Goal: Communication & Community: Answer question/provide support

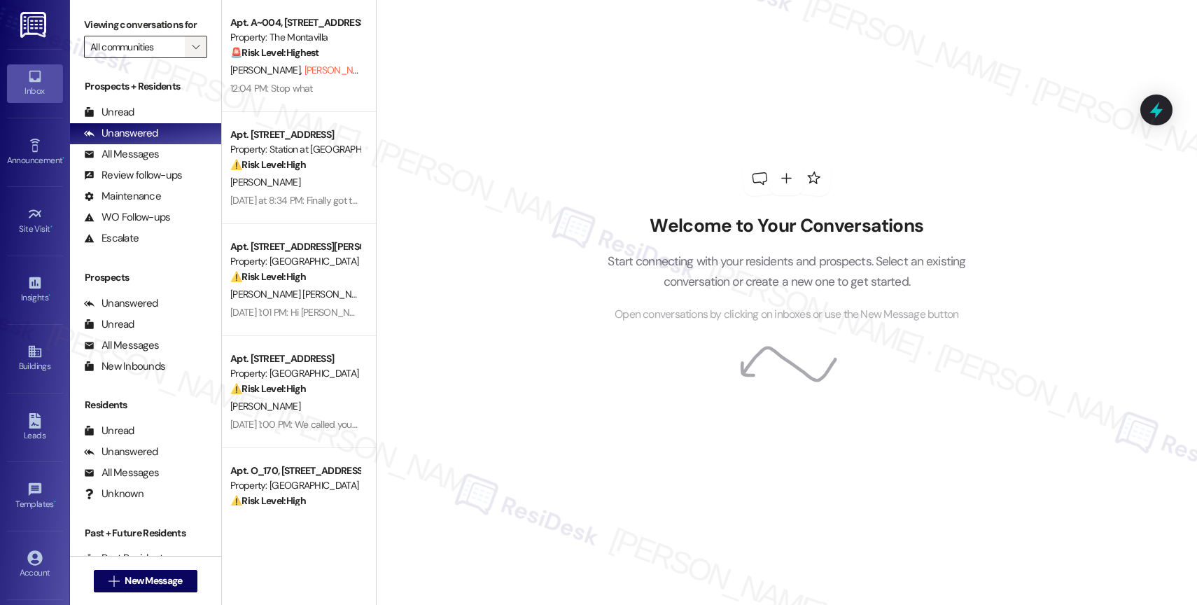
click at [192, 53] on icon "" at bounding box center [196, 46] width 8 height 11
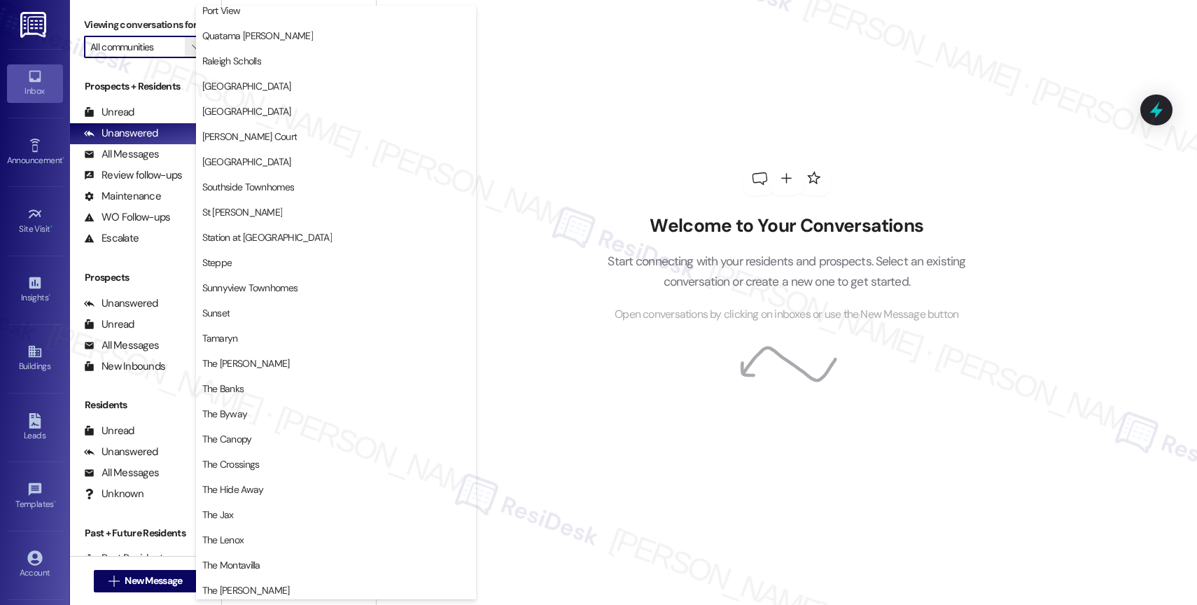
scroll to position [2583, 0]
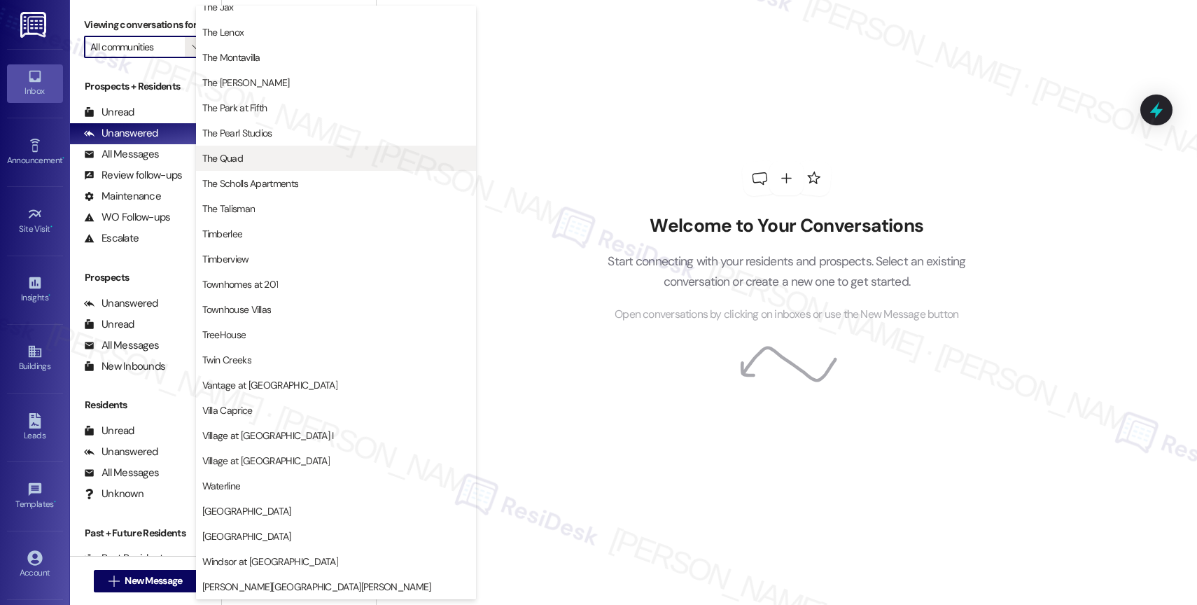
click at [260, 165] on button "The Quad" at bounding box center [336, 158] width 280 height 25
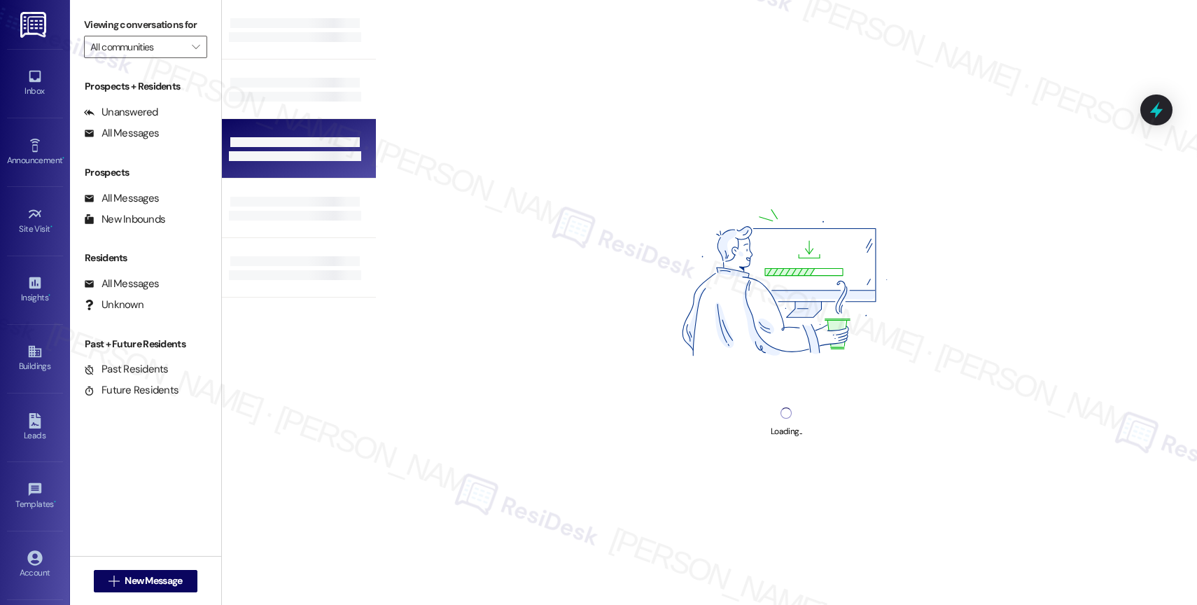
type input "The Quad"
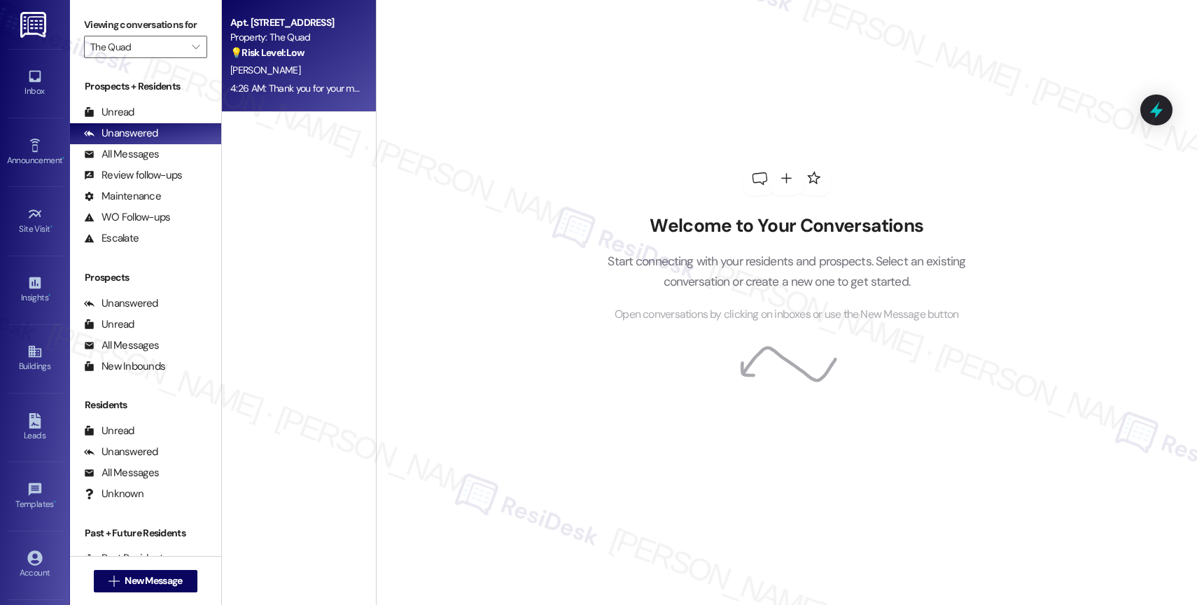
click at [279, 45] on div "Property: The Quad" at bounding box center [295, 37] width 130 height 15
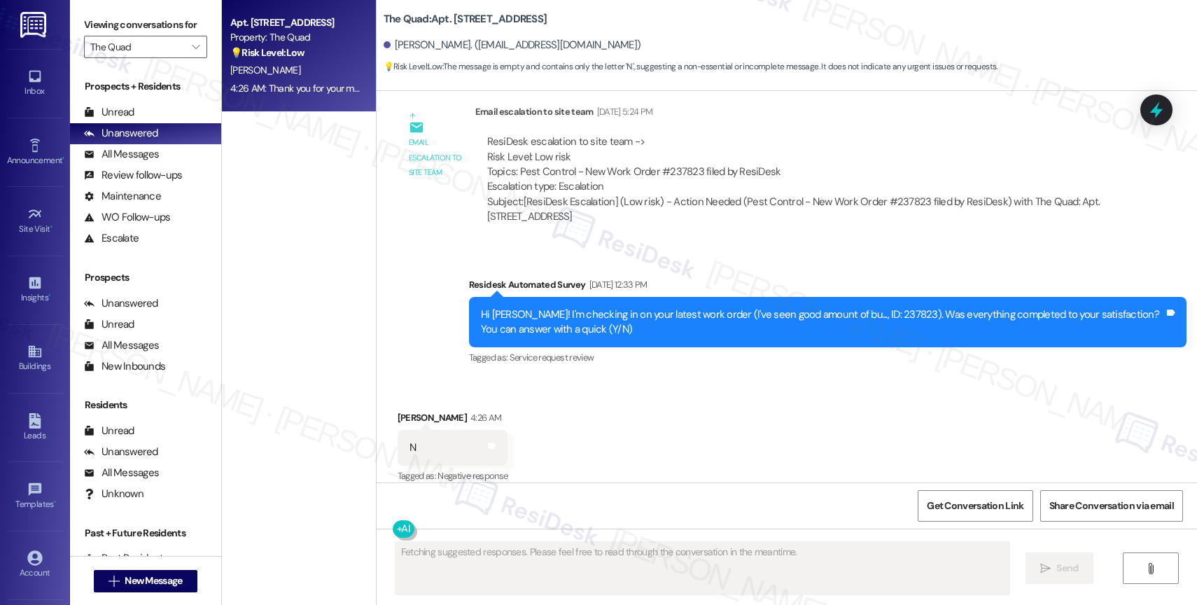
scroll to position [4121, 0]
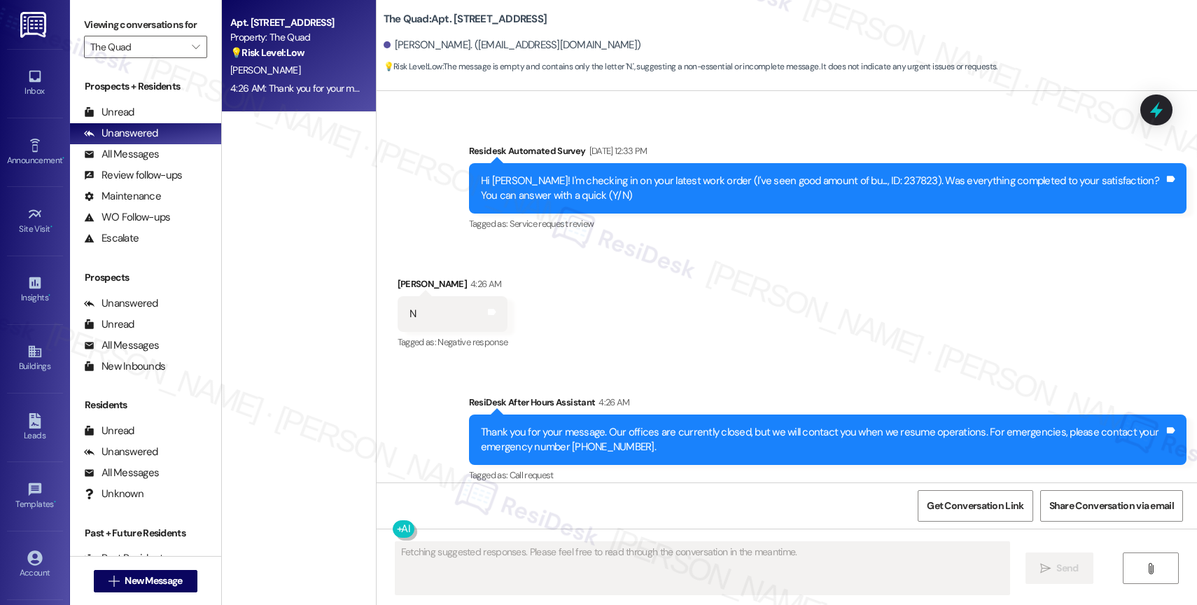
click at [735, 324] on div "Received via SMS Kassandra Gil 4:26 AM N Tags and notes Tagged as: Negative res…" at bounding box center [787, 304] width 821 height 118
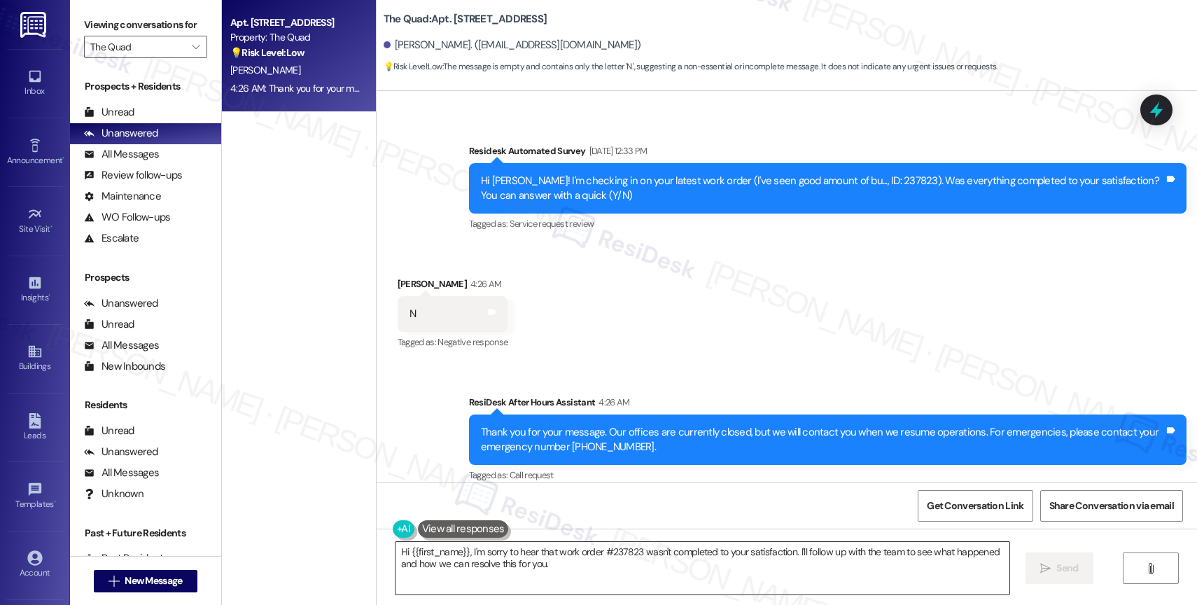
click at [482, 576] on textarea "Hi {{first_name}}, I'm sorry to hear that work order #237823 wasn't completed t…" at bounding box center [703, 568] width 614 height 53
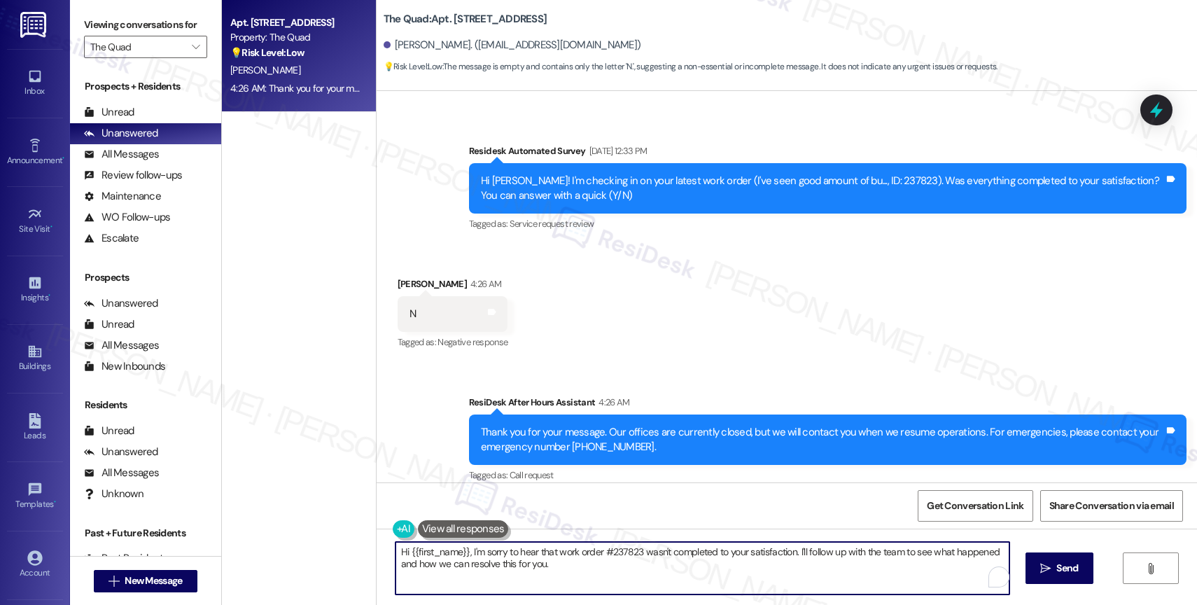
click at [482, 576] on textarea "Hi {{first_name}}, I'm sorry to hear that work order #237823 wasn't completed t…" at bounding box center [703, 568] width 614 height 53
click at [518, 557] on textarea "Hi {{first_name}}, I'm sorry to hear that work order #237823 wasn't completed t…" at bounding box center [703, 568] width 614 height 53
click at [464, 551] on textarea "Hi {{first_name}}, I'm sorry to hear that work order #237823 wasn't completed t…" at bounding box center [703, 568] width 614 height 53
drag, startPoint x: 464, startPoint y: 550, endPoint x: 651, endPoint y: 591, distance: 191.3
click at [651, 591] on textarea "Hi {{first_name}}, I'm sorry to hear that work order #237823 wasn't completed t…" at bounding box center [703, 568] width 614 height 53
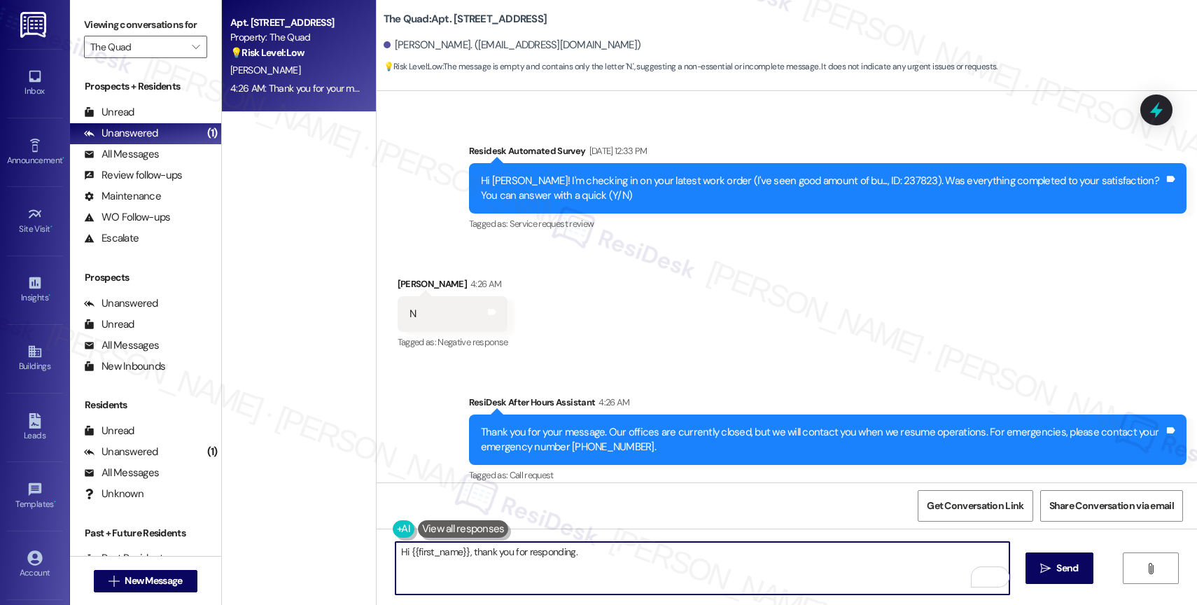
click at [611, 559] on textarea "Hi {{first_name}}, thank you for responding." at bounding box center [703, 568] width 614 height 53
click at [618, 557] on textarea "Hi {{first_name}}, thank you for responding." at bounding box center [703, 568] width 614 height 53
paste textarea "Could you share a bit more about what happened with your work order? I'd like t…"
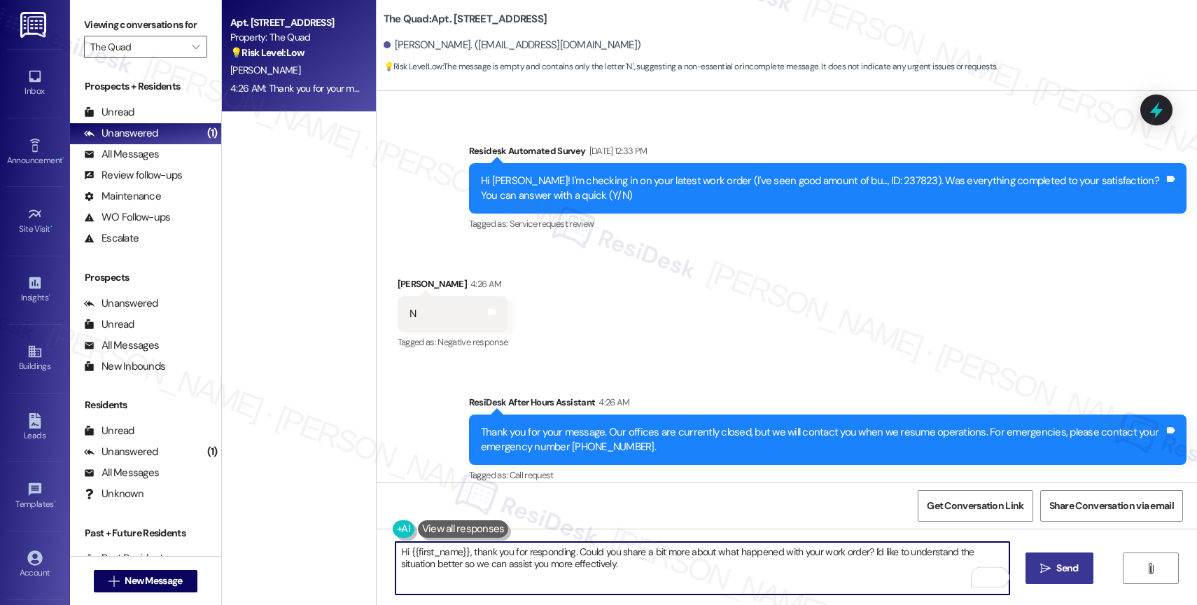
type textarea "Hi {{first_name}}, thank you for responding. Could you share a bit more about w…"
click at [1060, 570] on span "Send" at bounding box center [1068, 568] width 22 height 15
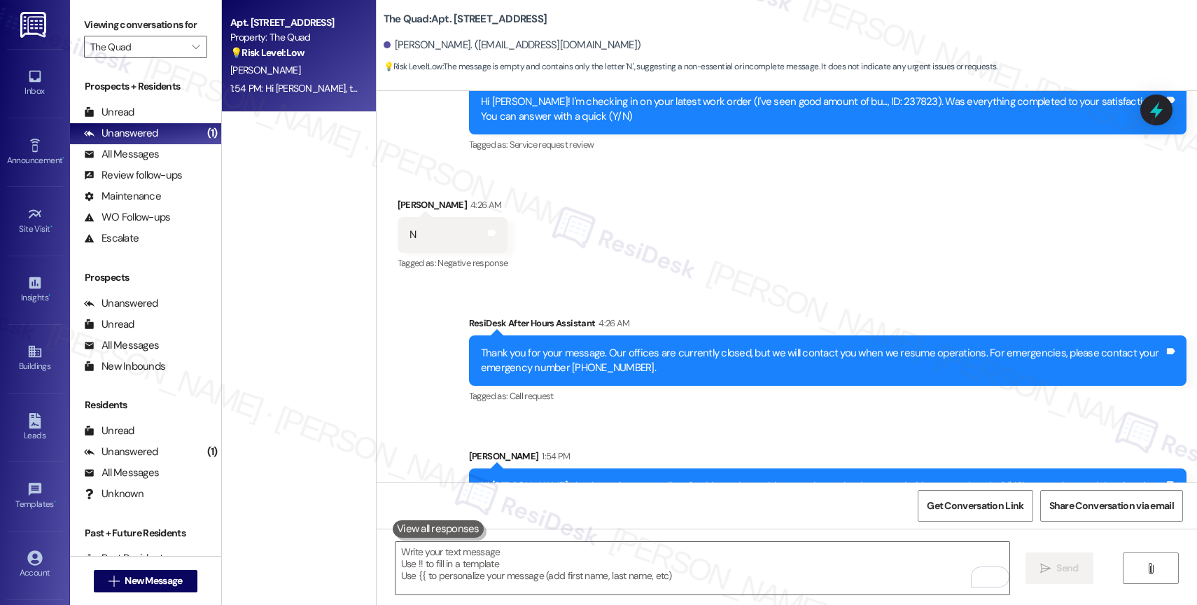
scroll to position [4234, 0]
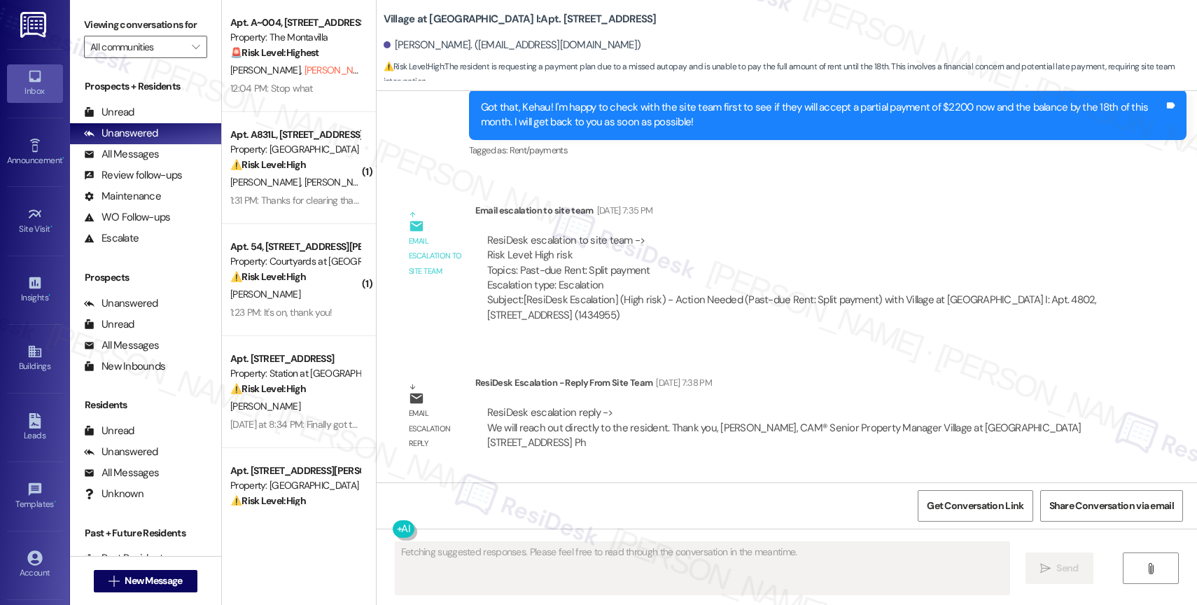
scroll to position [979, 0]
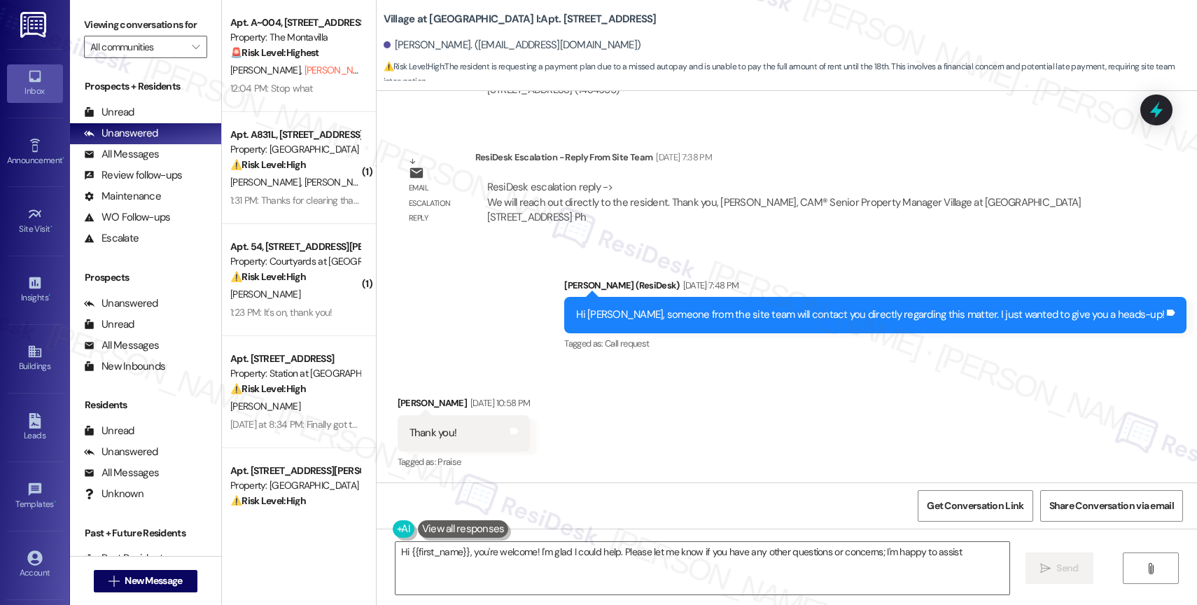
type textarea "Hi {{first_name}}, you're welcome! I'm glad I could help. Please let me know if…"
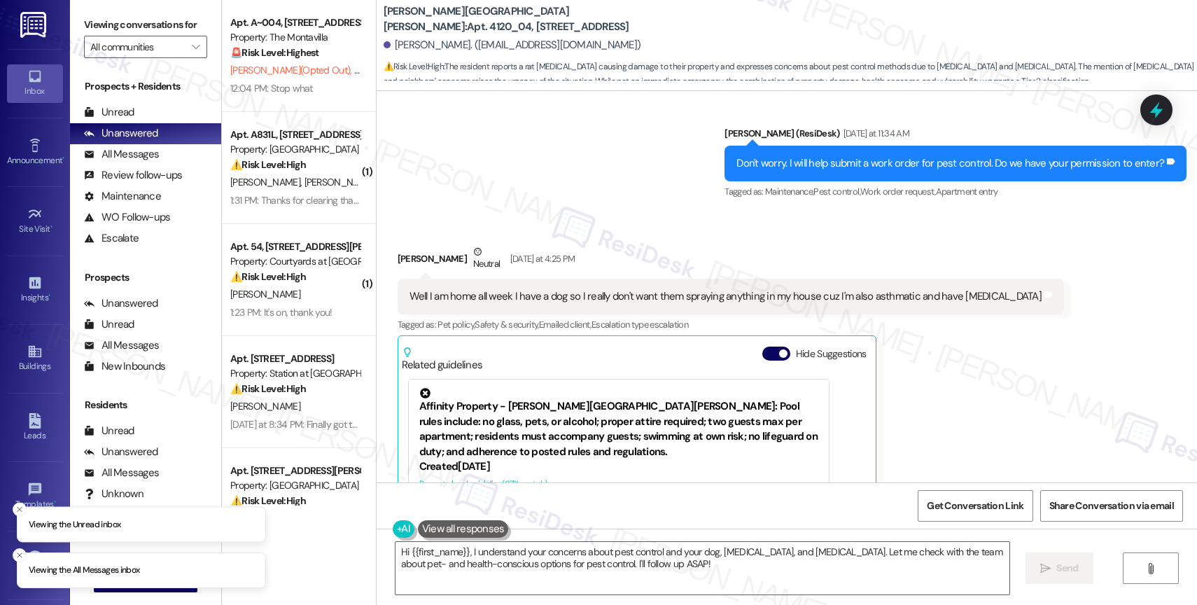
scroll to position [4178, 0]
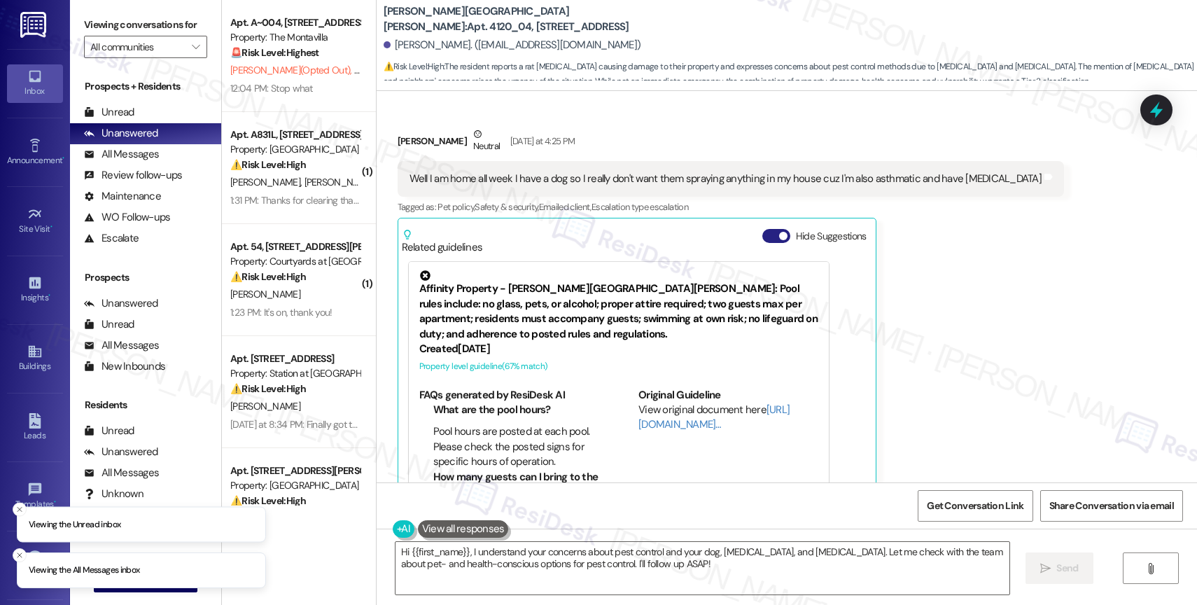
click at [779, 232] on span "button" at bounding box center [783, 236] width 8 height 8
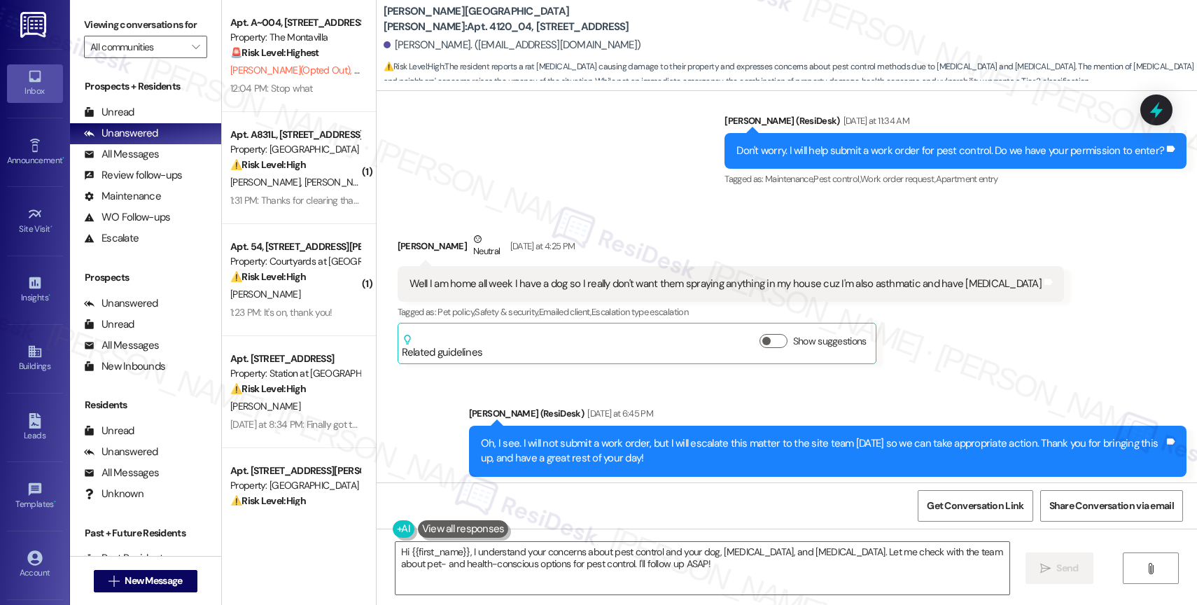
scroll to position [4072, 0]
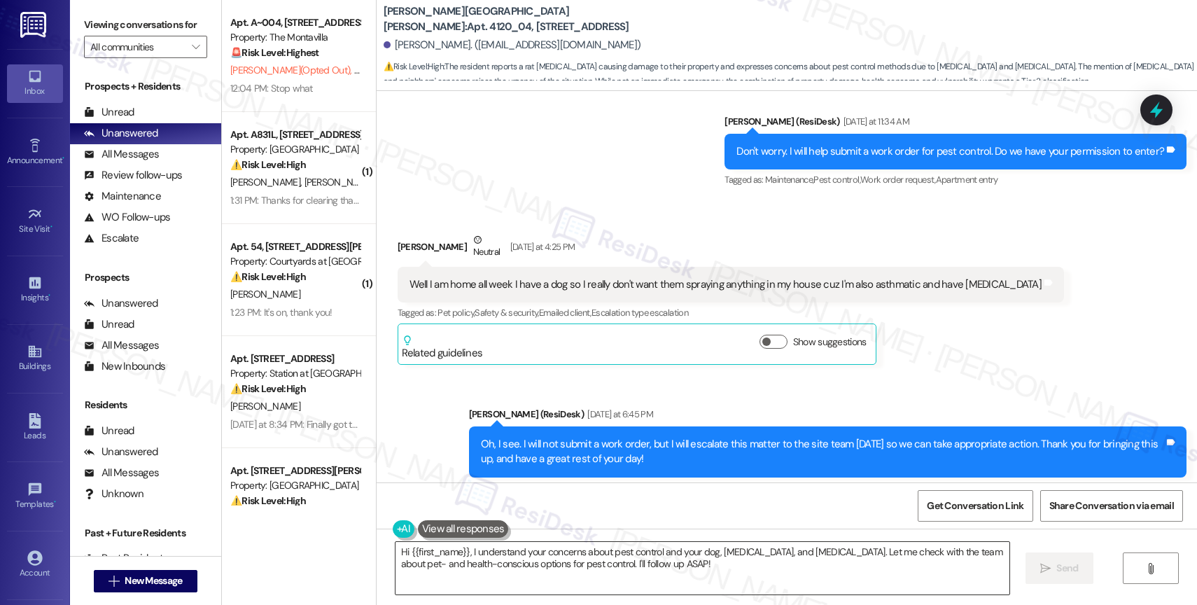
click at [498, 581] on textarea "Hi {{first_name}}, I understand your concerns about pest control and your dog, …" at bounding box center [703, 568] width 614 height 53
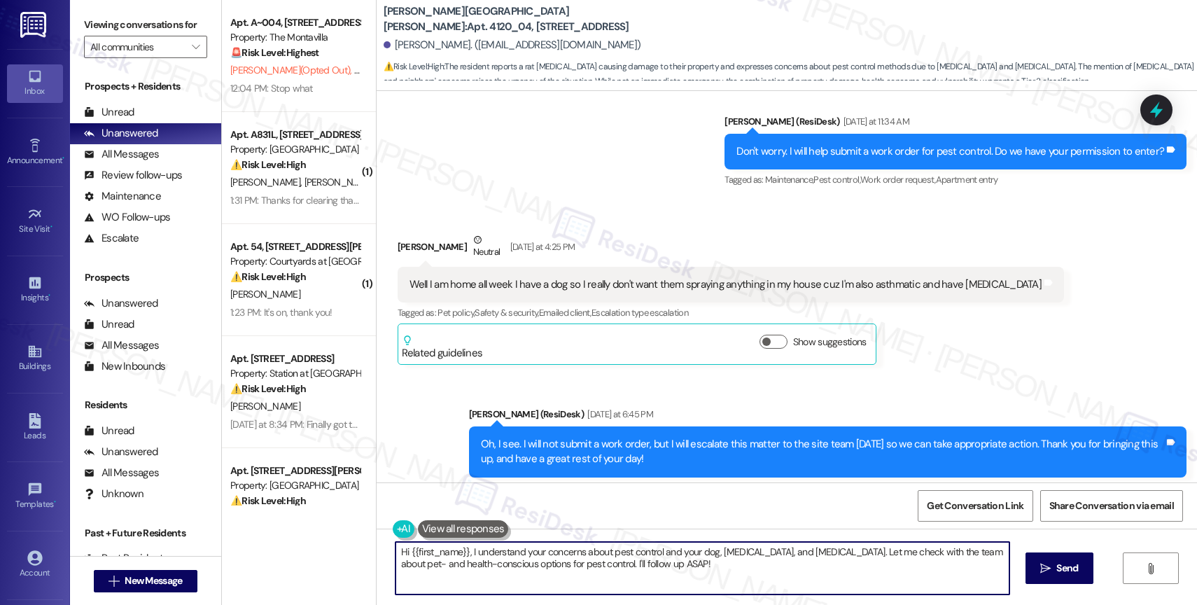
click at [498, 581] on textarea "Hi {{first_name}}, I understand your concerns about pest control and your dog, …" at bounding box center [703, 568] width 614 height 53
drag, startPoint x: 463, startPoint y: 551, endPoint x: 957, endPoint y: 609, distance: 497.8
click at [957, 604] on html "Inbox Go to Inbox Announcement • Send A Text Announcement Site Visit • Go to Si…" at bounding box center [598, 302] width 1197 height 605
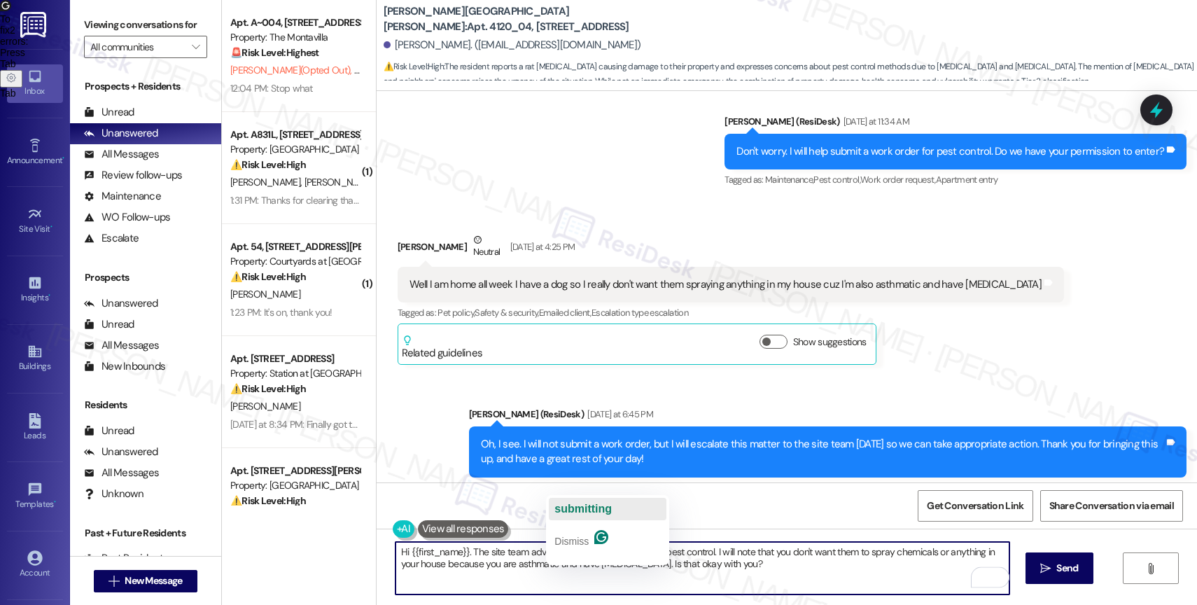
click at [586, 501] on div "submitting" at bounding box center [583, 509] width 57 height 22
click at [620, 508] on span "work" at bounding box center [625, 509] width 24 height 12
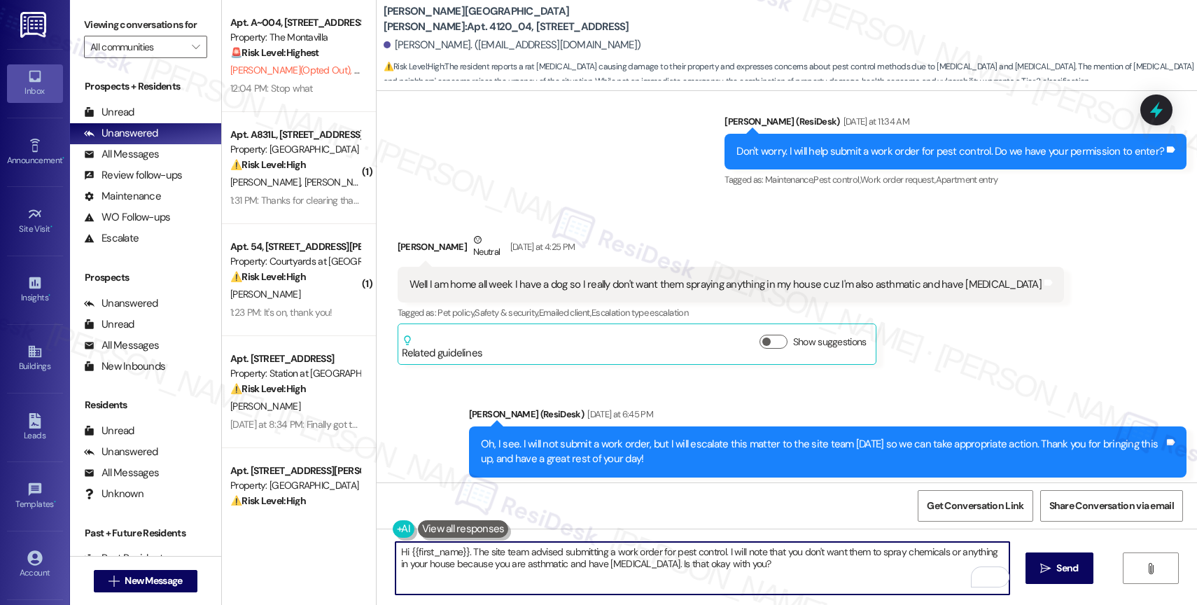
click at [740, 570] on textarea "Hi {{first_name}}. The site team advised submitting a work order for pest contr…" at bounding box center [703, 568] width 614 height 53
type textarea "Hi {{first_name}}. The site team advised submitting a work order for pest contr…"
click at [1054, 568] on span "Send" at bounding box center [1067, 568] width 27 height 15
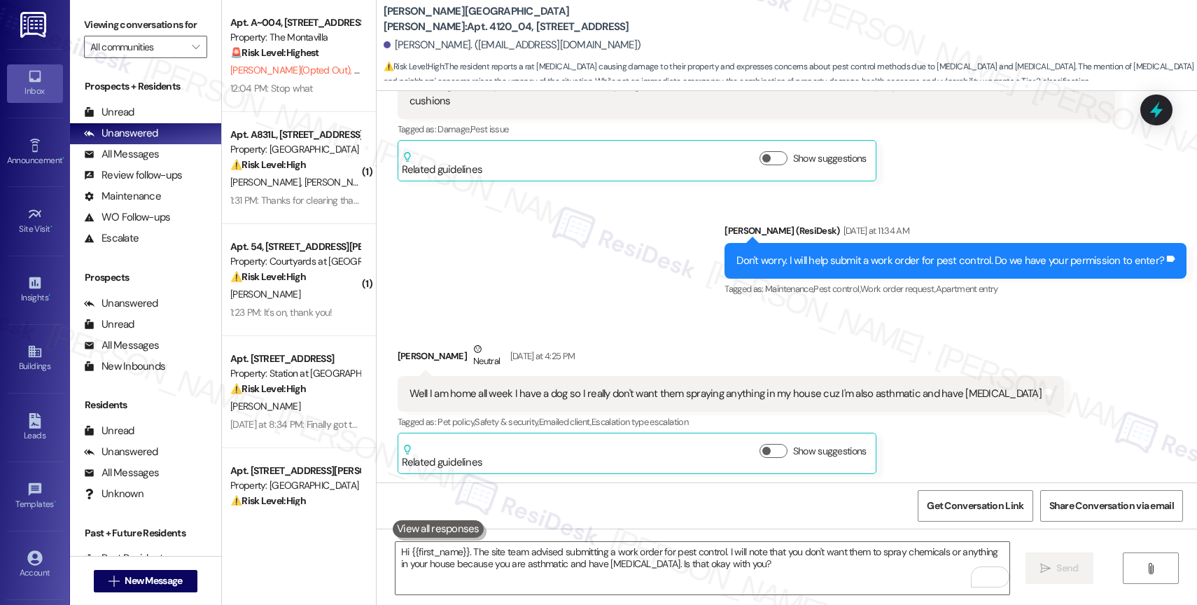
scroll to position [4483, 0]
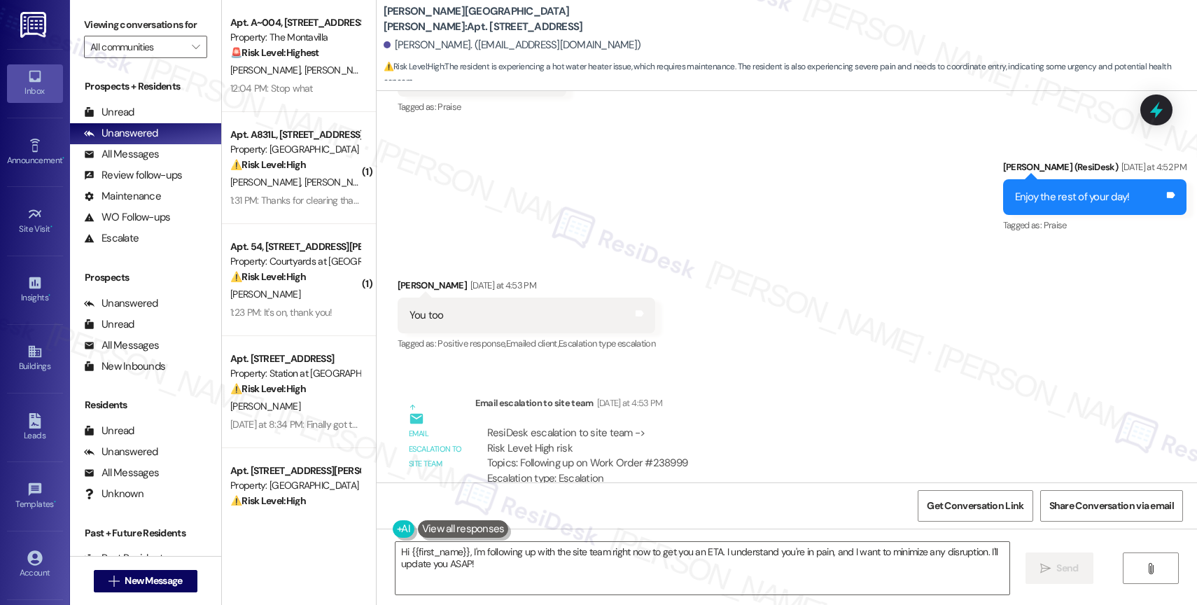
scroll to position [9467, 0]
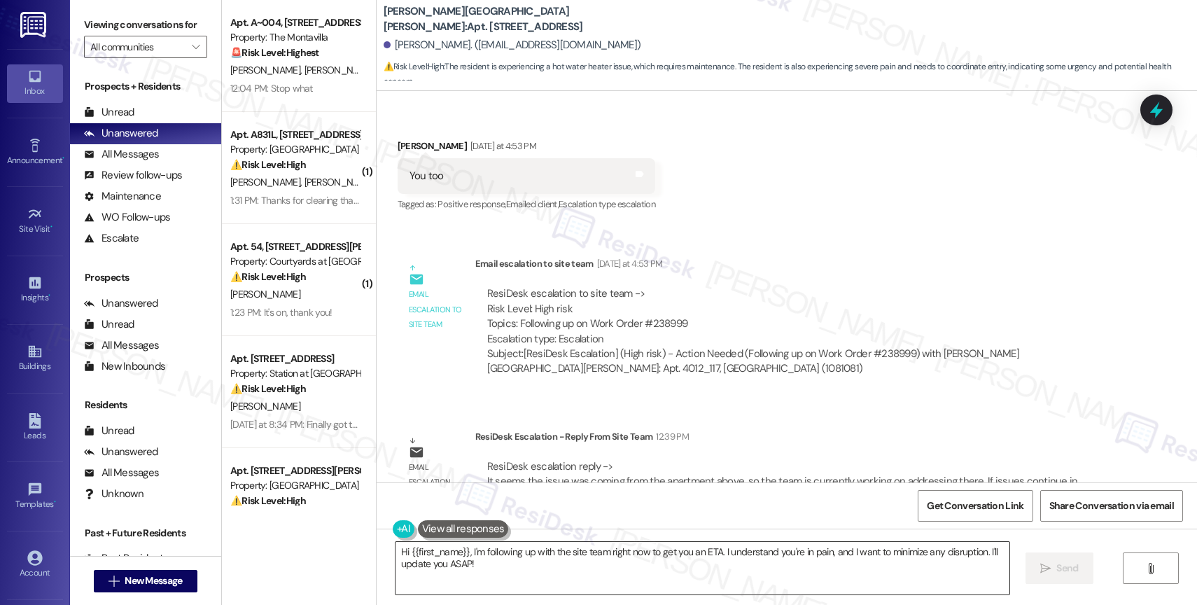
drag, startPoint x: 464, startPoint y: 550, endPoint x: 469, endPoint y: 575, distance: 25.1
click at [469, 575] on textarea "Hi {{first_name}}, I'm following up with the site team right now to get you an …" at bounding box center [703, 568] width 614 height 53
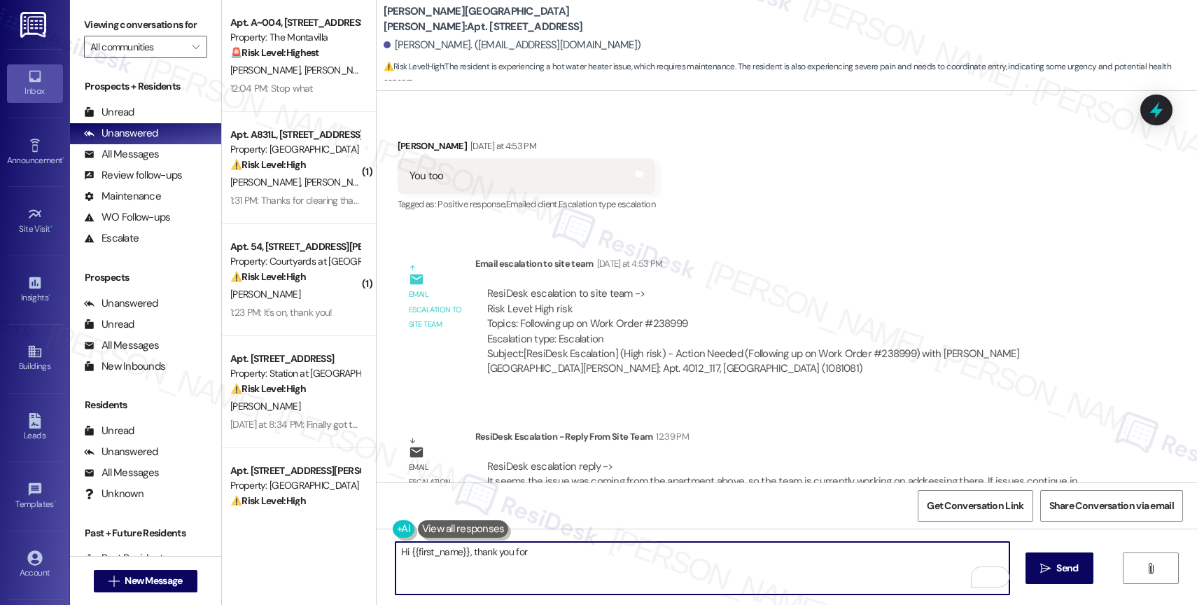
click at [574, 553] on textarea "Hi {{first_name}}, thank you for" at bounding box center [703, 568] width 614 height 53
click at [576, 562] on textarea "Hi {{first_name}}, thank you for waiting." at bounding box center [703, 568] width 614 height 53
click at [581, 558] on textarea "Hi {{first_name}}, thank you for waiting." at bounding box center [703, 568] width 614 height 53
drag, startPoint x: 590, startPoint y: 560, endPoint x: 706, endPoint y: 599, distance: 122.7
click at [590, 560] on textarea "Hi {{first_name}}, thank you for waiting." at bounding box center [703, 568] width 614 height 53
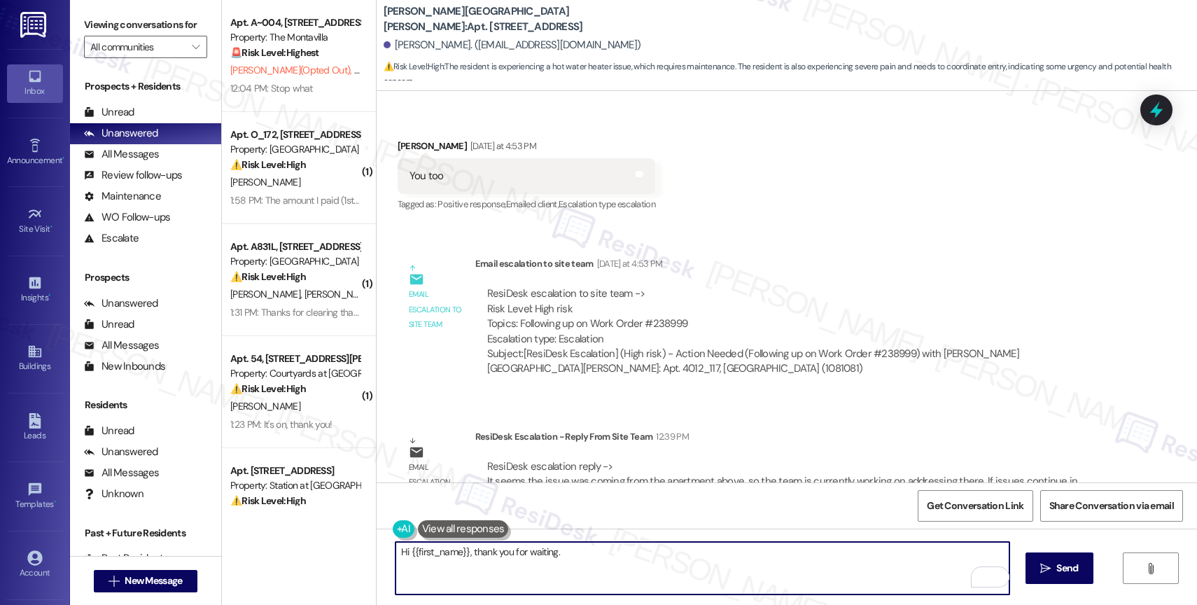
click at [584, 557] on textarea "Hi {{first_name}}, thank you for waiting." at bounding box center [703, 568] width 614 height 53
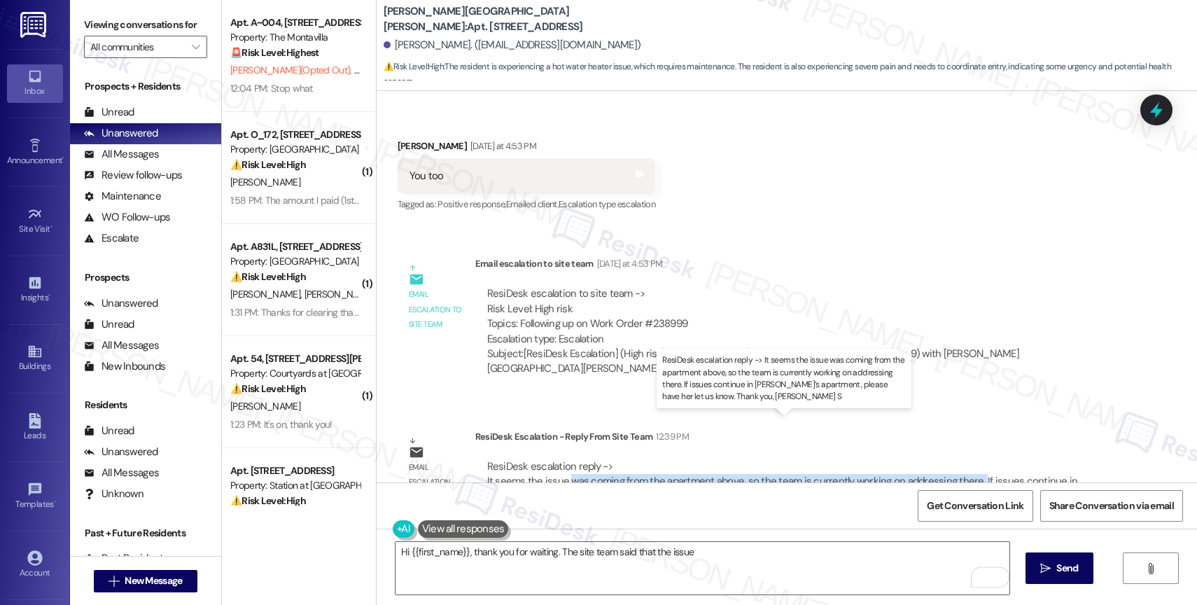
drag, startPoint x: 556, startPoint y: 439, endPoint x: 963, endPoint y: 433, distance: 406.9
click at [963, 459] on div "ResiDesk escalation reply -> It seems the issue was coming from the apartment a…" at bounding box center [782, 481] width 591 height 44
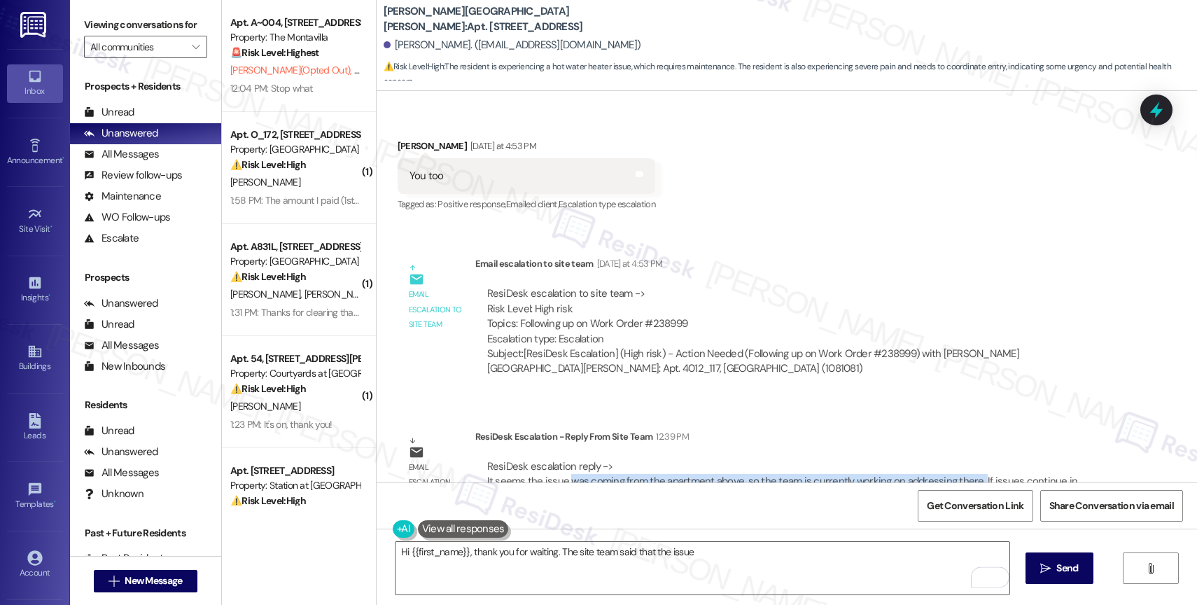
copy div "was coming from the apartment above, so the team is currently working on addres…"
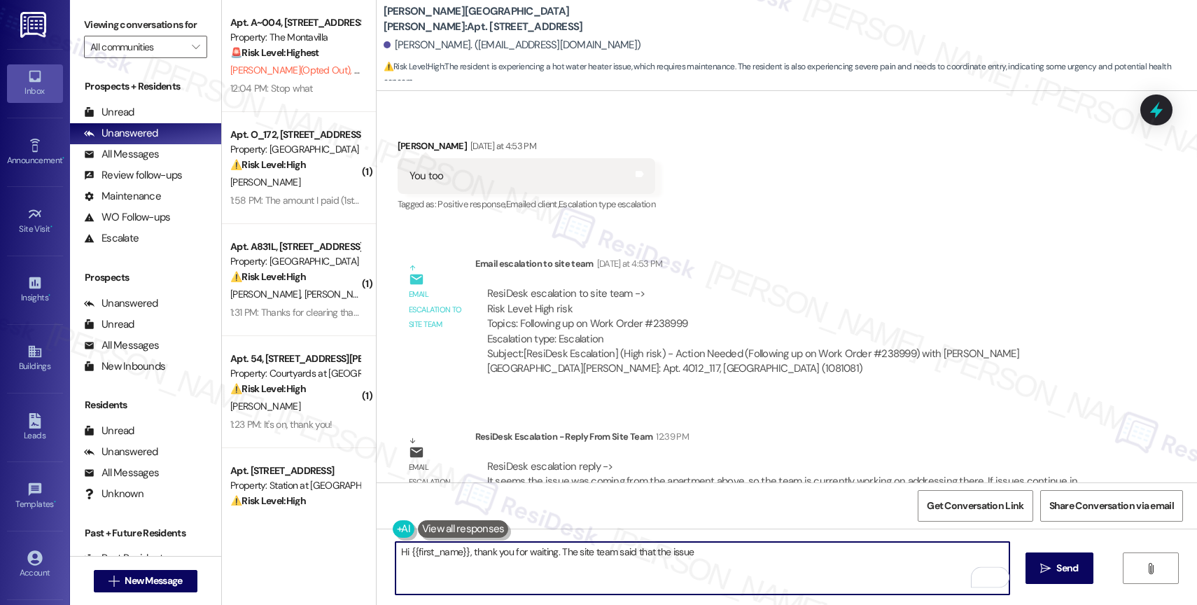
click at [770, 556] on textarea "Hi {{first_name}}, thank you for waiting. The site team said that the issue" at bounding box center [703, 568] width 614 height 53
paste textarea "was coming from the apartment above, so the team is currently working on addres…"
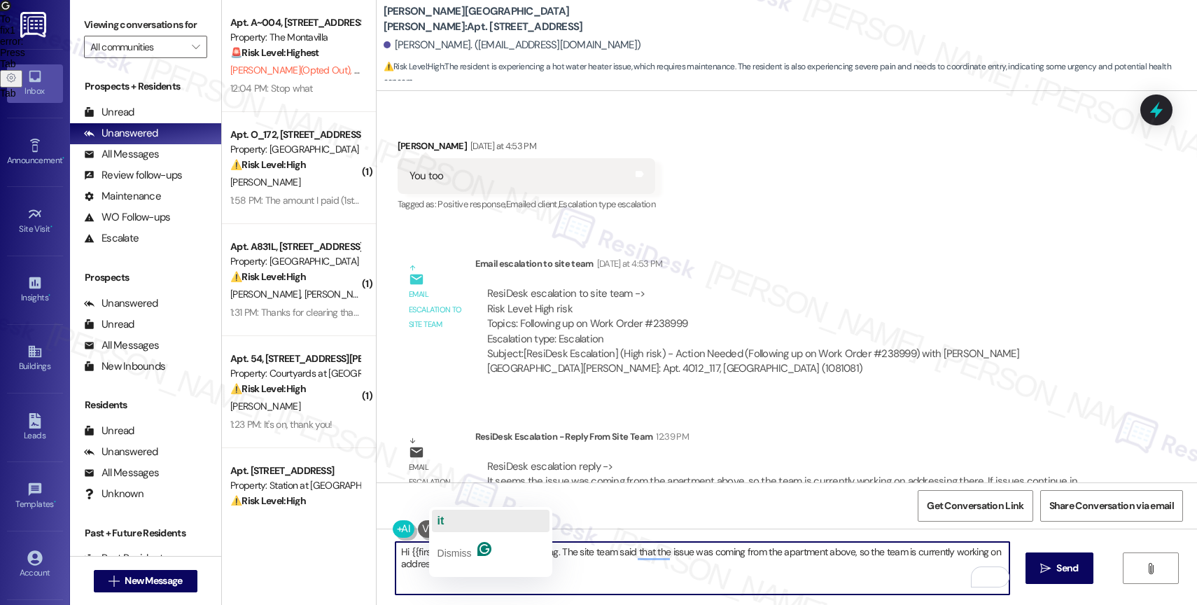
click at [459, 518] on button "it" at bounding box center [491, 521] width 118 height 22
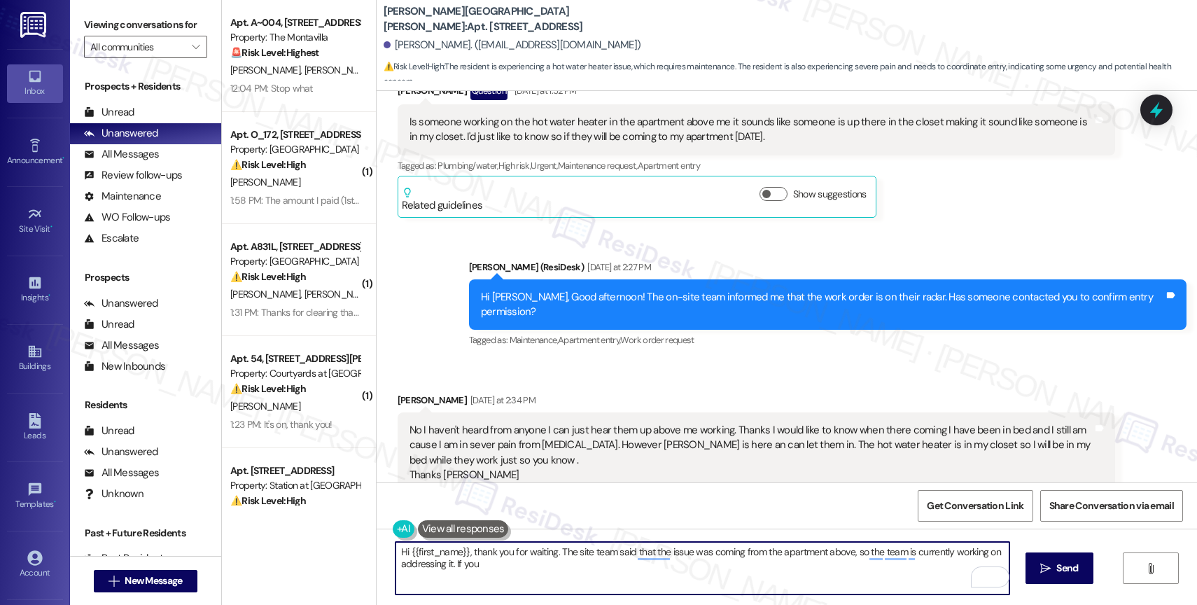
scroll to position [8486, 0]
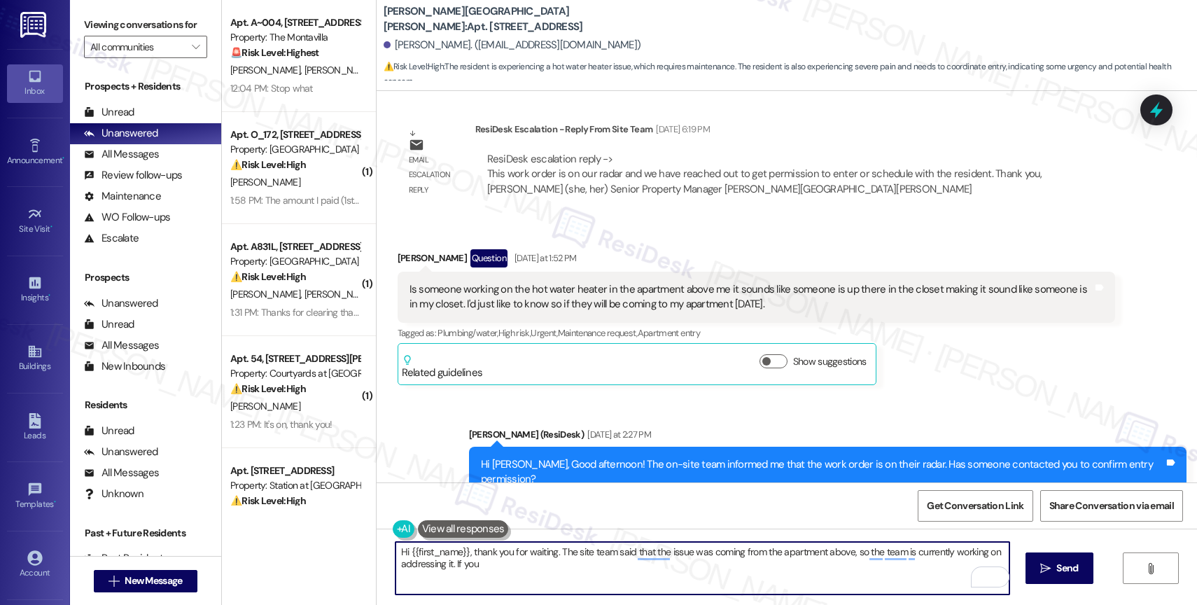
drag, startPoint x: 457, startPoint y: 566, endPoint x: 549, endPoint y: 573, distance: 92.0
click at [547, 574] on textarea "Hi {{first_name}}, thank you for waiting. The site team said that the issue was…" at bounding box center [703, 568] width 614 height 53
type textarea "Hi {{first_name}}, thank you for waiting. The site team said that the issue was…"
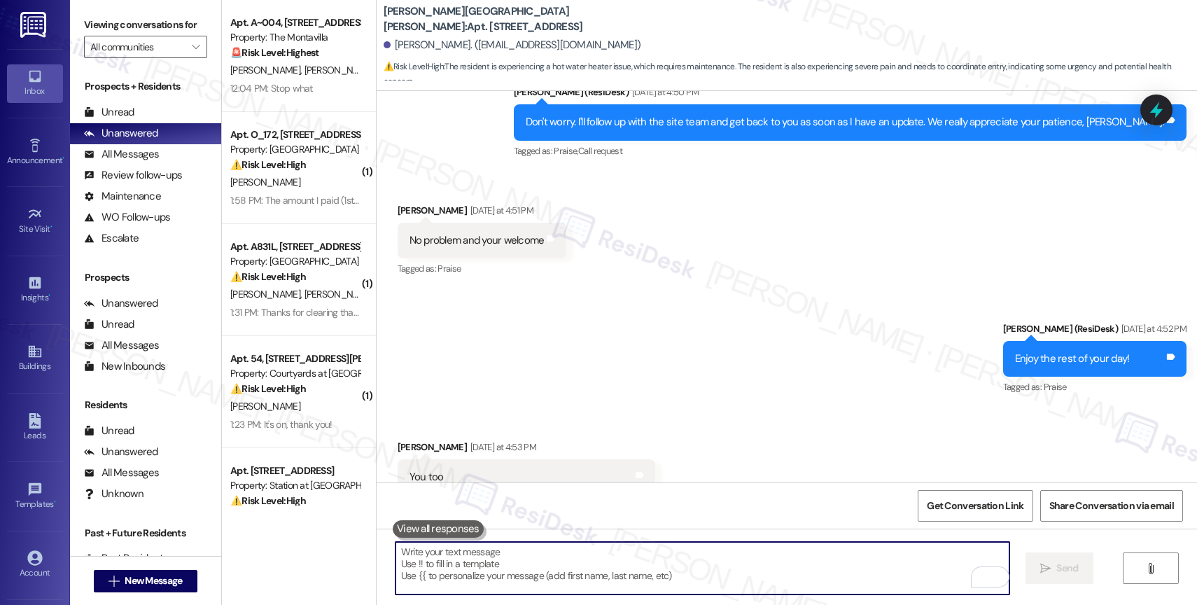
scroll to position [9580, 0]
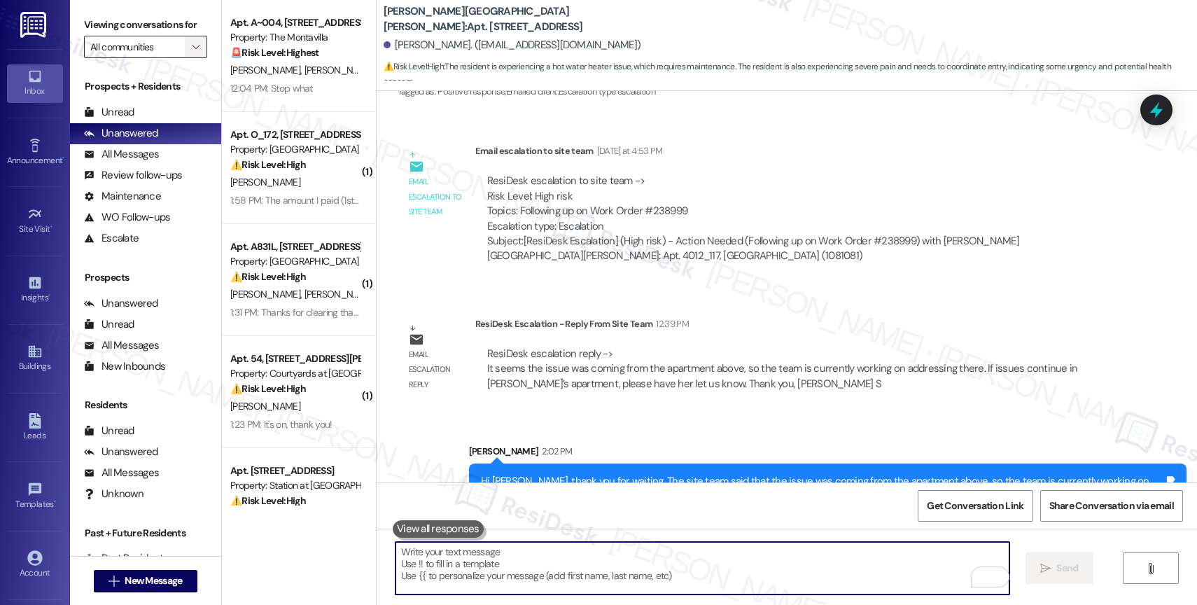
click at [190, 58] on span "" at bounding box center [195, 47] width 13 height 22
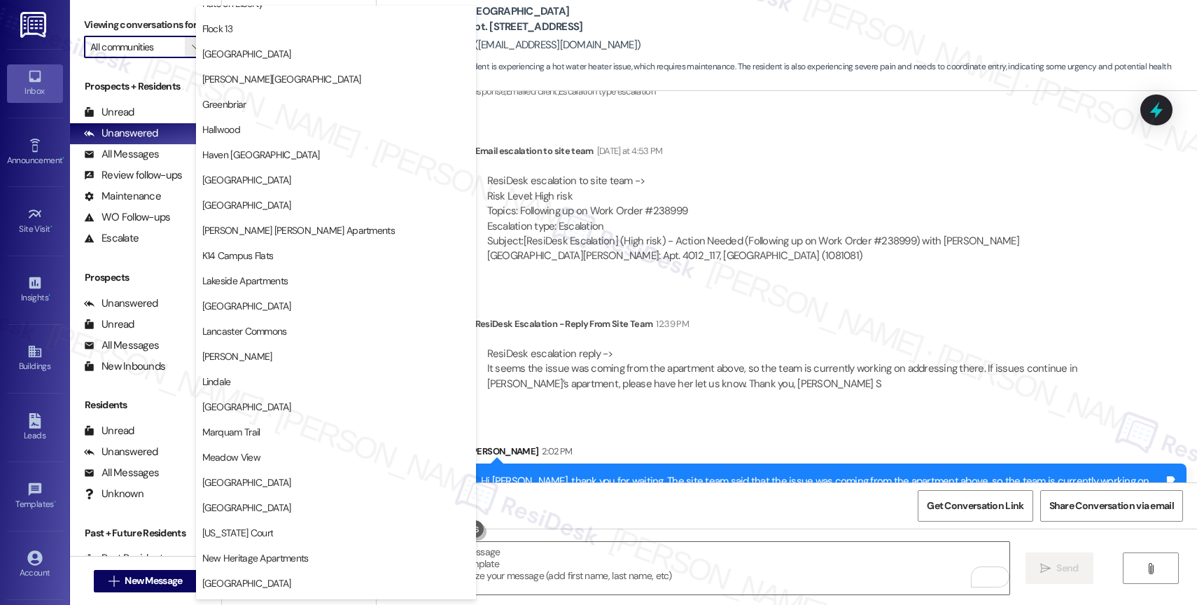
scroll to position [2583, 0]
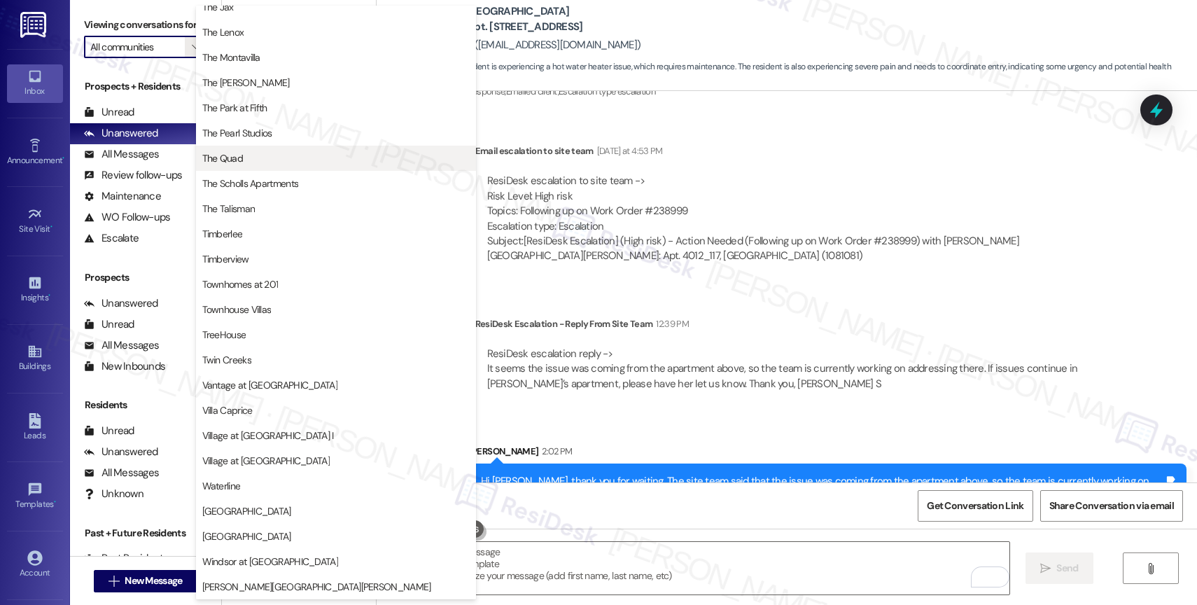
click at [259, 150] on button "The Quad" at bounding box center [336, 158] width 280 height 25
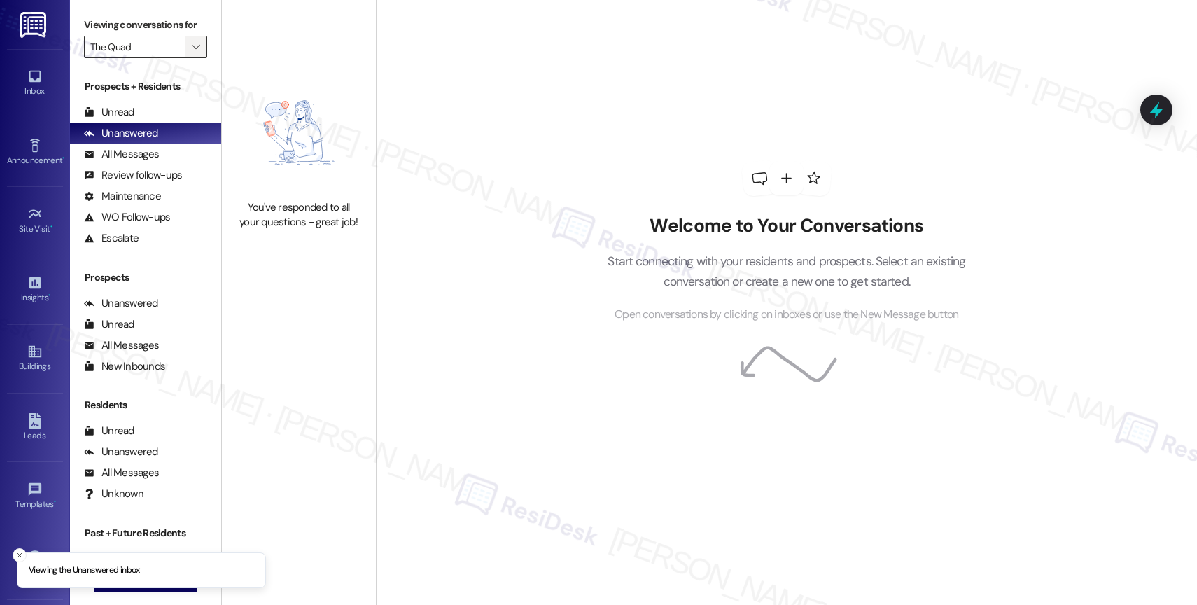
click at [192, 53] on icon "" at bounding box center [196, 46] width 8 height 11
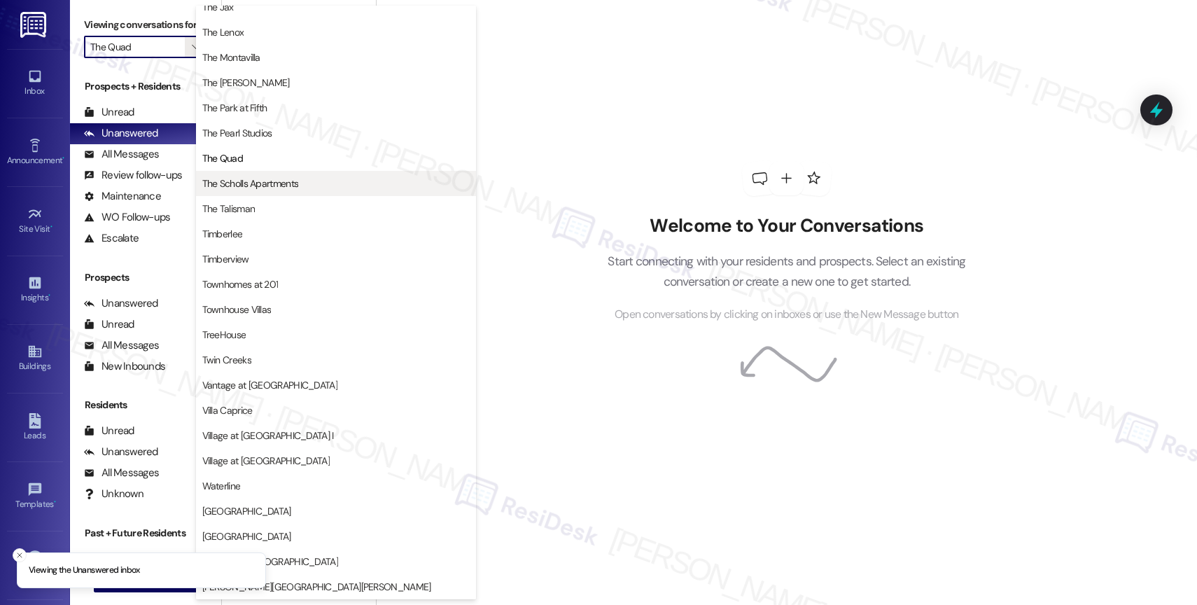
scroll to position [2516, 0]
click at [275, 174] on button "The Scholls Apartments" at bounding box center [336, 183] width 280 height 25
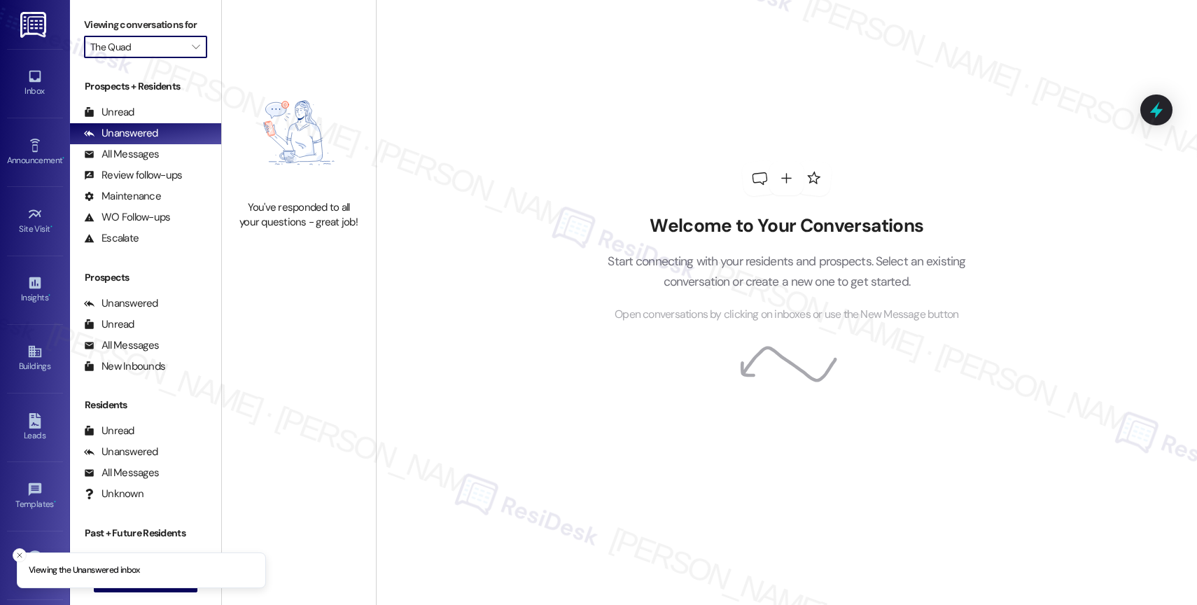
type input "The Scholls Apartments"
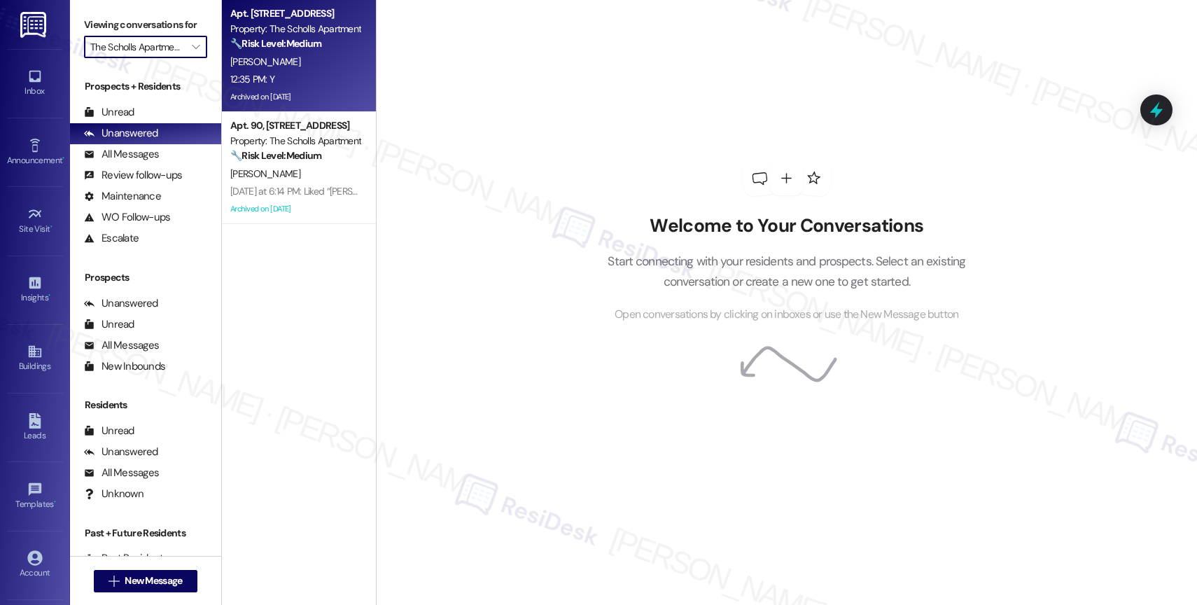
click at [295, 57] on div "E. Jones" at bounding box center [295, 62] width 132 height 18
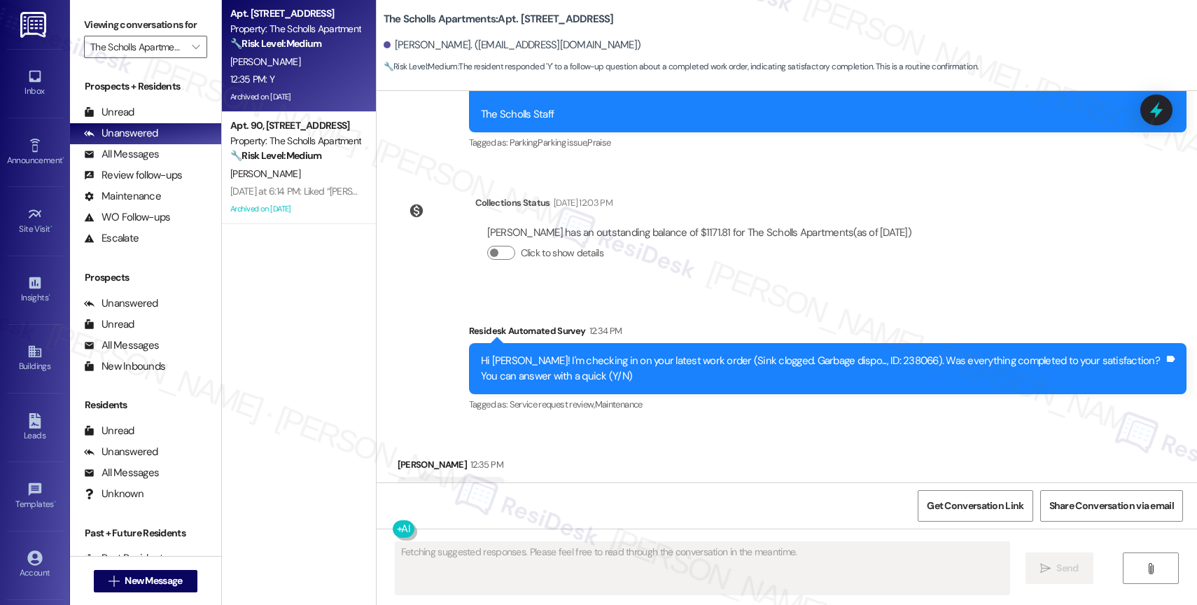
scroll to position [2609, 0]
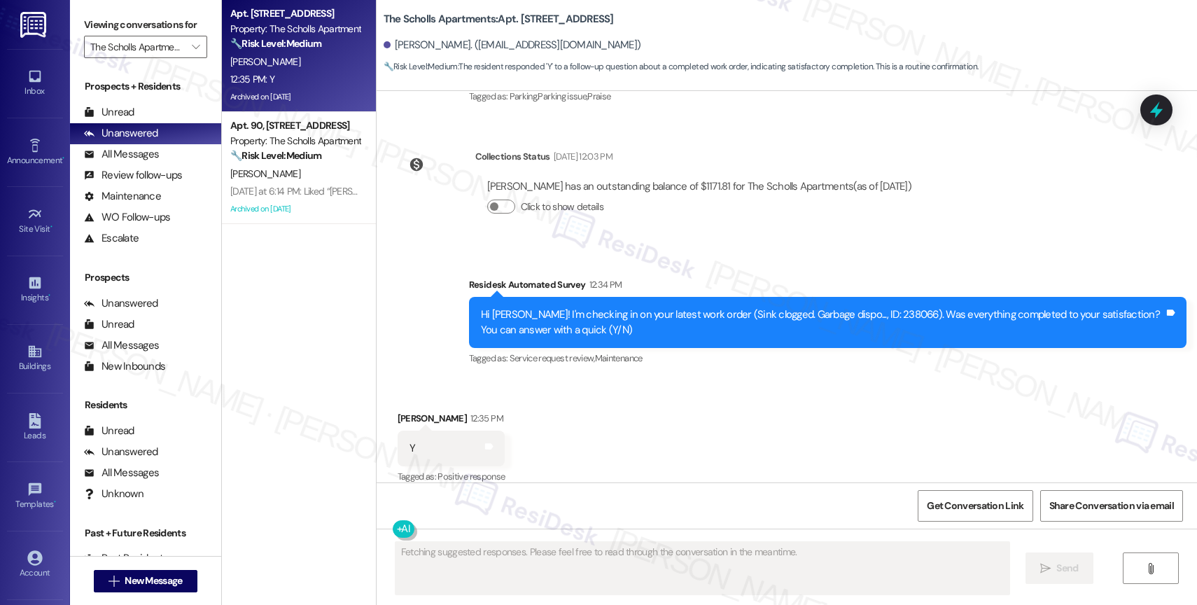
click at [707, 434] on div "Received via SMS Ethan Jones 12:35 PM Y Tags and notes Tagged as: Positive resp…" at bounding box center [787, 439] width 821 height 118
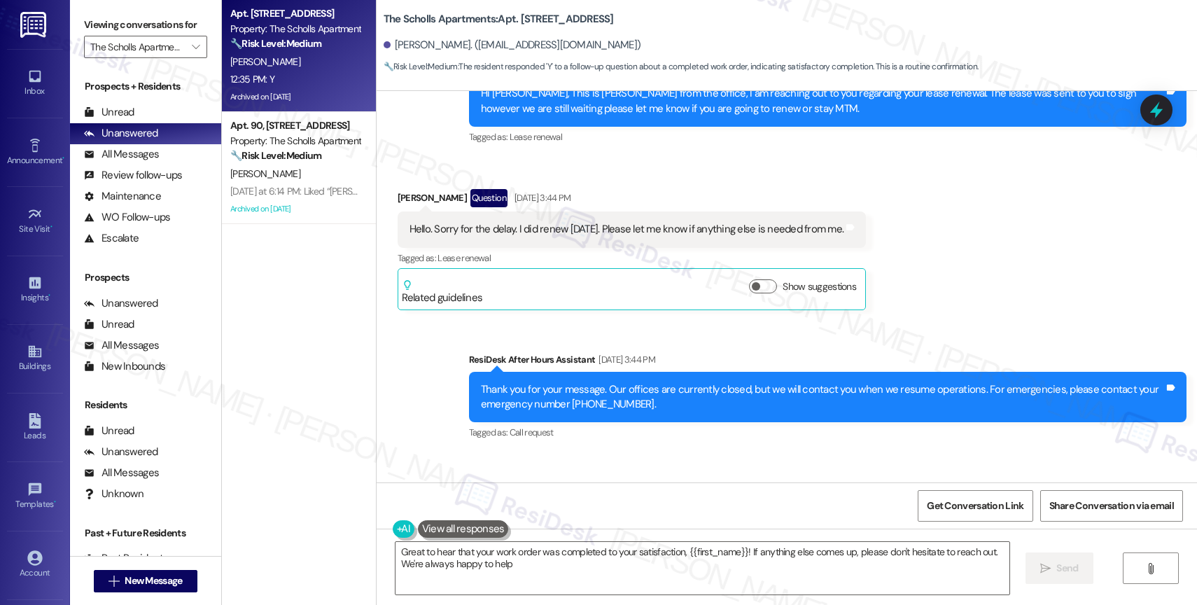
type textarea "Great to hear that your work order was completed to your satisfaction, {{first_…"
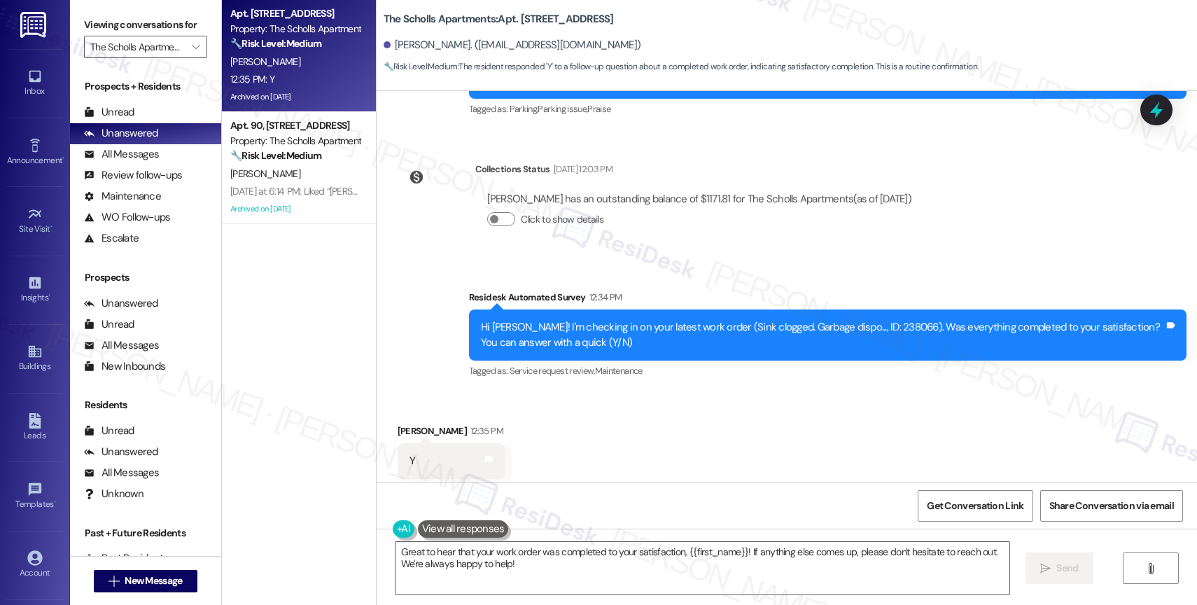
scroll to position [2610, 0]
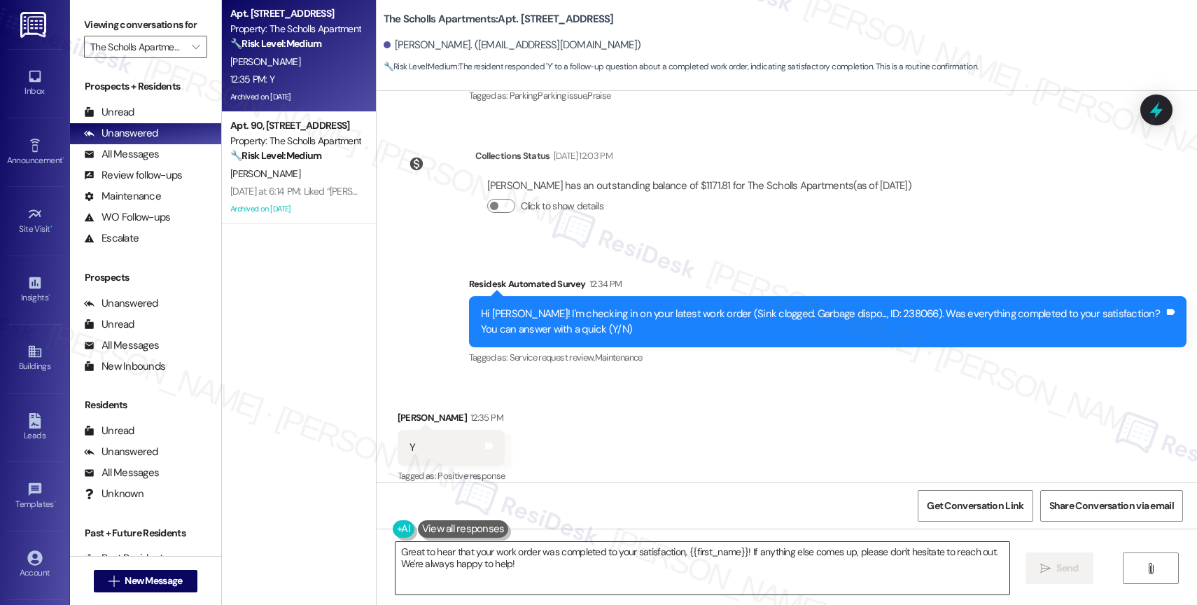
click at [565, 575] on textarea "Great to hear that your work order was completed to your satisfaction, {{first_…" at bounding box center [703, 568] width 614 height 53
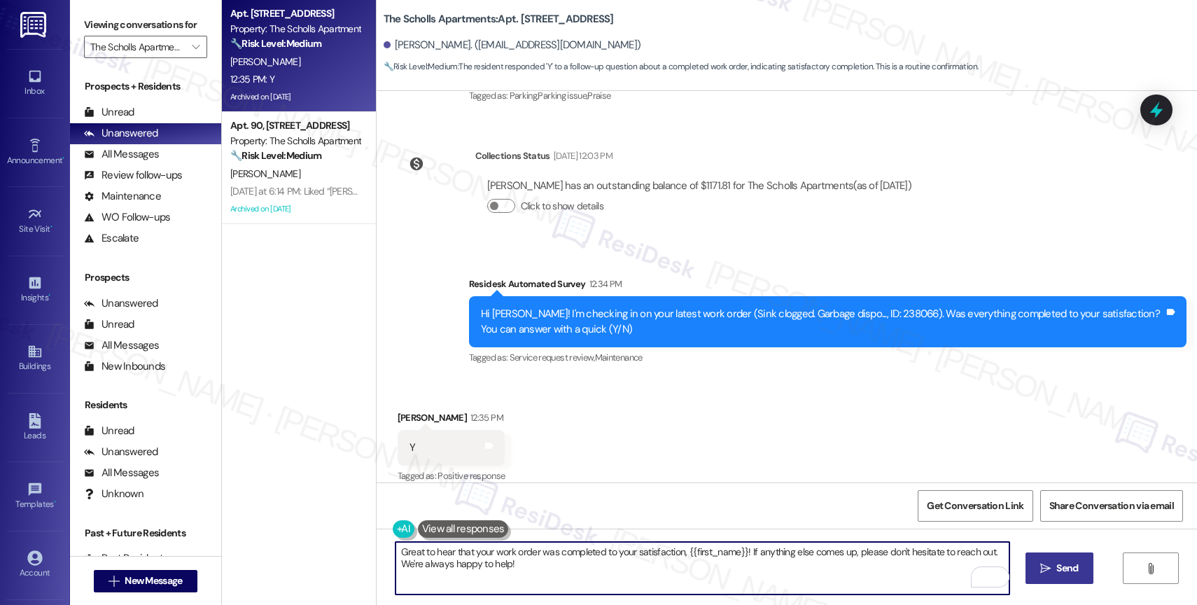
click at [1051, 558] on button " Send" at bounding box center [1060, 569] width 68 height 32
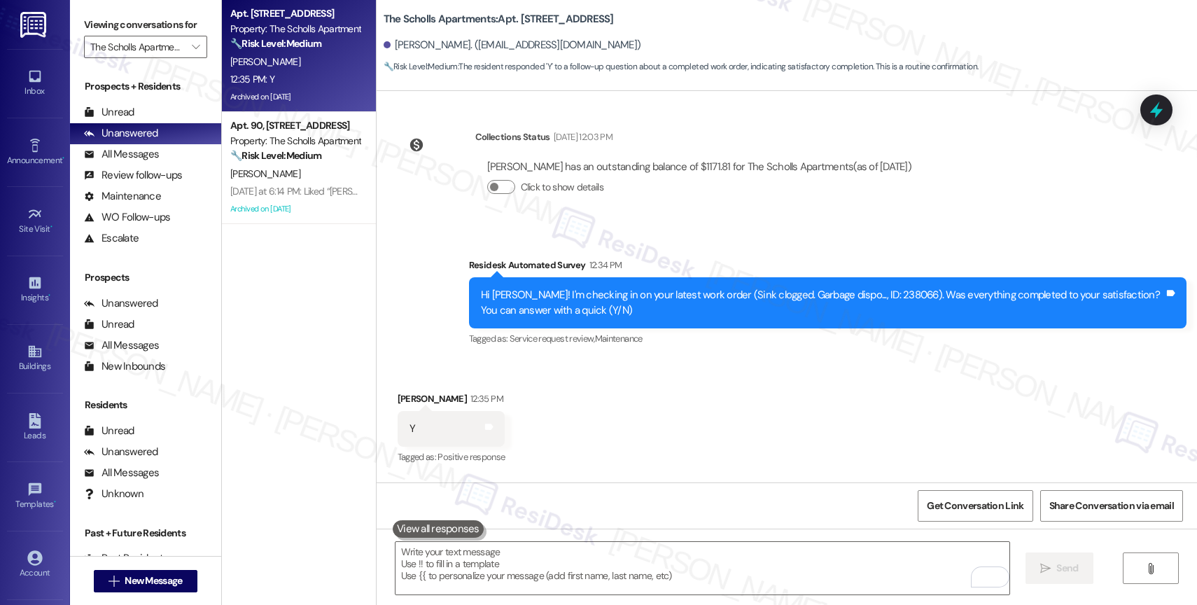
scroll to position [2723, 0]
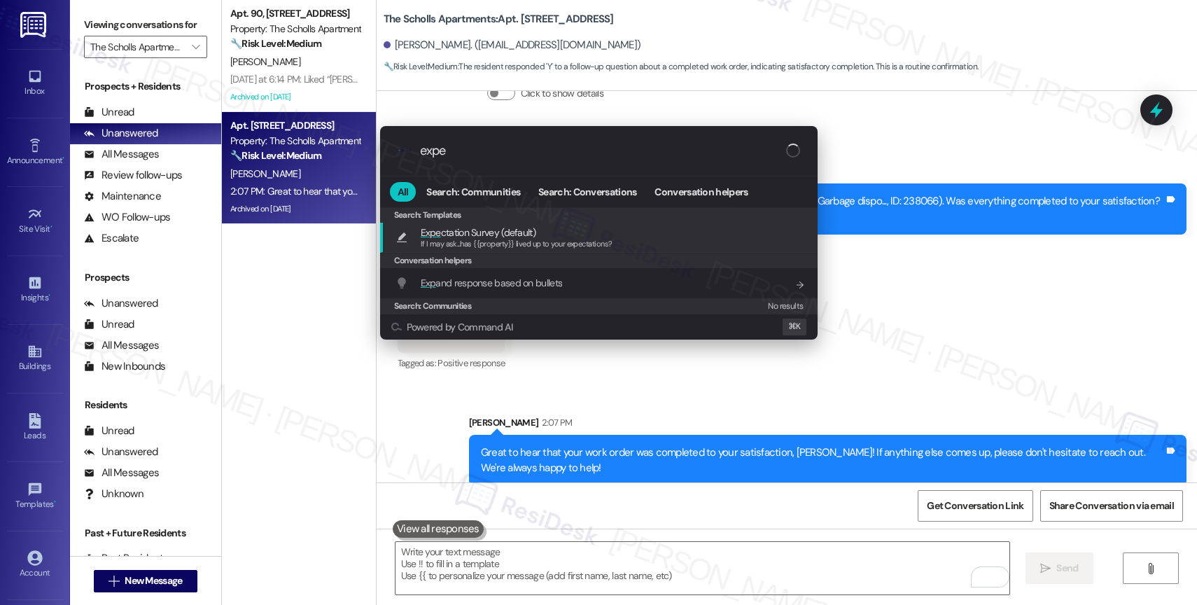
type input "expec"
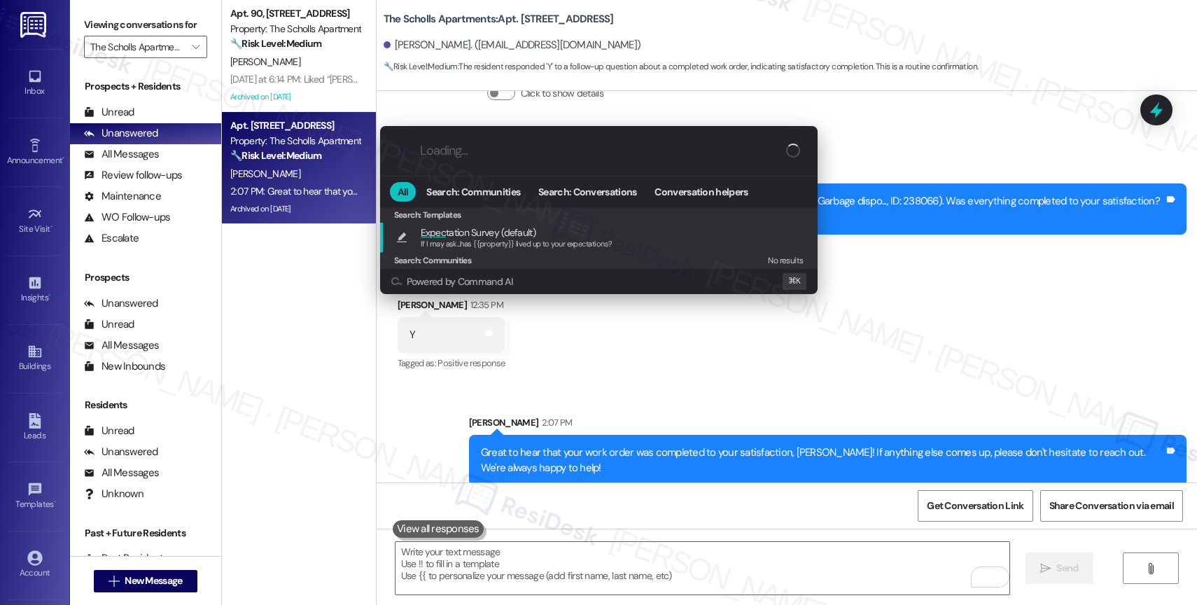
type textarea "If I may ask...has {{property}} lived up to your expectations?"
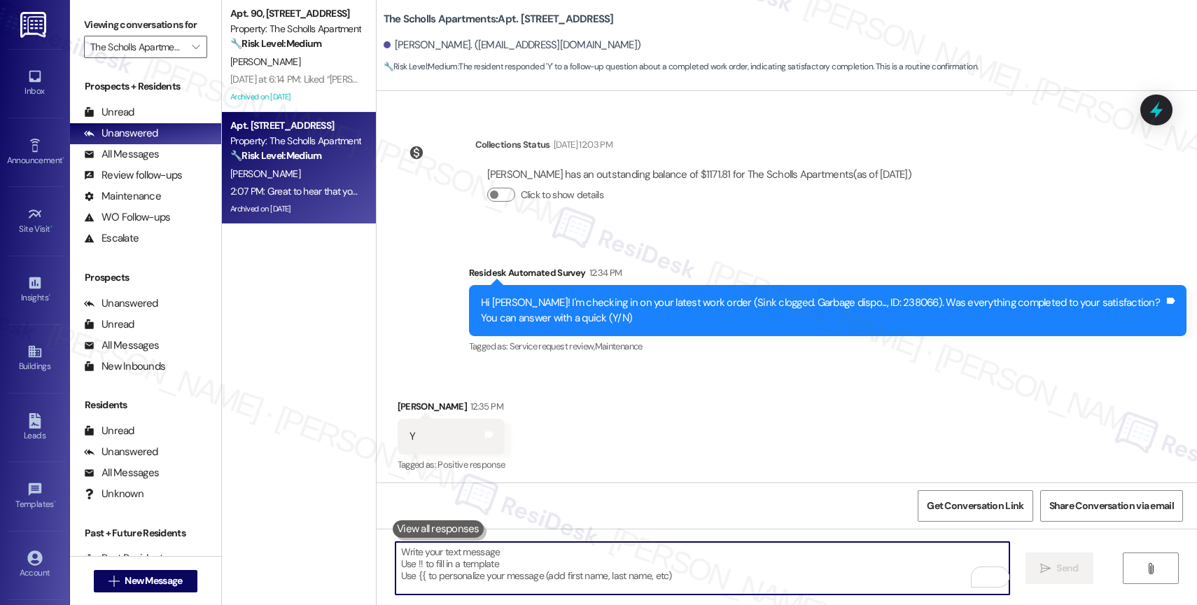
scroll to position [2609, 0]
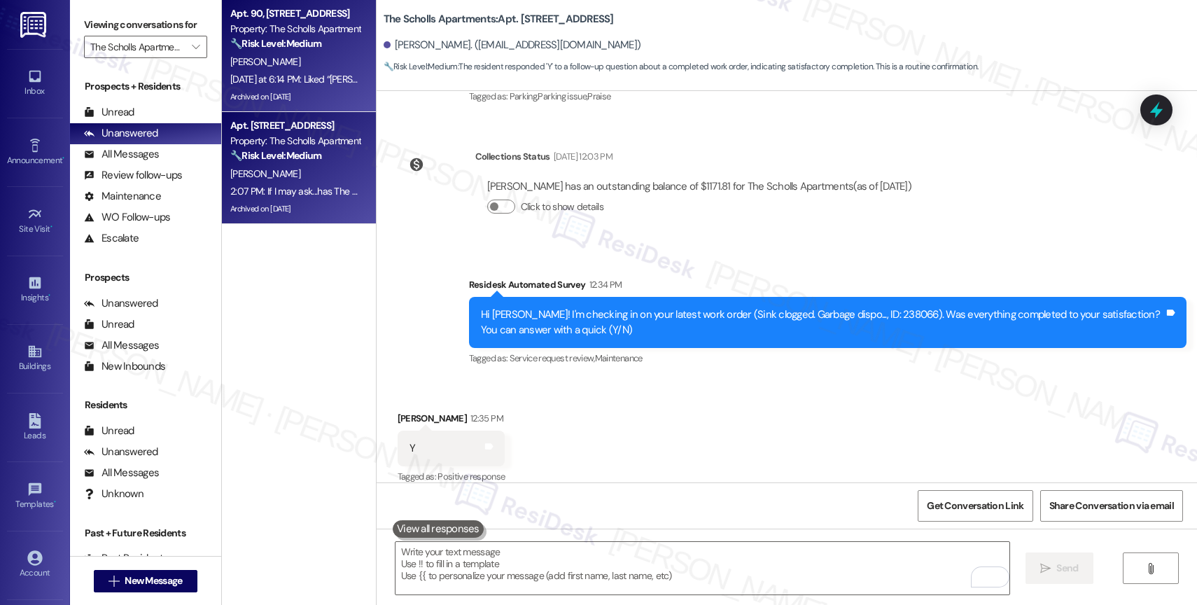
click at [258, 53] on div "C. Freedman" at bounding box center [295, 62] width 132 height 18
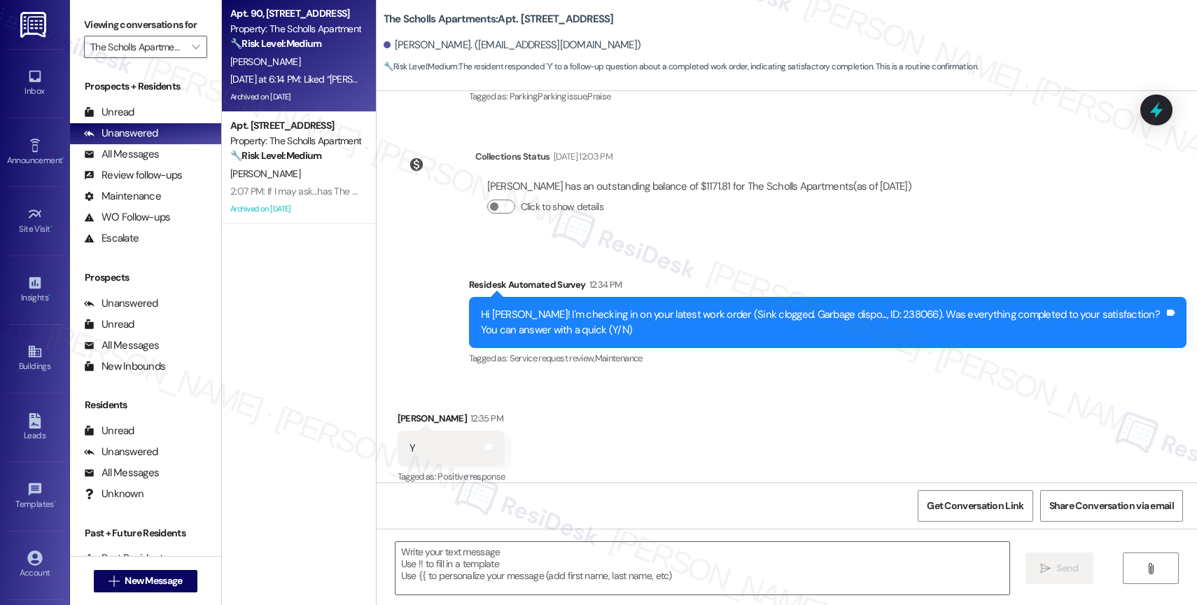
type textarea "Fetching suggested responses. Please feel free to read through the conversation…"
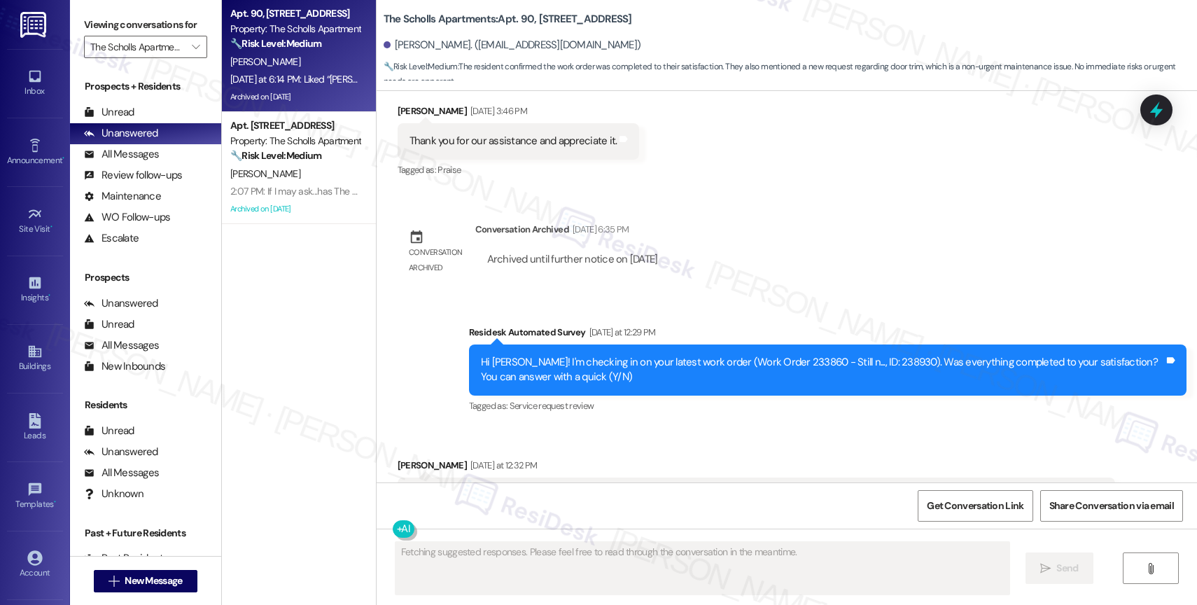
scroll to position [4798, 0]
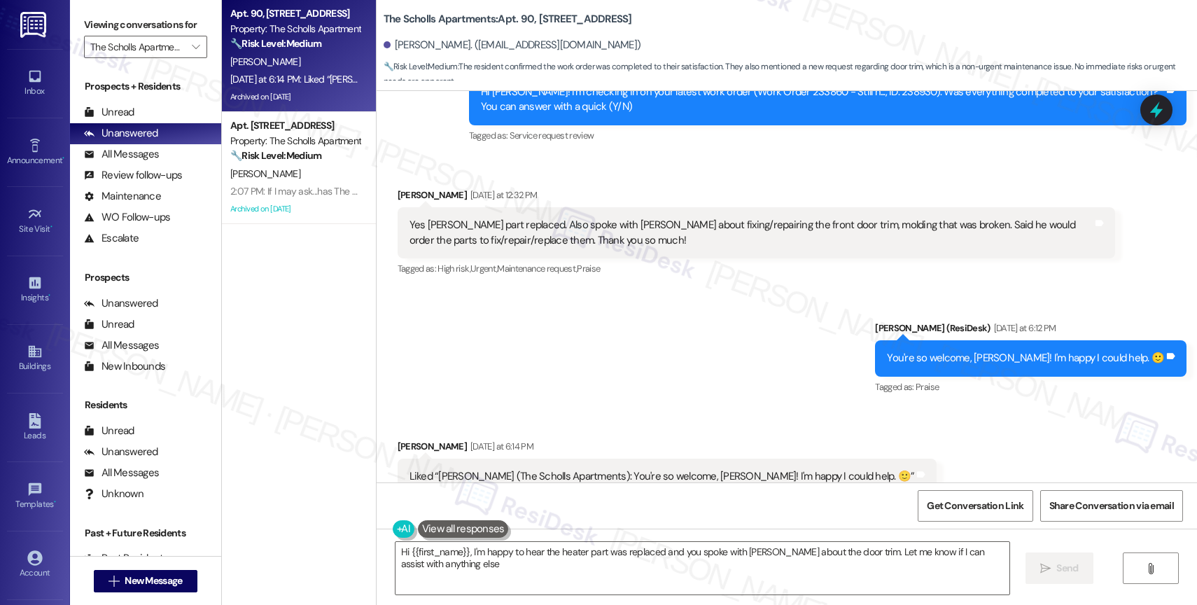
type textarea "Hi {{first_name}}, I'm happy to hear the heater part was replaced and you spoke…"
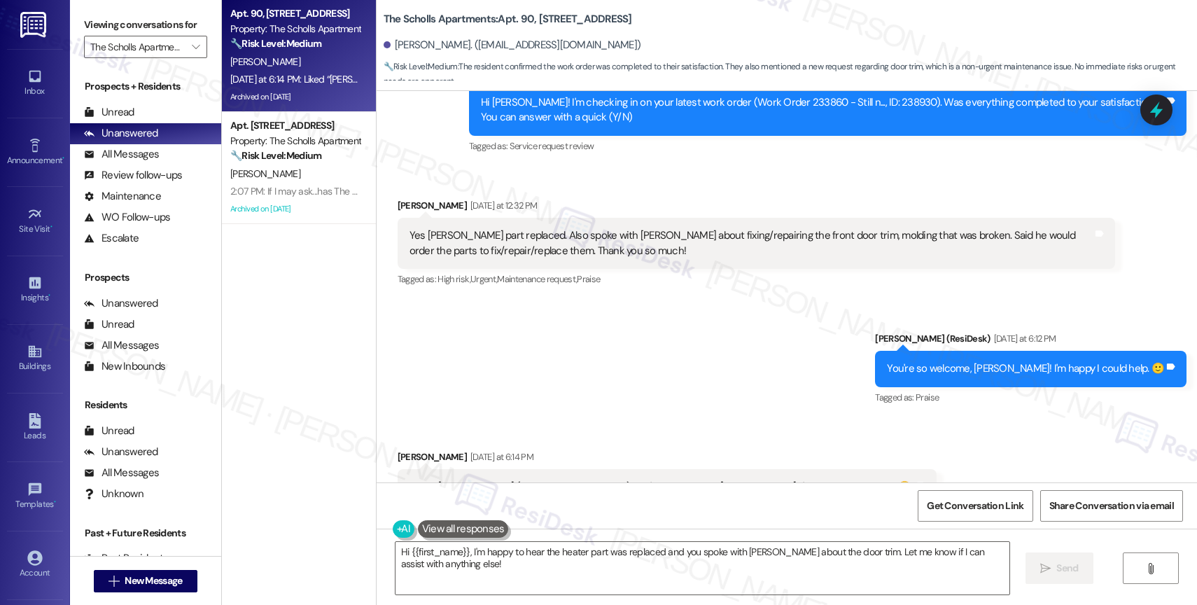
scroll to position [4773, 0]
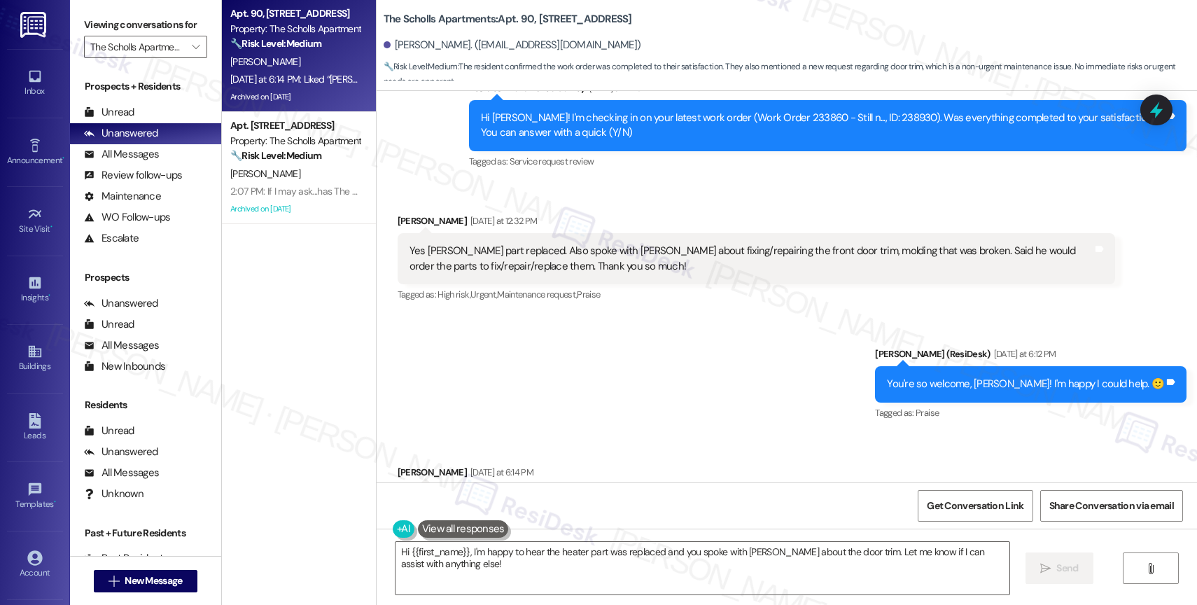
click at [571, 387] on div "Sent via SMS Sarah (ResiDesk) Yesterday at 6:12 PM You're so welcome, Cindy! I'…" at bounding box center [787, 374] width 821 height 118
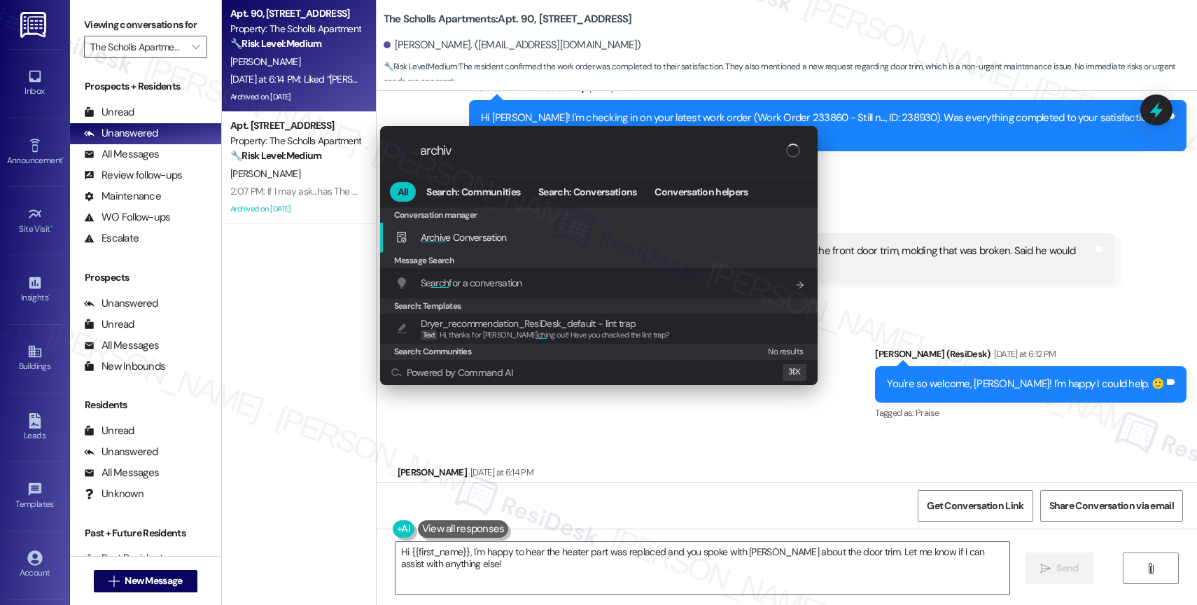
type input "archive"
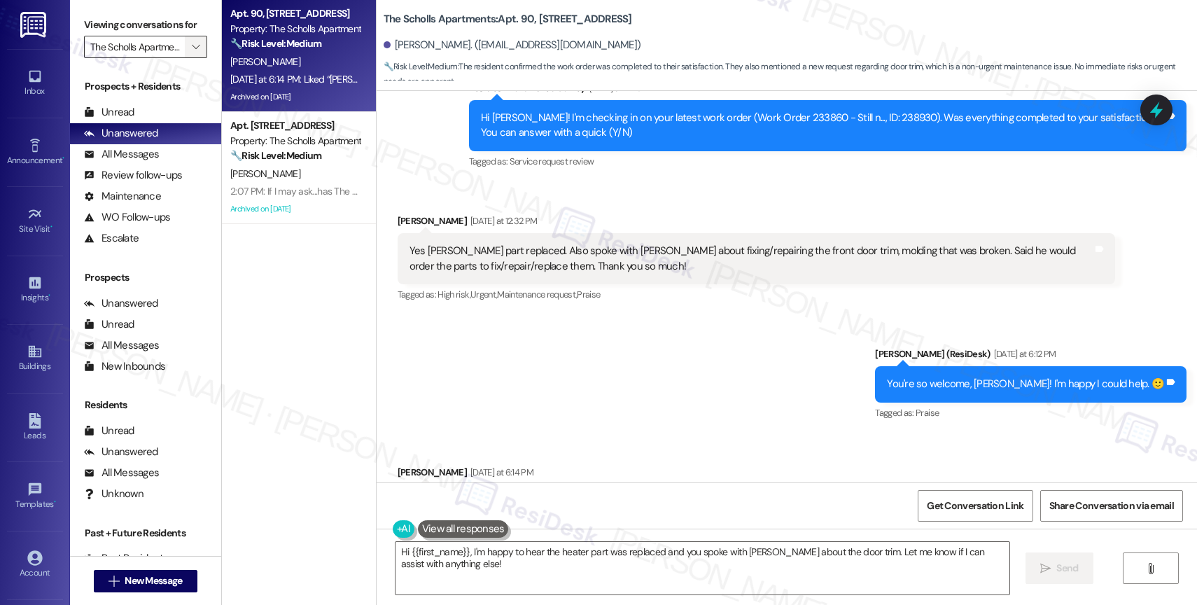
click at [191, 58] on span "" at bounding box center [195, 47] width 13 height 22
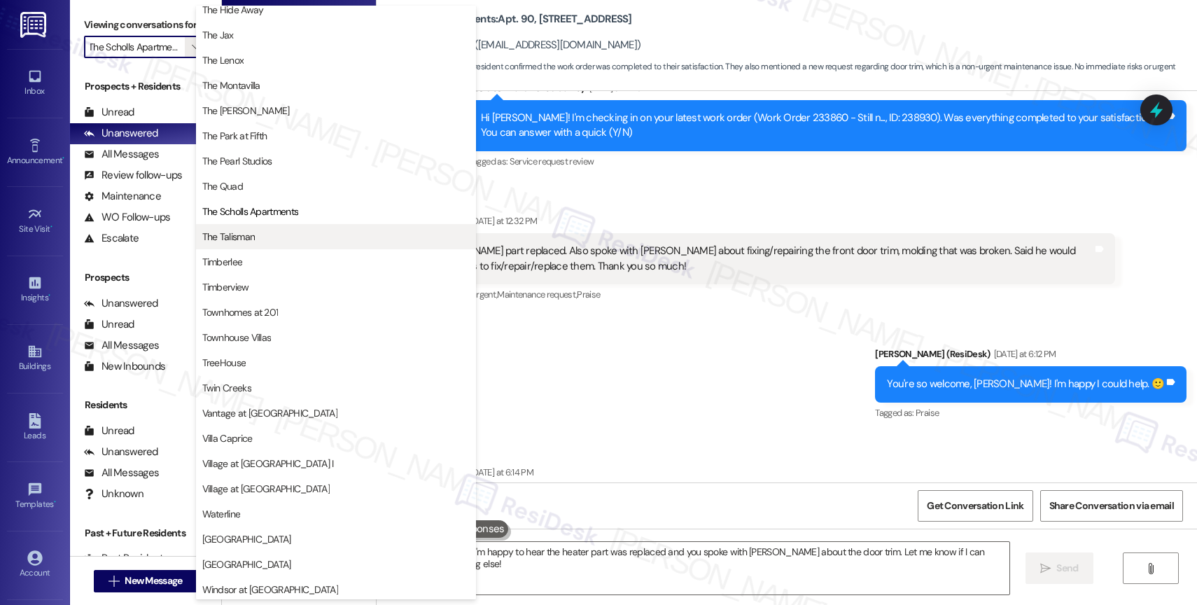
scroll to position [2511, 0]
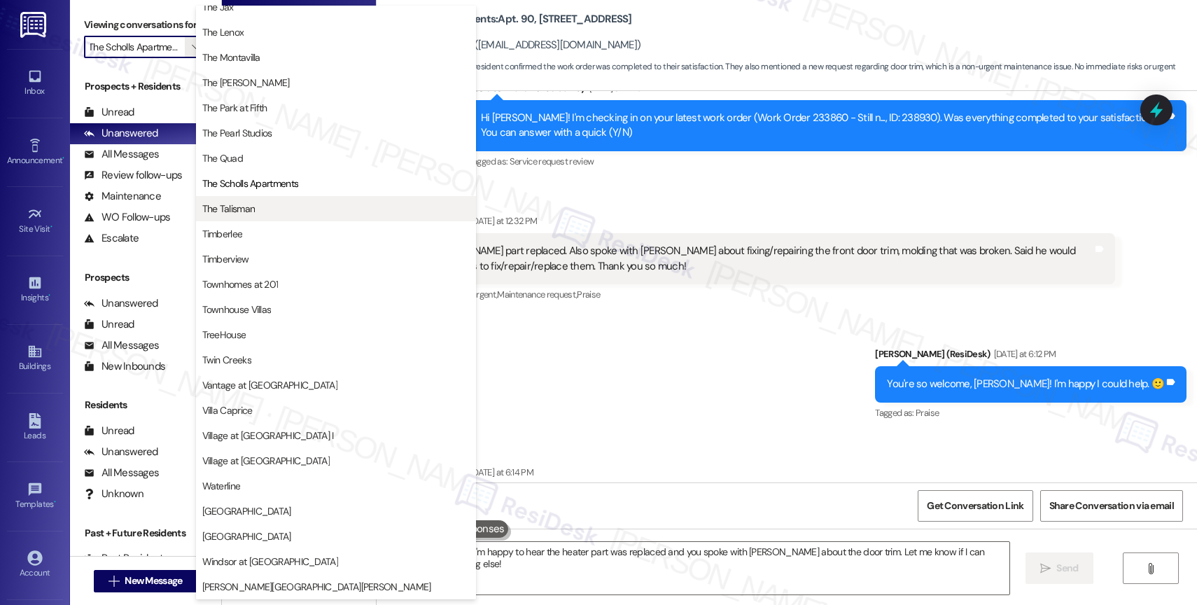
click at [258, 213] on span "The Talisman" at bounding box center [336, 209] width 268 height 14
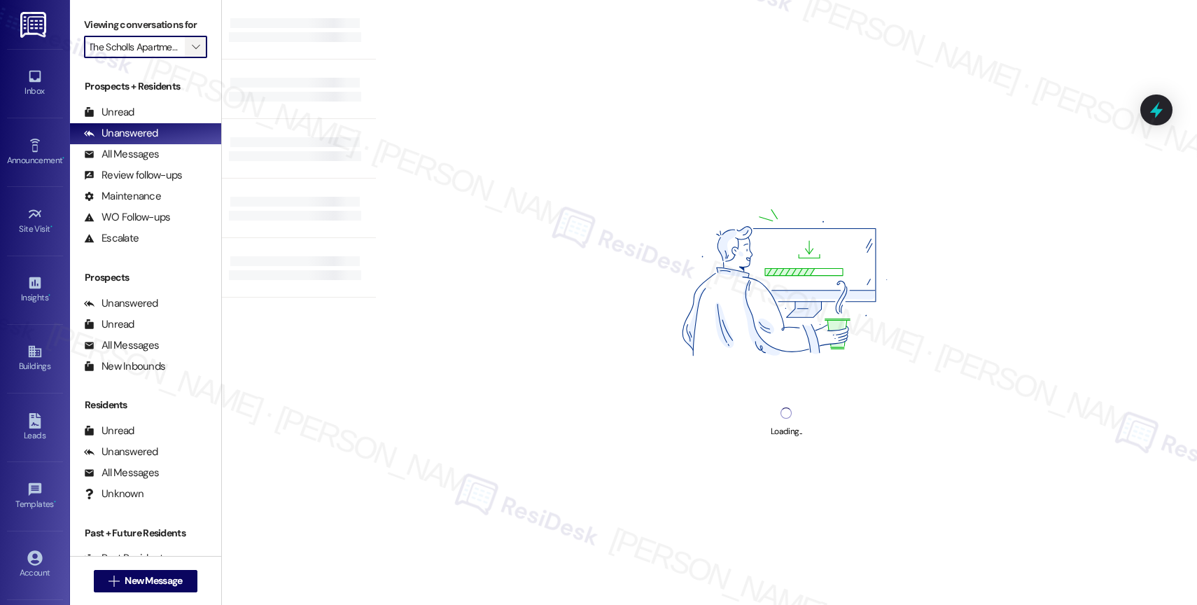
type input "The Talisman"
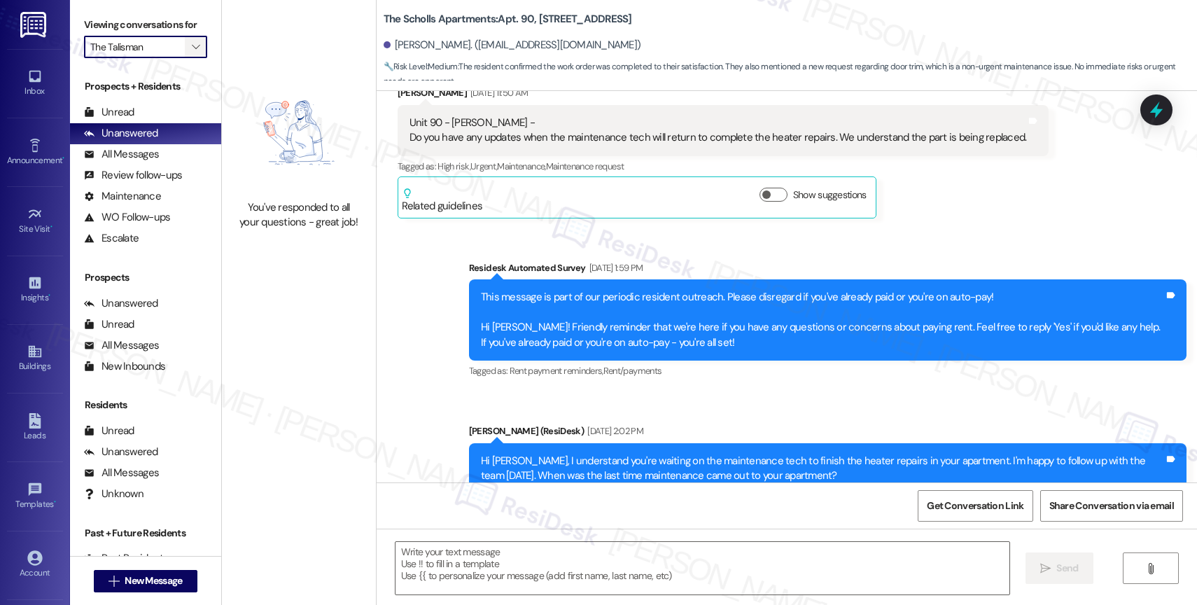
type textarea "Fetching suggested responses. Please feel free to read through the conversation…"
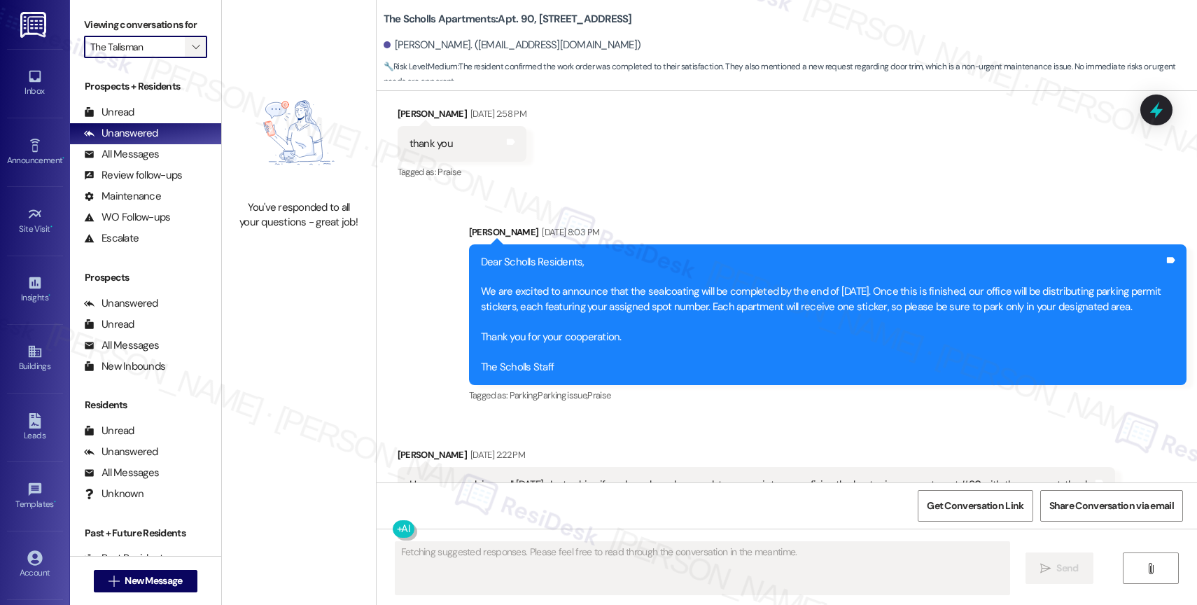
scroll to position [4695, 0]
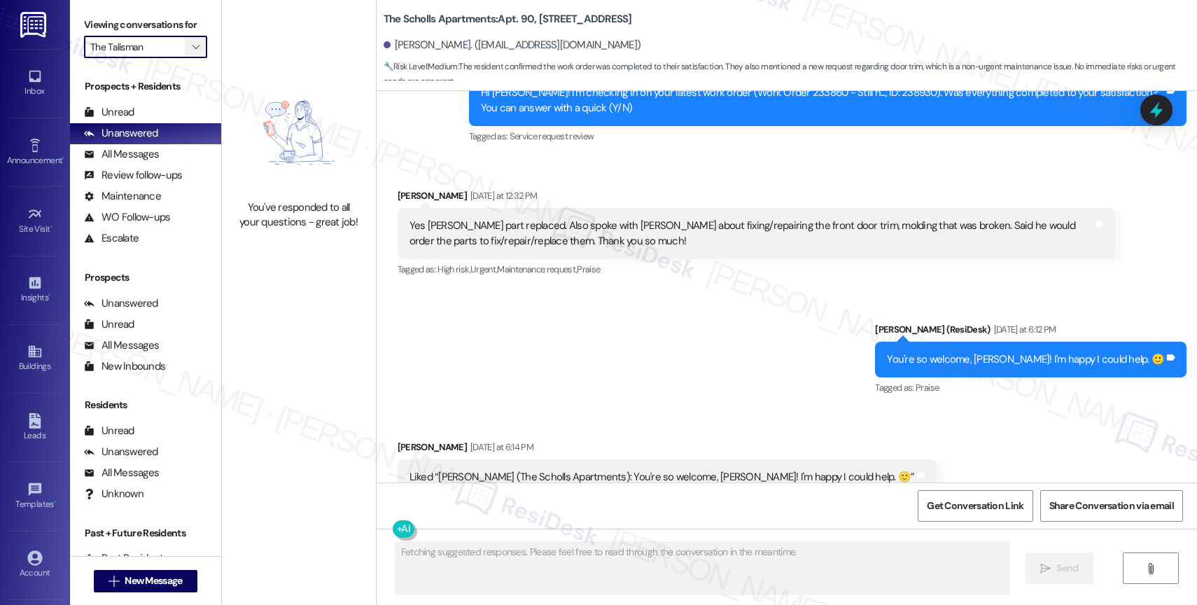
click at [192, 53] on icon "" at bounding box center [196, 46] width 8 height 11
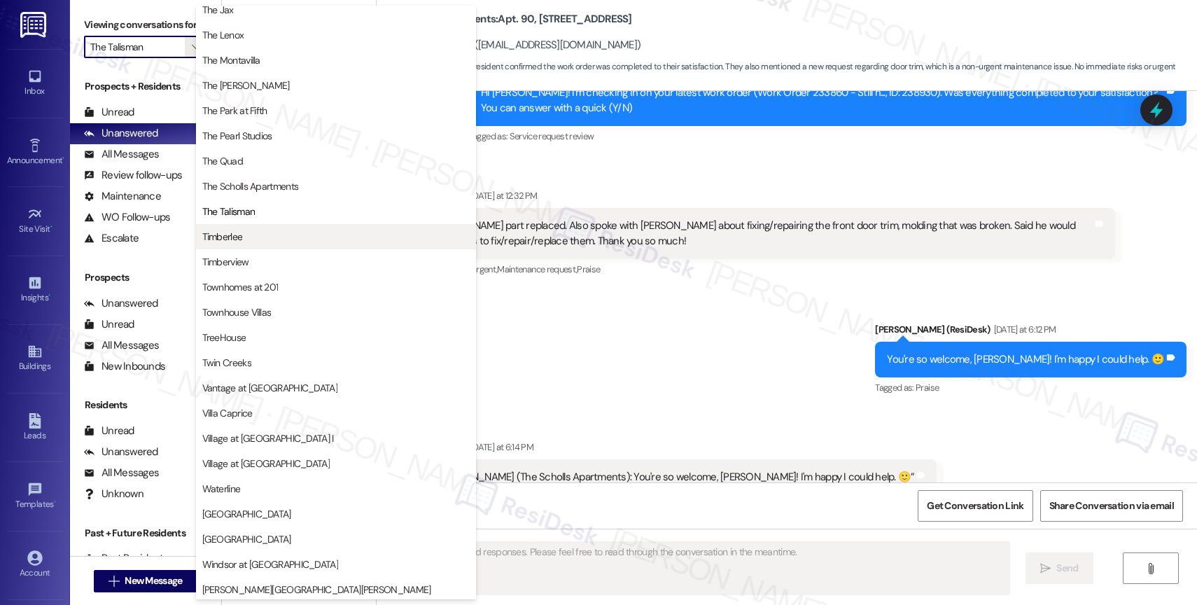
scroll to position [2519, 0]
click at [262, 242] on button "Timberlee" at bounding box center [336, 233] width 280 height 25
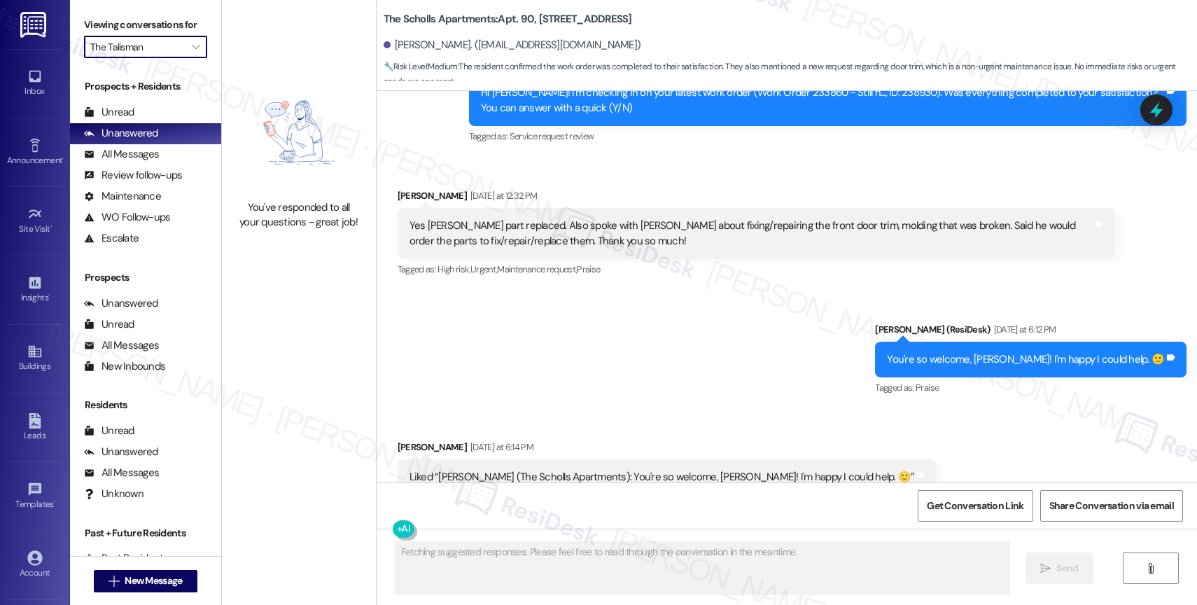
type input "Timberlee"
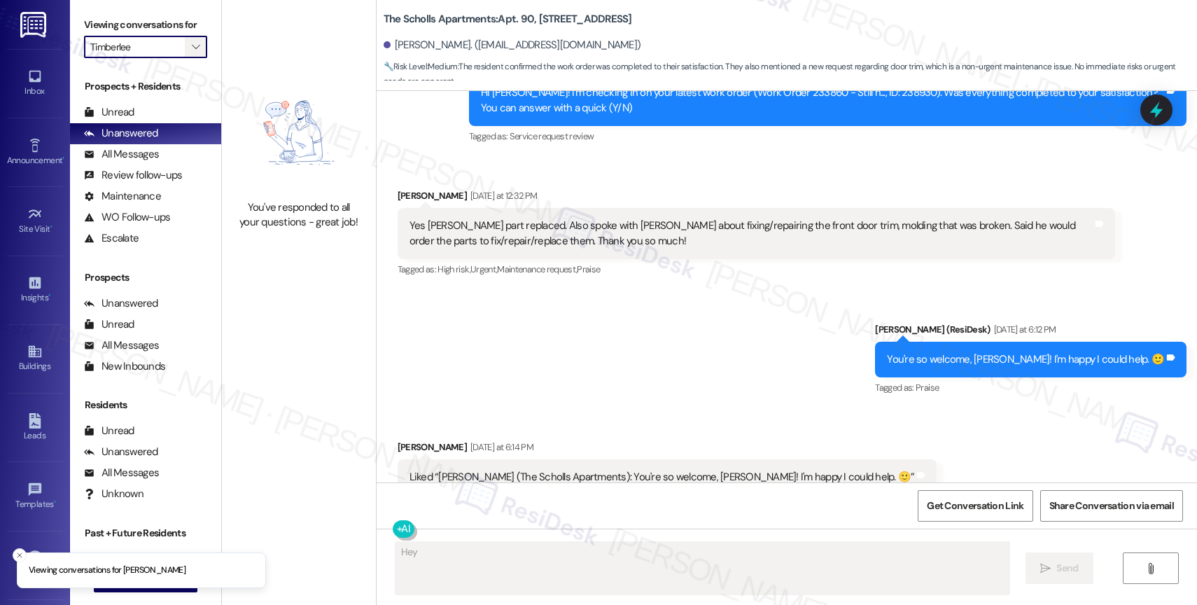
click at [192, 53] on icon "" at bounding box center [196, 46] width 8 height 11
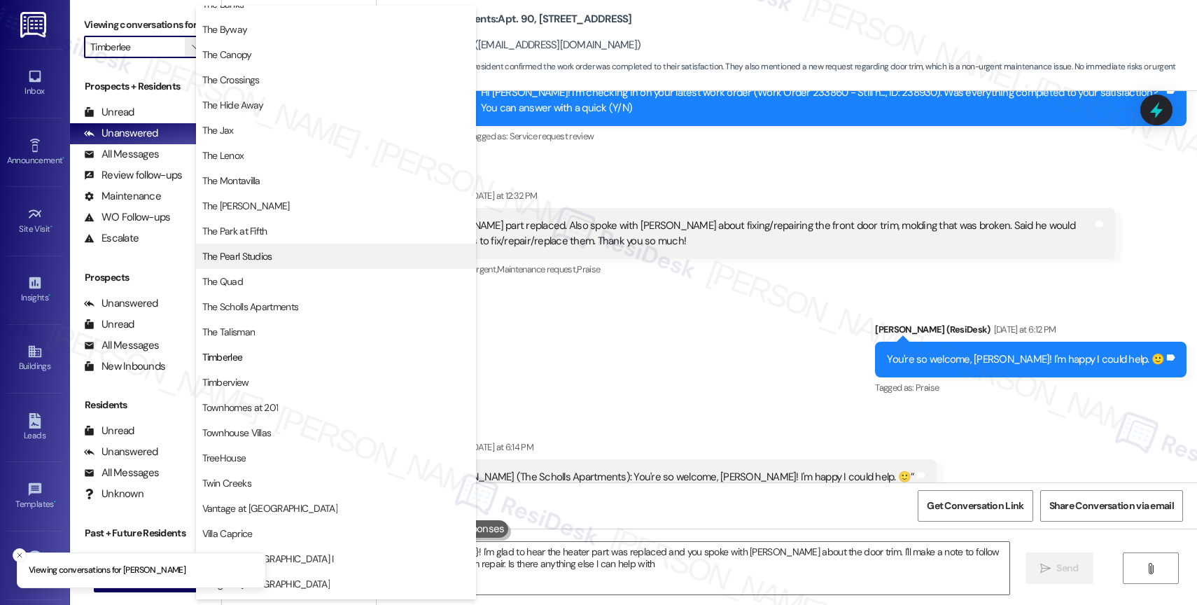
type textarea "Hey {{first_name}}! I'm glad to hear the heater part was replaced and you spoke…"
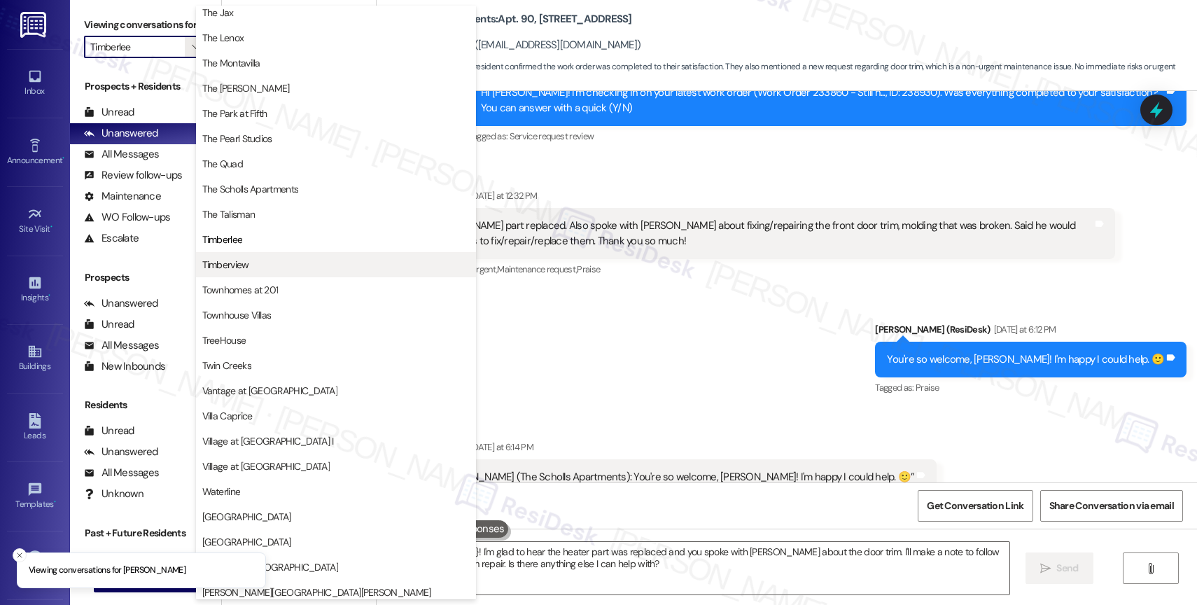
scroll to position [2516, 0]
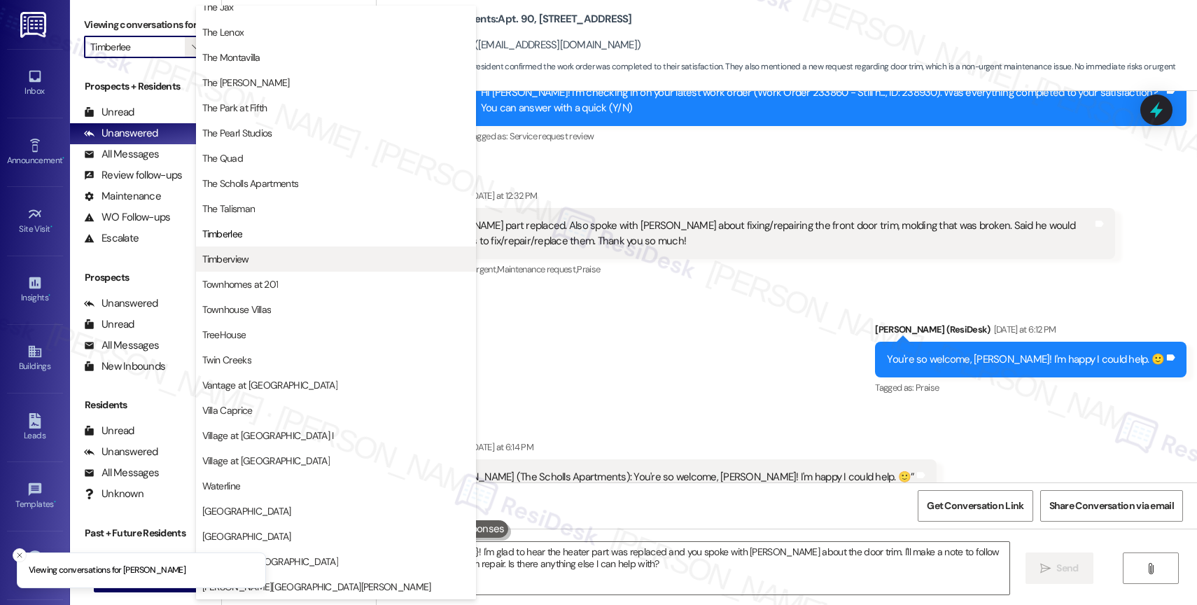
click at [275, 263] on span "Timberview" at bounding box center [336, 259] width 268 height 14
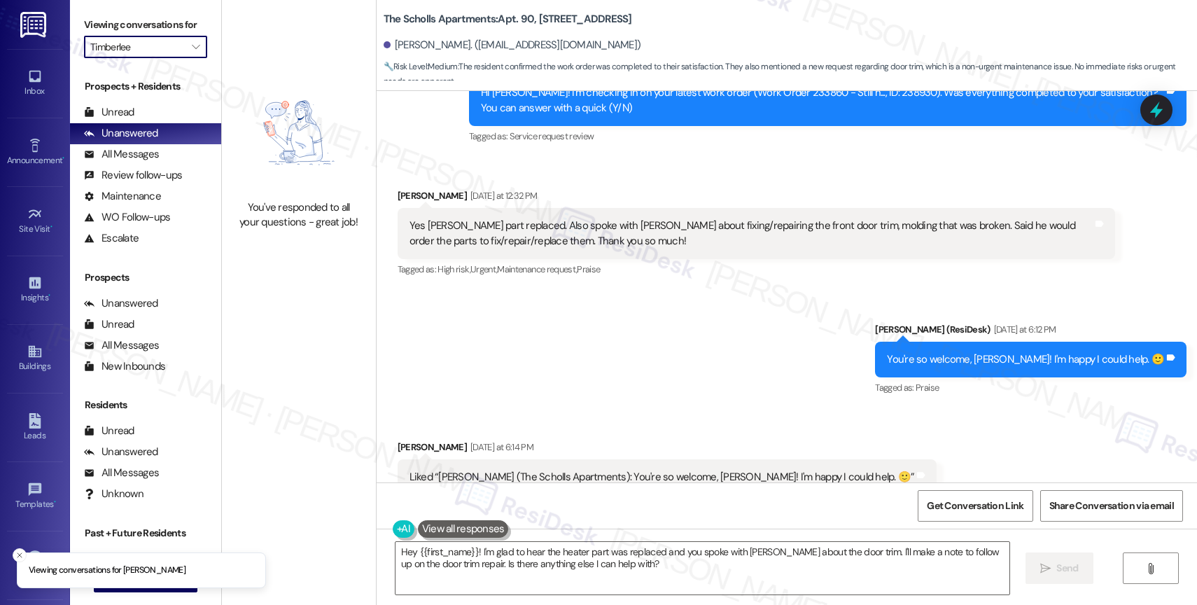
type input "Timberview"
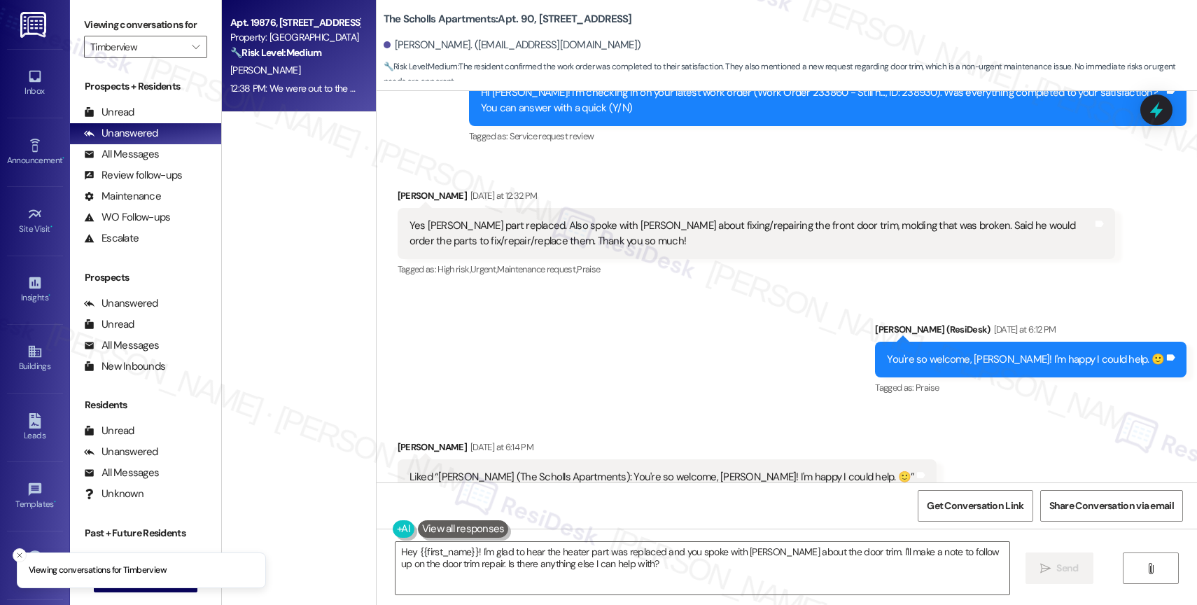
click at [288, 61] on div "Apt. 19876, 15150 Gifford Ln Property: Timberview 🔧 Risk Level: Medium The resi…" at bounding box center [295, 38] width 132 height 48
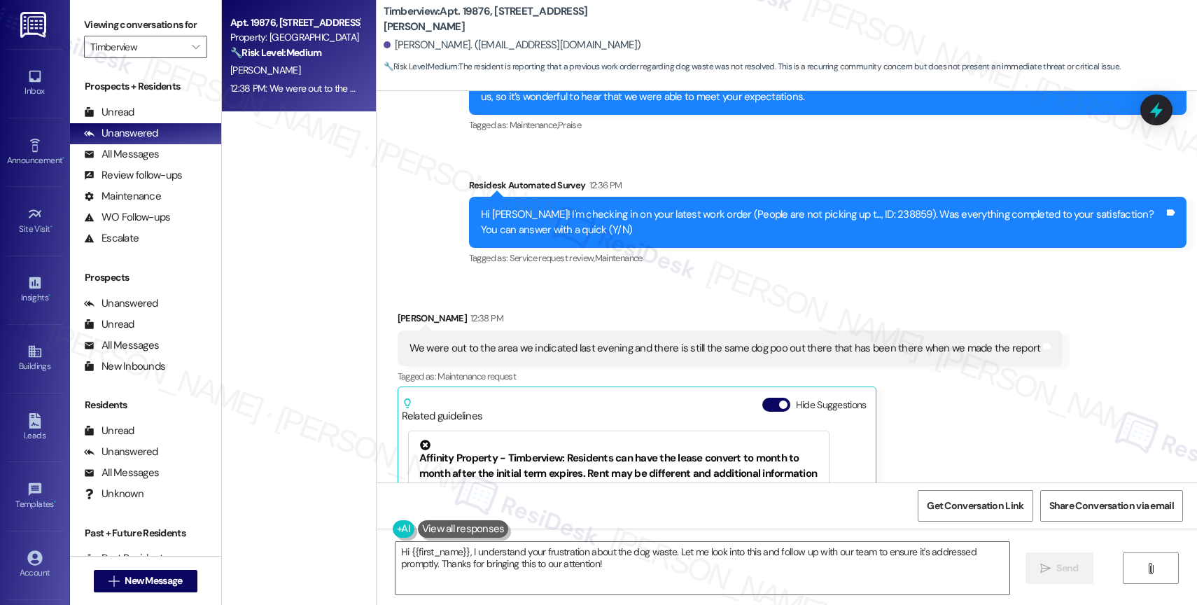
scroll to position [4500, 0]
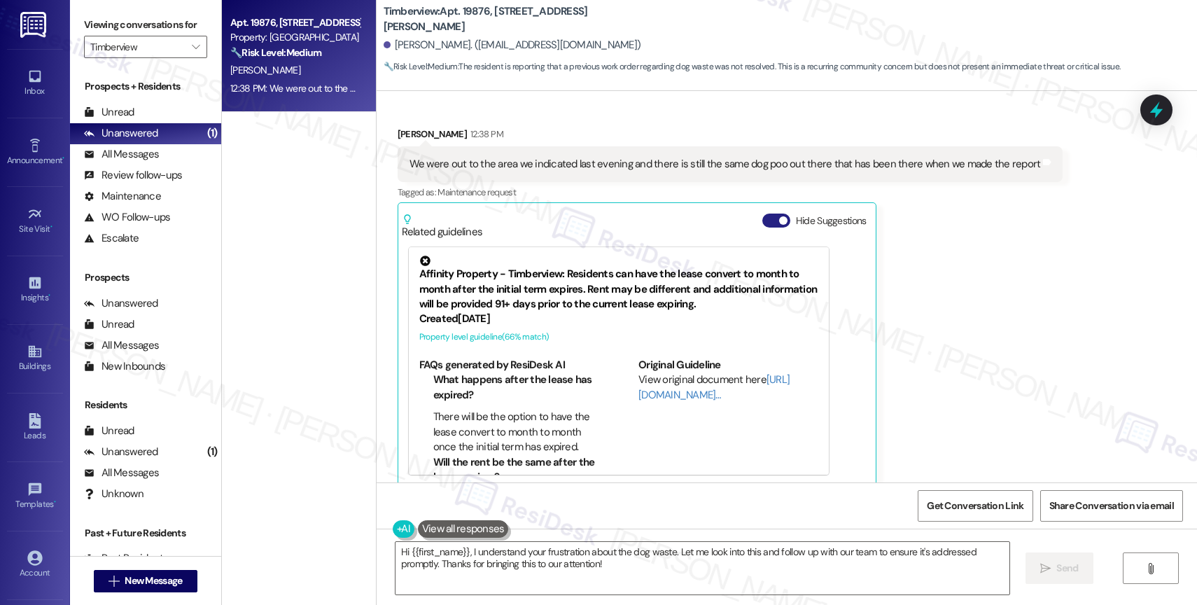
click at [765, 214] on button "Hide Suggestions" at bounding box center [777, 221] width 28 height 14
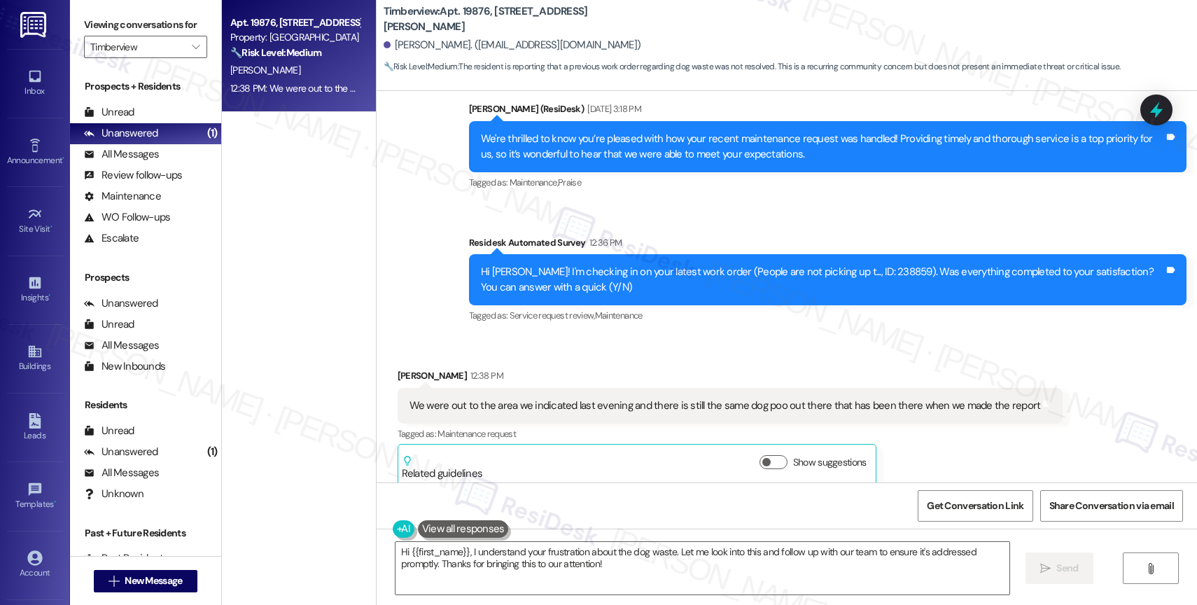
click at [564, 337] on div "Received via SMS Gordon Christiansen 12:38 PM We were out to the area we indica…" at bounding box center [787, 417] width 821 height 160
click at [789, 368] on div "Gordon Christiansen 12:38 PM" at bounding box center [731, 378] width 666 height 20
click at [543, 561] on textarea "Hi {{first_name}}, I understand your frustration about the dog waste. Let me lo…" at bounding box center [703, 568] width 614 height 53
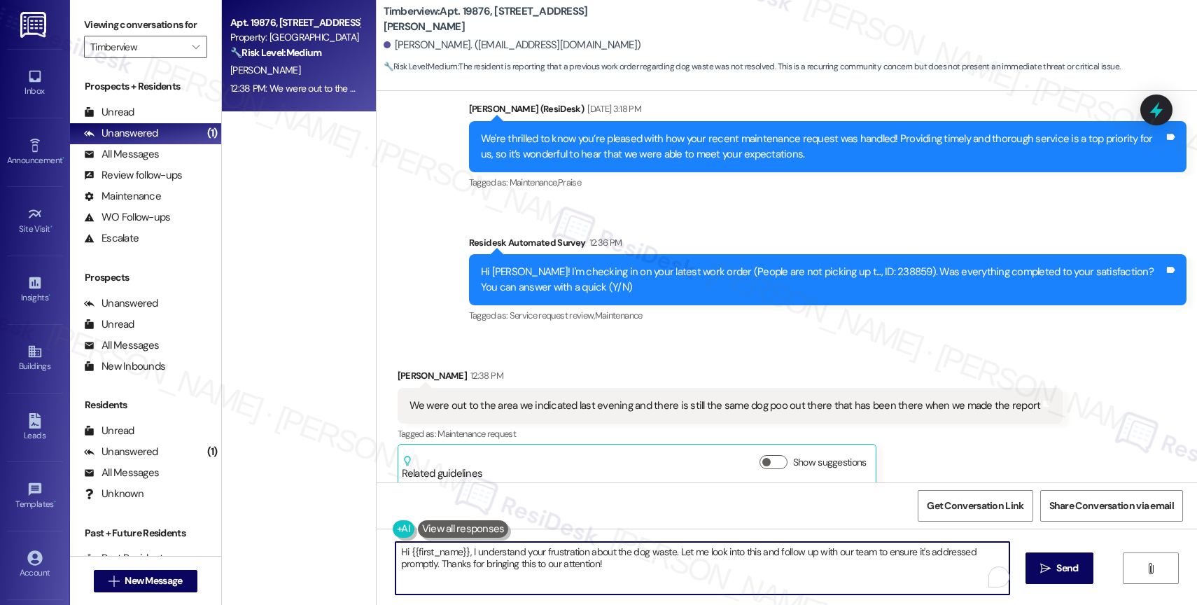
click at [543, 561] on textarea "Hi {{first_name}}, I understand your frustration about the dog waste. Let me lo…" at bounding box center [703, 568] width 614 height 53
click at [798, 358] on div "Received via SMS Gordon Christiansen 12:38 PM We were out to the area we indica…" at bounding box center [730, 427] width 687 height 139
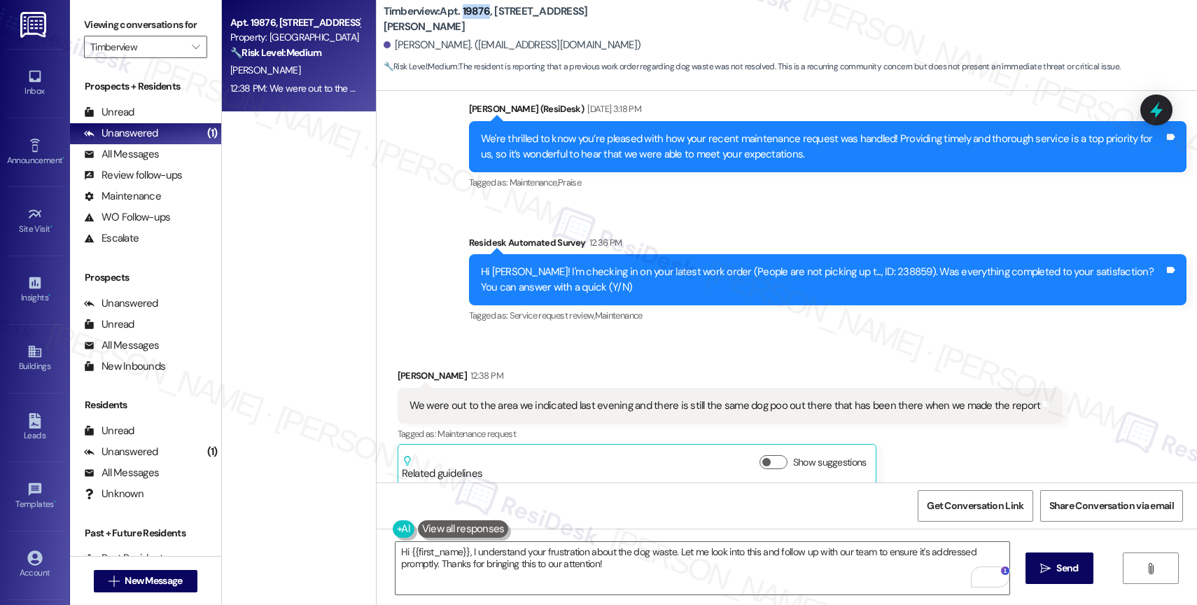
drag, startPoint x: 452, startPoint y: 17, endPoint x: 477, endPoint y: 15, distance: 25.3
click at [477, 15] on b "Timberview: Apt. 19876, 15150 Gifford Ln" at bounding box center [524, 19] width 280 height 30
copy b "19876"
click at [737, 313] on div "Survey, sent via SMS Residesk Automated Survey 12:36 PM Hi Gordon! I'm checking…" at bounding box center [828, 281] width 739 height 112
click at [502, 549] on textarea "Hi {{first_name}}, I understand your frustration about the dog waste. Let me lo…" at bounding box center [703, 568] width 614 height 53
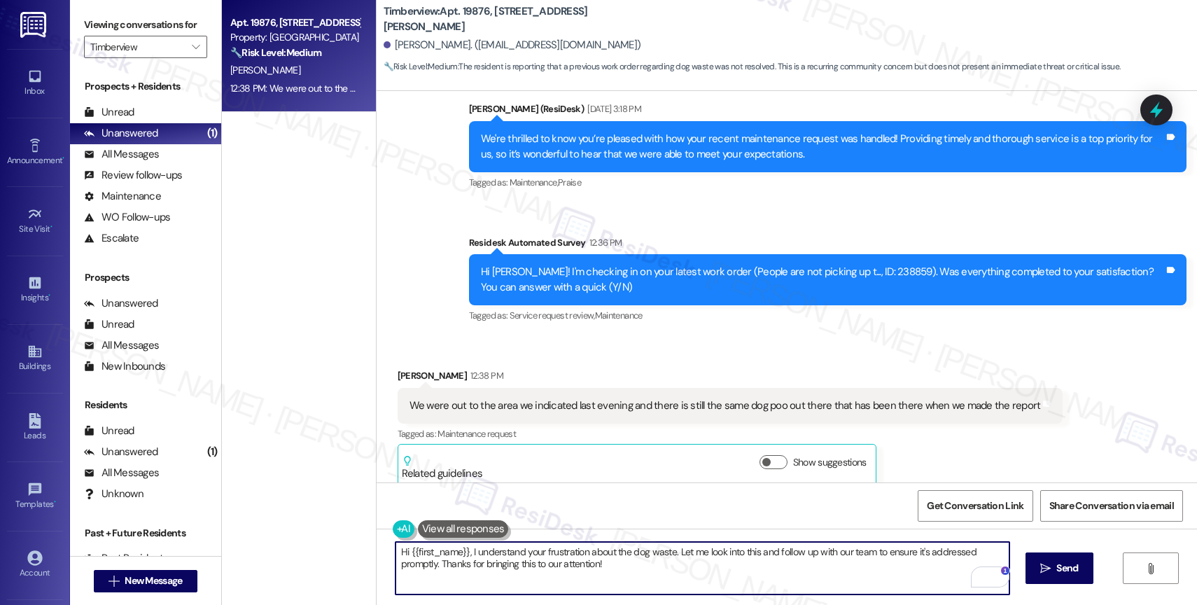
click at [502, 549] on textarea "Hi {{first_name}}, I understand your frustration about the dog waste. Let me lo…" at bounding box center [703, 568] width 614 height 53
paste textarea "This is in the grassy area next to 19888."
click at [990, 549] on textarea "Gordon, thank you for your quick response. I will make sure to follow up with t…" at bounding box center [703, 568] width 614 height 53
type textarea "Gordon, thank you for your quick response. I will make sure to follow up with t…"
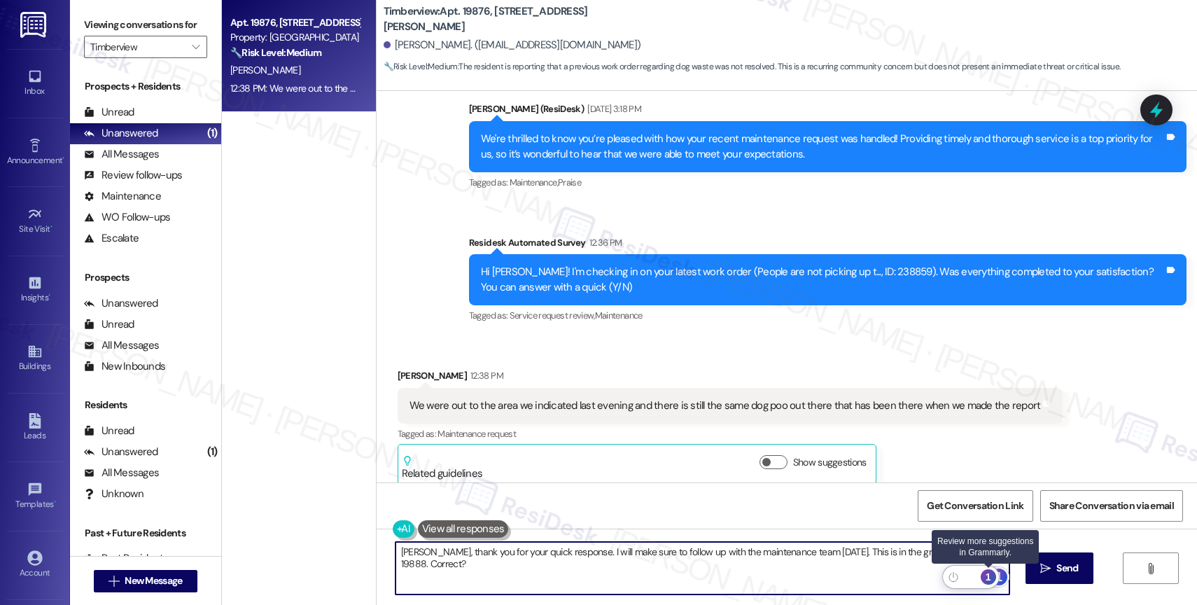
click at [992, 577] on div "1" at bounding box center [988, 576] width 15 height 15
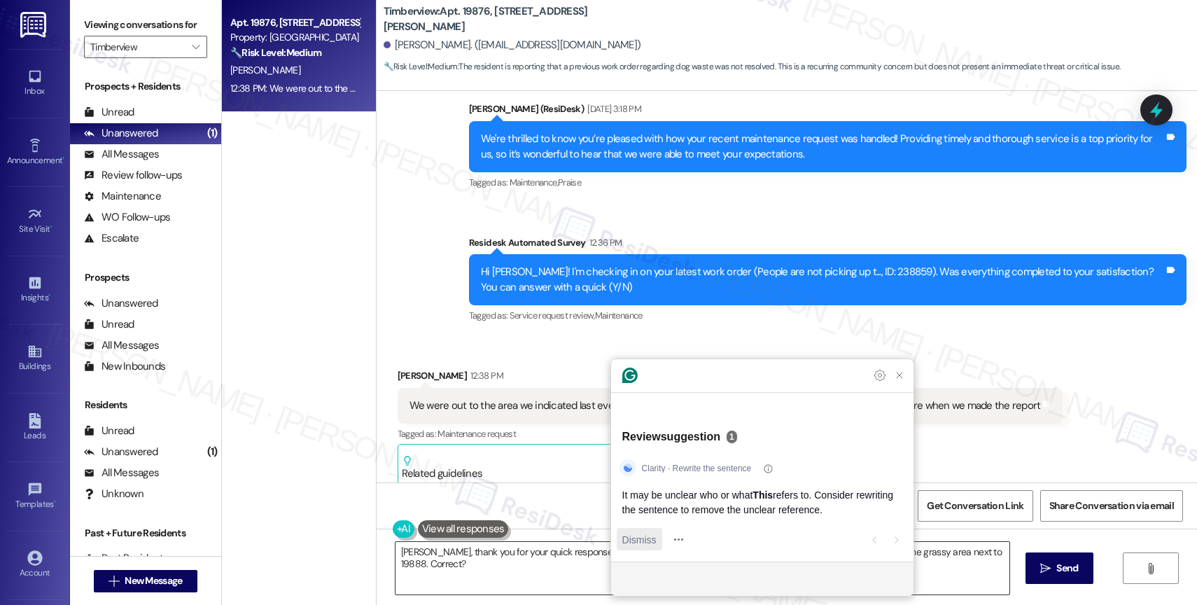
click at [638, 532] on span "Dismiss" at bounding box center [640, 539] width 34 height 15
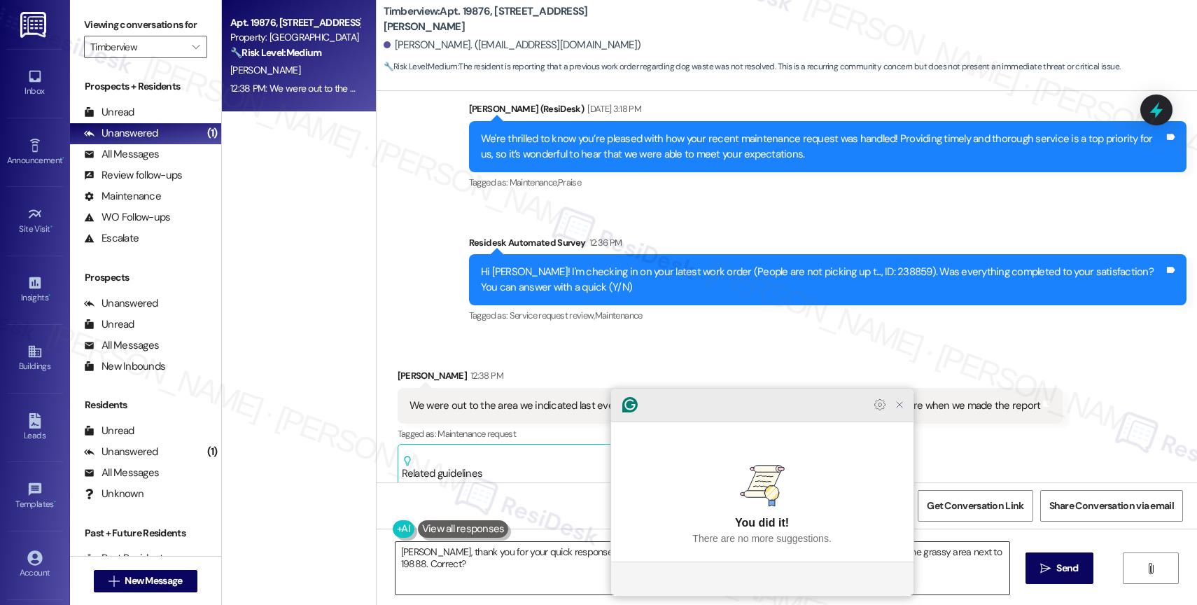
click at [901, 410] on icon "Close Grammarly Assistant" at bounding box center [899, 404] width 11 height 11
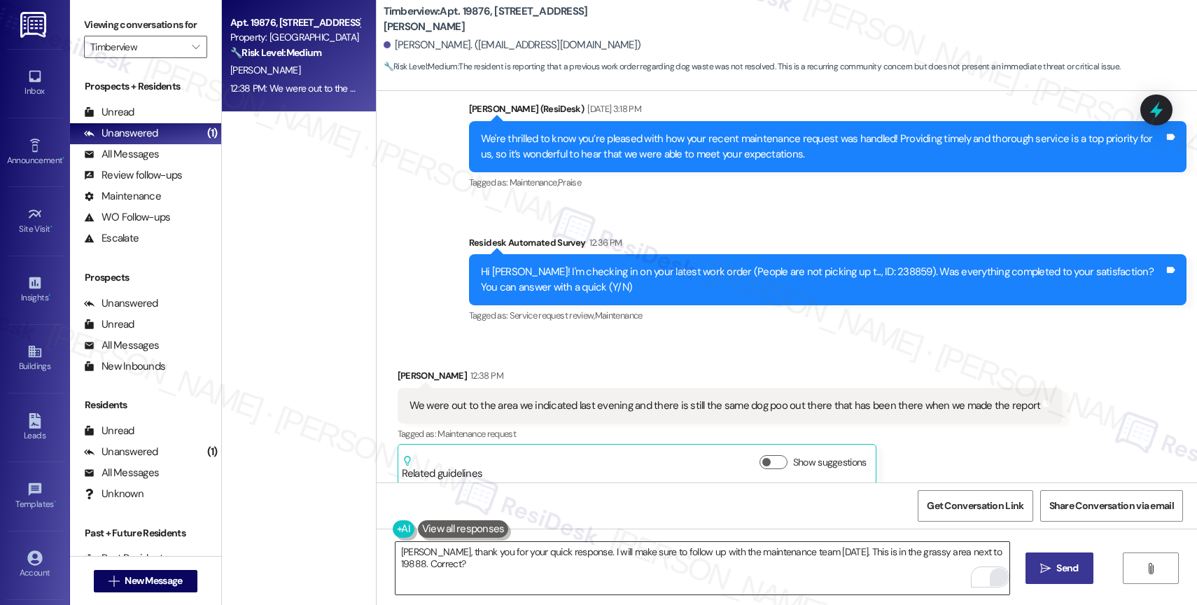
click at [1044, 572] on icon "" at bounding box center [1046, 568] width 11 height 11
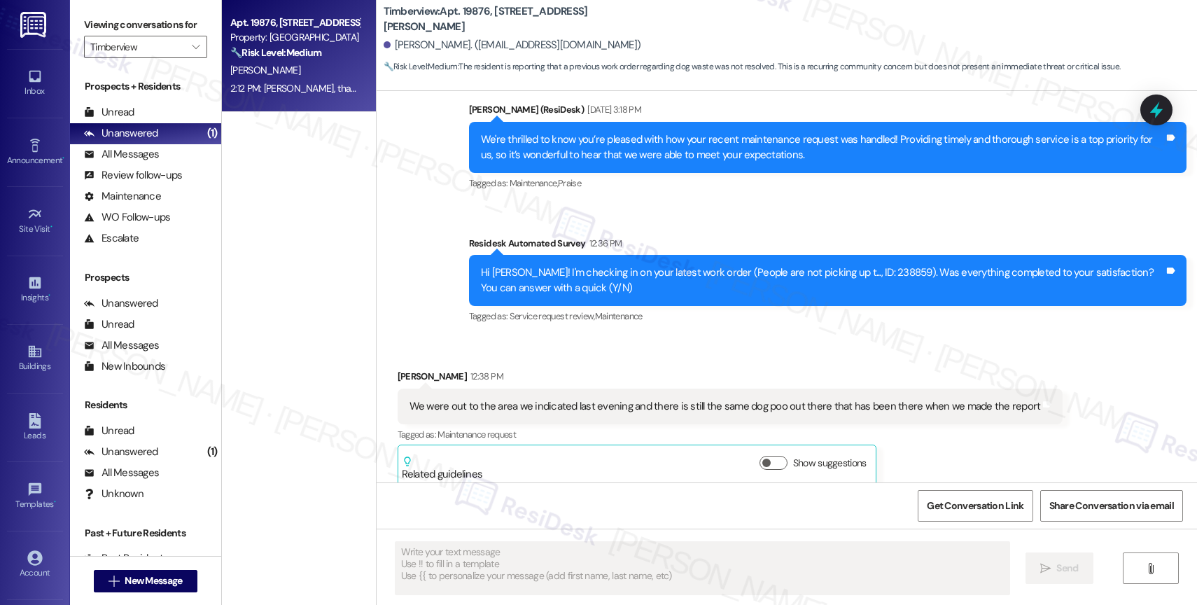
scroll to position [4356, 0]
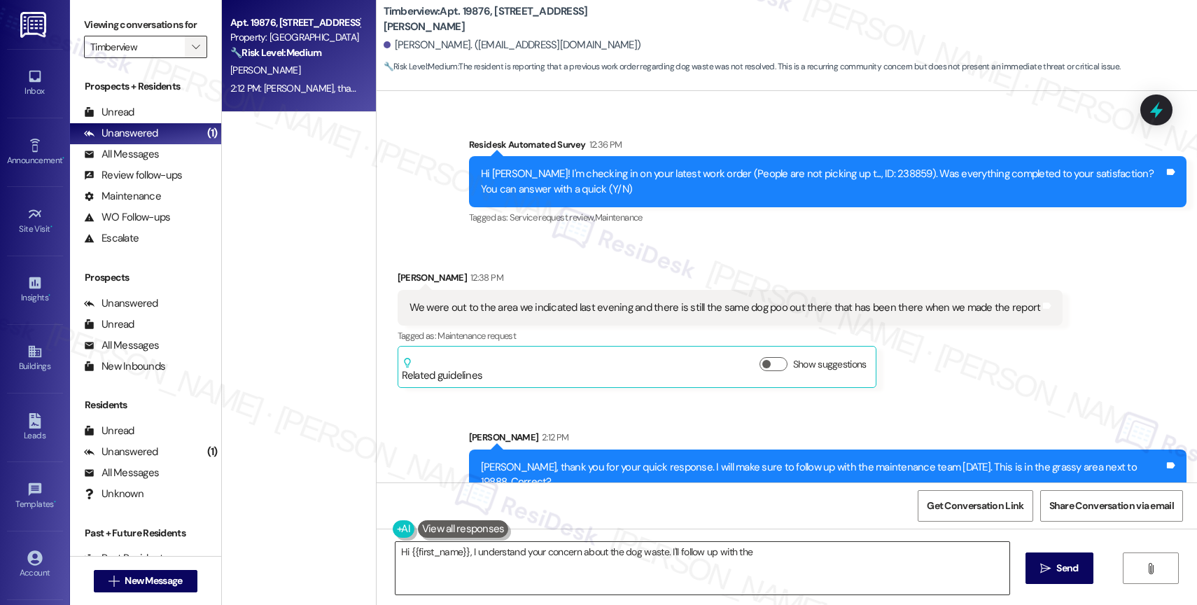
click at [192, 53] on icon "" at bounding box center [196, 46] width 8 height 11
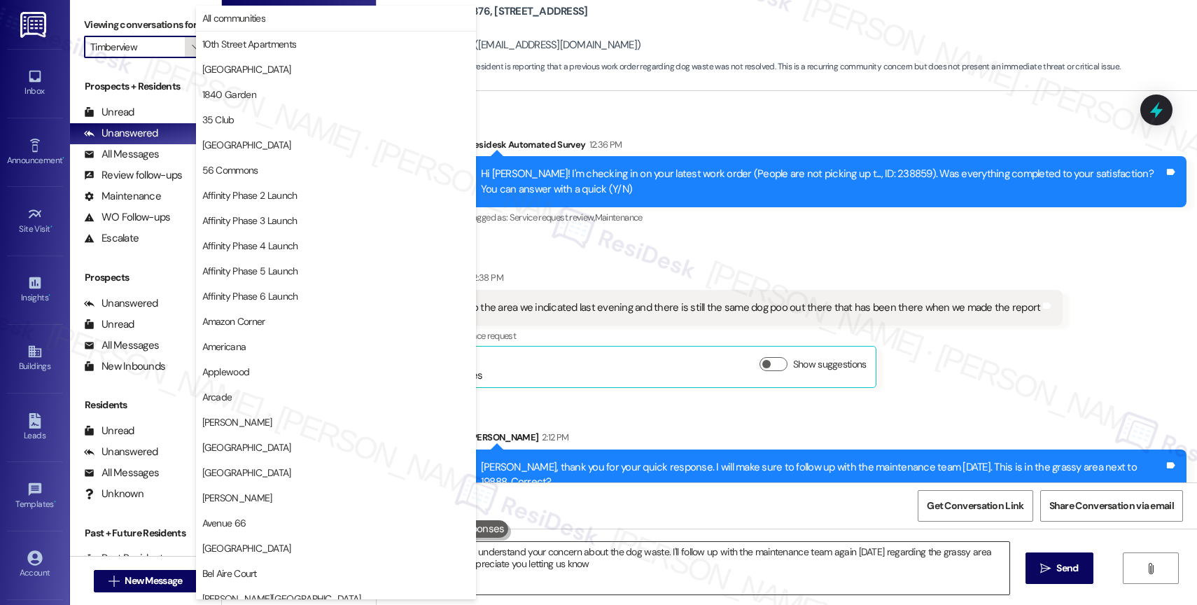
type textarea "Hi {{first_name}}, I understand your concern about the dog waste. I'll follow u…"
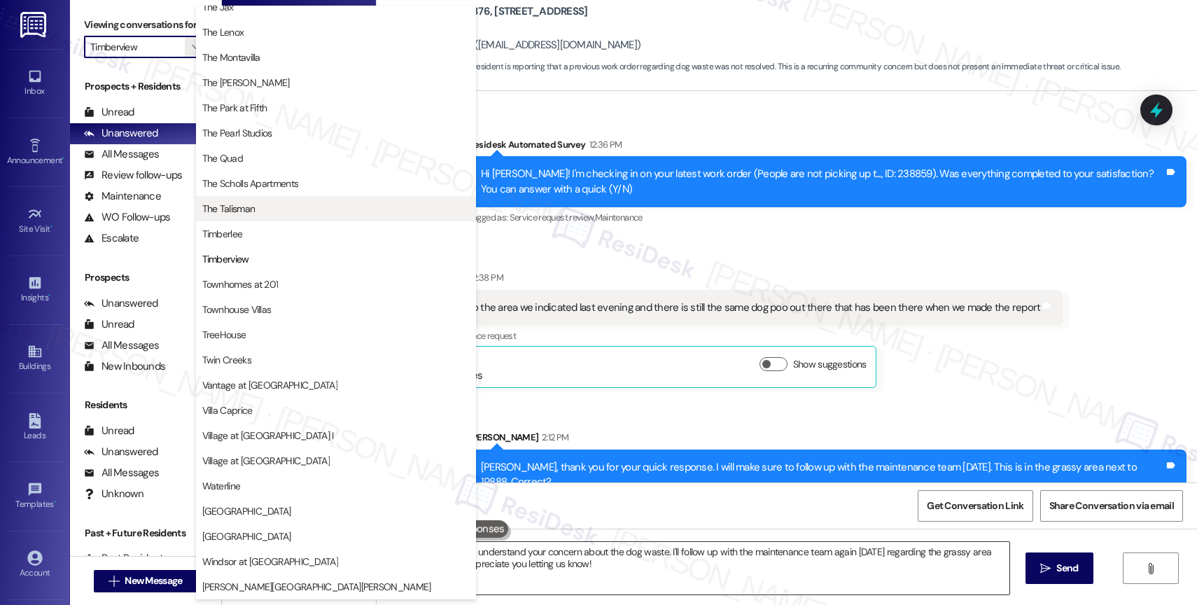
scroll to position [2544, 0]
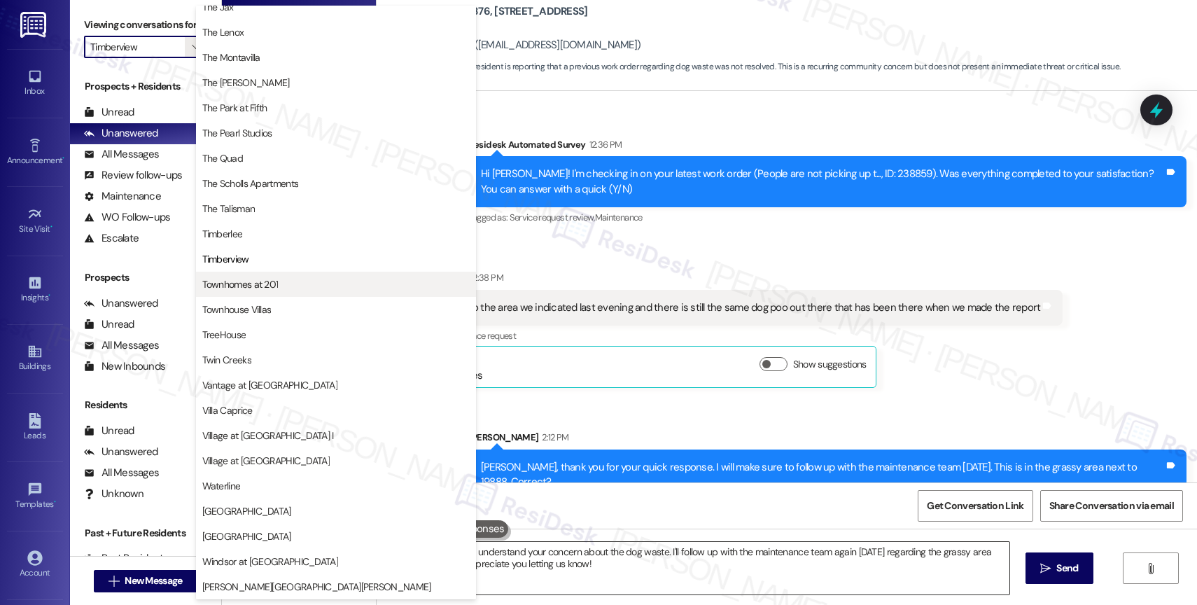
click at [295, 289] on span "Townhomes at 201" at bounding box center [336, 284] width 268 height 14
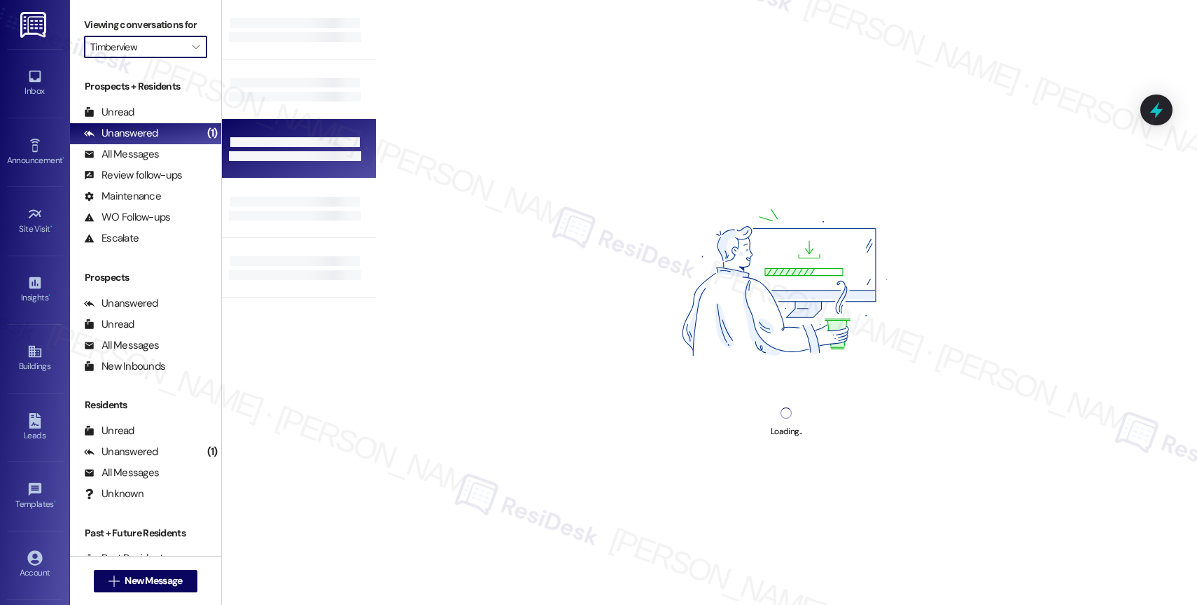
type input "Townhomes at 201"
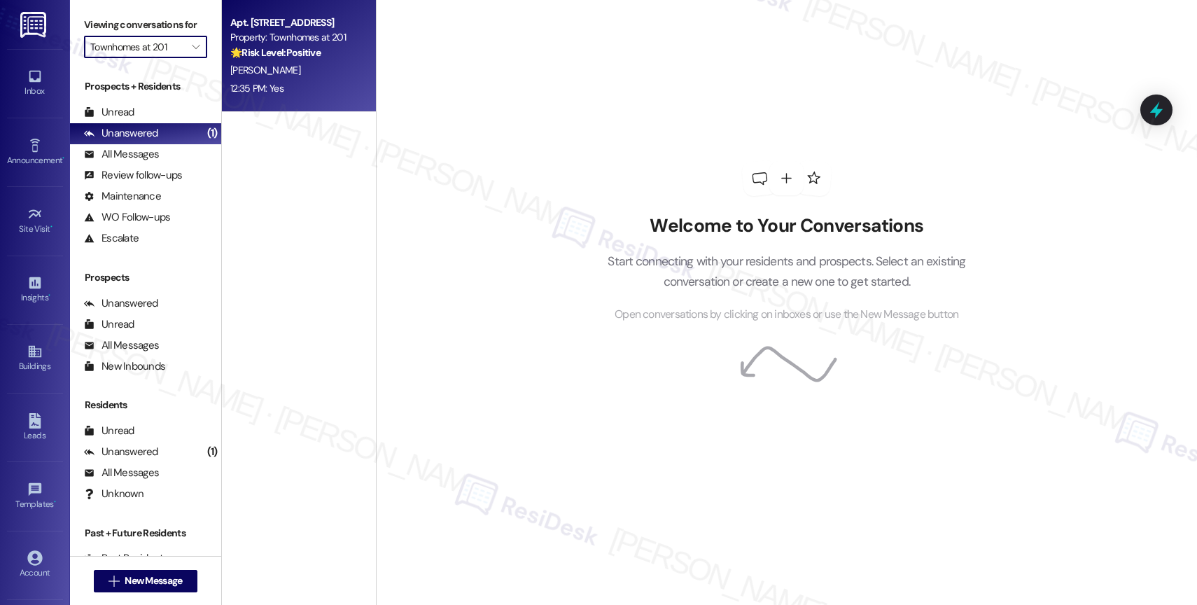
click at [296, 42] on div "Property: Townhomes at 201" at bounding box center [295, 37] width 130 height 15
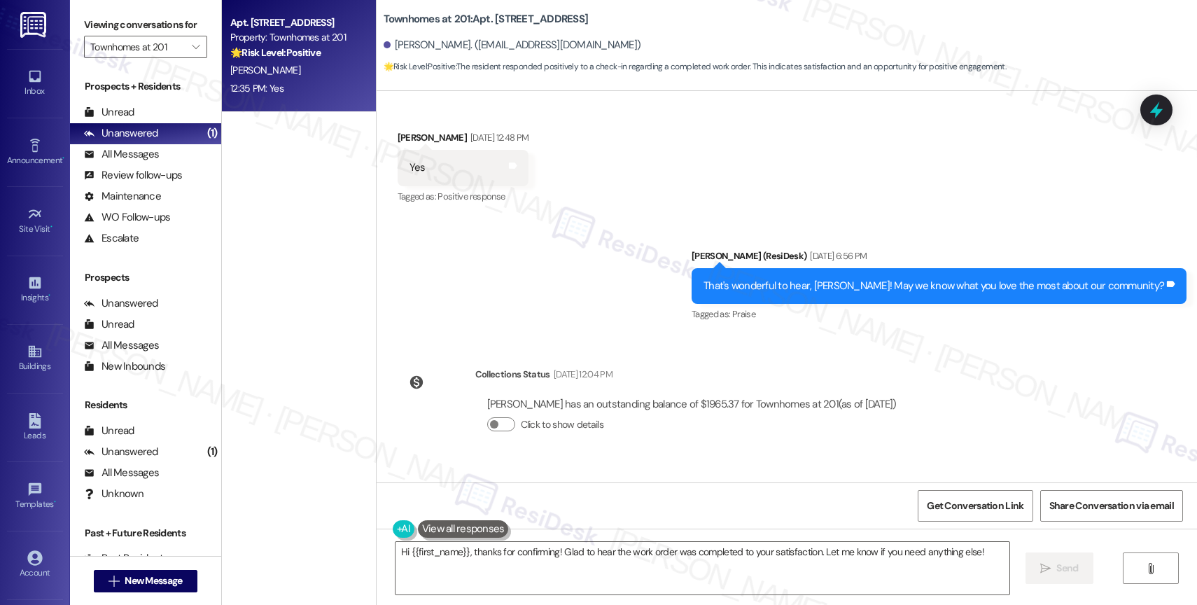
scroll to position [585, 0]
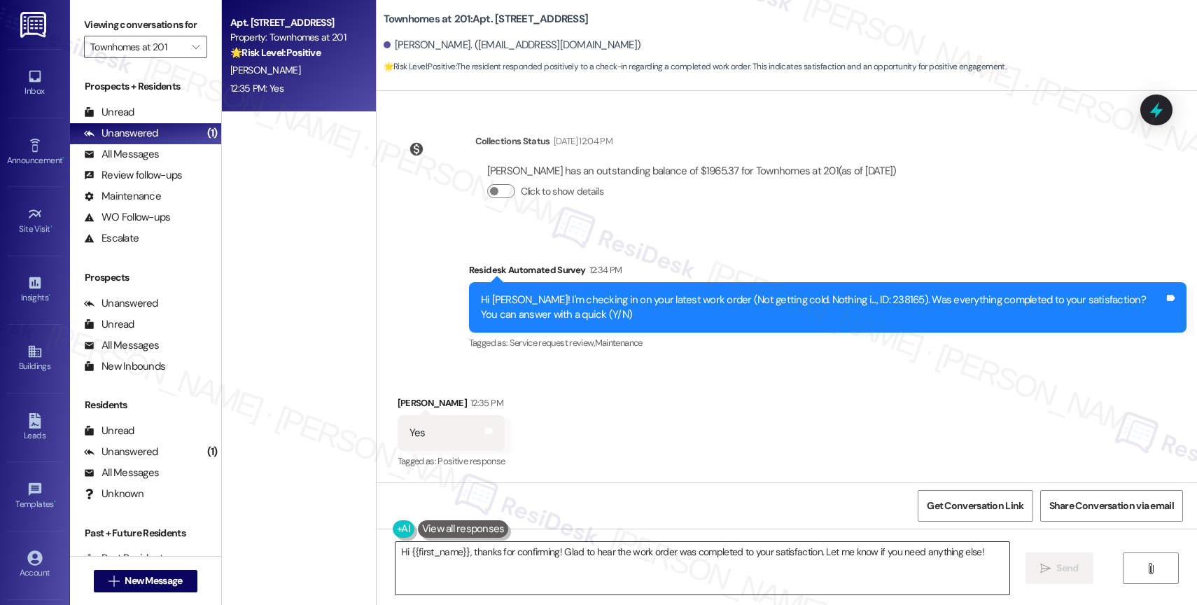
click at [485, 557] on textarea "Hi {{first_name}}, thanks for confirming! Glad to hear the work order was compl…" at bounding box center [703, 568] width 614 height 53
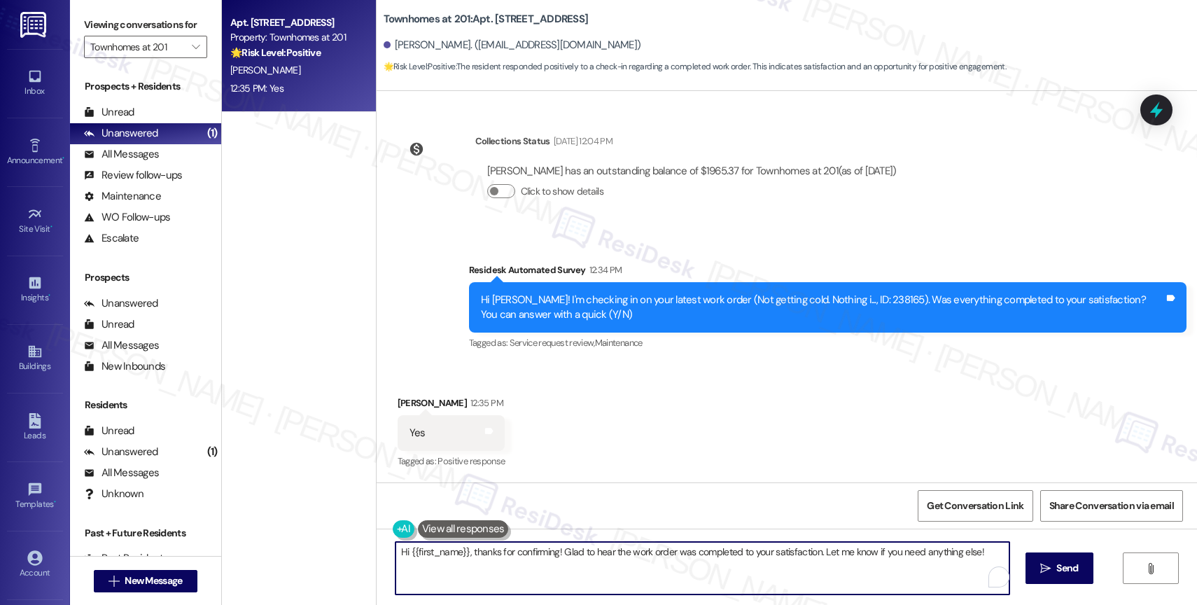
click at [485, 557] on textarea "Hi {{first_name}}, thanks for confirming! Glad to hear the work order was compl…" at bounding box center [703, 568] width 614 height 53
paste textarea "you for confirming that the work order has been completed to your satisfaction.…"
click at [915, 568] on textarea "Hi {{first_name}}, thank you for confirming that the work order has been comple…" at bounding box center [703, 568] width 614 height 53
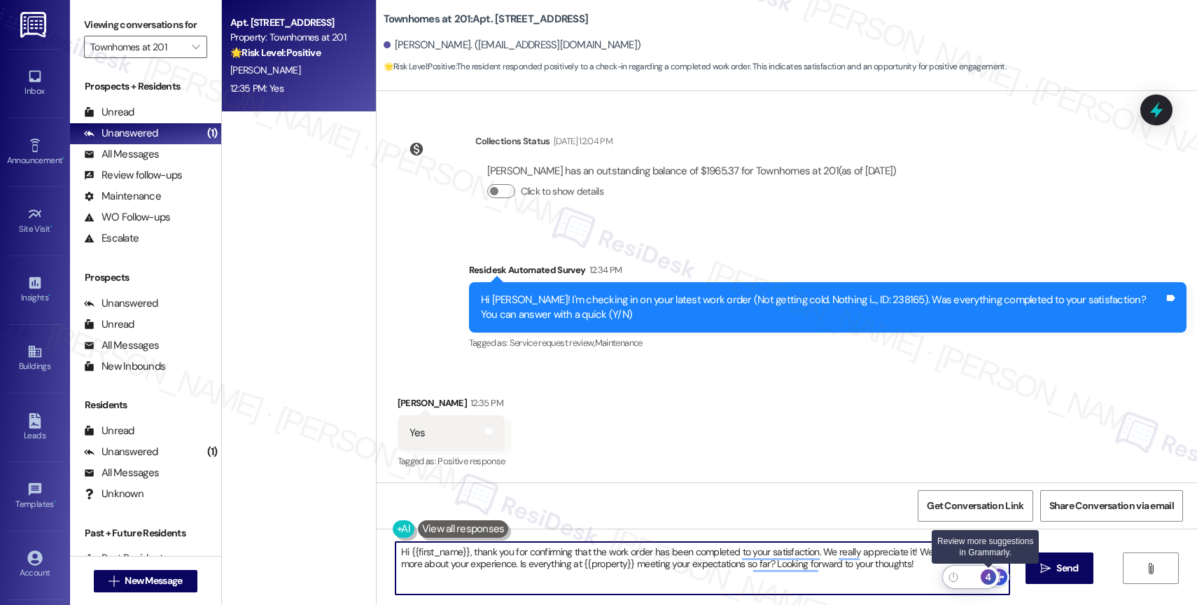
type textarea "Hi {{first_name}}, thank you for confirming that the work order has been comple…"
click at [992, 576] on div "4" at bounding box center [988, 576] width 15 height 15
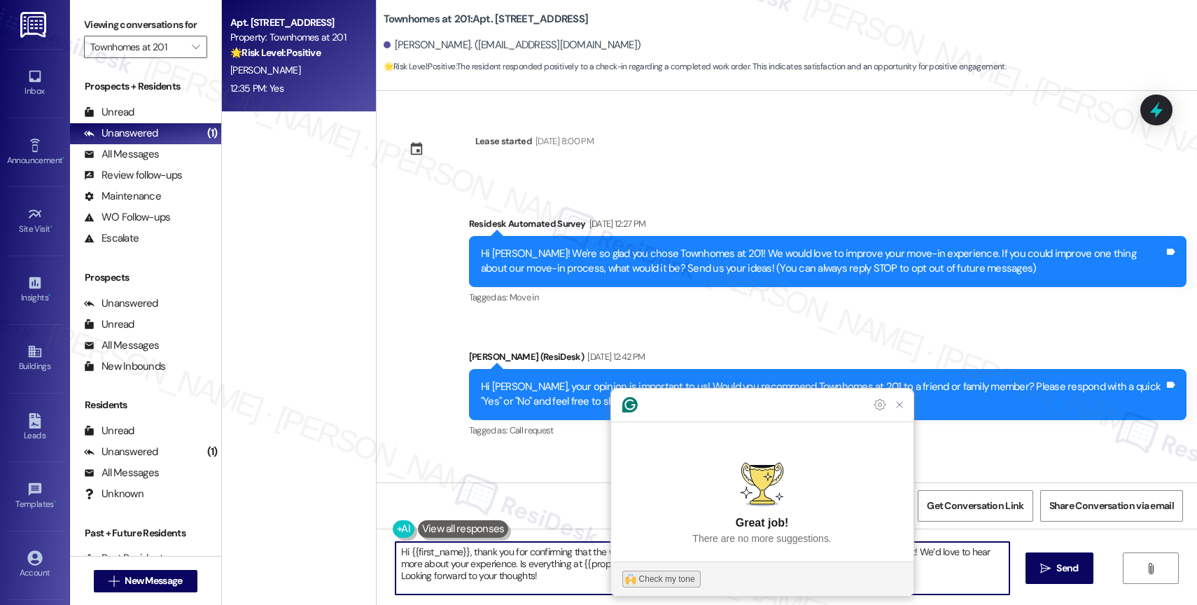
scroll to position [585, 0]
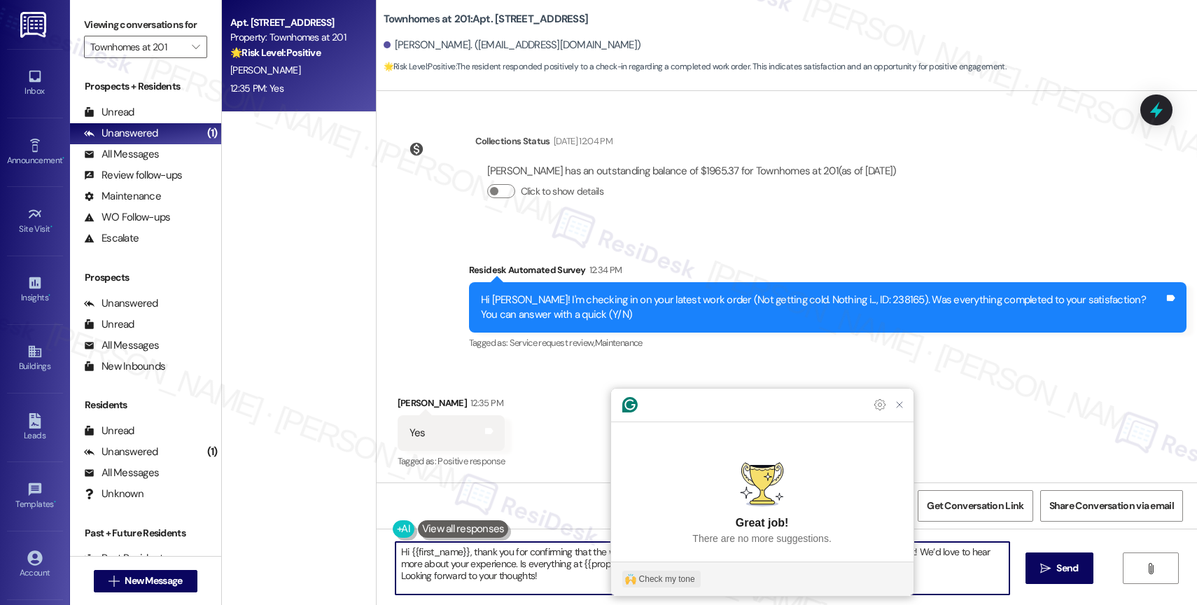
click at [650, 578] on div "Check my tone" at bounding box center [667, 579] width 56 height 13
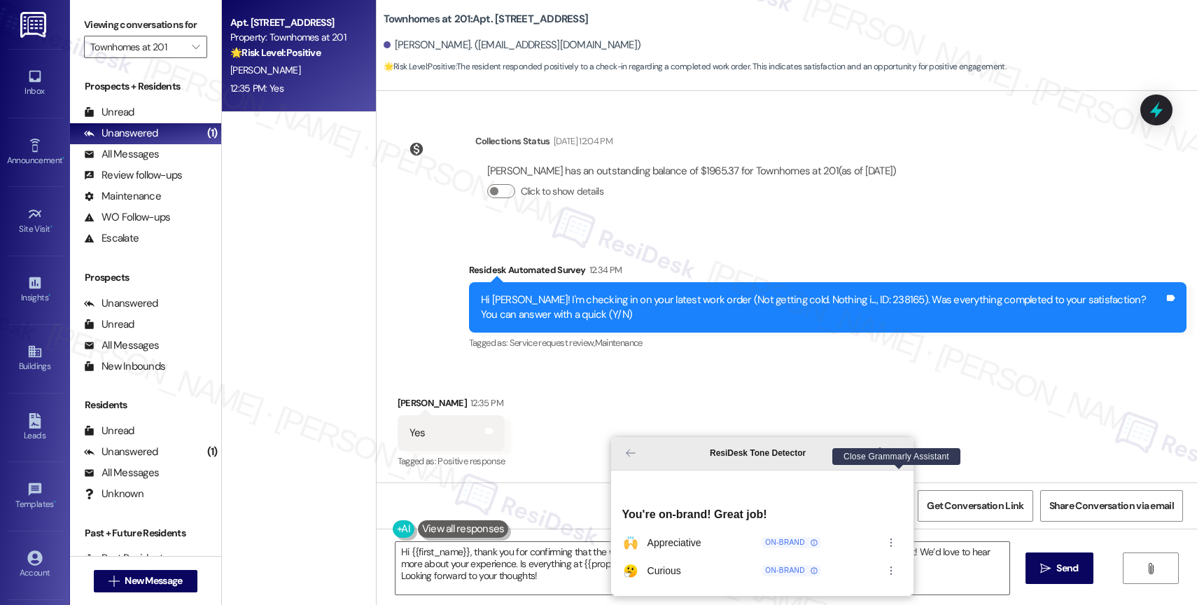
click at [898, 459] on icon "Close Grammarly Assistant" at bounding box center [899, 452] width 11 height 11
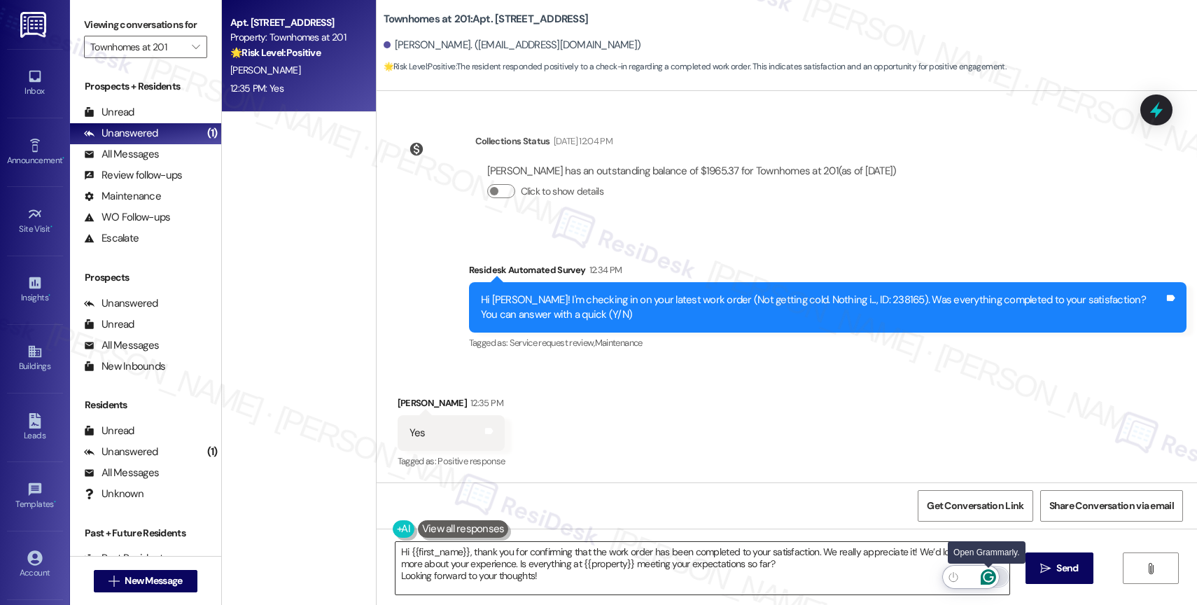
click at [990, 574] on icon "Open Grammarly. 0 Suggestions." at bounding box center [988, 576] width 15 height 15
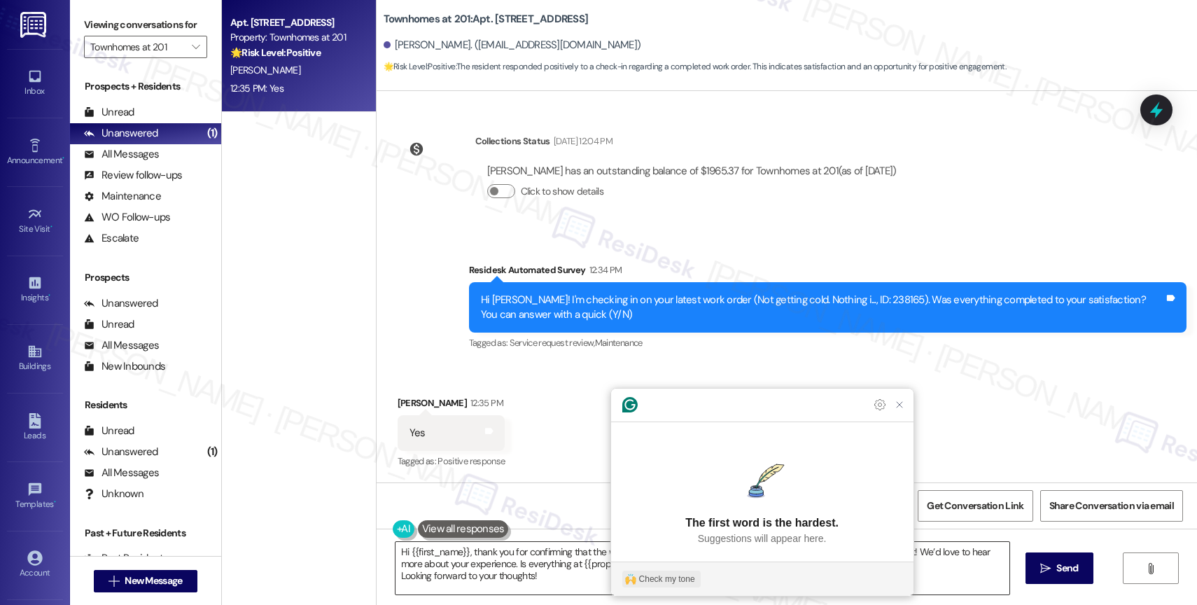
click at [663, 571] on button "Check my tone" at bounding box center [662, 579] width 78 height 17
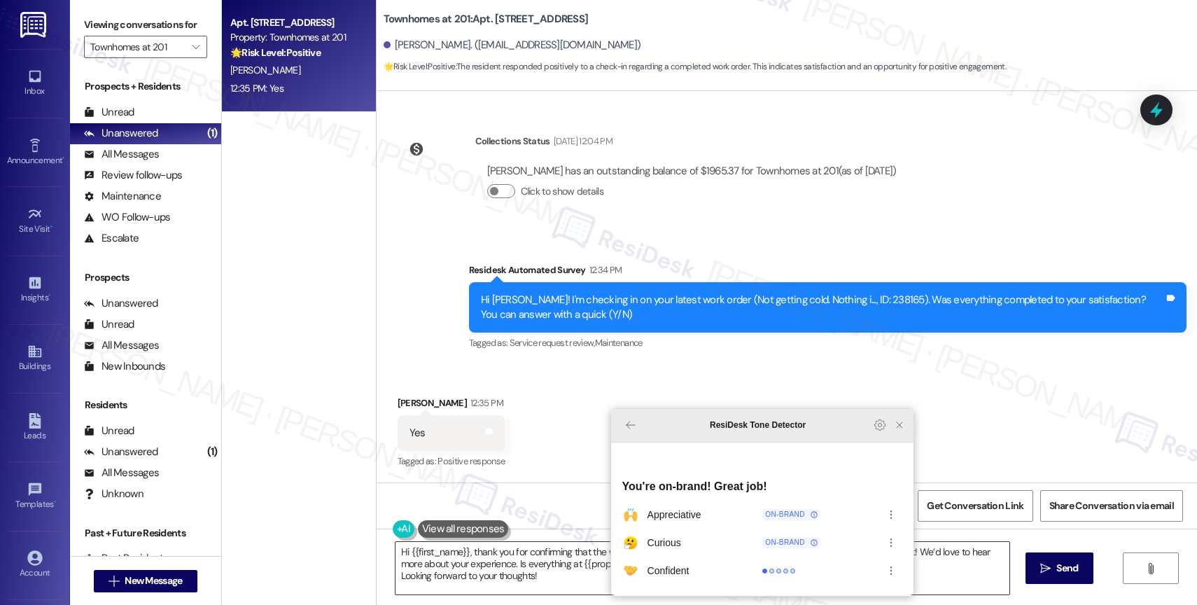
click at [902, 428] on icon "Close Grammarly Assistant" at bounding box center [900, 425] width 6 height 6
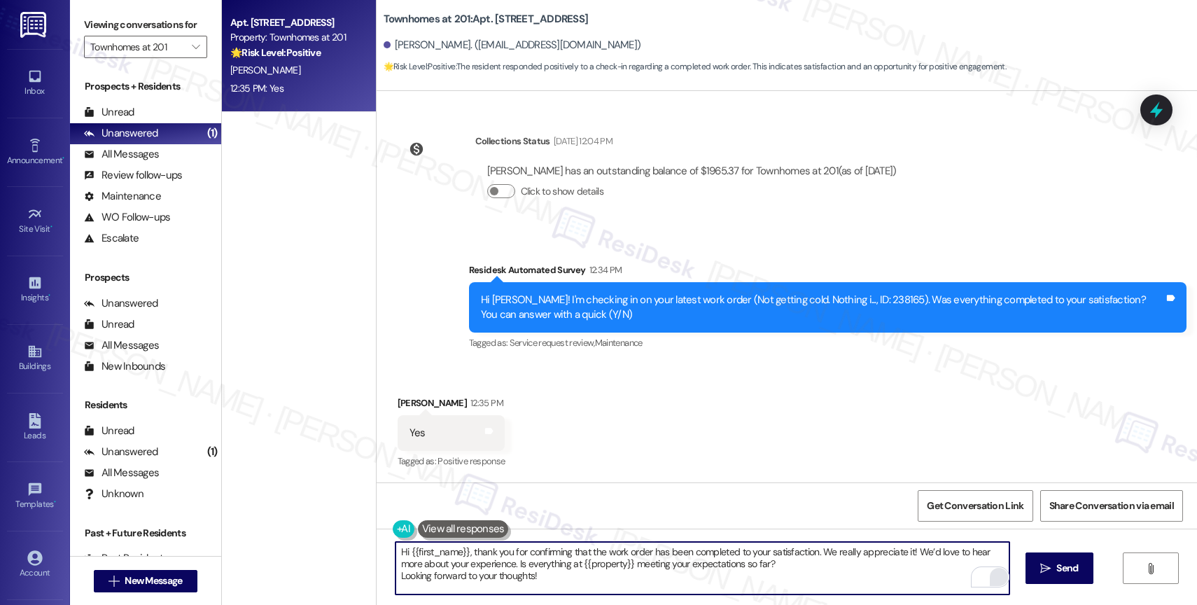
click at [625, 583] on textarea "Hi {{first_name}}, thank you for confirming that the work order has been comple…" at bounding box center [703, 568] width 614 height 53
click at [396, 576] on textarea "Hi {{first_name}}, thank you for confirming that the work order has been comple…" at bounding box center [703, 568] width 614 height 53
click at [931, 567] on textarea "Hi {{first_name}}, thank you for confirming that the work order has been comple…" at bounding box center [703, 568] width 614 height 53
type textarea "Hi {{first_name}}, thank you for confirming that the work order has been comple…"
click at [1057, 565] on span "Send" at bounding box center [1068, 568] width 22 height 15
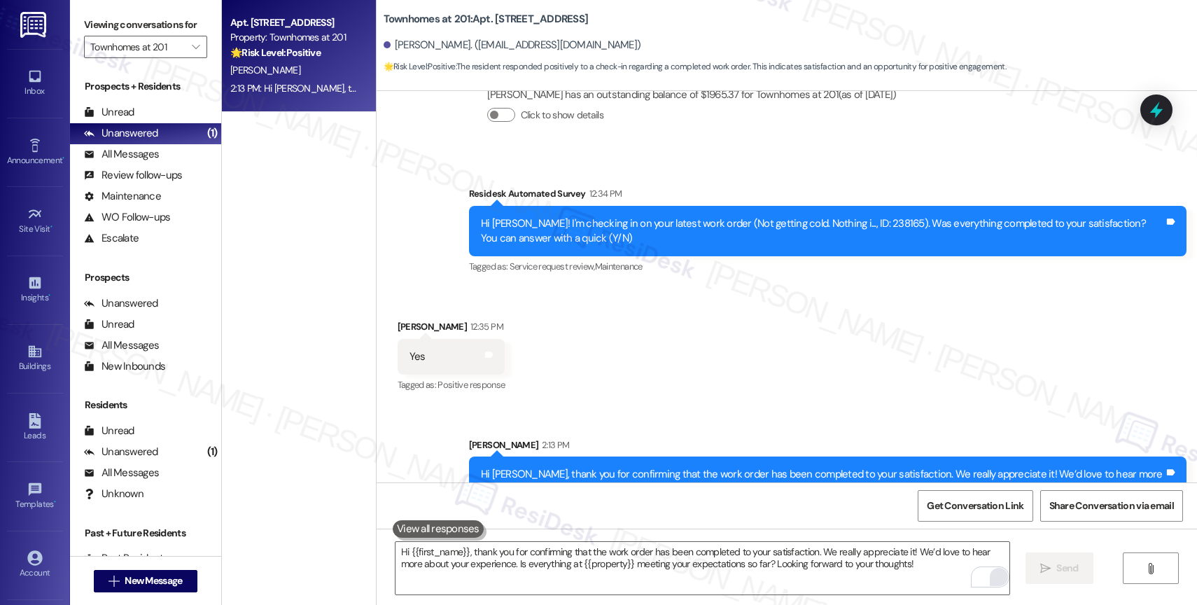
scroll to position [698, 0]
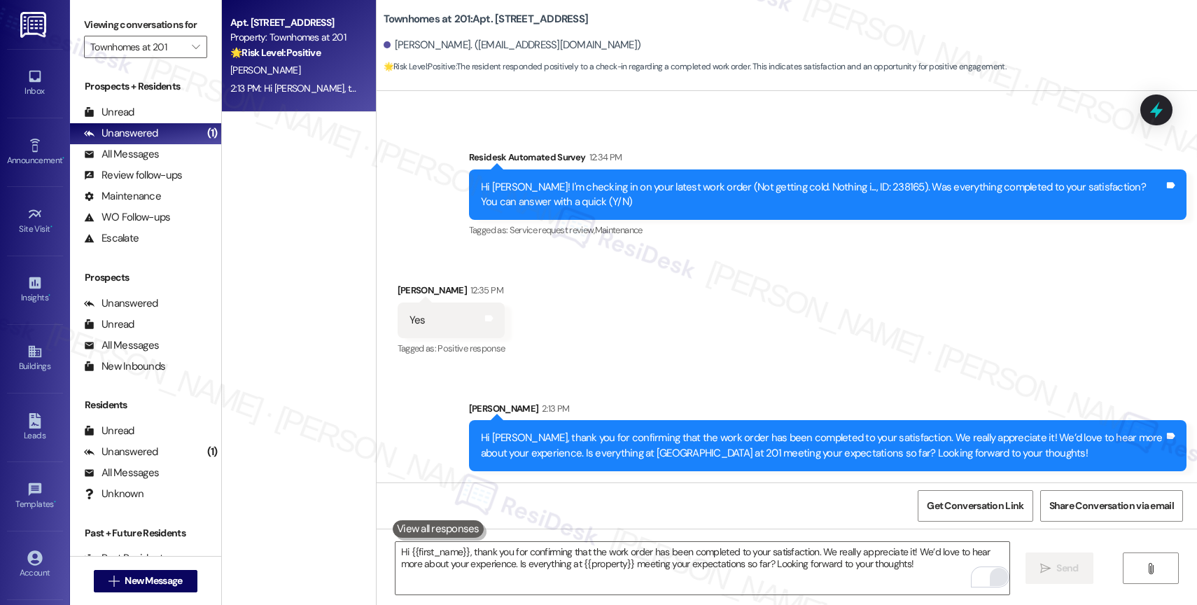
click at [692, 352] on div "Received via SMS [PERSON_NAME] 12:35 PM Yes Tags and notes Tagged as: Positive …" at bounding box center [787, 310] width 821 height 118
click at [606, 336] on div "Received via SMS [PERSON_NAME] 12:35 PM Yes Tags and notes Tagged as: Positive …" at bounding box center [787, 310] width 821 height 118
click at [623, 362] on div "Received via SMS [PERSON_NAME] 12:35 PM Yes Tags and notes Tagged as: Positive …" at bounding box center [787, 310] width 821 height 118
click at [192, 53] on icon "" at bounding box center [196, 46] width 8 height 11
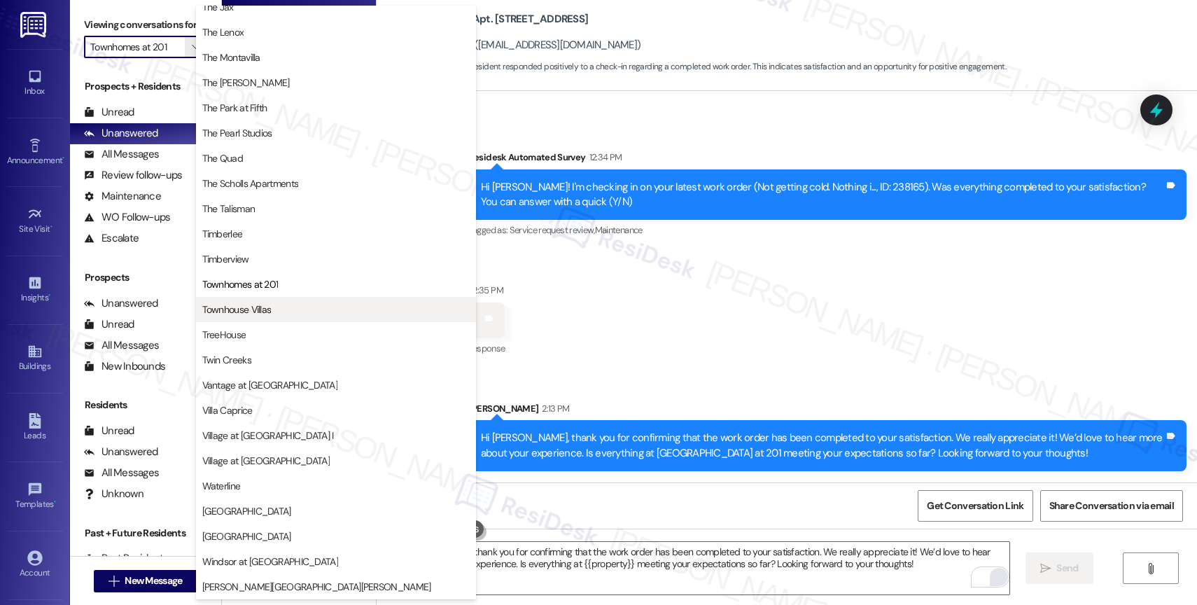
scroll to position [2564, 0]
click at [263, 312] on span "Townhouse Villas" at bounding box center [236, 310] width 69 height 14
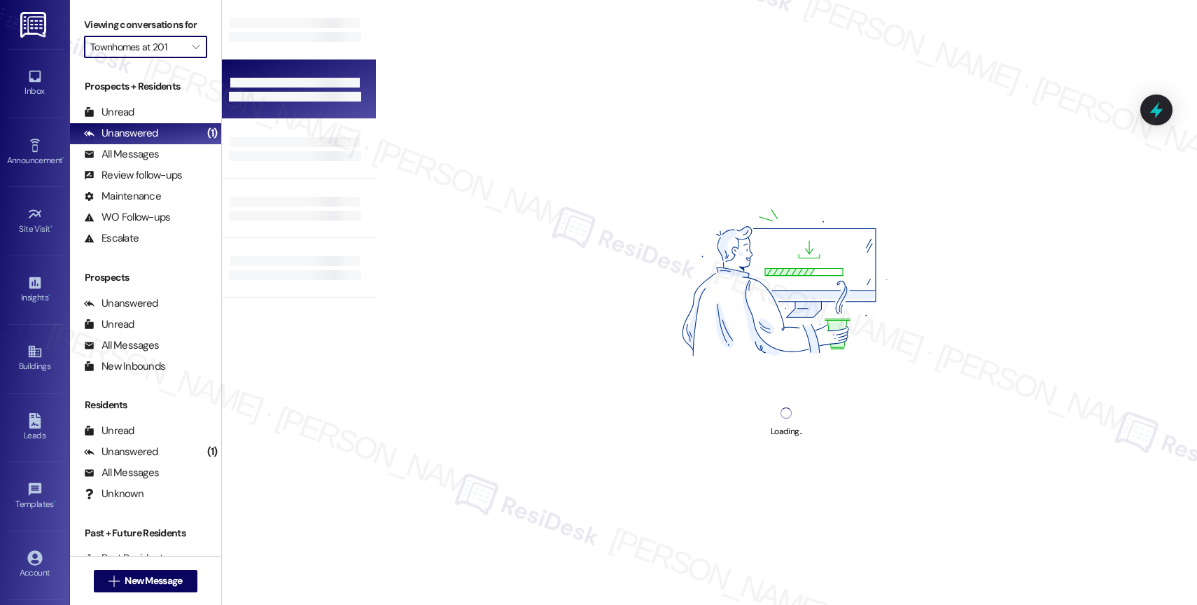
type input "Townhouse Villas"
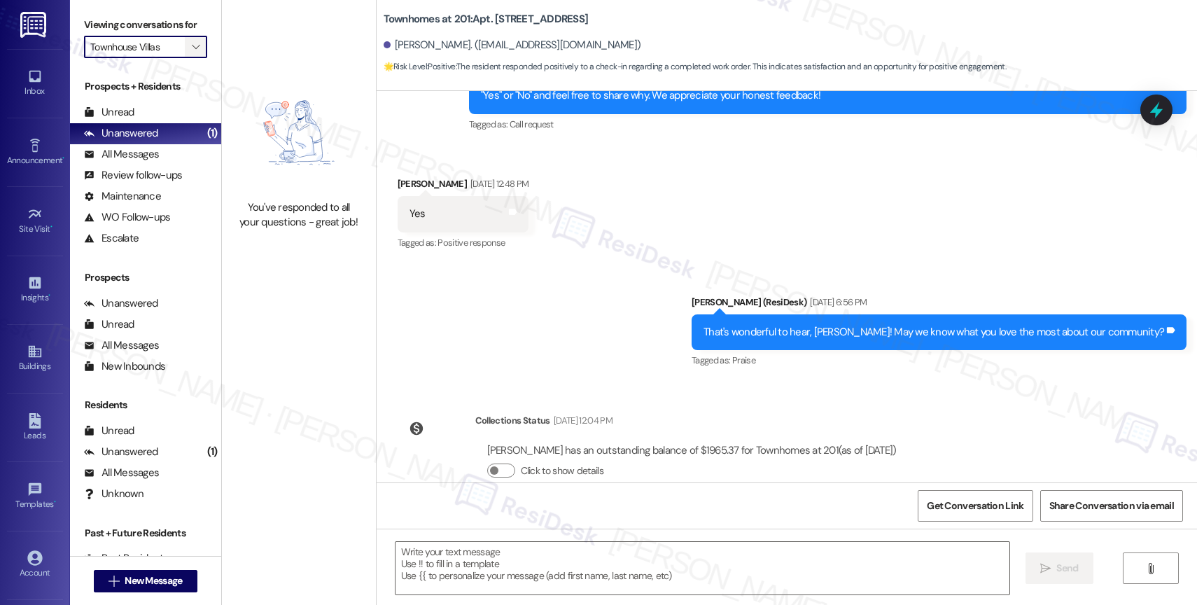
type textarea "Fetching suggested responses. Please feel free to read through the conversation…"
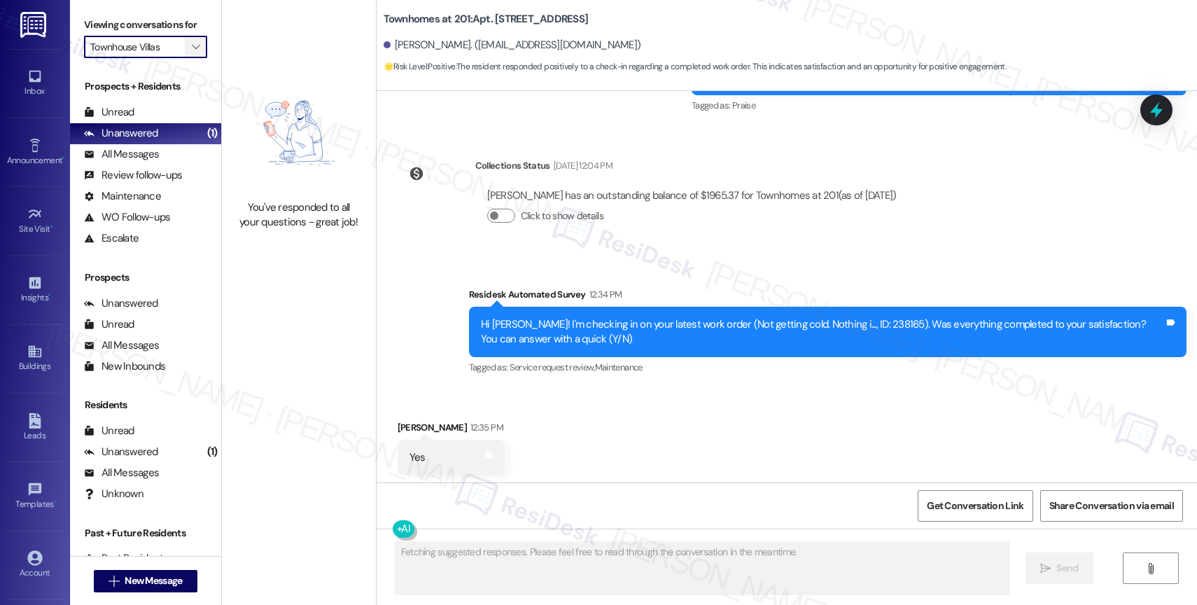
scroll to position [585, 0]
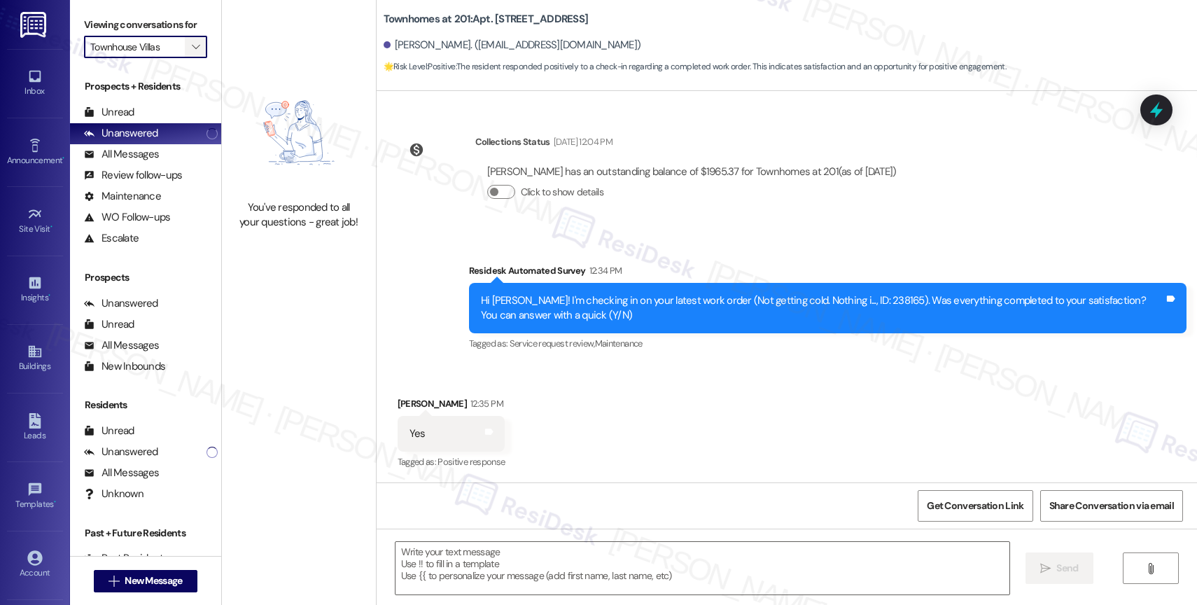
click at [192, 53] on icon "" at bounding box center [196, 46] width 8 height 11
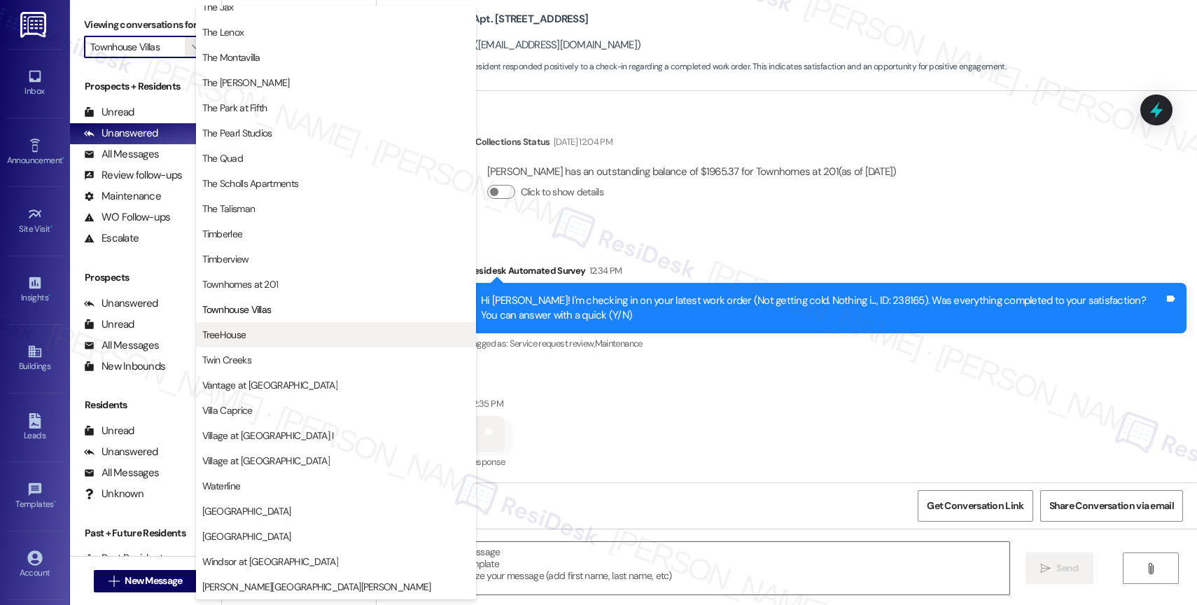
scroll to position [2550, 0]
click at [267, 332] on span "TreeHouse" at bounding box center [336, 338] width 268 height 14
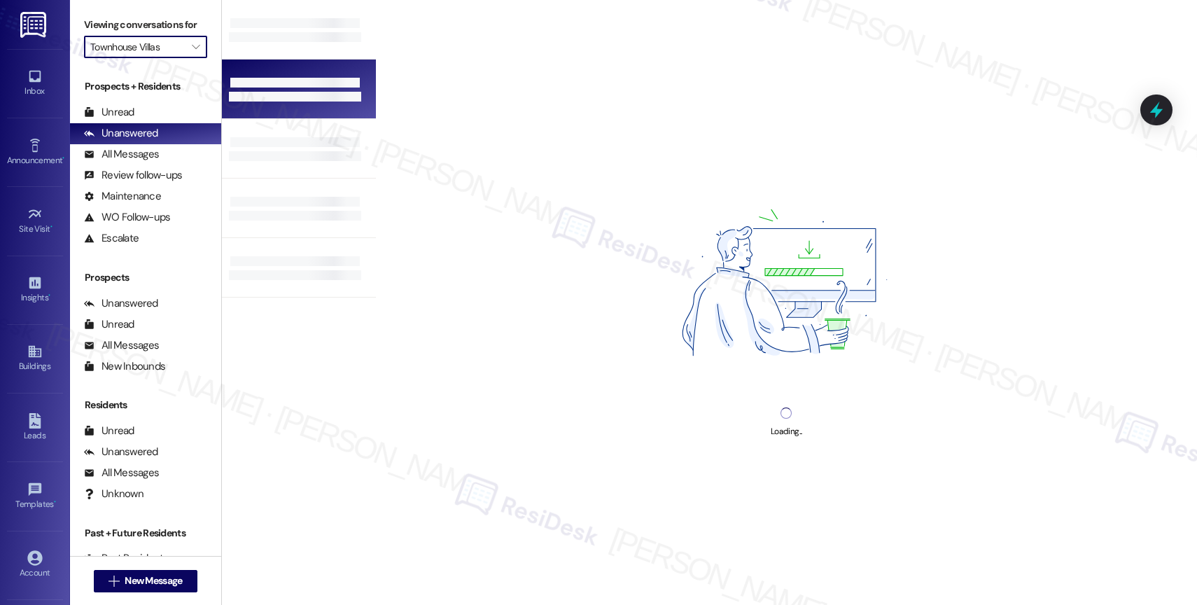
type input "TreeHouse"
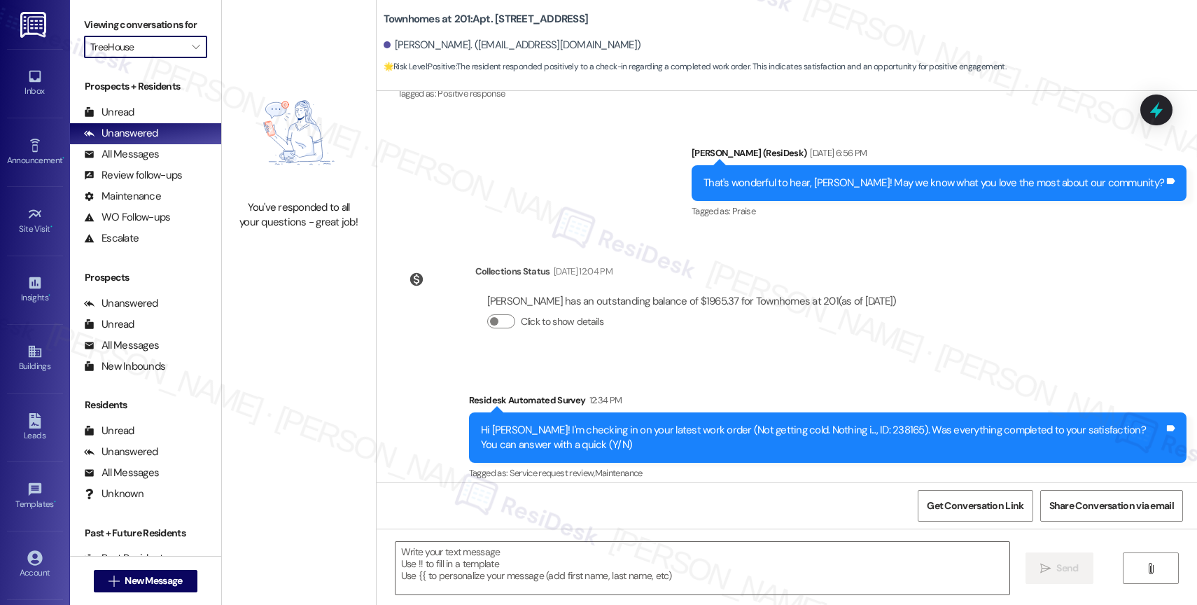
type textarea "Fetching suggested responses. Please feel free to read through the conversation…"
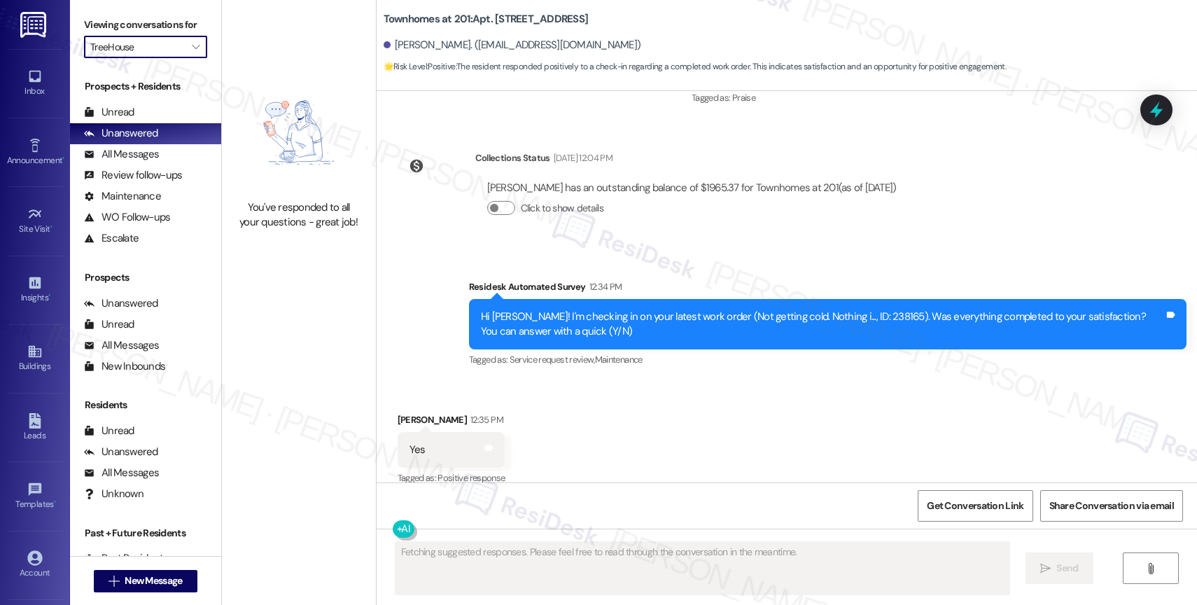
scroll to position [585, 0]
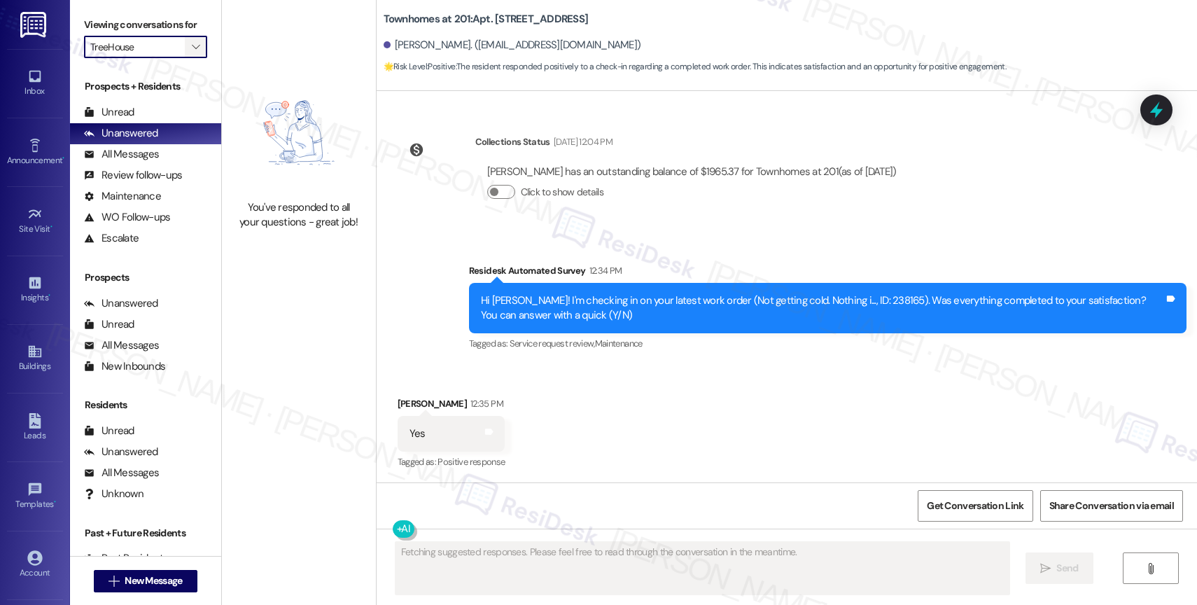
click at [192, 58] on button "" at bounding box center [196, 47] width 22 height 22
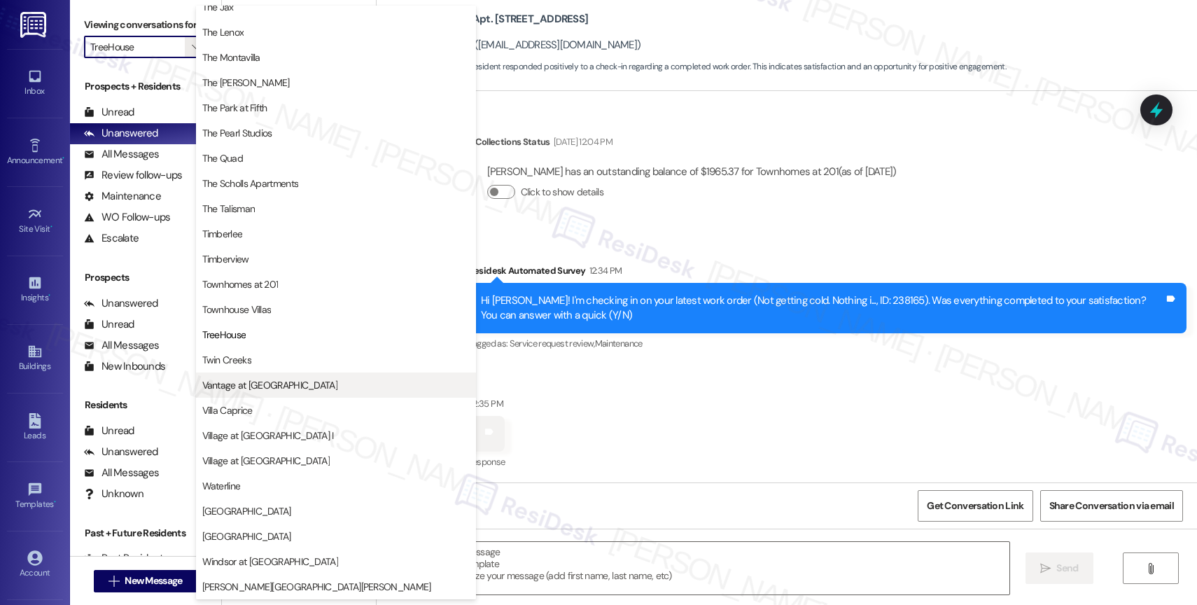
scroll to position [2519, 0]
click at [257, 353] on span "Twin Creeks" at bounding box center [336, 360] width 268 height 14
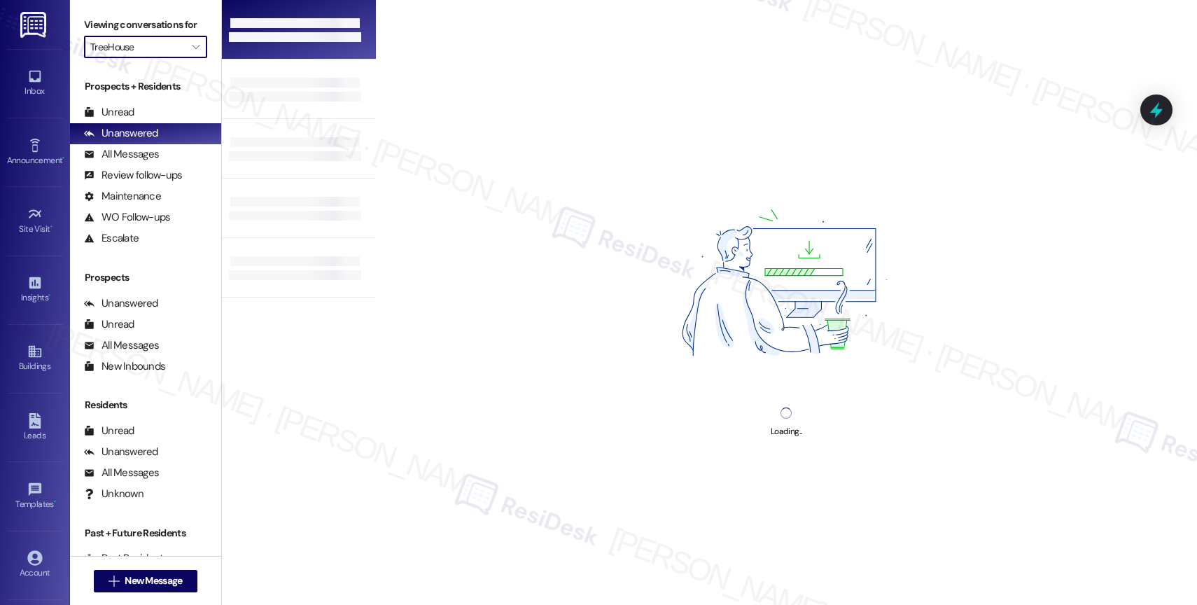
type input "Twin Creeks"
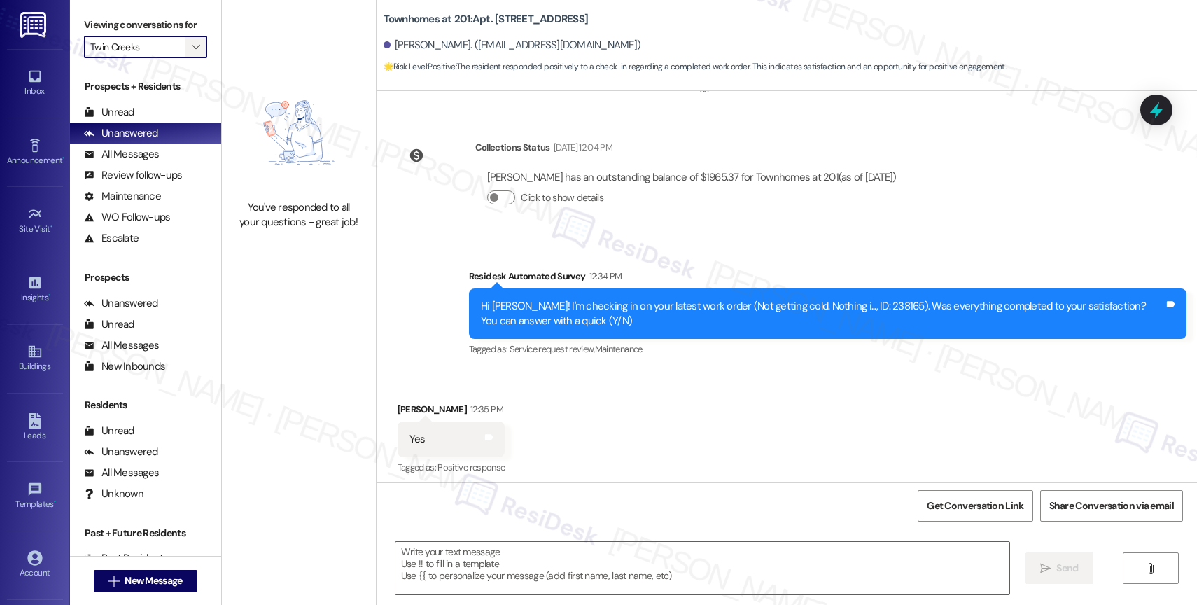
type textarea "Fetching suggested responses. Please feel free to read through the conversation…"
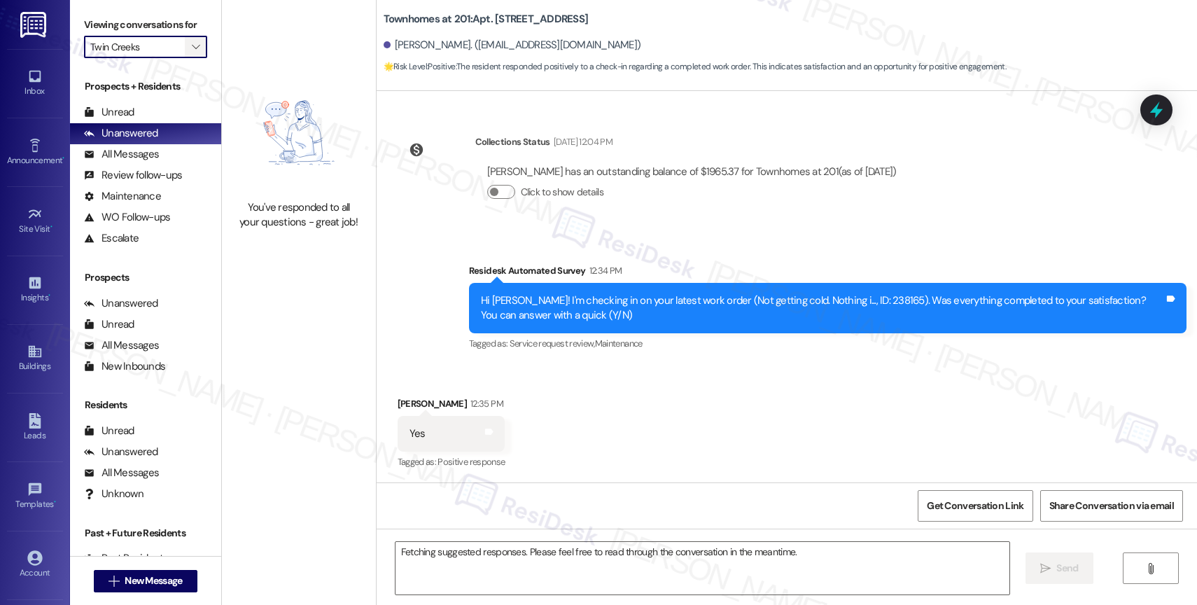
click at [192, 53] on icon "" at bounding box center [196, 46] width 8 height 11
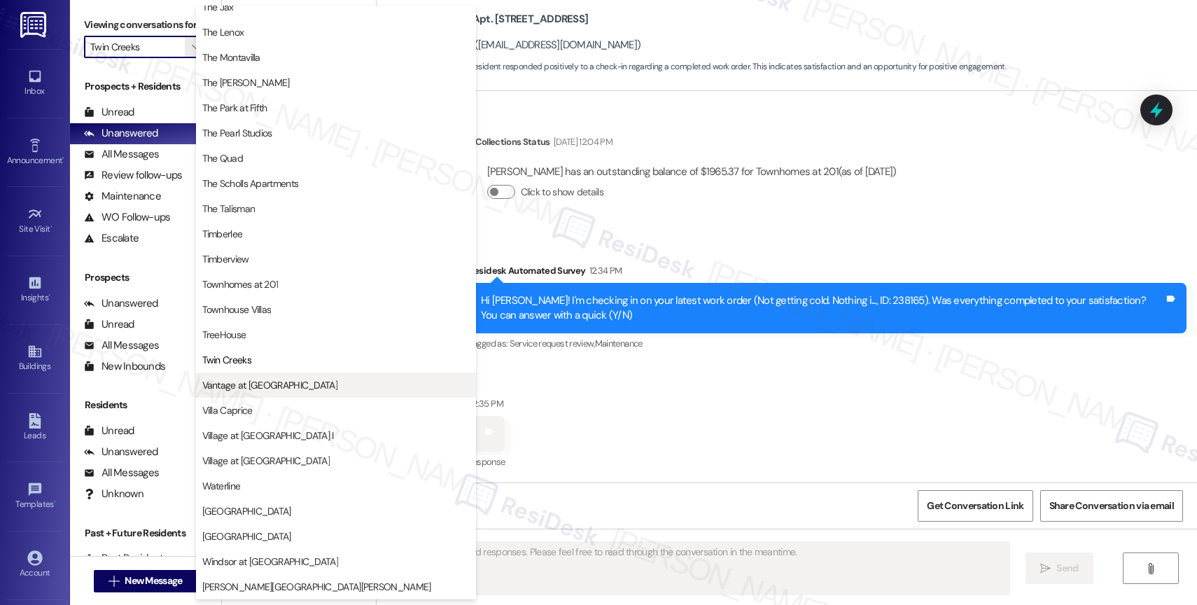
scroll to position [2550, 0]
click at [273, 384] on span "Vantage at Hillsdale" at bounding box center [269, 385] width 135 height 14
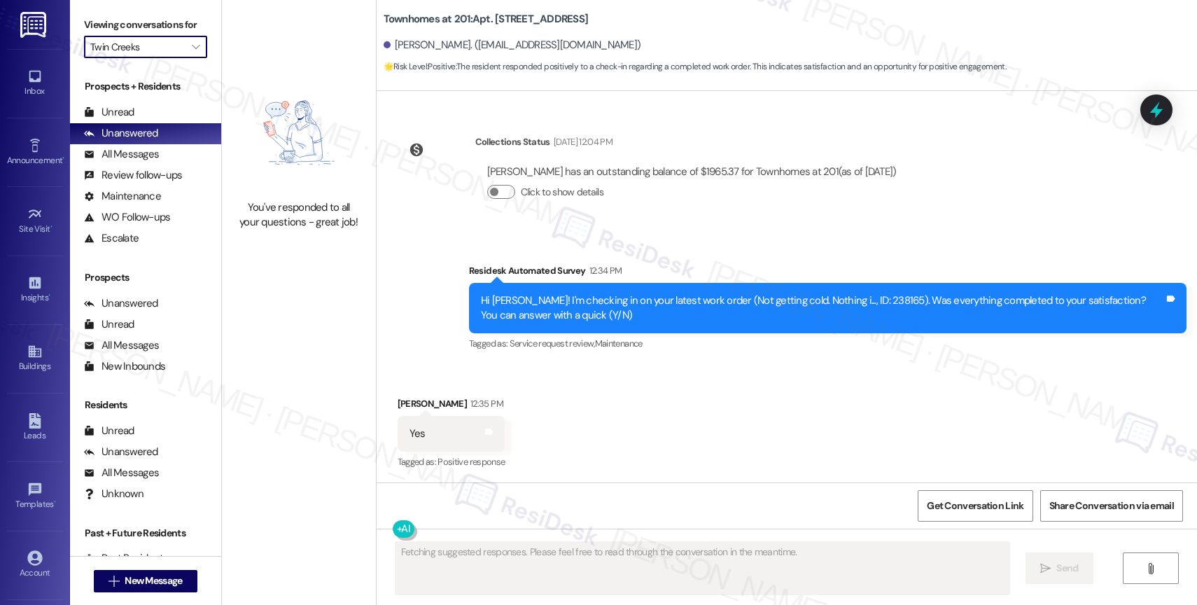
type input "Vantage at Hillsdale"
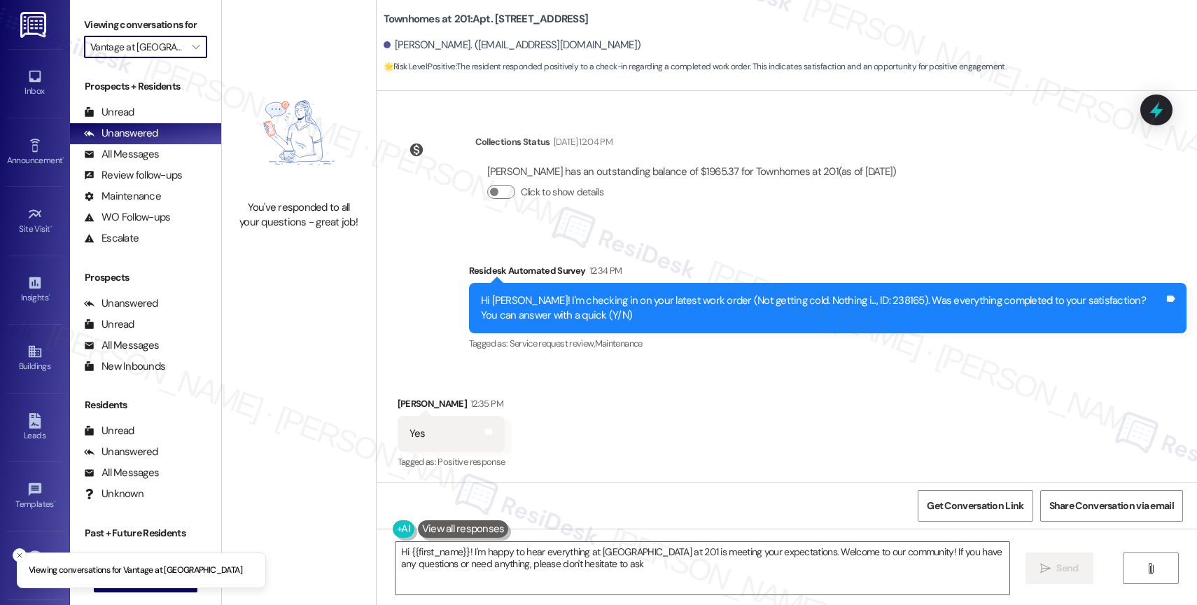
type textarea "Hi {{first_name}}! I'm happy to hear everything at Townhomes at 201 is meeting …"
click at [192, 53] on icon "" at bounding box center [196, 46] width 8 height 11
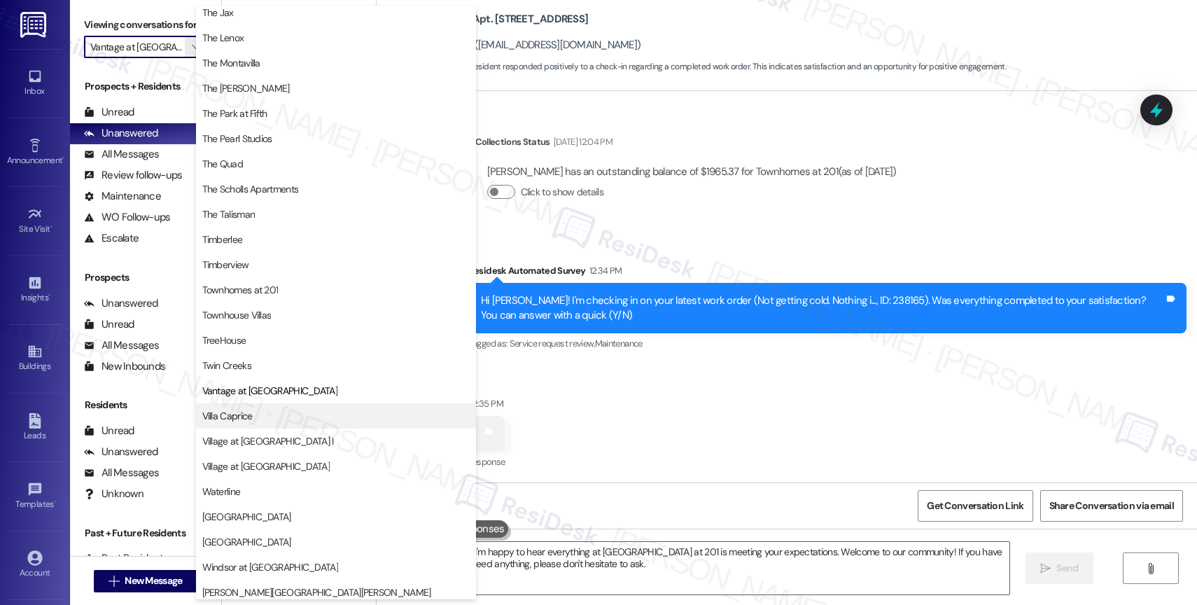
scroll to position [2516, 0]
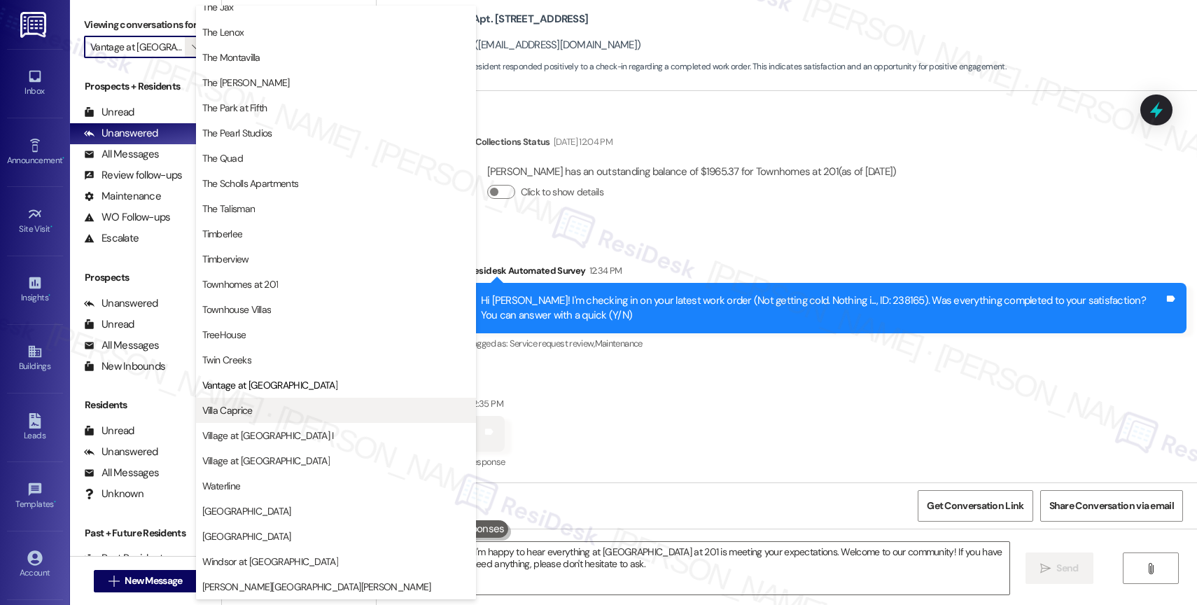
click at [282, 414] on span "Villa Caprice" at bounding box center [336, 410] width 268 height 14
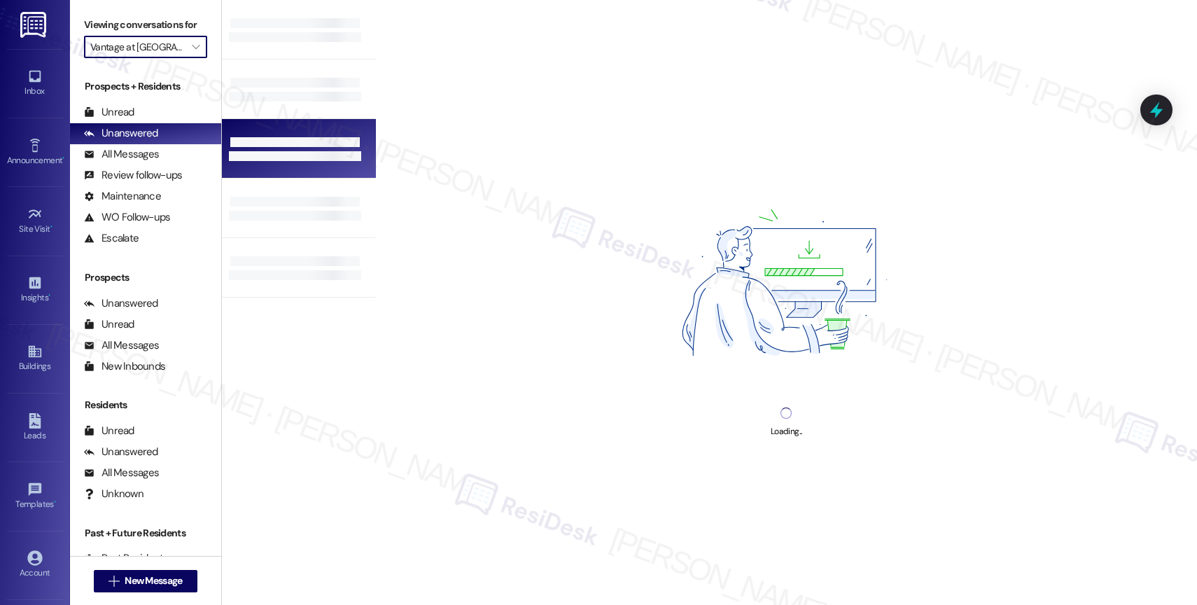
type input "Villa Caprice"
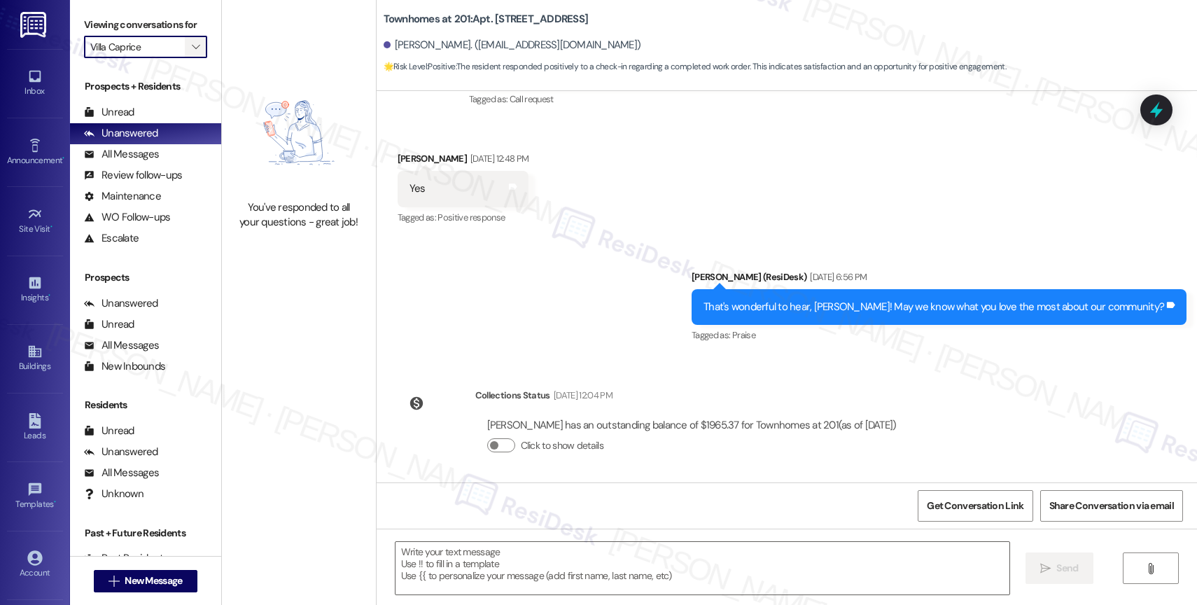
type textarea "Fetching suggested responses. Please feel free to read through the conversation…"
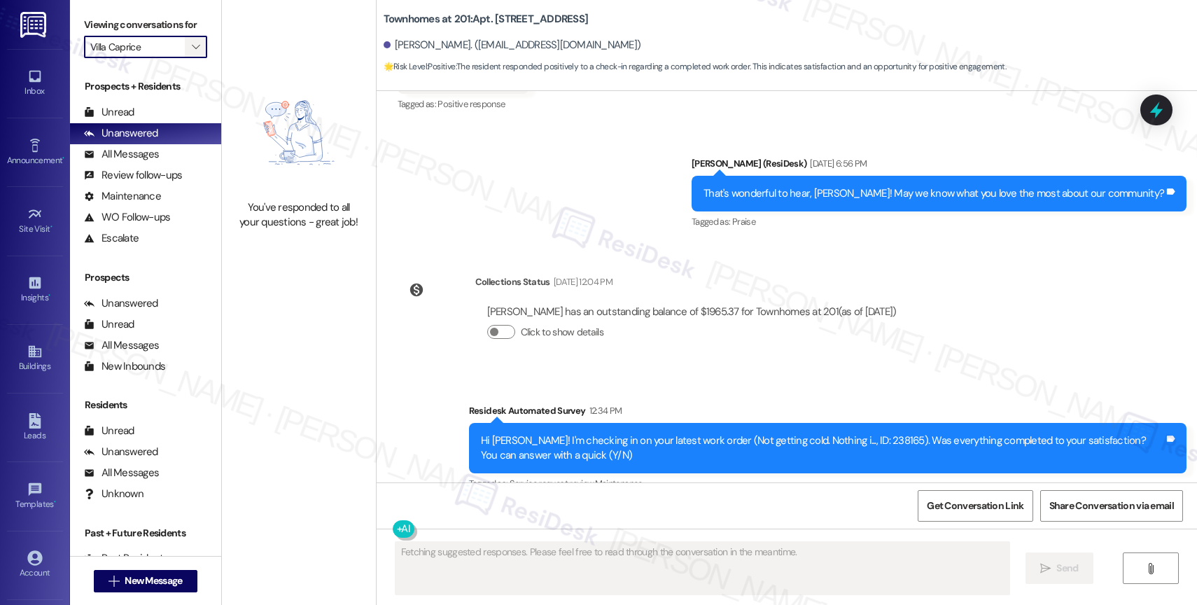
scroll to position [585, 0]
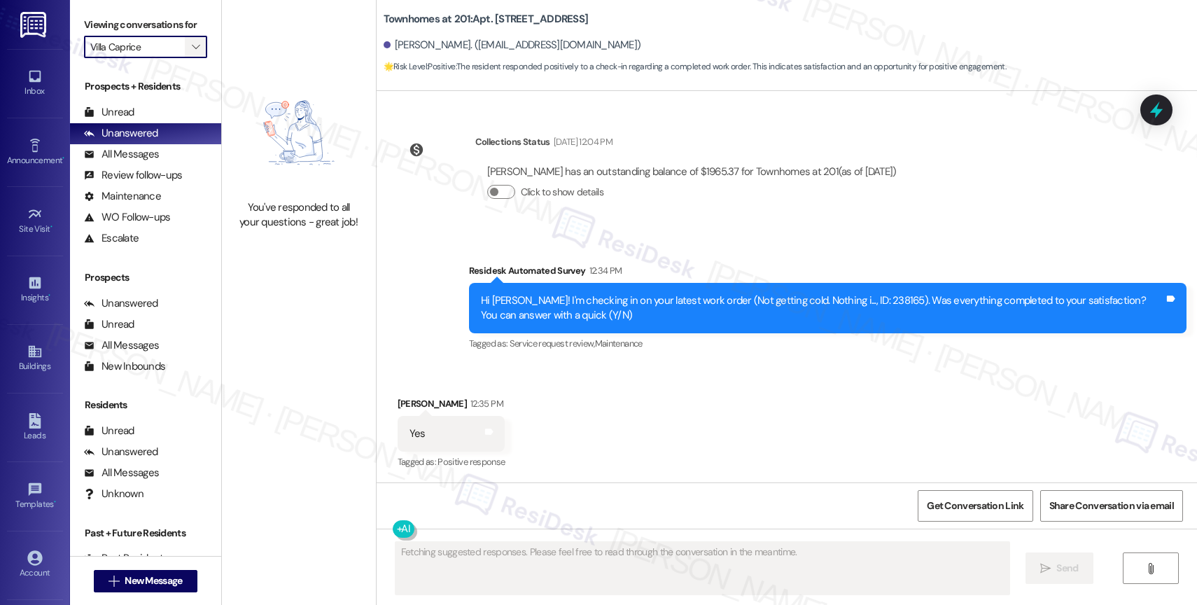
click at [192, 53] on icon "" at bounding box center [196, 46] width 8 height 11
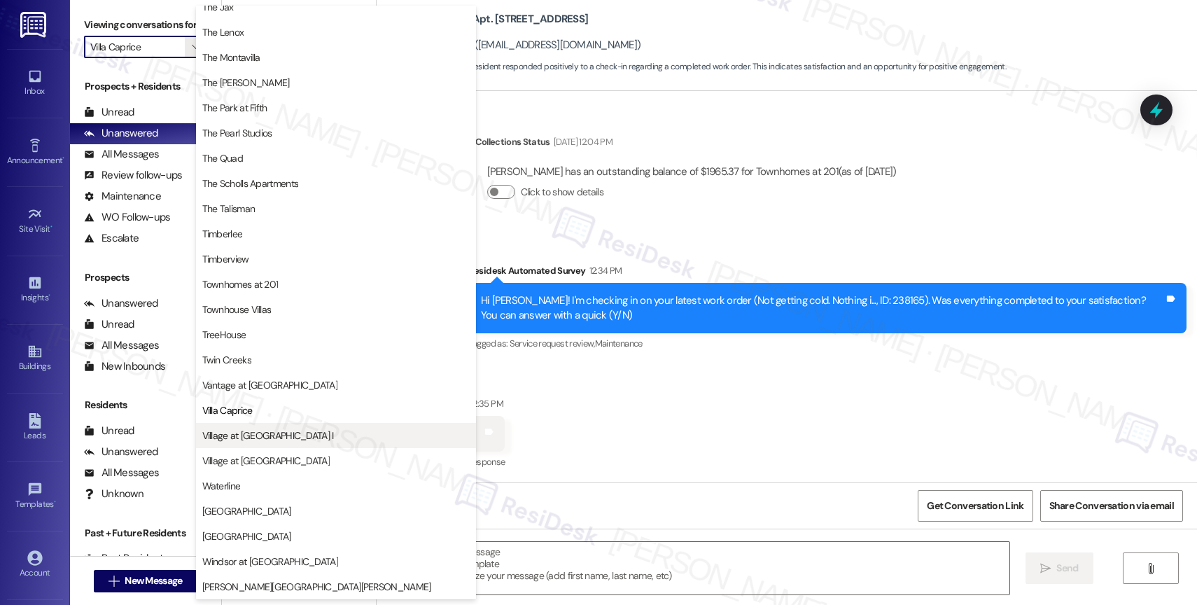
scroll to position [2551, 0]
click at [261, 440] on span "Village at Main Street I" at bounding box center [268, 436] width 132 height 14
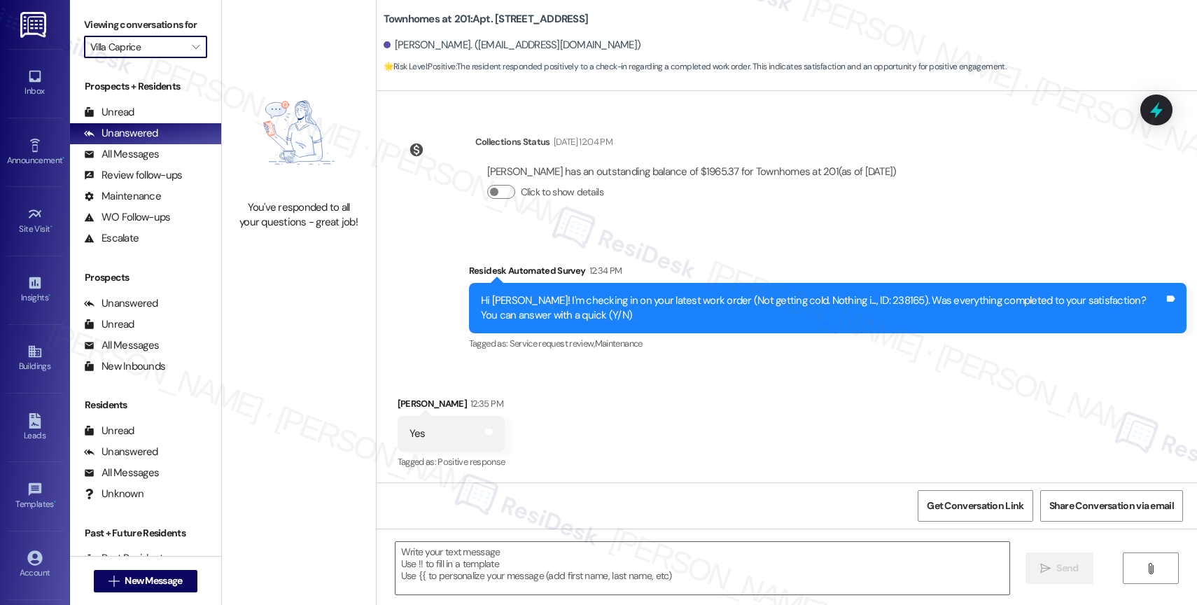
type input "Village at Main Street I"
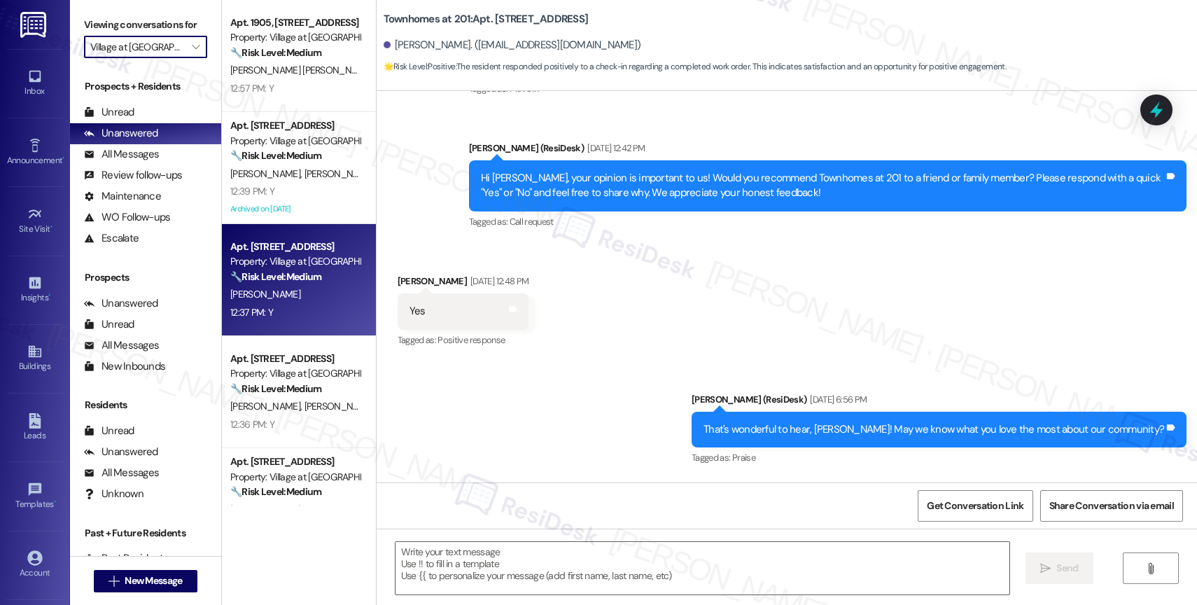
scroll to position [279, 0]
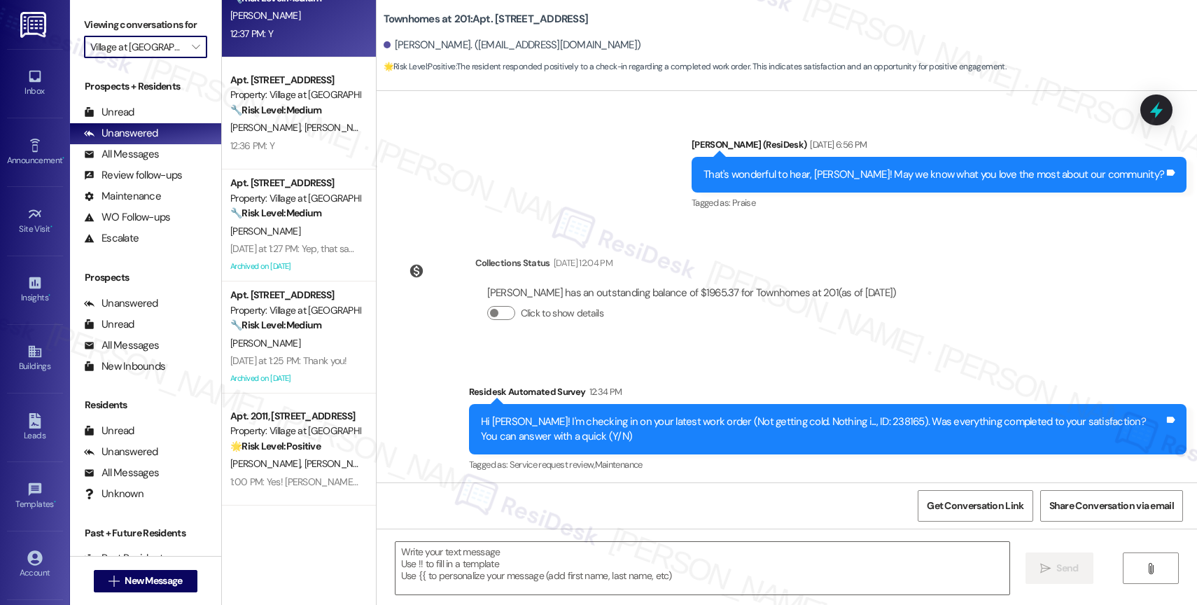
type textarea "Fetching suggested responses. Please feel free to read through the conversation…"
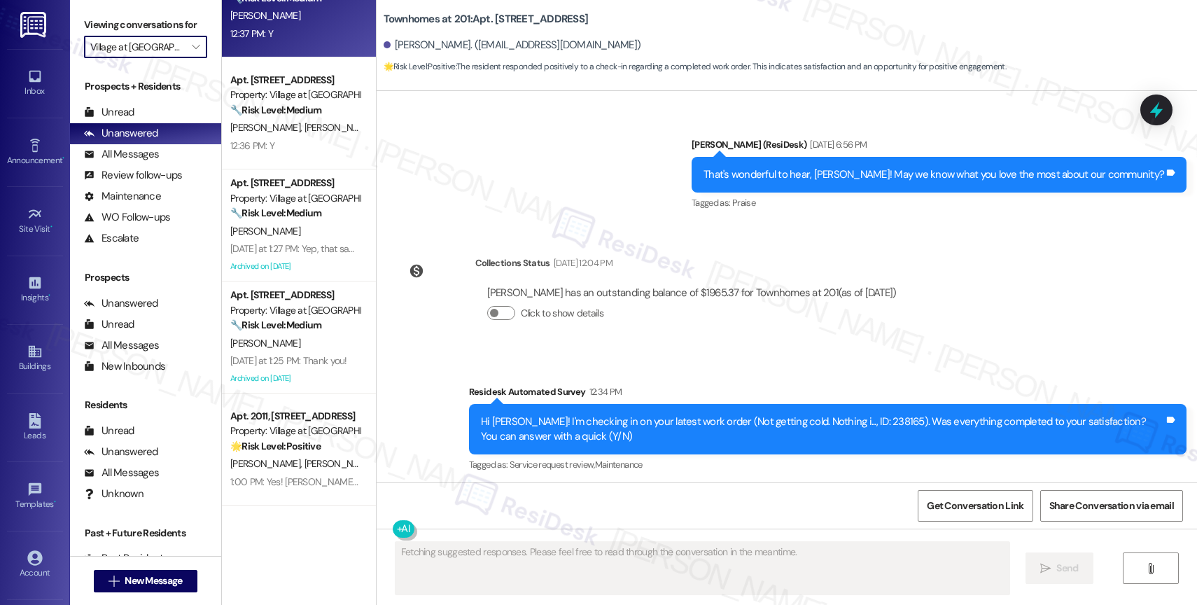
scroll to position [585, 0]
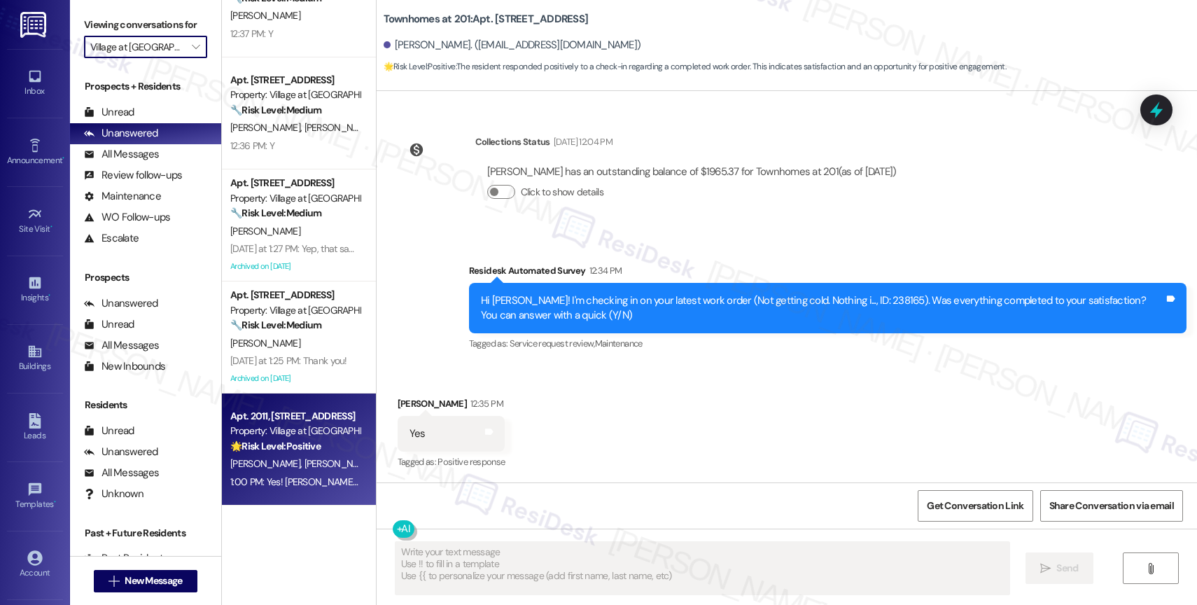
click at [282, 442] on strong "🌟 Risk Level: Positive" at bounding box center [275, 446] width 90 height 13
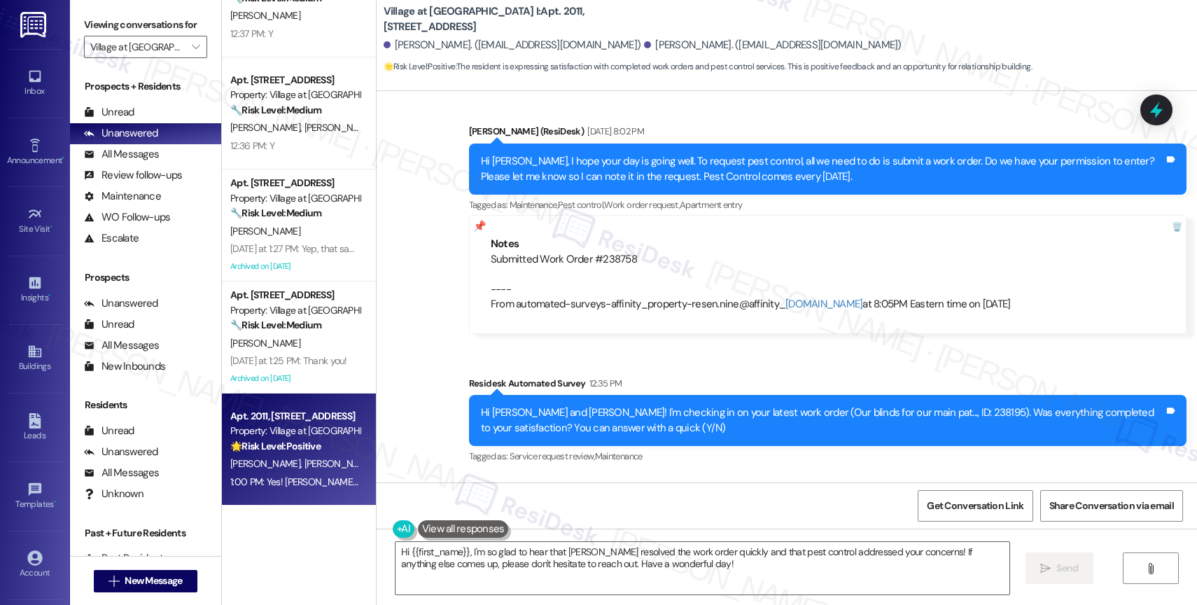
scroll to position [3279, 0]
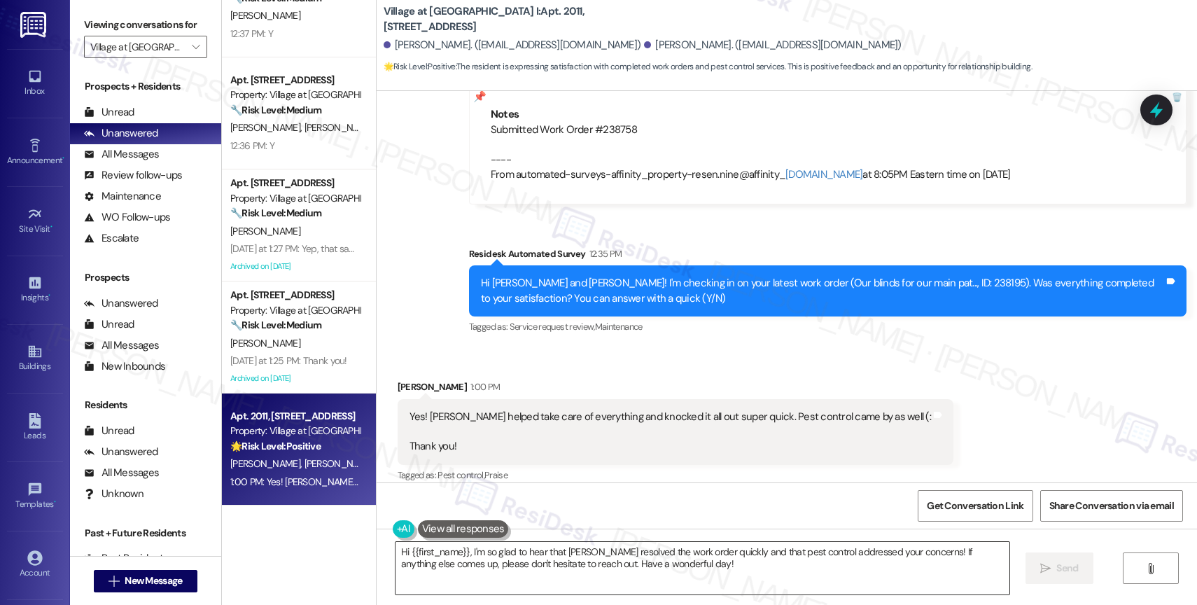
click at [398, 551] on textarea "Hi {{first_name}}, I'm so glad to hear that Sam resolved the work order quickly…" at bounding box center [703, 568] width 614 height 53
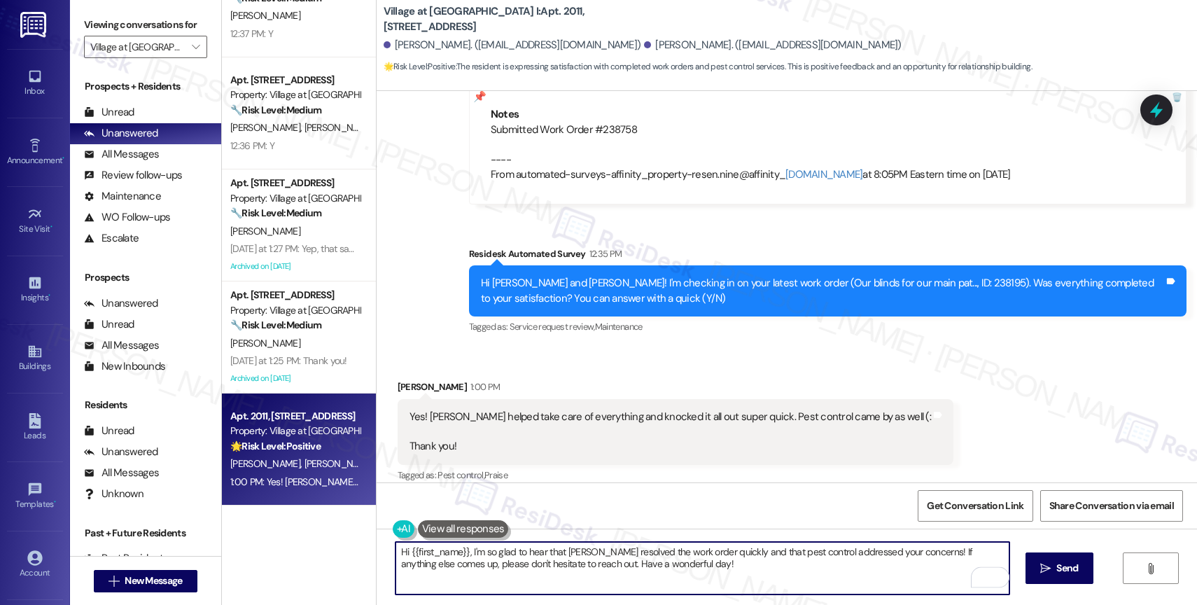
drag, startPoint x: 463, startPoint y: 553, endPoint x: 307, endPoint y: 546, distance: 156.4
click at [307, 546] on div "Apt. 1905, 30050 SW Town Center Lp W Suite 100 Property: Village at Main Street…" at bounding box center [709, 302] width 975 height 605
click at [649, 583] on textarea "Great! I'm so glad to hear that Sam resolved the work order quickly and that pe…" at bounding box center [703, 568] width 614 height 53
drag, startPoint x: 664, startPoint y: 551, endPoint x: 857, endPoint y: 549, distance: 193.3
click at [857, 549] on textarea "Great! I'm so glad to hear that Sam resolved the work order quickly and that pe…" at bounding box center [703, 568] width 614 height 53
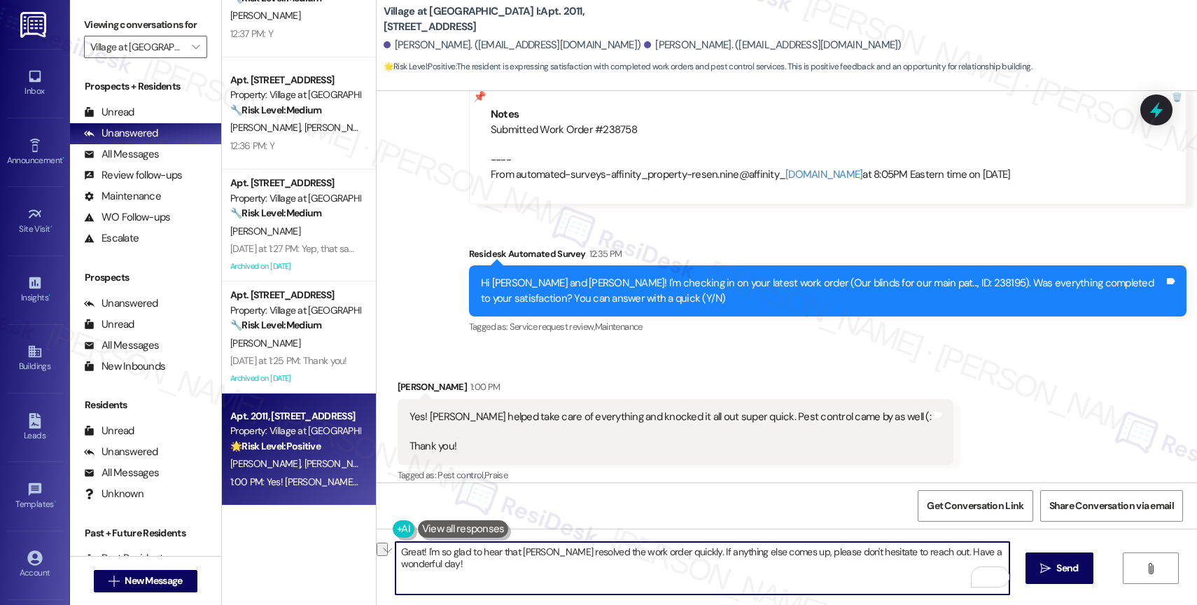
drag, startPoint x: 912, startPoint y: 551, endPoint x: 1099, endPoint y: 551, distance: 187.7
click at [1099, 551] on div "Great! I'm so glad to hear that Sam resolved the work order quickly. If anythin…" at bounding box center [787, 581] width 821 height 105
drag, startPoint x: 661, startPoint y: 552, endPoint x: 952, endPoint y: 554, distance: 290.6
click at [952, 554] on textarea "Great! I'm so glad to hear that Sam resolved the work order quickly. If anythin…" at bounding box center [703, 568] width 614 height 53
type textarea "Great! I'm so glad to hear that Sam resolved the work order quickly. Thank you …"
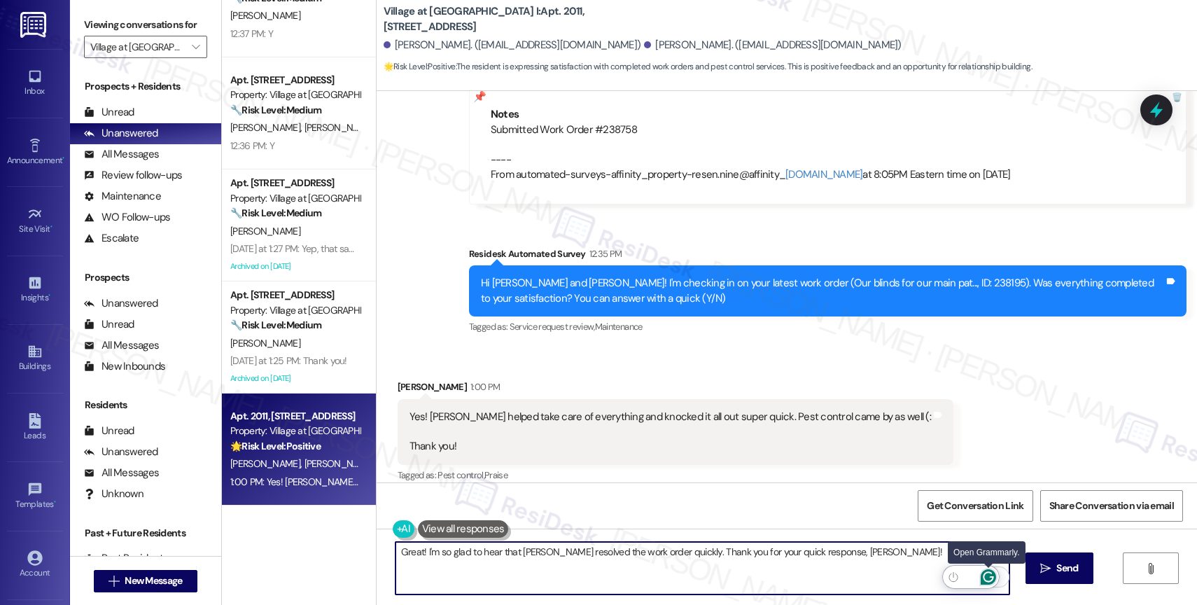
click at [992, 580] on icon "Open Grammarly. 0 Suggestions." at bounding box center [988, 577] width 11 height 11
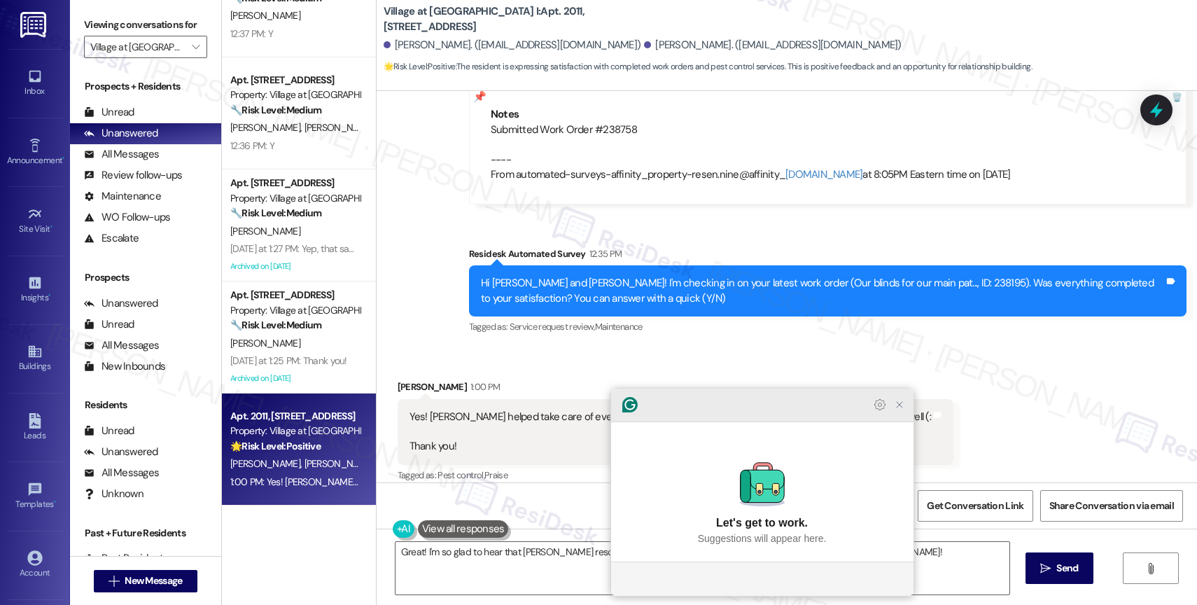
click at [900, 408] on icon "Close Grammarly Assistant" at bounding box center [900, 405] width 6 height 6
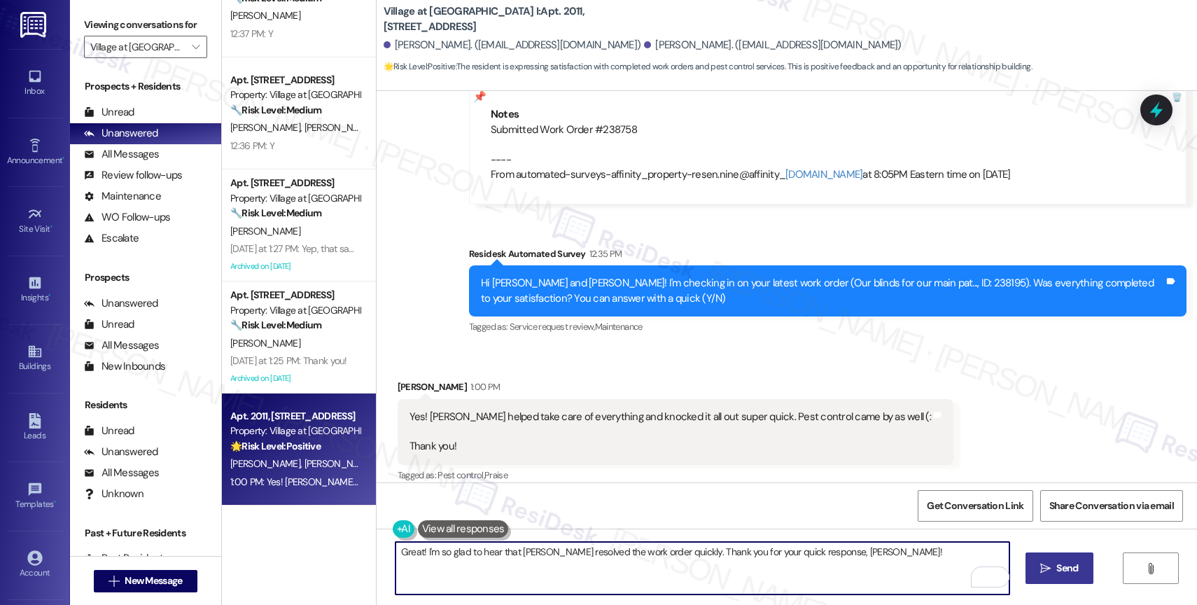
click at [1049, 567] on icon "" at bounding box center [1046, 568] width 11 height 11
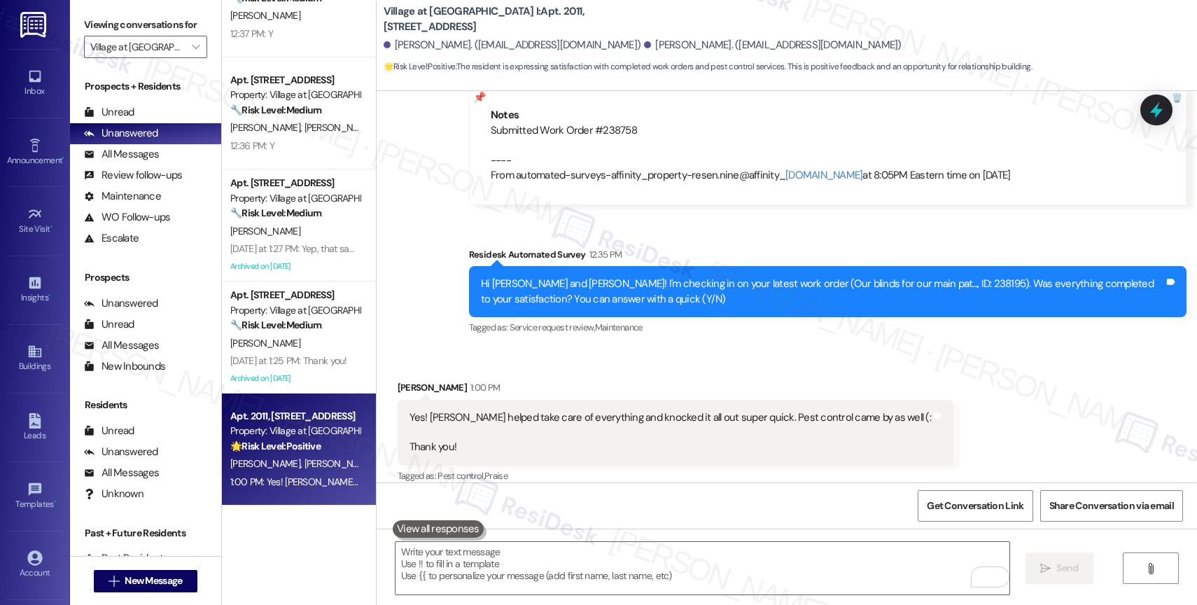
scroll to position [3376, 0]
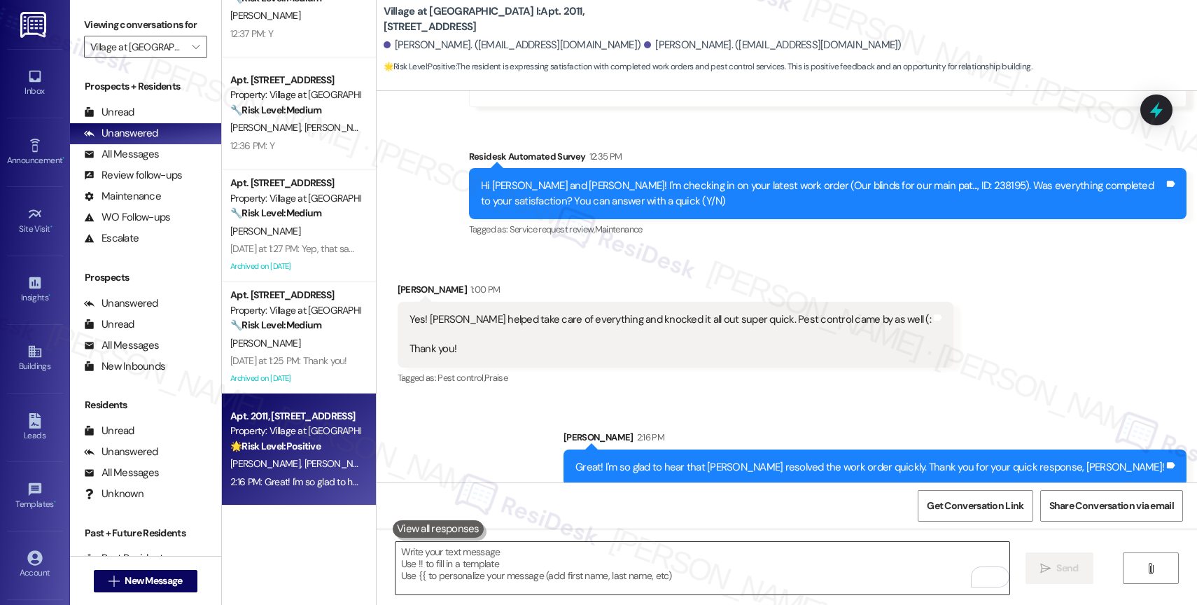
click at [487, 562] on textarea "To enrich screen reader interactions, please activate Accessibility in Grammarl…" at bounding box center [703, 568] width 614 height 53
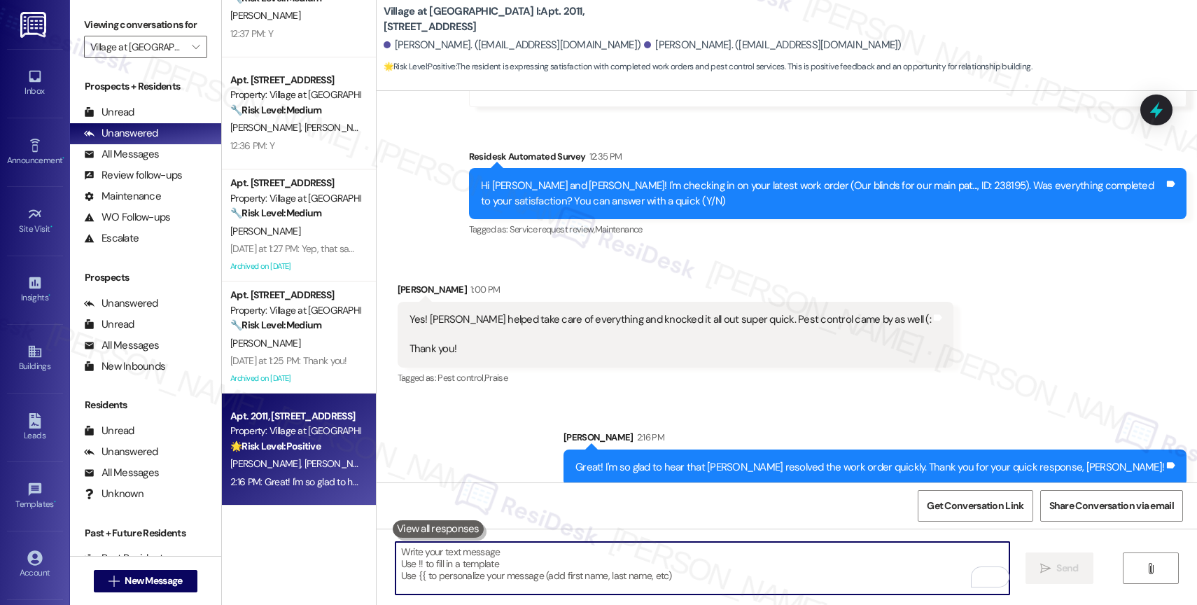
paste textarea "I also want to take this chance to ask you...Has {{property}} lived up to your …"
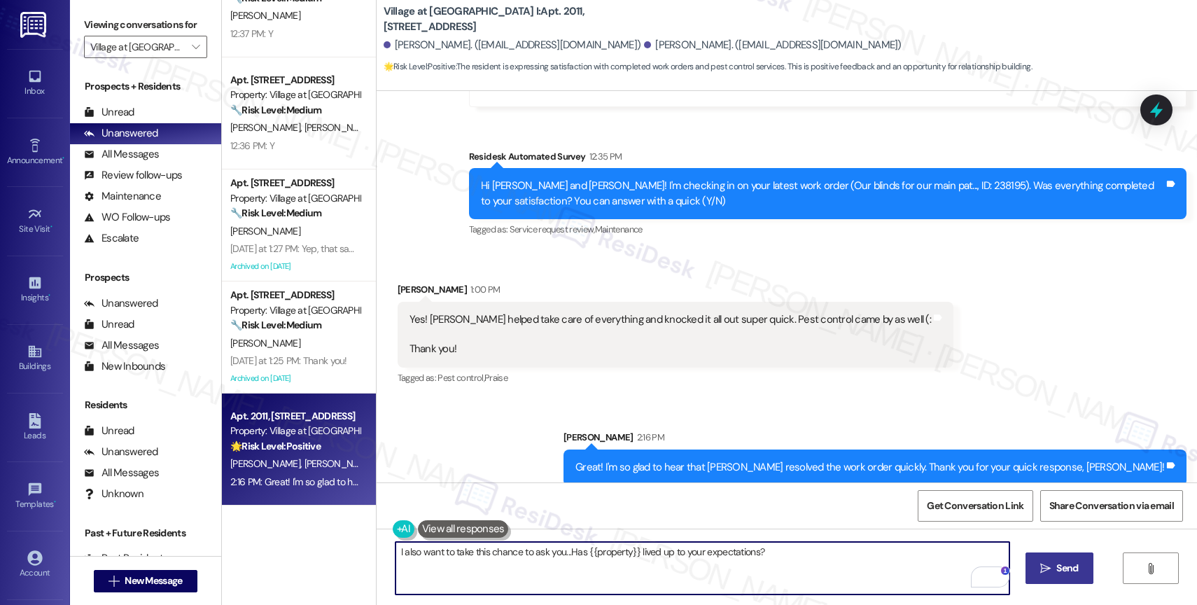
type textarea "I also want to take this chance to ask you...Has {{property}} lived up to your …"
click at [1065, 567] on span "Send" at bounding box center [1068, 568] width 22 height 15
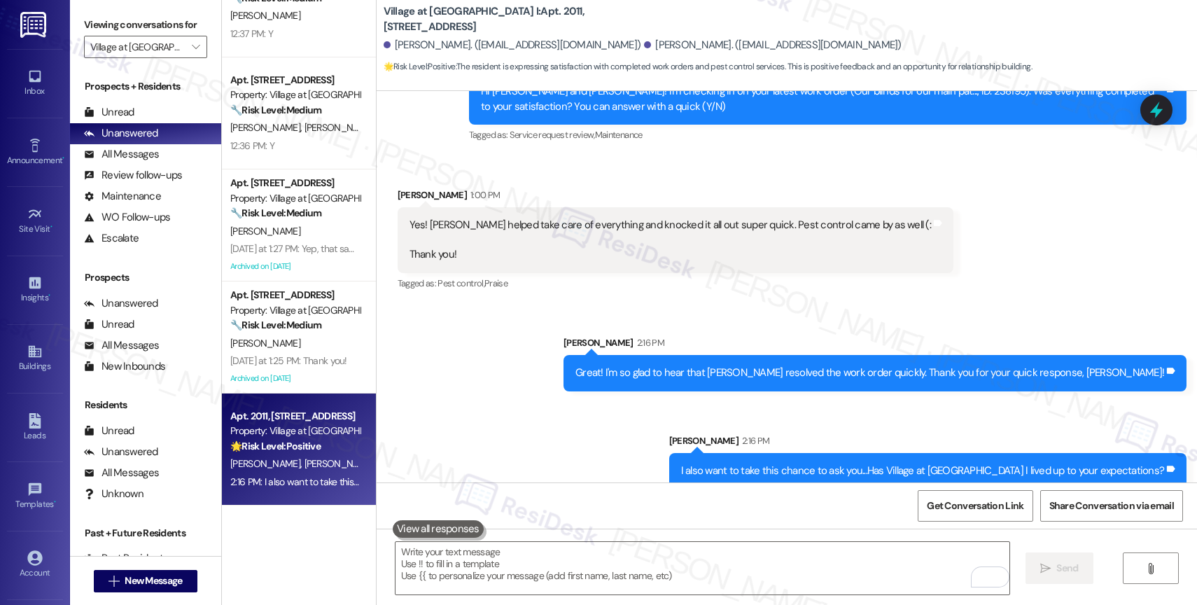
scroll to position [3473, 0]
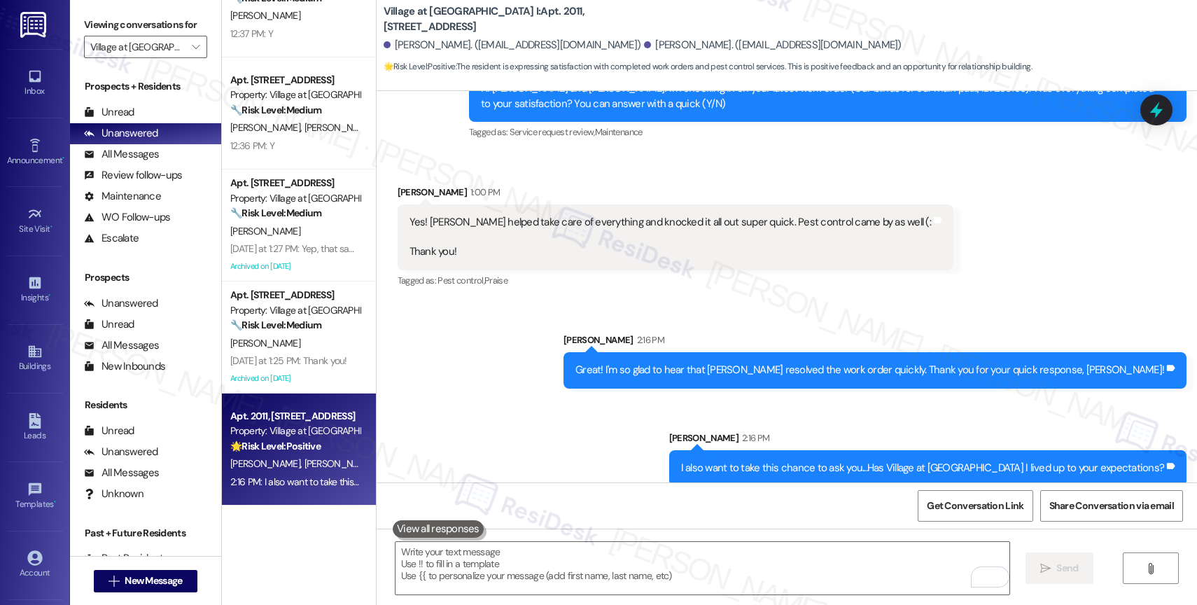
click at [479, 415] on div "Sent via SMS Sarah 2:16 PM Great! I'm so glad to hear that Sam resolved the wor…" at bounding box center [787, 398] width 821 height 195
click at [488, 376] on div "Sent via SMS Sarah 2:16 PM Great! I'm so glad to hear that Sam resolved the wor…" at bounding box center [787, 398] width 821 height 195
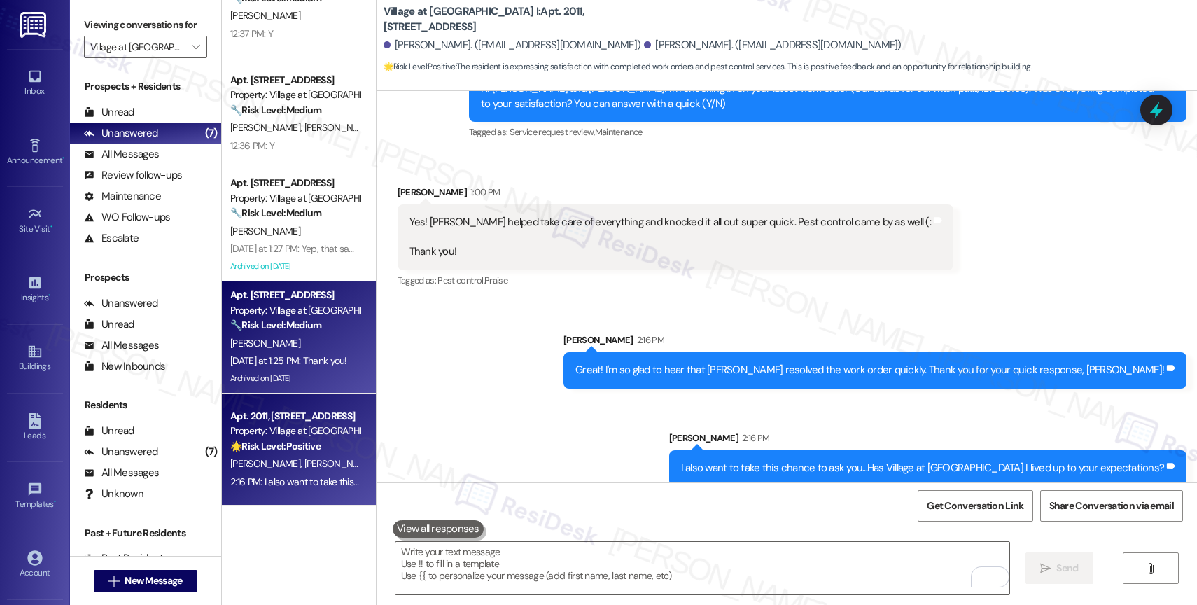
click at [309, 335] on div "R. Magana" at bounding box center [295, 344] width 132 height 18
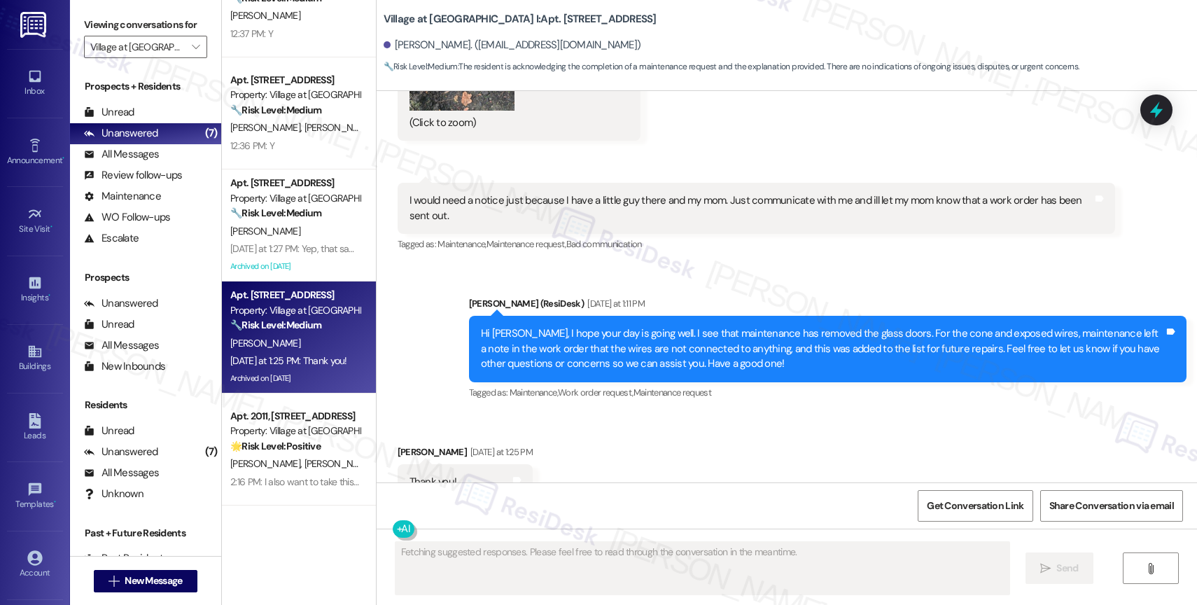
scroll to position [5349, 0]
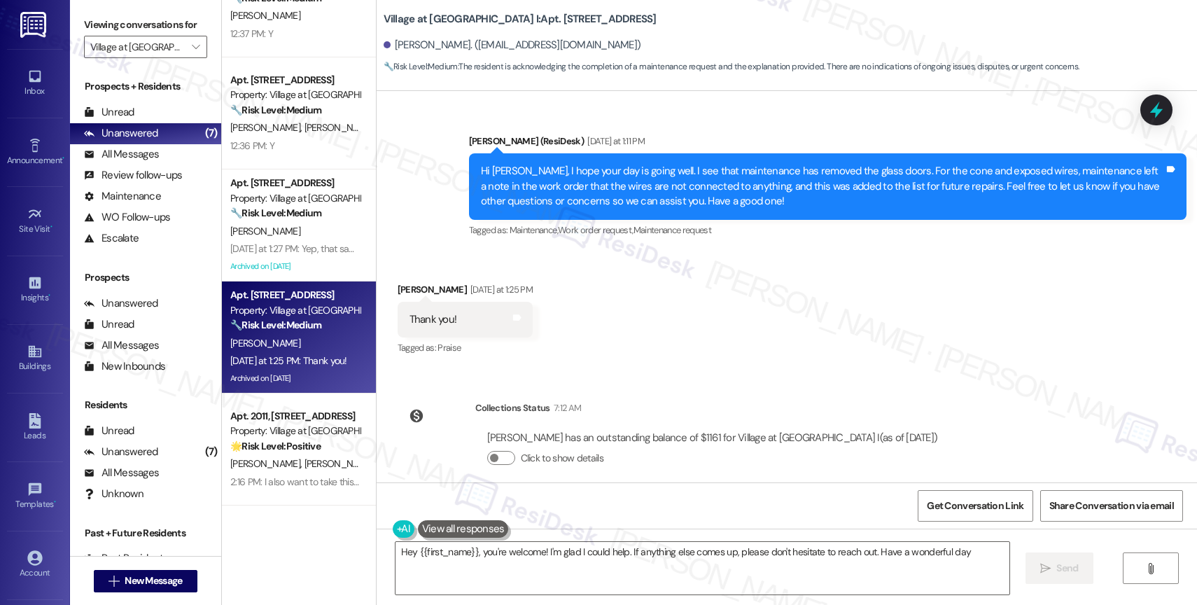
type textarea "Hey {{first_name}}, you're welcome! I'm glad I could help. If anything else com…"
click at [685, 308] on div "Received via SMS Rosemary Magana Yesterday at 1:25 PM Thank you! Tags and notes…" at bounding box center [787, 310] width 821 height 118
click at [635, 337] on div "Received via SMS Rosemary Magana Yesterday at 1:25 PM Thank you! Tags and notes…" at bounding box center [787, 310] width 821 height 118
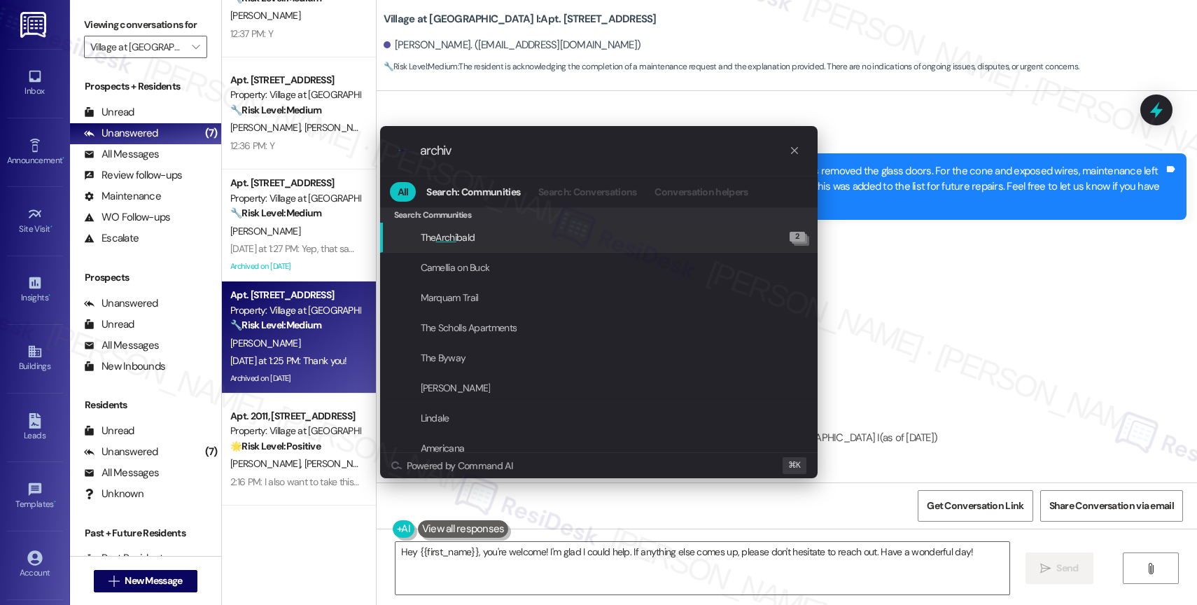
type input "archive"
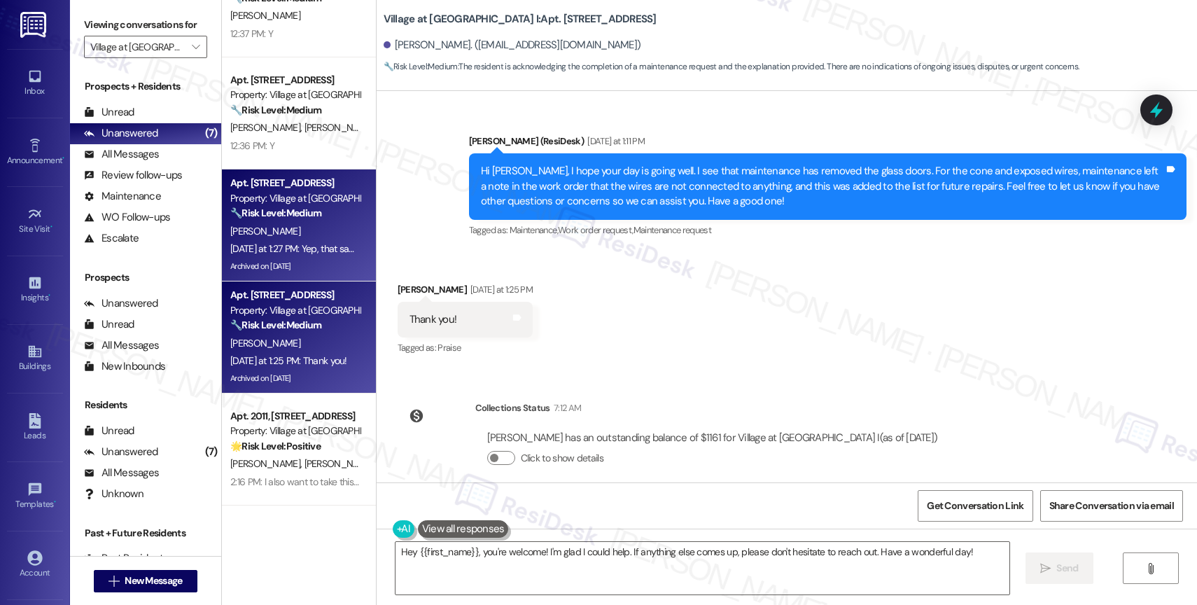
click at [293, 218] on strong "🔧 Risk Level: Medium" at bounding box center [275, 213] width 91 height 13
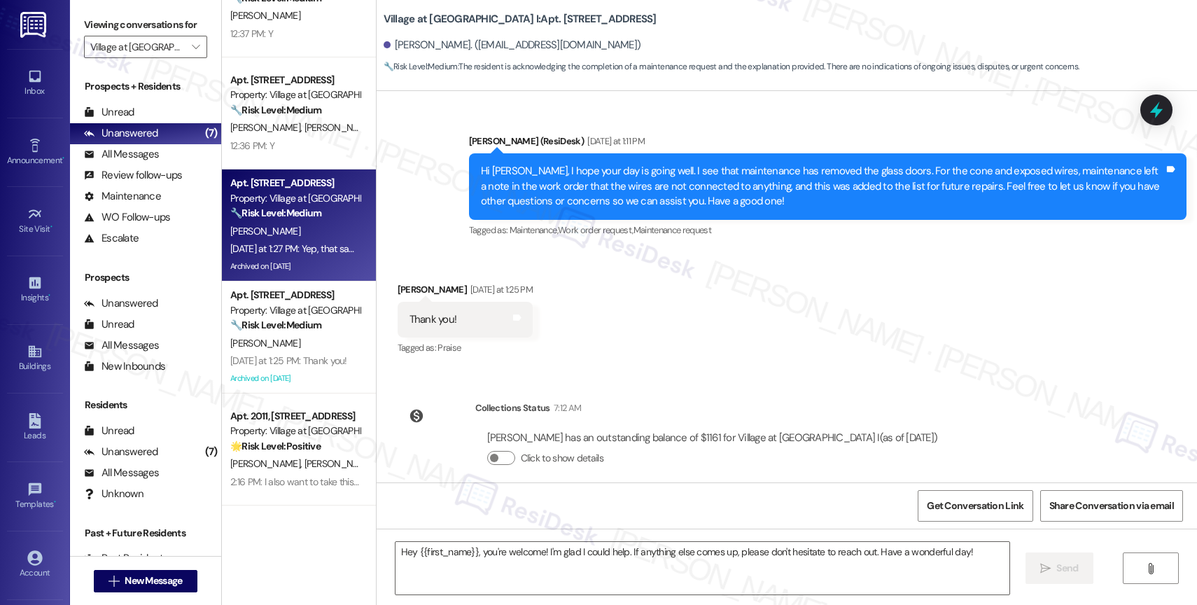
type textarea "Fetching suggested responses. Please feel free to read through the conversation…"
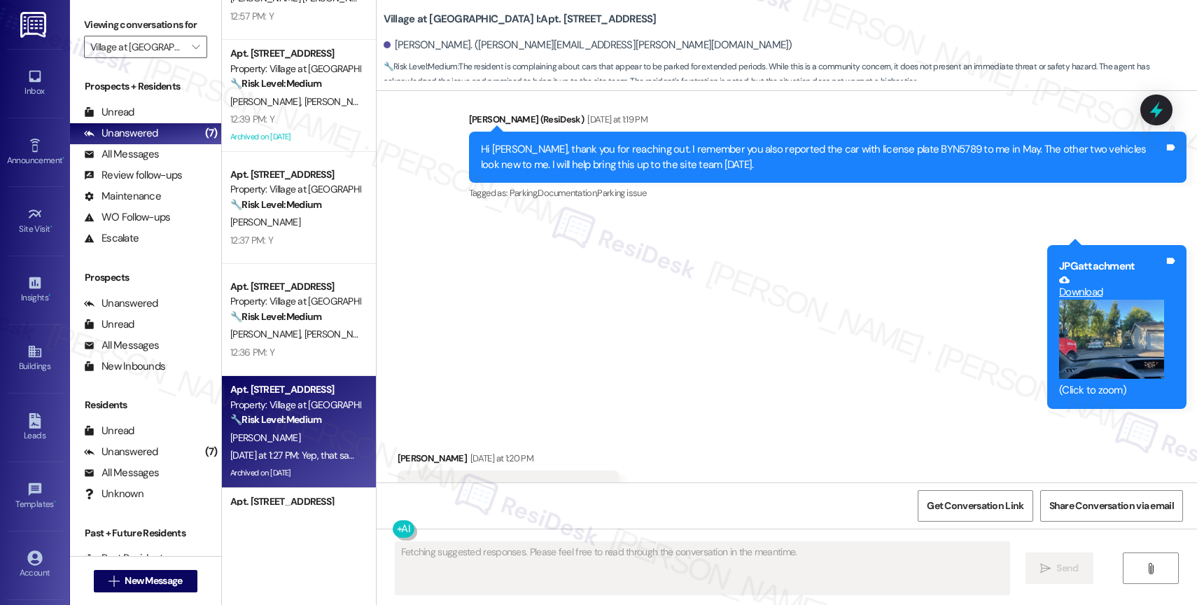
scroll to position [8626, 0]
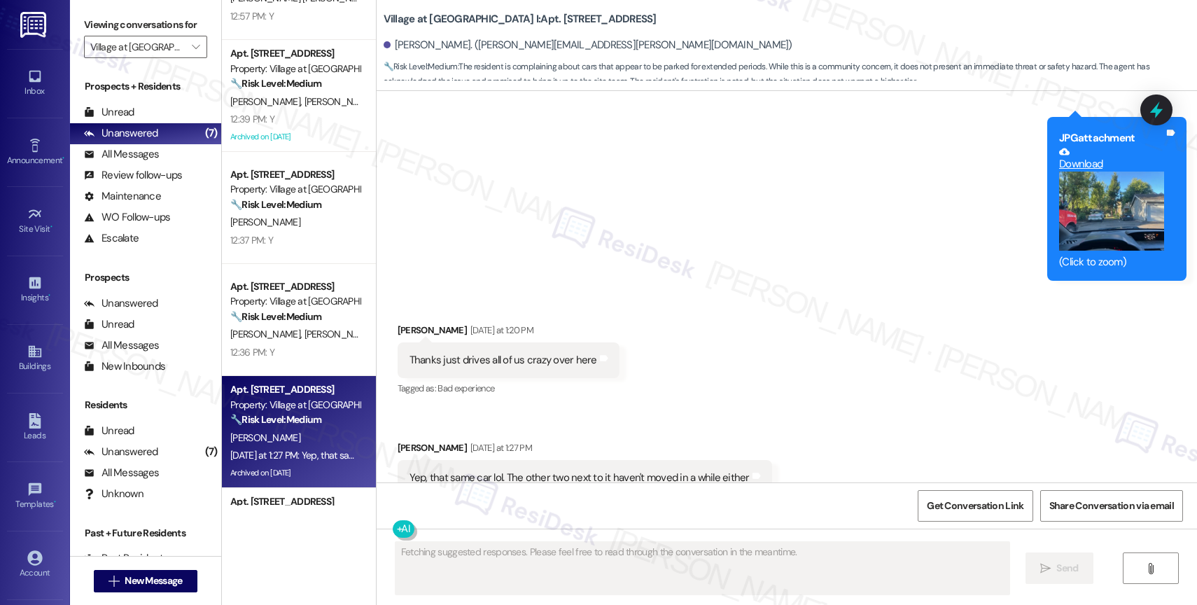
click at [680, 323] on div "Received via SMS Matthew Hryciw Yesterday at 1:20 PM Thanks just drives all of …" at bounding box center [787, 409] width 821 height 237
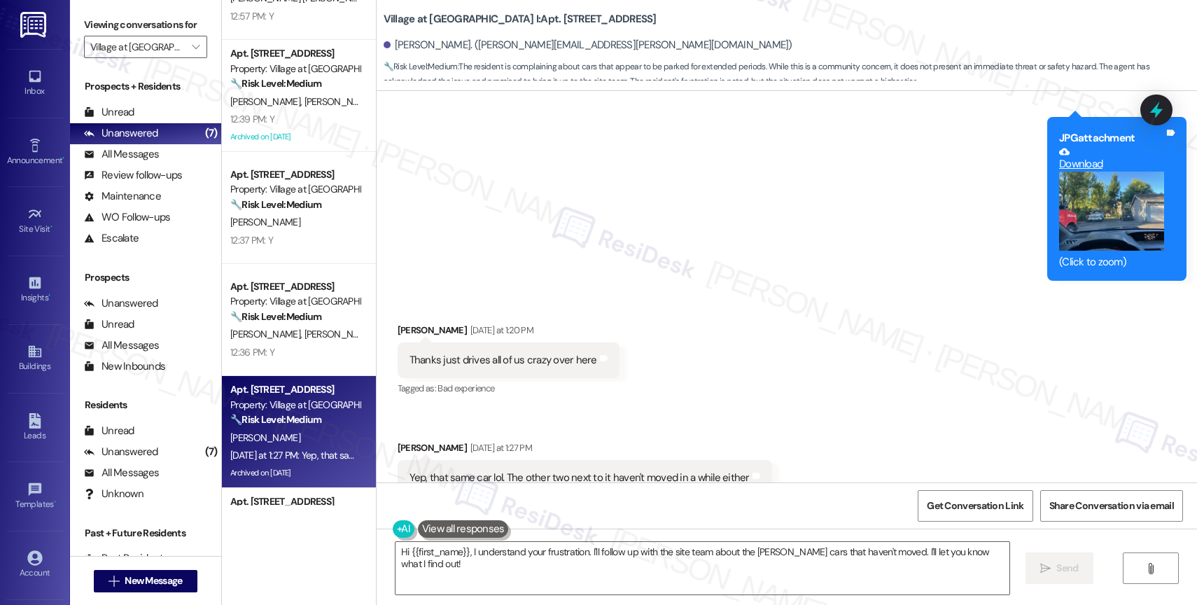
click at [593, 379] on div "Received via SMS Matthew Hryciw Yesterday at 1:20 PM Thanks just drives all of …" at bounding box center [787, 409] width 821 height 237
click at [644, 356] on div "Received via SMS Matthew Hryciw Yesterday at 1:20 PM Thanks just drives all of …" at bounding box center [787, 409] width 821 height 237
click at [493, 549] on textarea "Hi {{first_name}}, I understand your frustration. I'll follow up with the site …" at bounding box center [703, 568] width 614 height 53
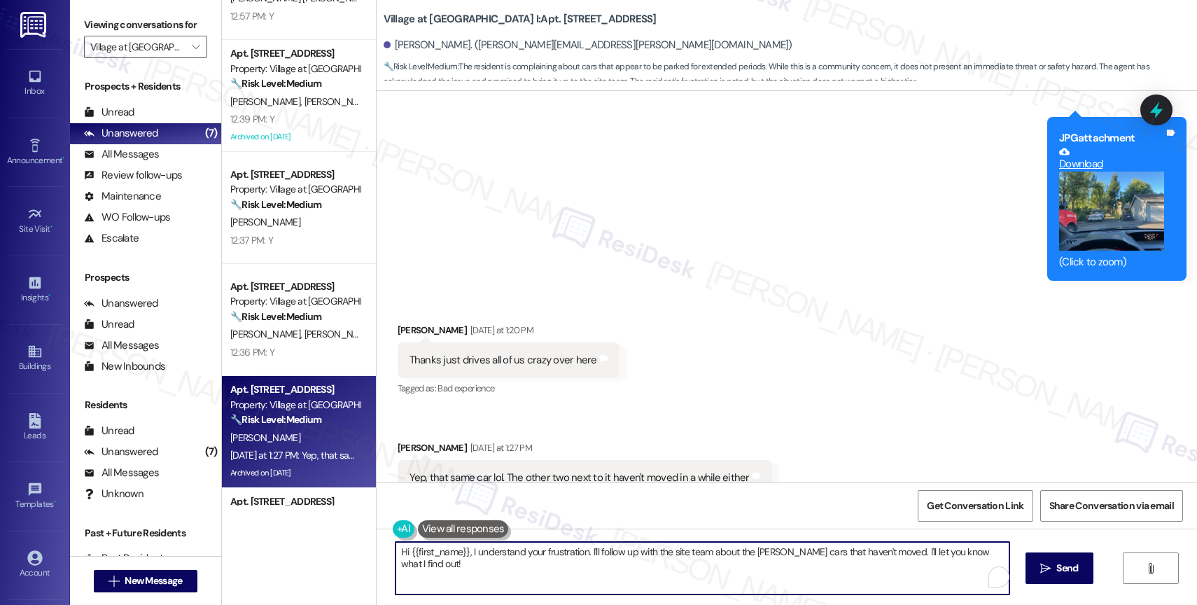
click at [493, 549] on textarea "Hi {{first_name}}, I understand your frustration. I'll follow up with the site …" at bounding box center [703, 568] width 614 height 53
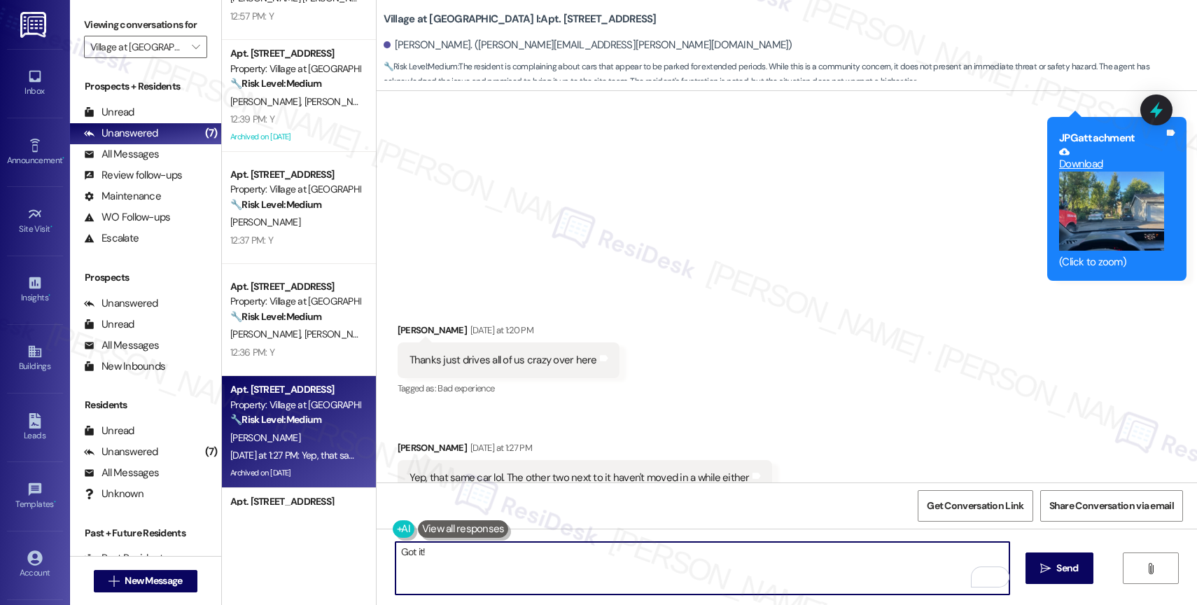
click at [497, 565] on textarea "Got it!" at bounding box center [703, 568] width 614 height 53
type textarea "G"
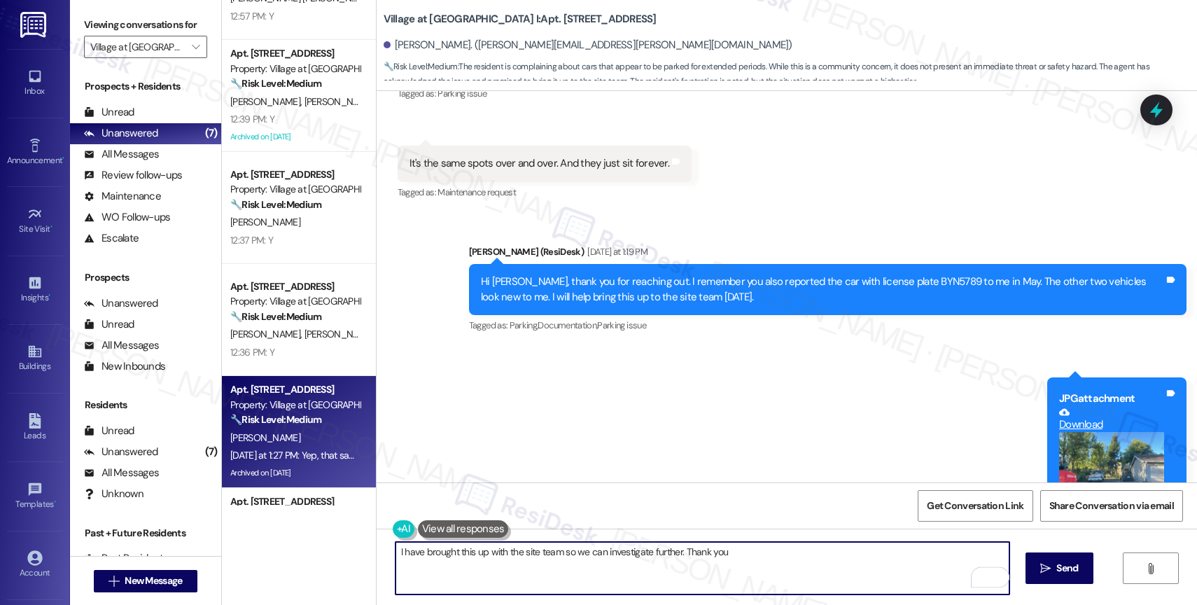
scroll to position [8297, 0]
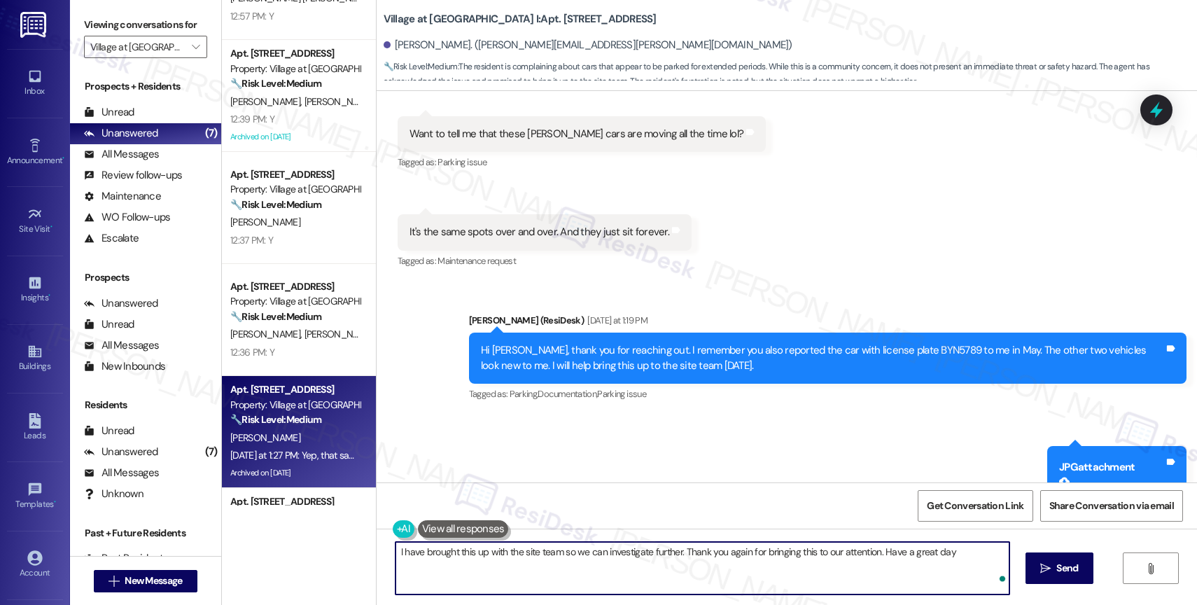
type textarea "I have brought this up with the site team so we can investigate further. Thank …"
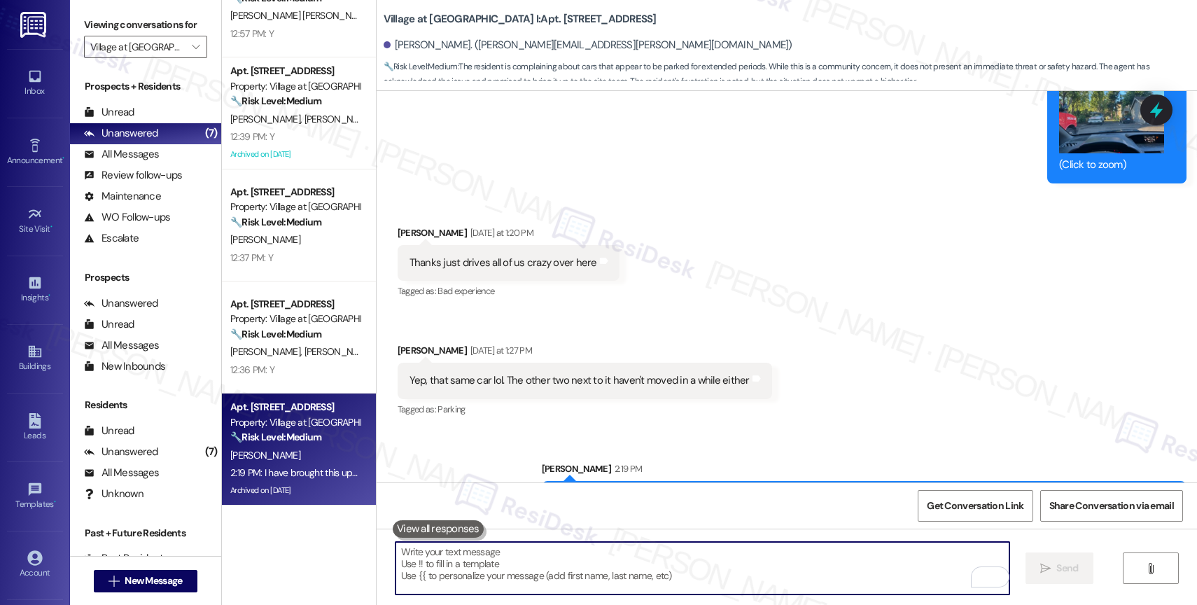
scroll to position [55, 0]
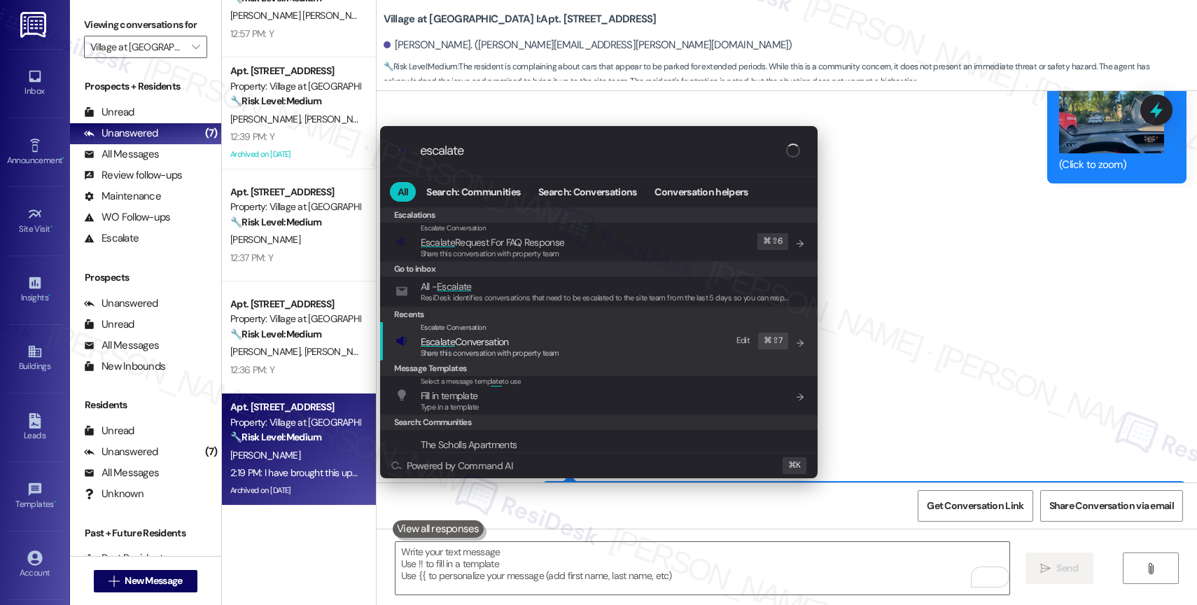
type input "escalate"
click at [487, 345] on span "Escalate Conversation" at bounding box center [465, 341] width 88 height 13
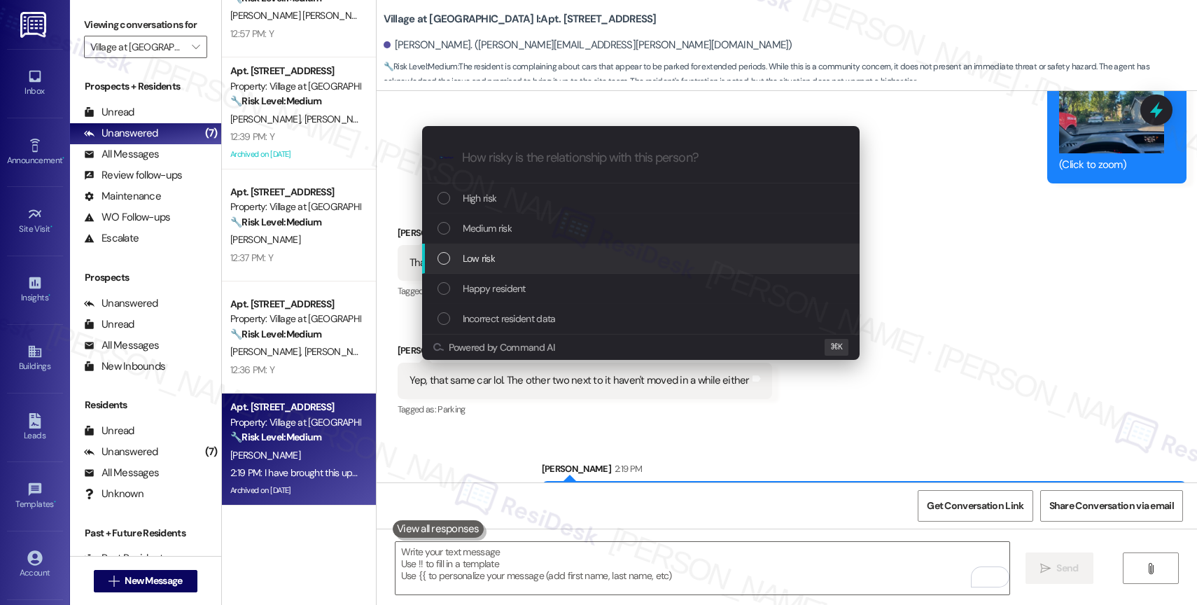
click at [487, 254] on span "Low risk" at bounding box center [479, 258] width 32 height 15
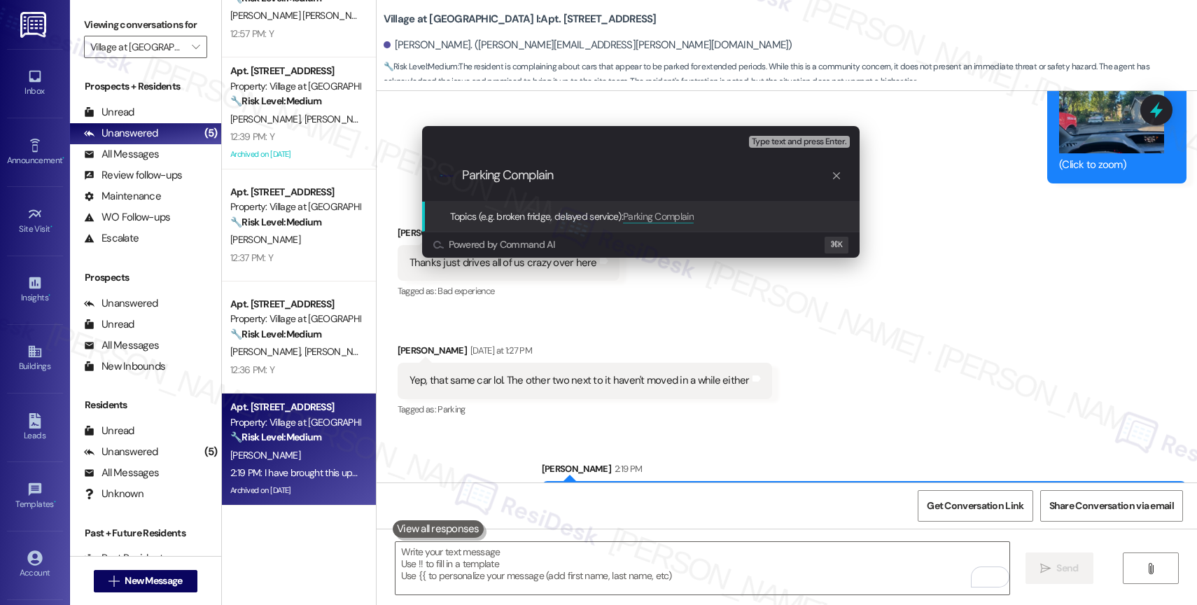
type input "Parking Complaint"
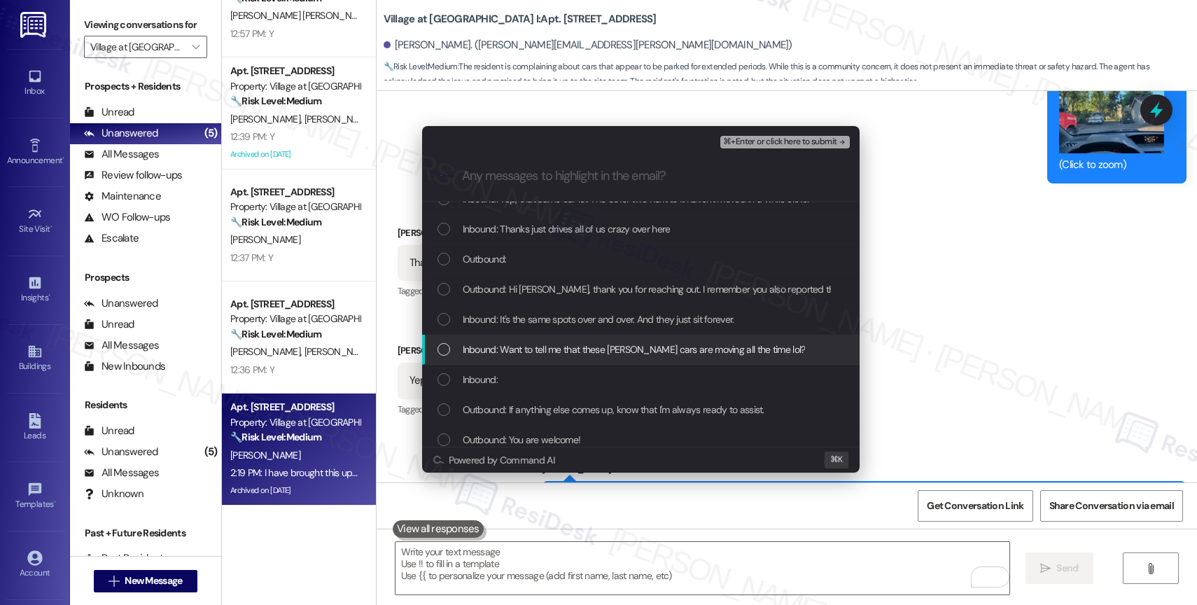
scroll to position [50, 0]
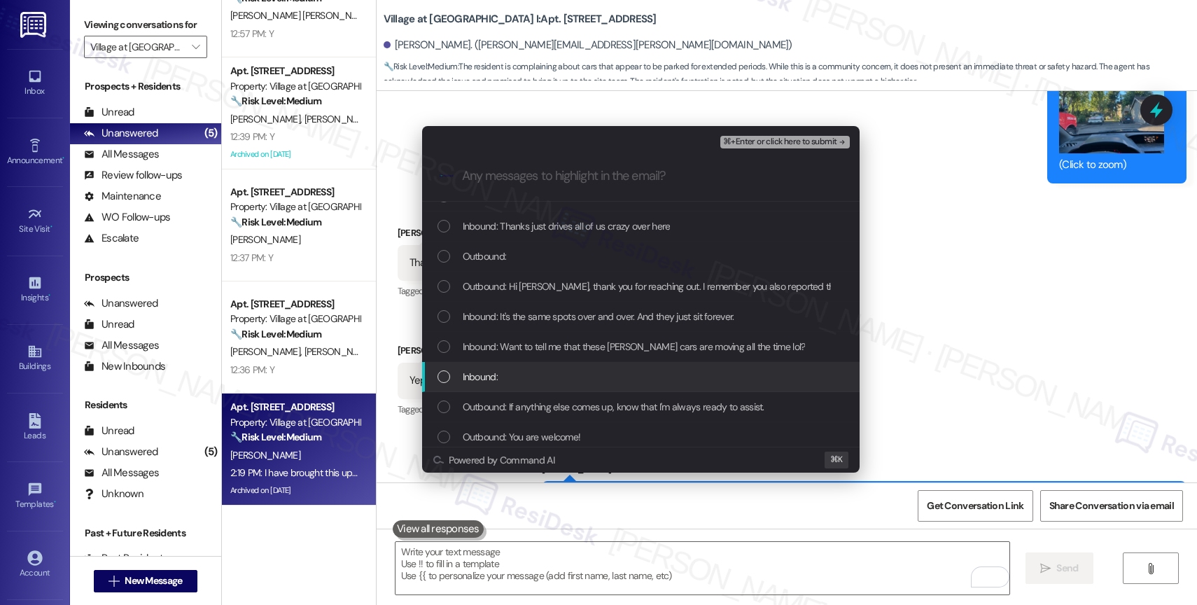
click at [564, 375] on div "Inbound:" at bounding box center [643, 376] width 410 height 15
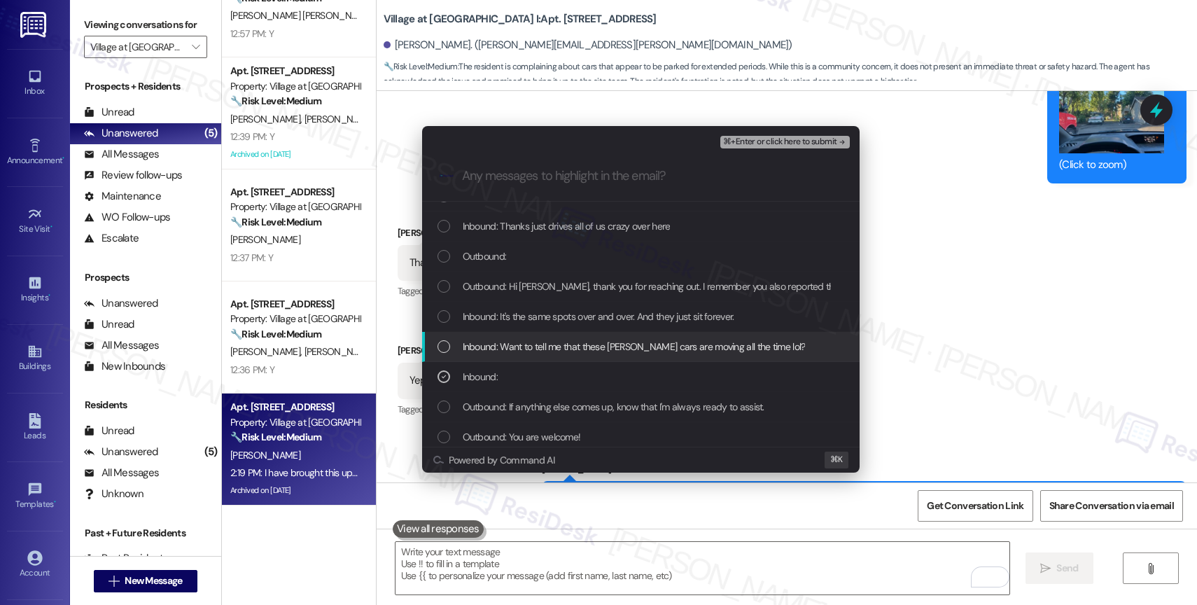
drag, startPoint x: 564, startPoint y: 350, endPoint x: 567, endPoint y: 325, distance: 25.5
click at [564, 350] on span "Inbound: Want to tell me that these rusty cars are moving all the time lol?" at bounding box center [634, 346] width 343 height 15
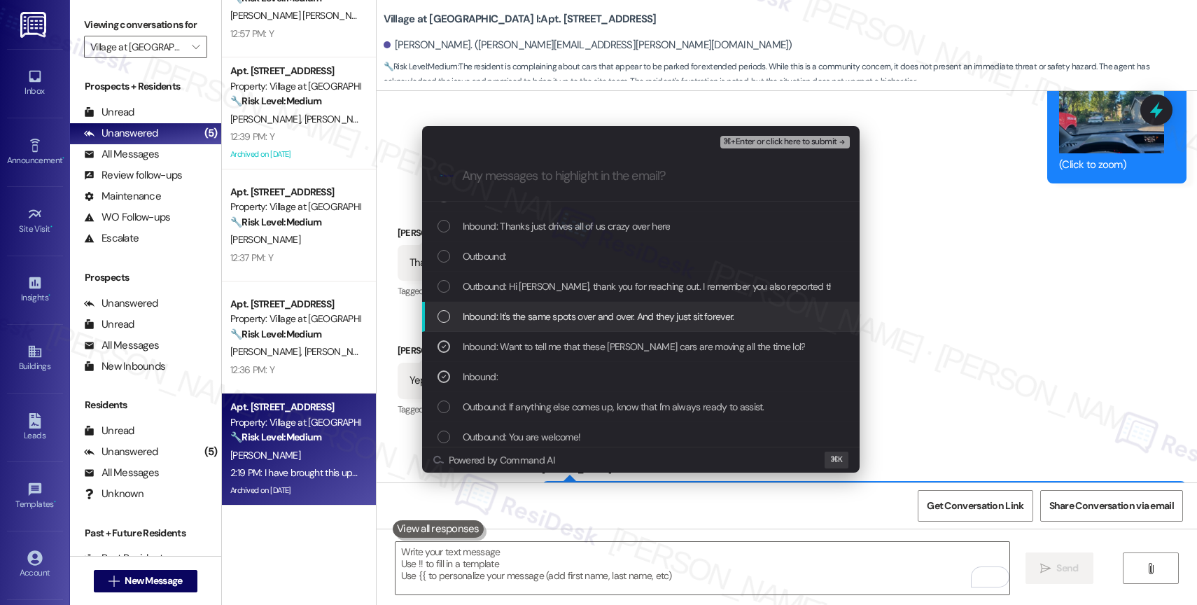
click at [567, 320] on span "Inbound: It's the same spots over and over. And they just sit forever." at bounding box center [599, 316] width 272 height 15
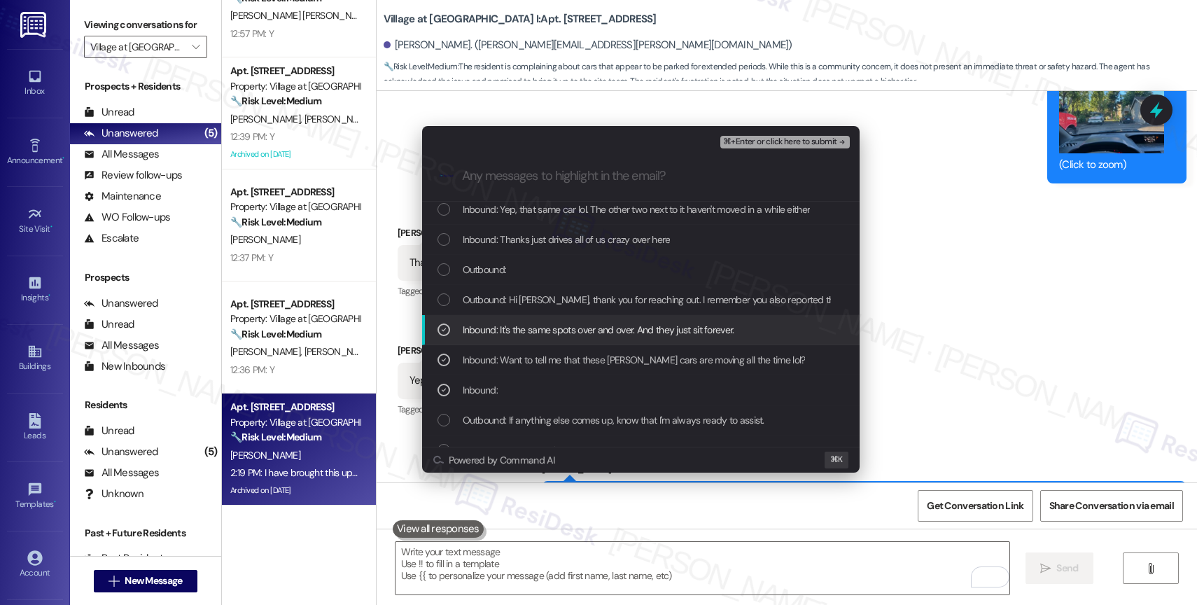
scroll to position [15, 0]
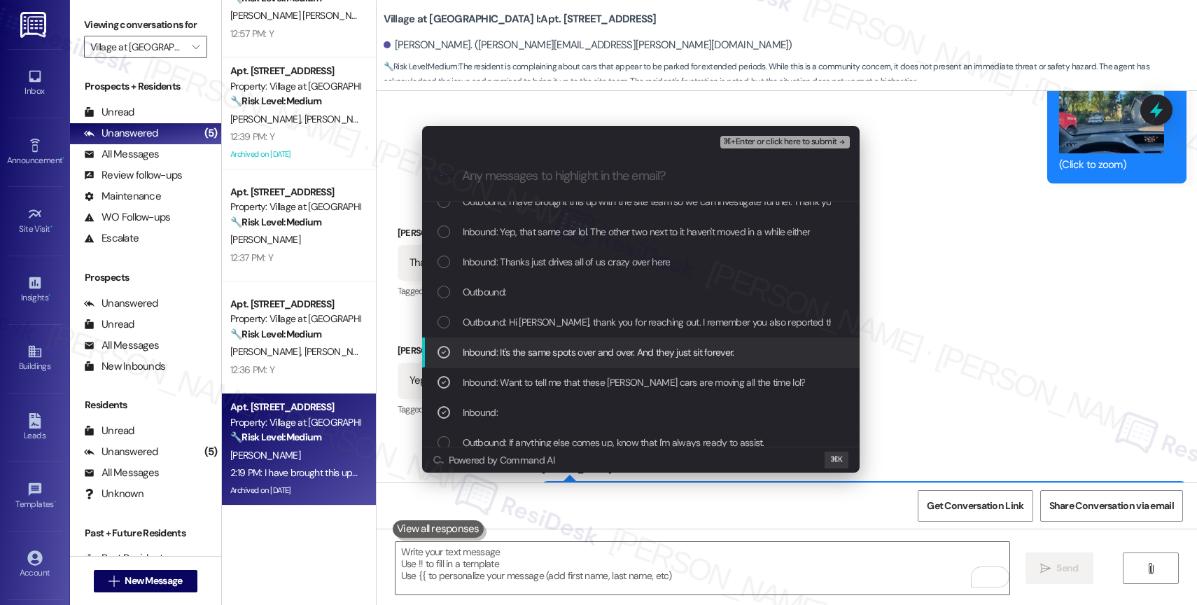
click at [567, 320] on span "Outbound: Hi Matthew, thank you for reaching out. I remember you also reported …" at bounding box center [917, 321] width 908 height 15
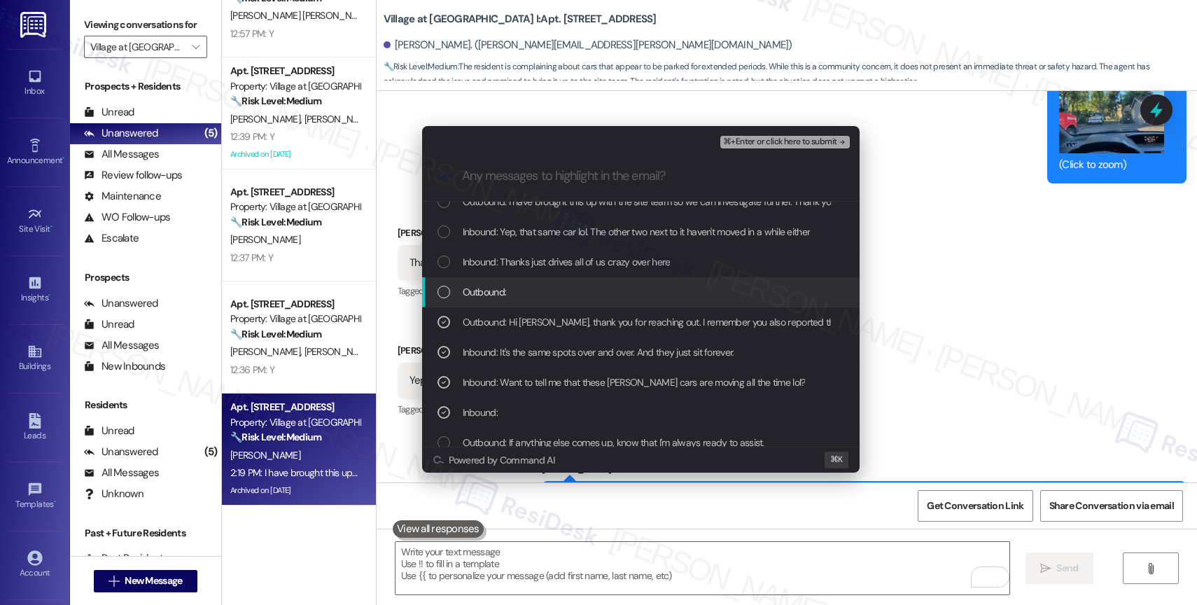
click at [565, 288] on div "Outbound:" at bounding box center [643, 291] width 410 height 15
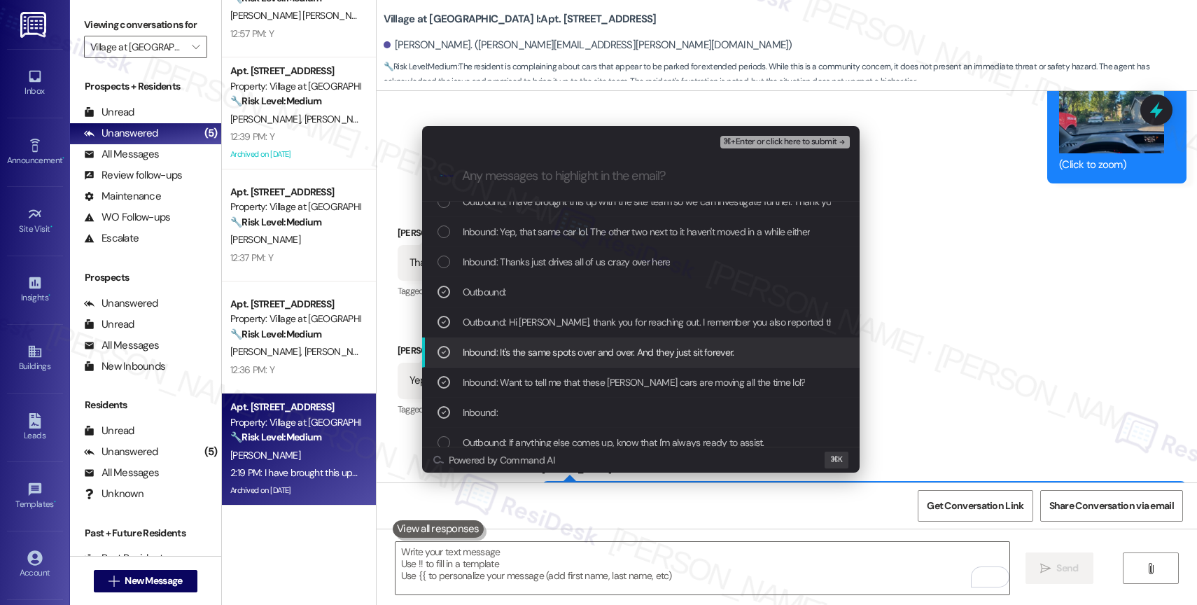
scroll to position [0, 0]
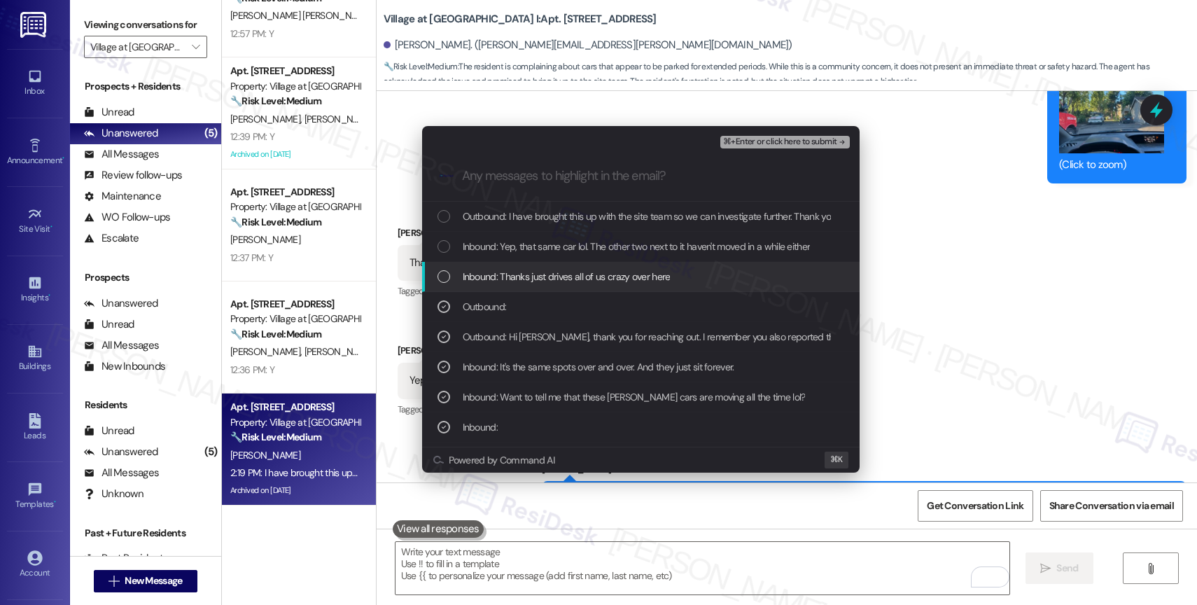
click at [581, 271] on span "Inbound: Thanks just drives all of us crazy over here" at bounding box center [567, 276] width 208 height 15
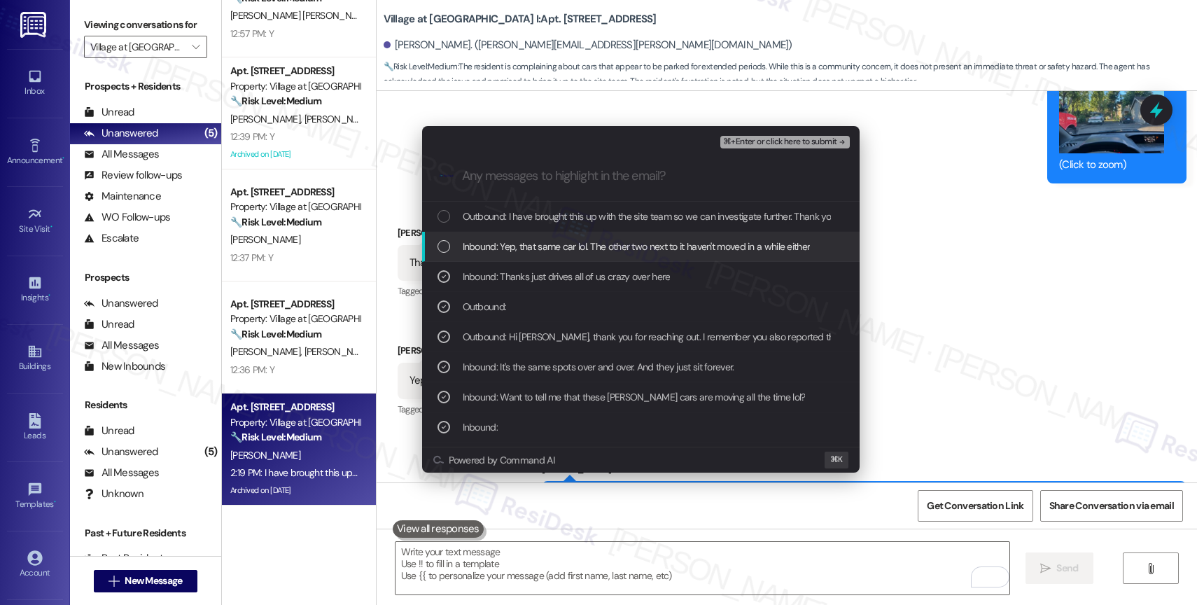
click at [584, 241] on span "Inbound: Yep, that same car lol. The other two next to it haven't moved in a wh…" at bounding box center [637, 246] width 348 height 15
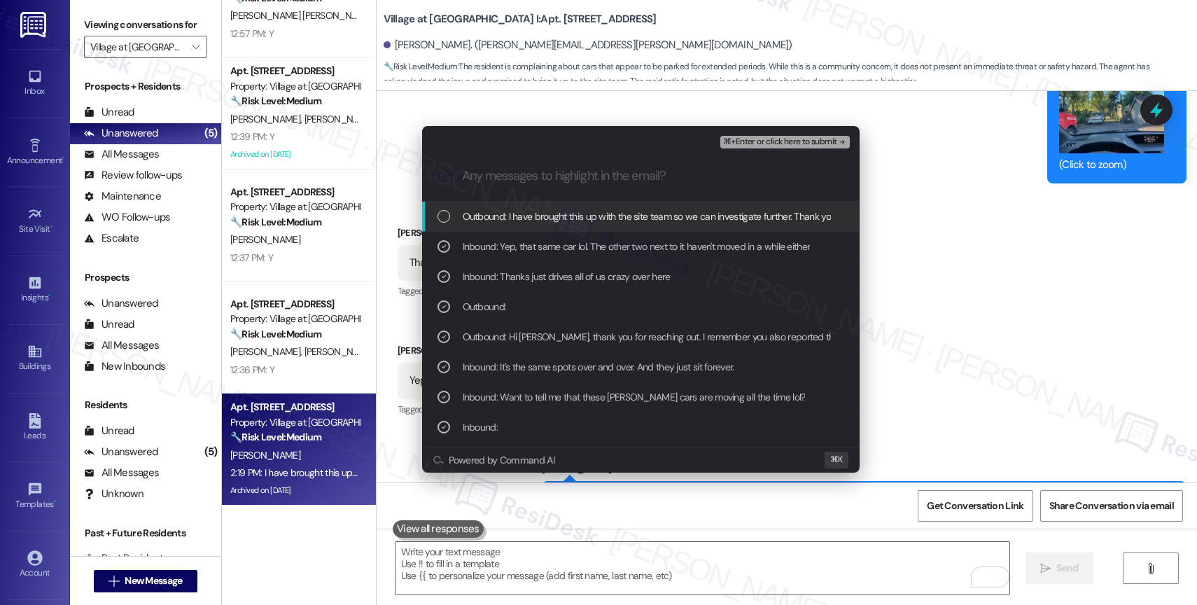
click at [593, 221] on span "Outbound: I have brought this up with the site team so we can investigate furth…" at bounding box center [765, 216] width 604 height 15
click at [803, 140] on span "⌘+Enter or click here to submit" at bounding box center [779, 142] width 113 height 10
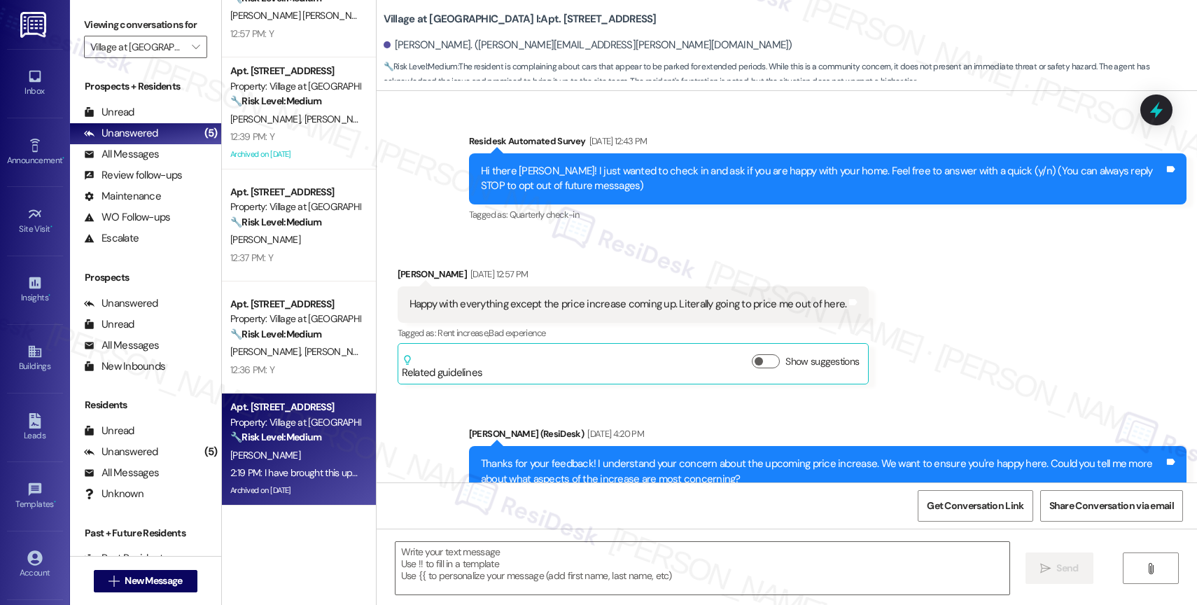
scroll to position [8744, 0]
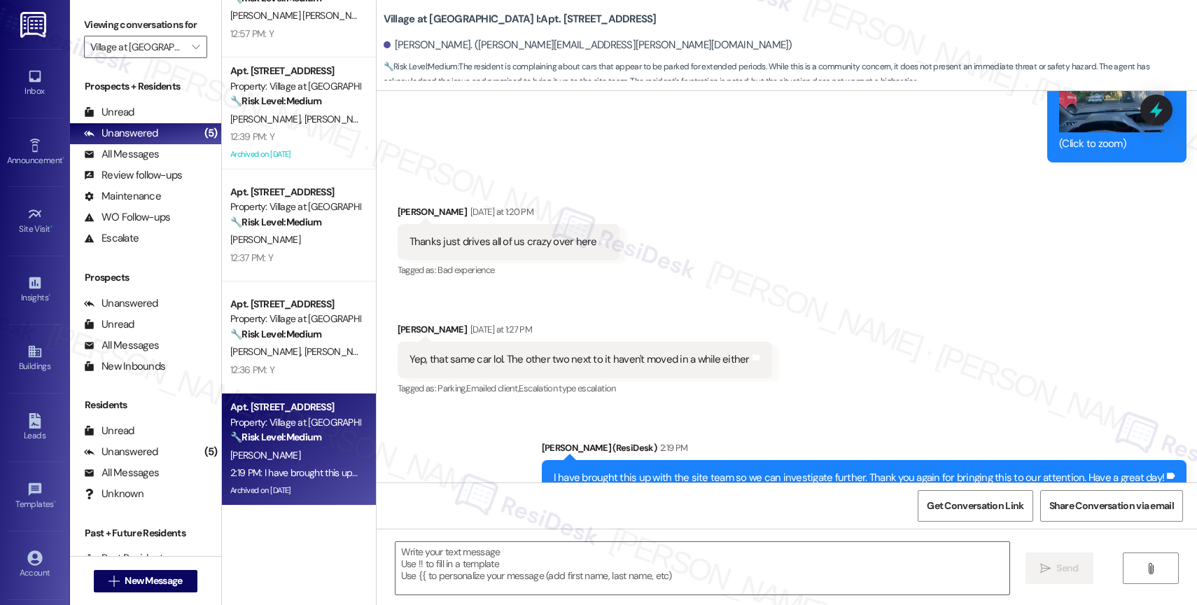
type textarea "Fetching suggested responses. Please feel free to read through the conversation…"
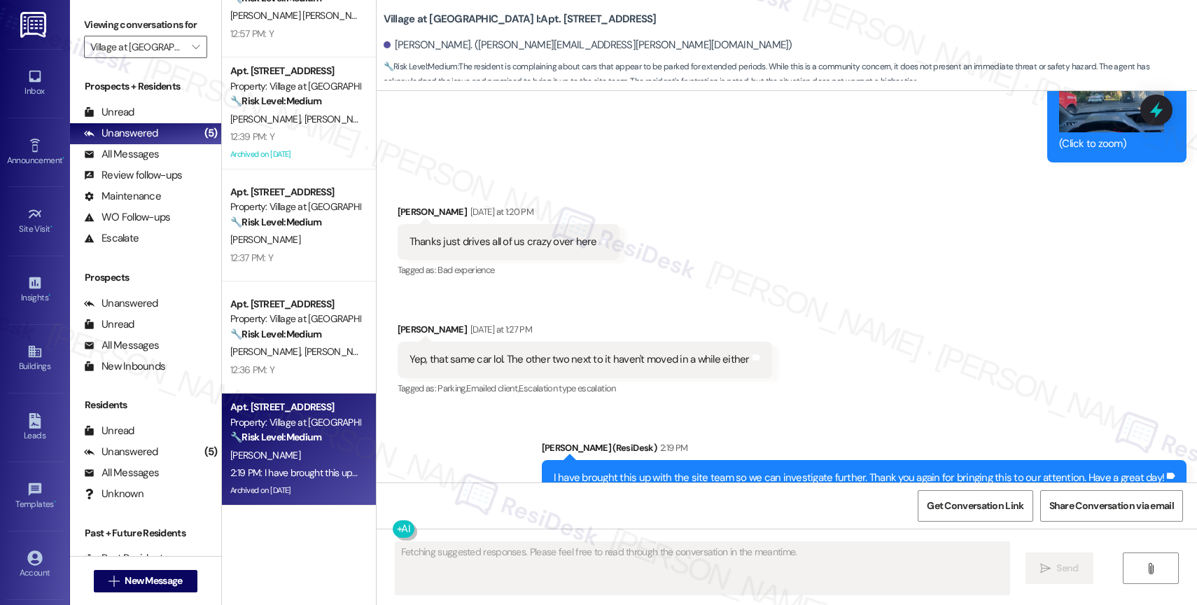
click at [781, 228] on div "Received via SMS Matthew Hryciw Yesterday at 1:20 PM Thanks just drives all of …" at bounding box center [787, 291] width 821 height 237
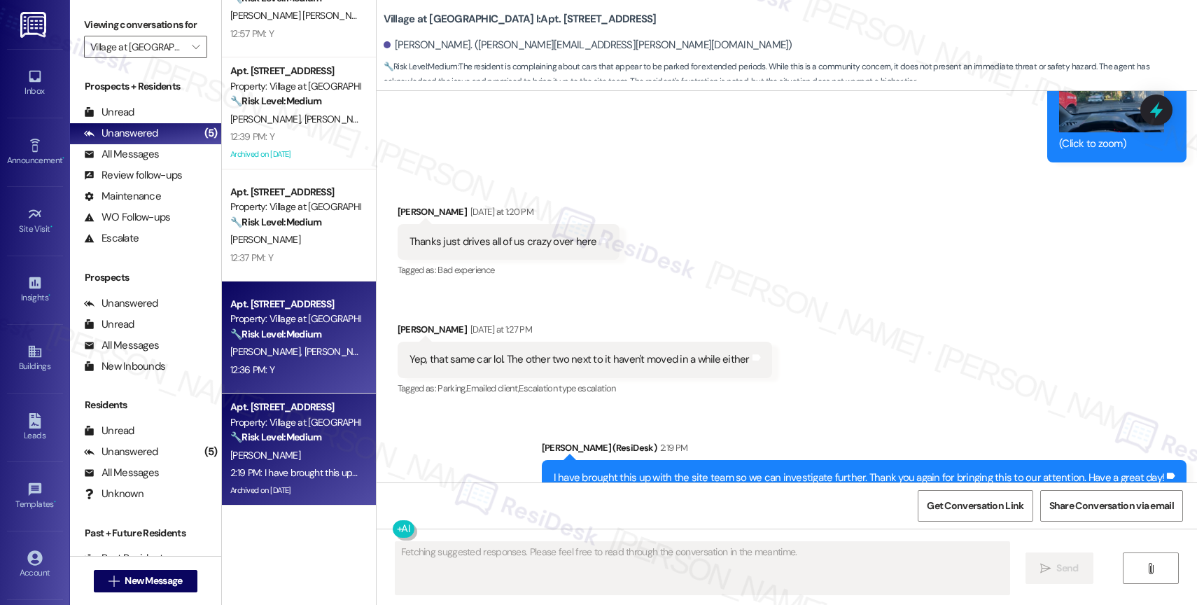
click at [378, 345] on span "S. Siers" at bounding box center [415, 351] width 74 height 13
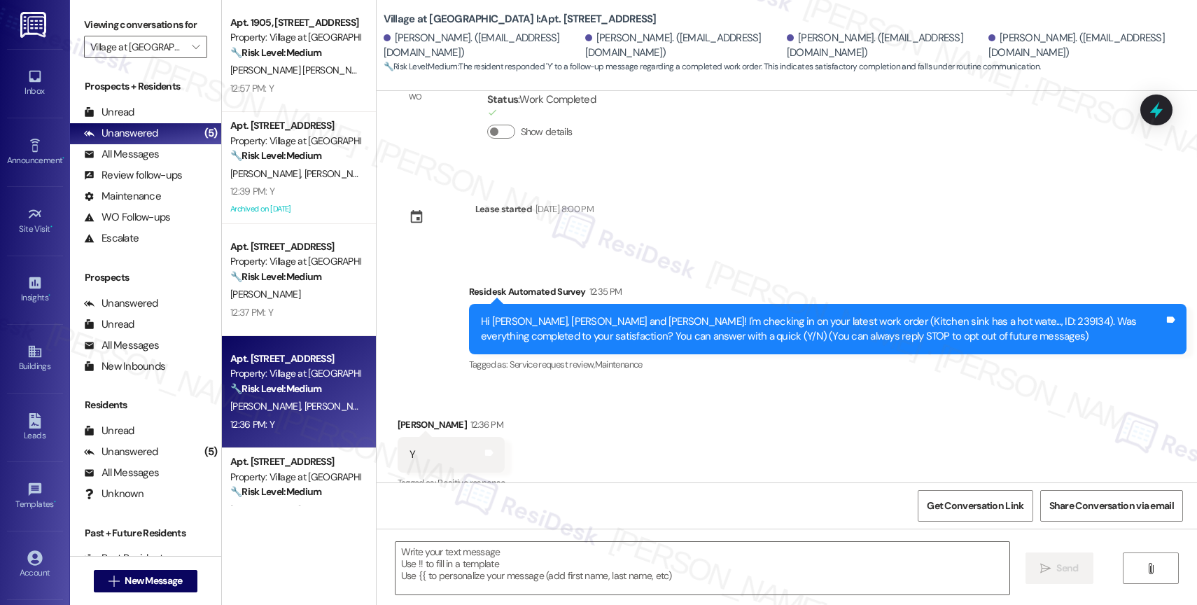
scroll to position [97, 0]
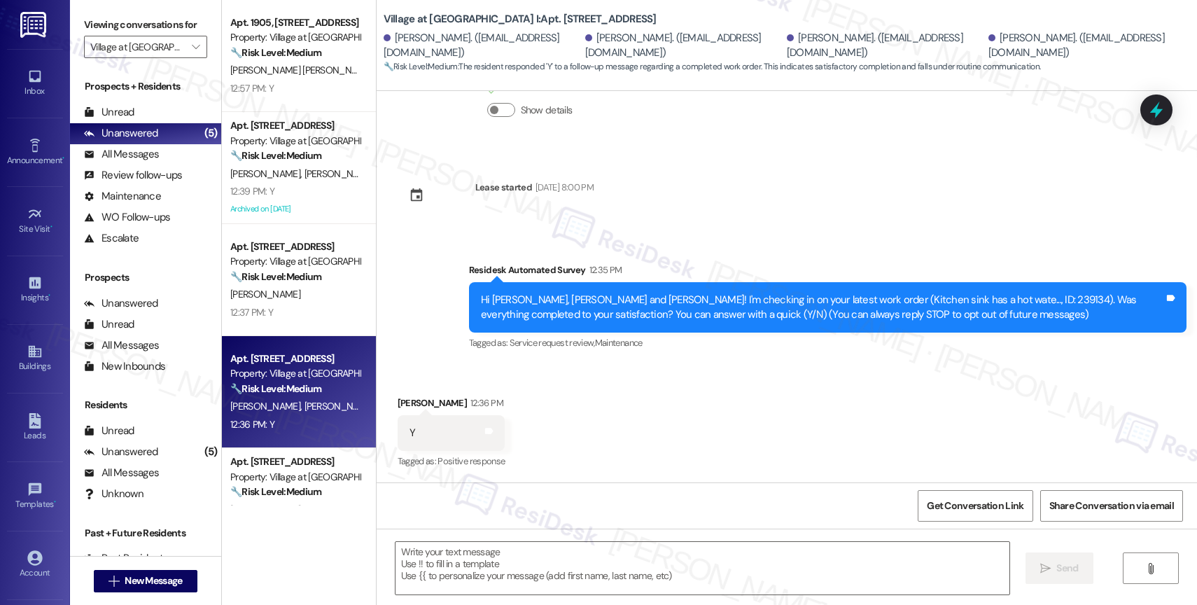
click at [604, 403] on div "Received via SMS Tyler Sherry 12:36 PM Y Tags and notes Tagged as: Positive res…" at bounding box center [787, 423] width 821 height 118
click at [513, 556] on textarea at bounding box center [703, 568] width 614 height 53
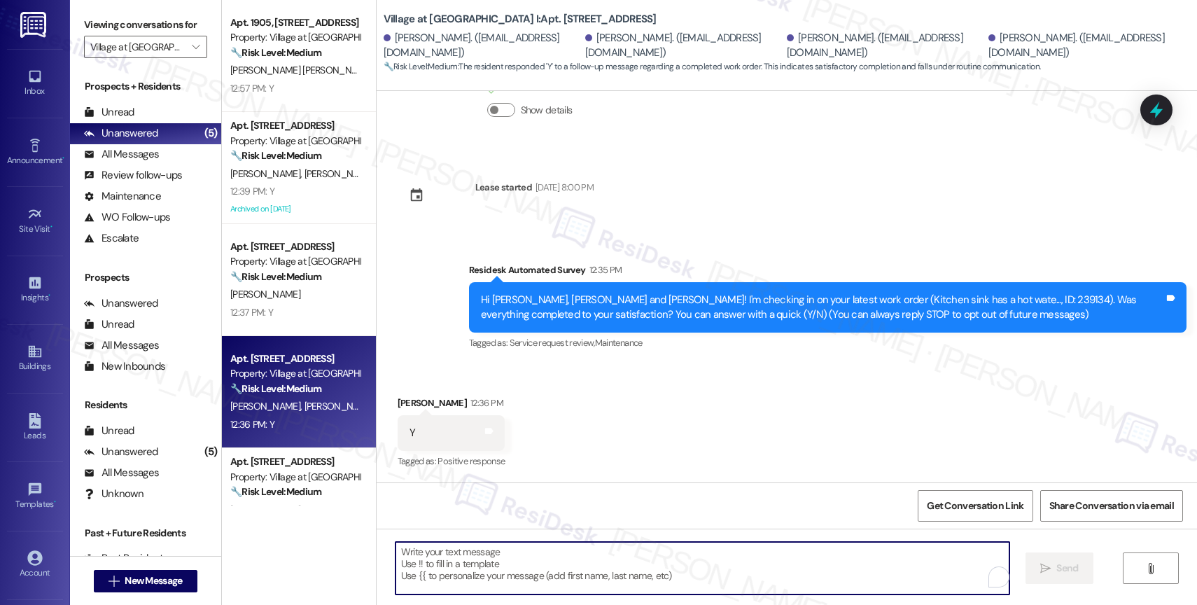
paste textarea "Hi {{first_name}}, thank you for confirming that the work order has been comple…"
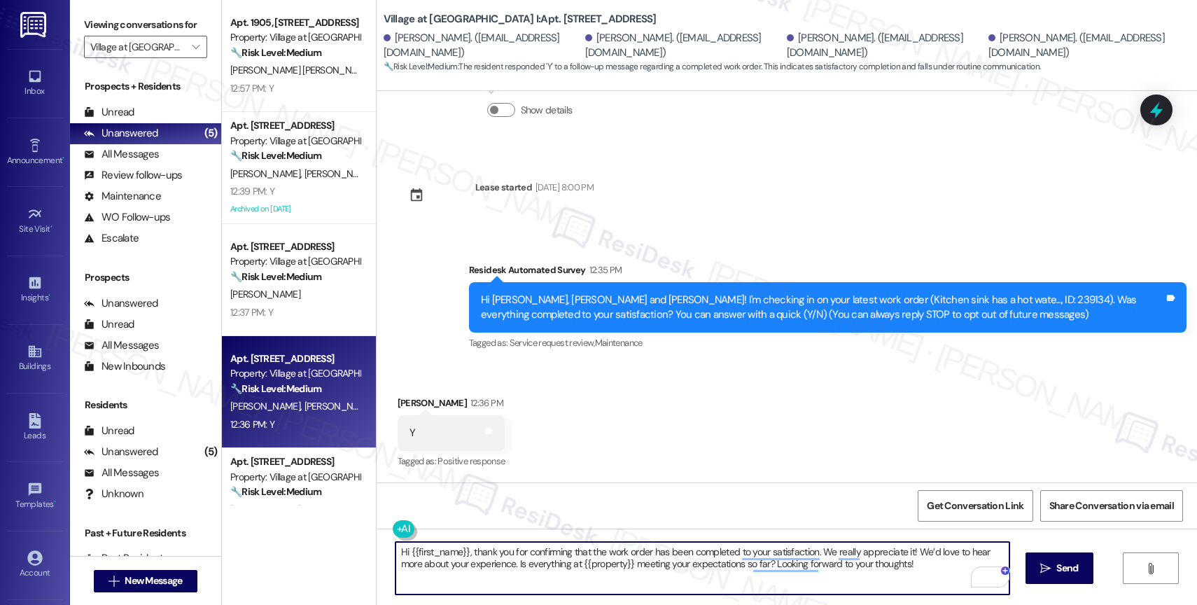
click at [398, 551] on textarea "Hi {{first_name}}, thank you for confirming that the work order has been comple…" at bounding box center [703, 568] width 614 height 53
drag, startPoint x: 474, startPoint y: 552, endPoint x: 366, endPoint y: 539, distance: 108.6
click at [377, 539] on div "Hey {{first_name}}, thank you for confirming that the work order has been compl…" at bounding box center [787, 581] width 821 height 105
click at [852, 581] on textarea "Thank you for confirming that the work order has been completed to your satisfa…" at bounding box center [703, 568] width 614 height 53
drag, startPoint x: 837, startPoint y: 550, endPoint x: 862, endPoint y: 572, distance: 33.7
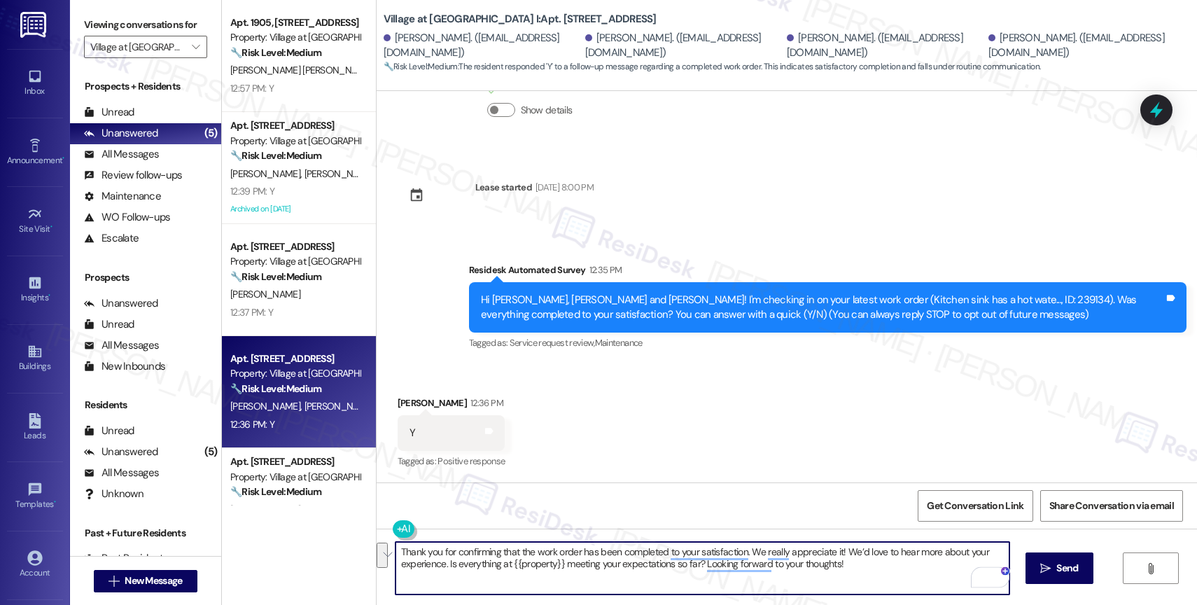
click at [862, 572] on textarea "Thank you for confirming that the work order has been completed to your satisfa…" at bounding box center [703, 568] width 614 height 53
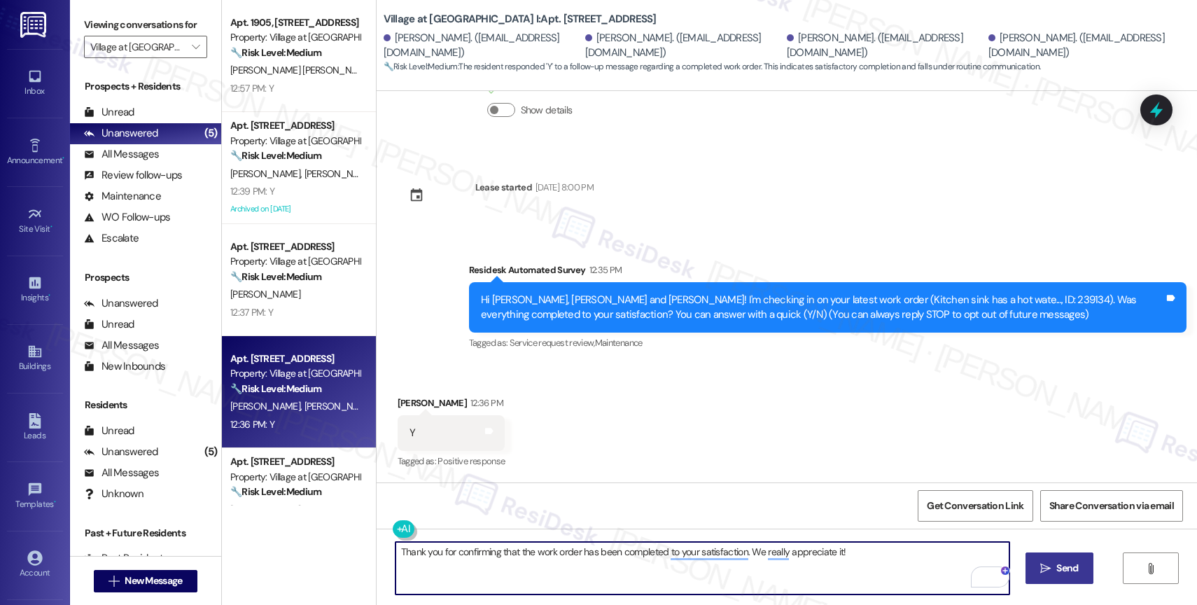
type textarea "Thank you for confirming that the work order has been completed to your satisfa…"
click at [1060, 573] on span "Send" at bounding box center [1068, 568] width 22 height 15
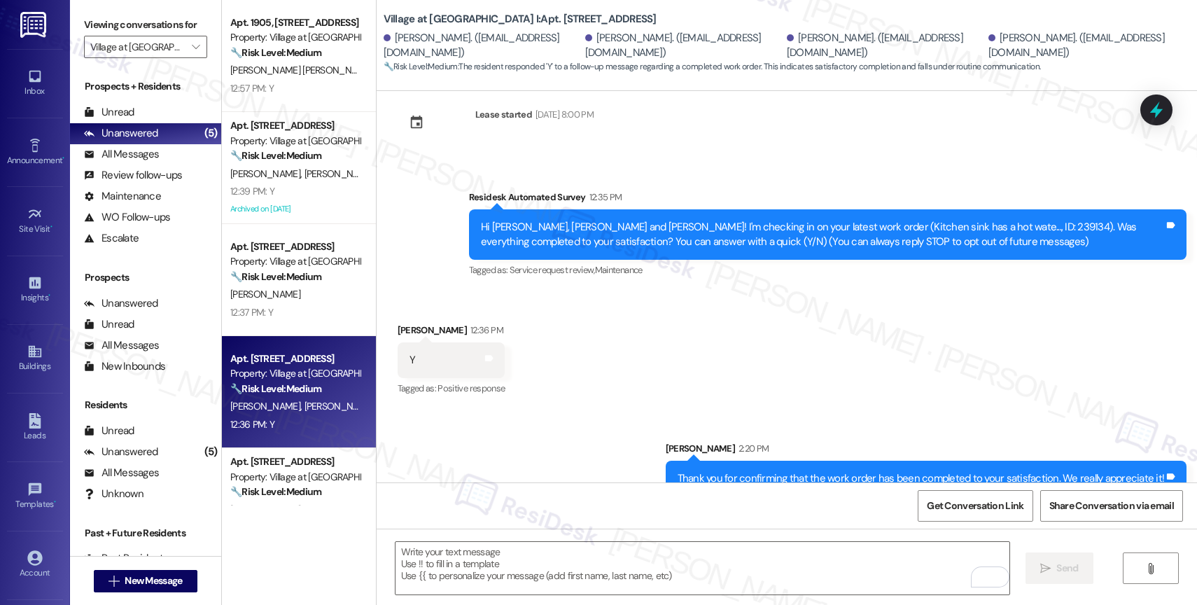
scroll to position [195, 0]
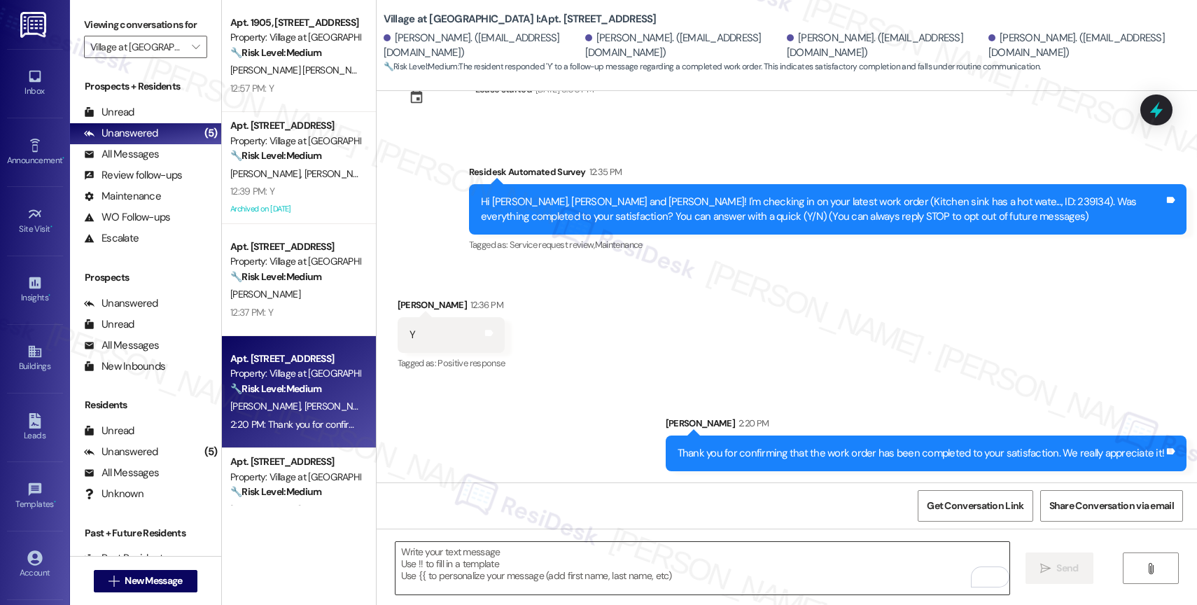
click at [485, 567] on textarea "To enrich screen reader interactions, please activate Accessibility in Grammarl…" at bounding box center [703, 568] width 614 height 53
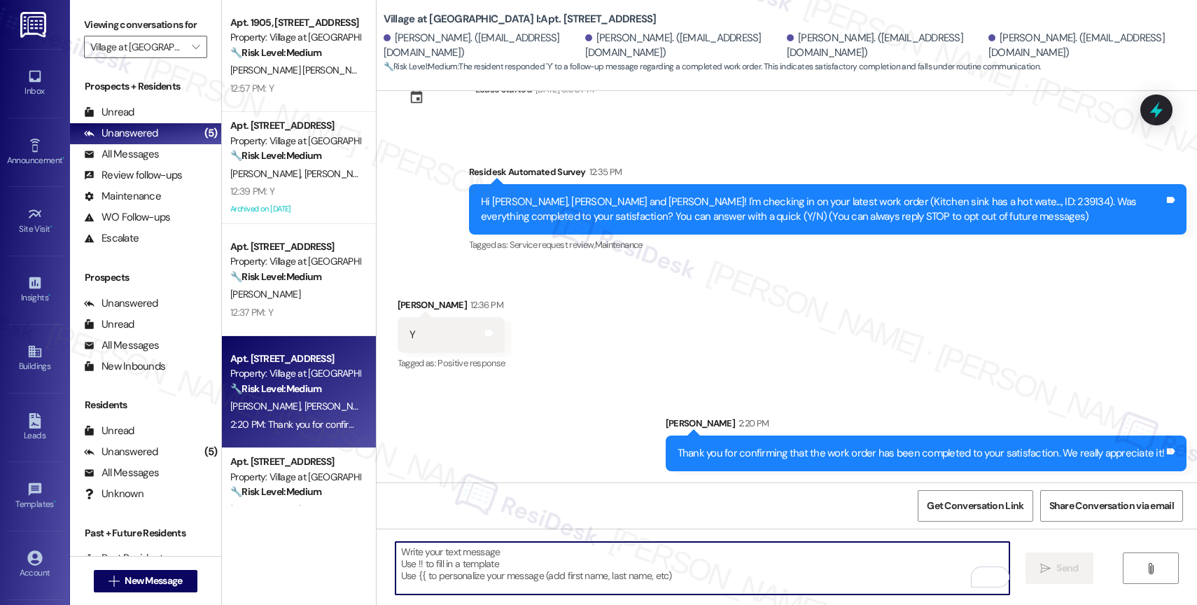
paste textarea "We’d love to hear more about your experience. Is everything at {{property}} mee…"
type textarea "We’d love to hear more about your experience. Is everything at {{property}} mee…"
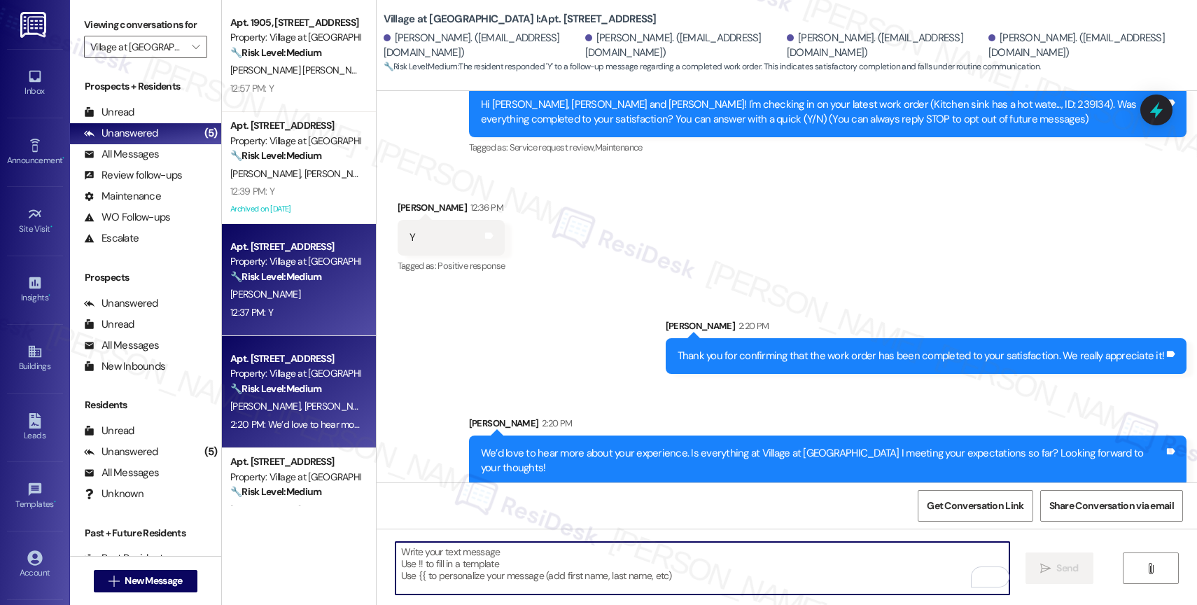
click at [308, 279] on strong "🔧 Risk Level: Medium" at bounding box center [275, 276] width 91 height 13
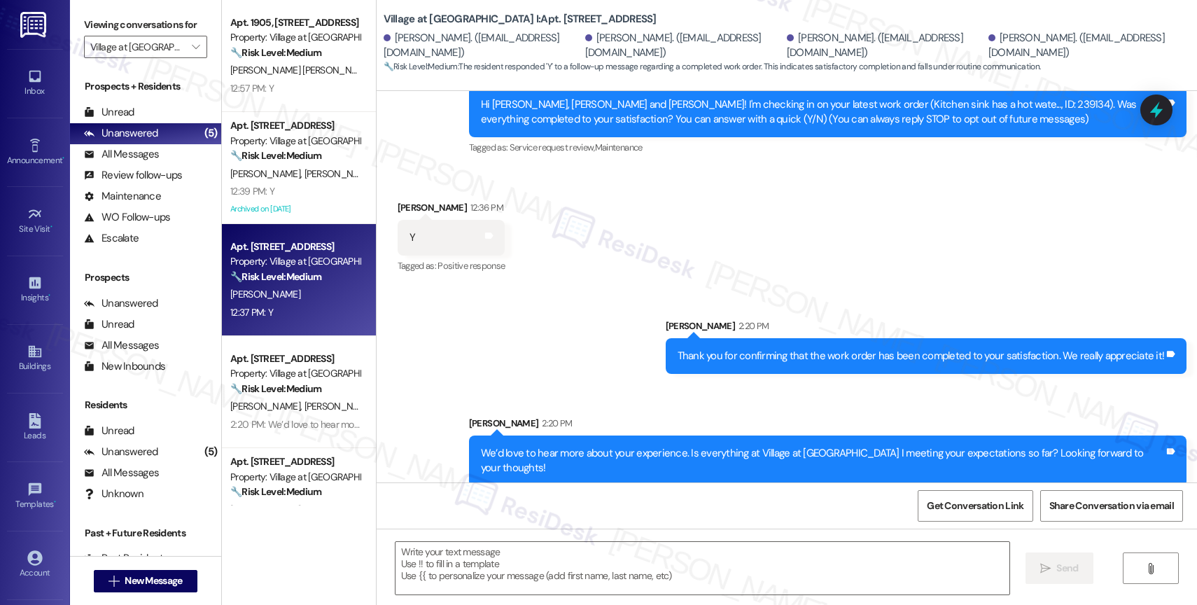
type textarea "Fetching suggested responses. Please feel free to read through the conversation…"
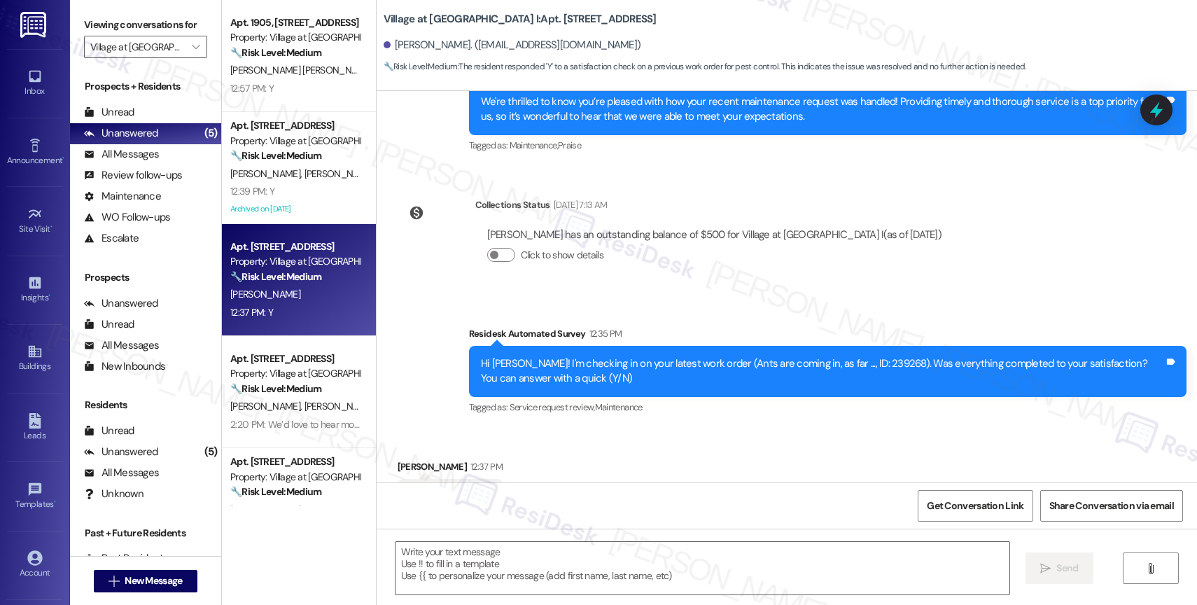
type textarea "Fetching suggested responses. Please feel free to read through the conversation…"
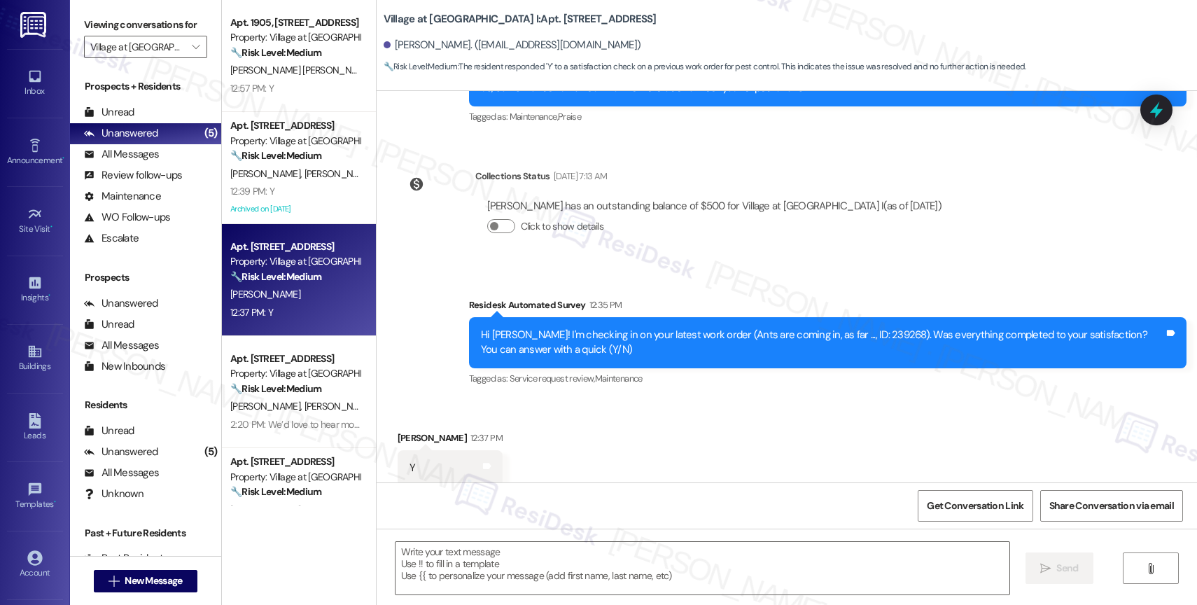
scroll to position [447, 0]
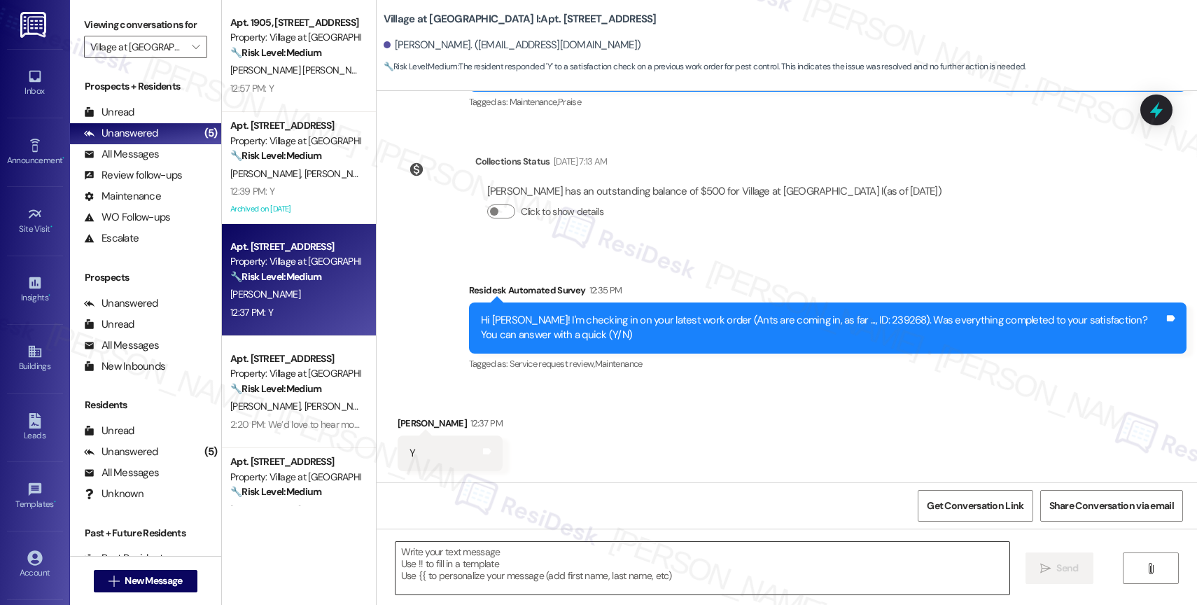
click at [468, 569] on textarea at bounding box center [703, 568] width 614 height 53
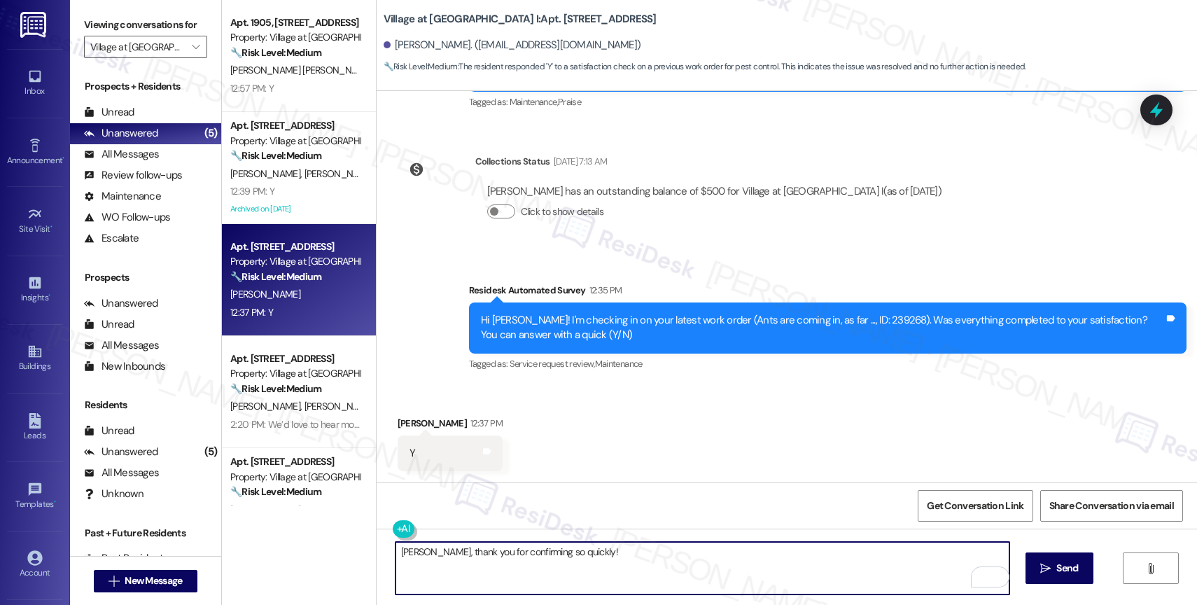
click at [620, 551] on textarea "Denali, thank you for confirming so quickly!" at bounding box center [703, 568] width 614 height 53
paste textarea "I also want to take this chance to ask you...Has {{property}} lived up to your …"
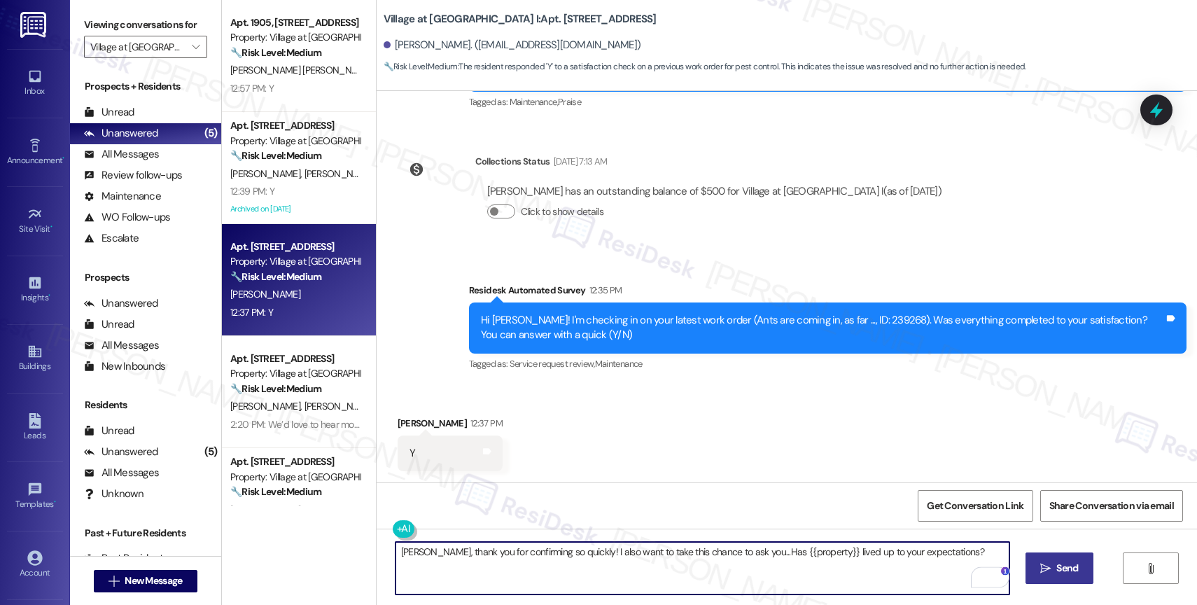
type textarea "Denali, thank you for confirming so quickly! I also want to take this chance to…"
click at [1059, 568] on span "Send" at bounding box center [1068, 568] width 22 height 15
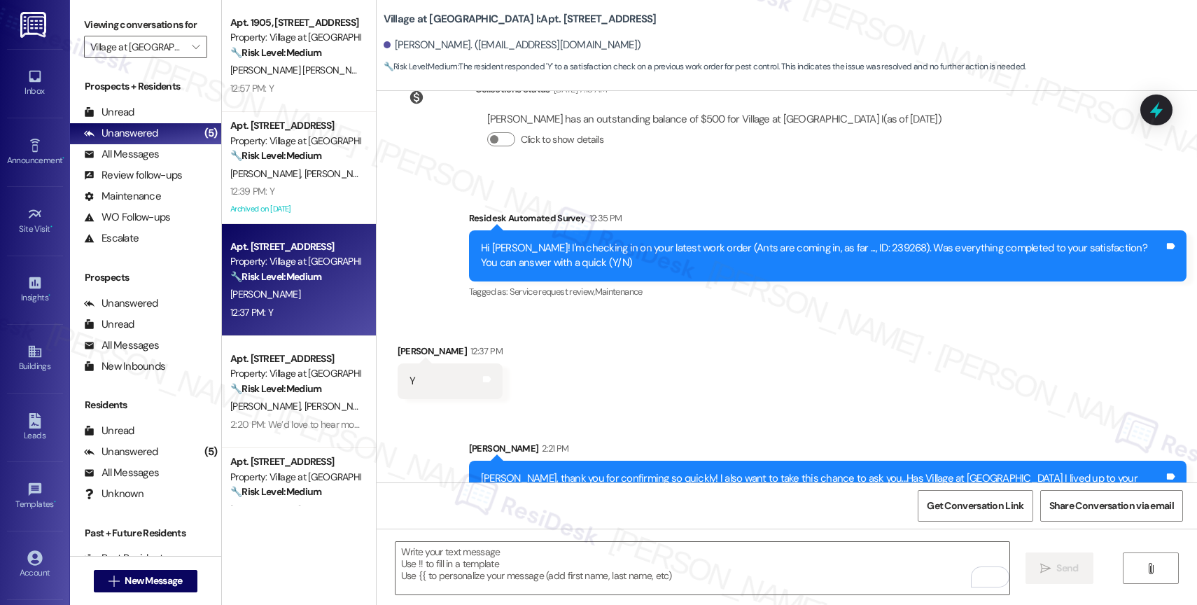
scroll to position [545, 0]
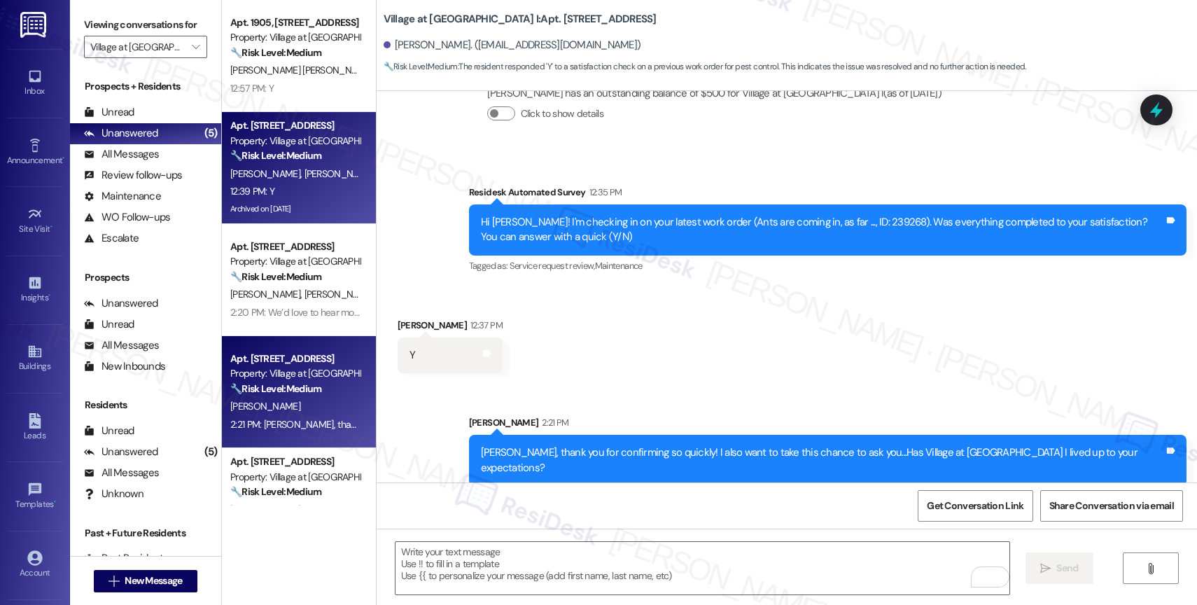
click at [278, 147] on div "Property: Village at Main Street I" at bounding box center [295, 141] width 130 height 15
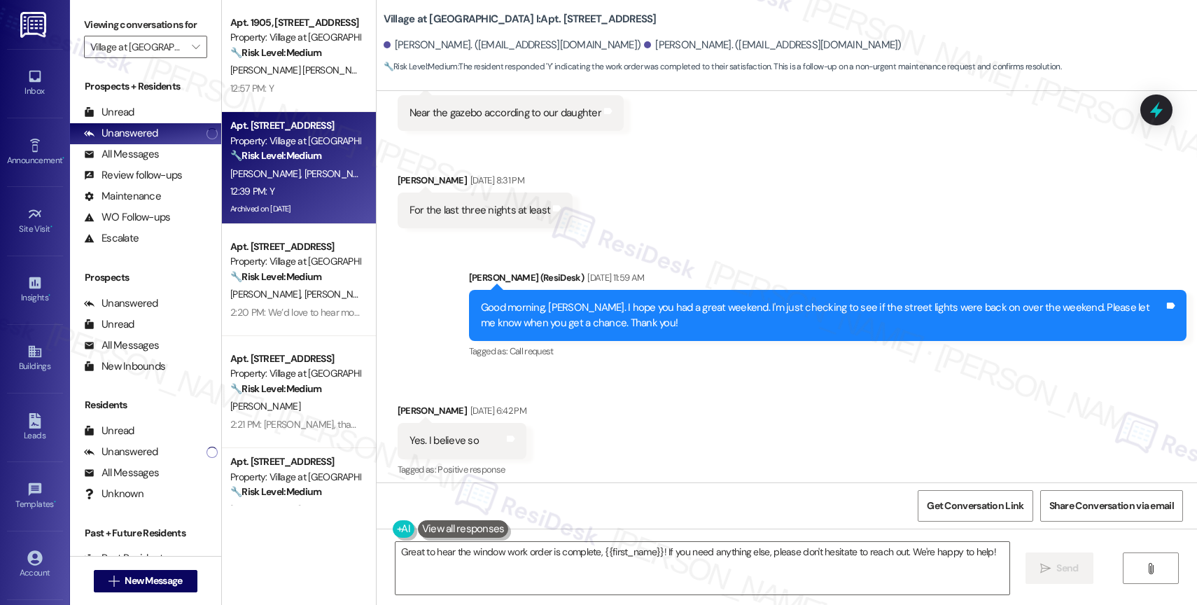
scroll to position [12196, 0]
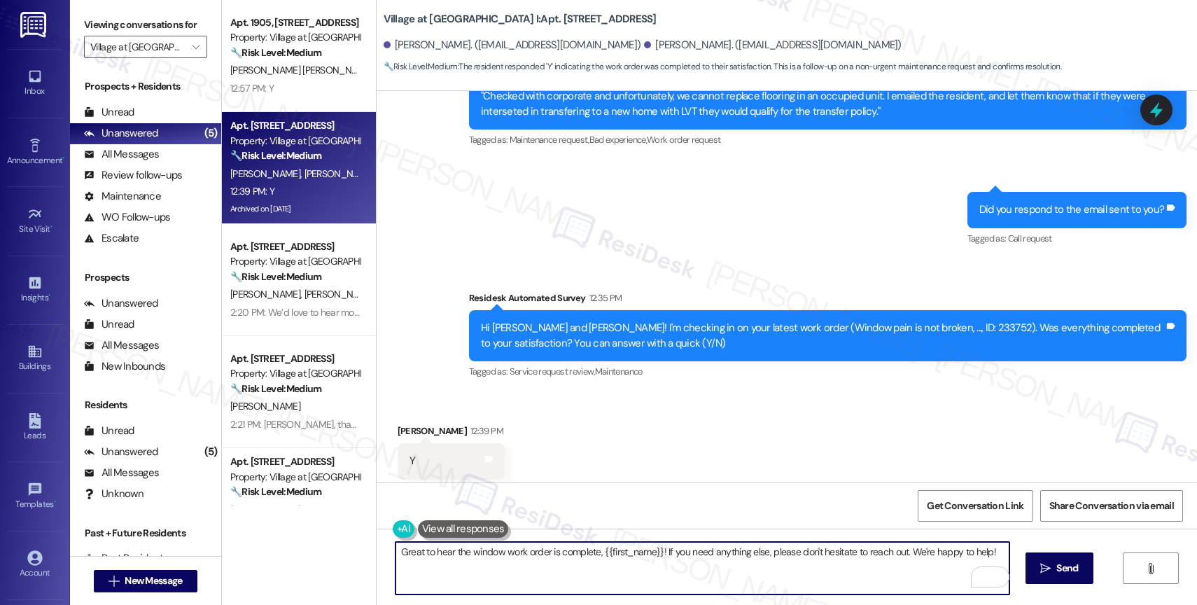
drag, startPoint x: 593, startPoint y: 553, endPoint x: 655, endPoint y: 548, distance: 62.5
click at [655, 548] on textarea "Great to hear the window work order is complete, {{first_name}}! If you need an…" at bounding box center [703, 568] width 614 height 53
click at [971, 555] on textarea "Great to hear the window work order is complete, Andrea! If you need anything e…" at bounding box center [703, 568] width 614 height 53
type textarea "Great to hear the window work order is complete, Andrea! If you need anything e…"
click at [1039, 566] on span " Send" at bounding box center [1060, 568] width 44 height 15
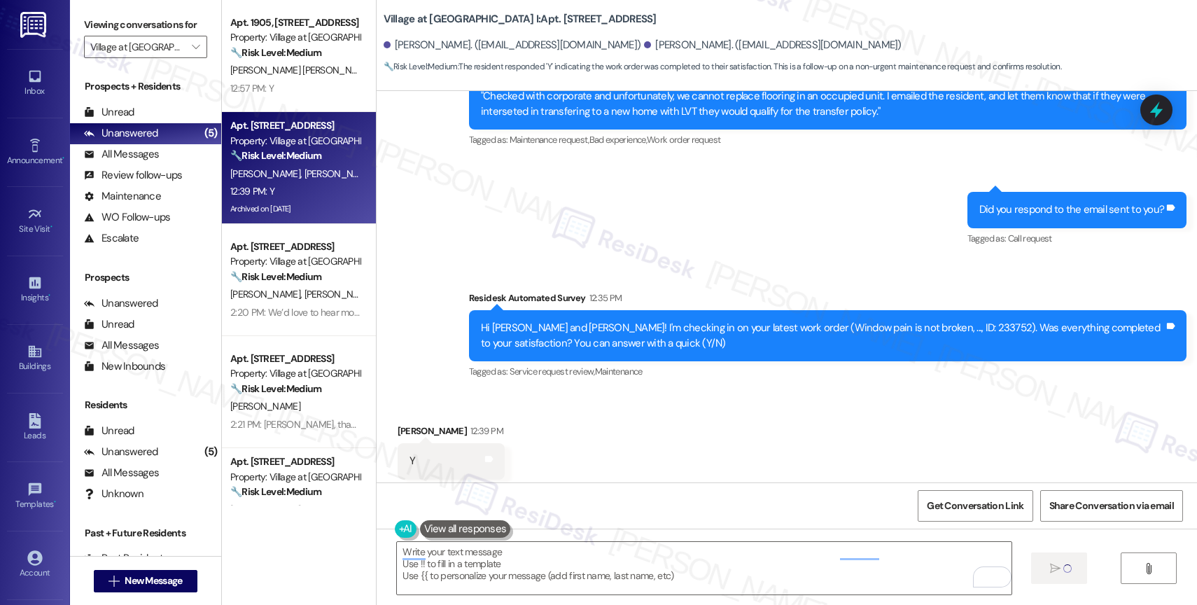
type textarea "Fetching suggested responses. Please feel free to read through the conversation…"
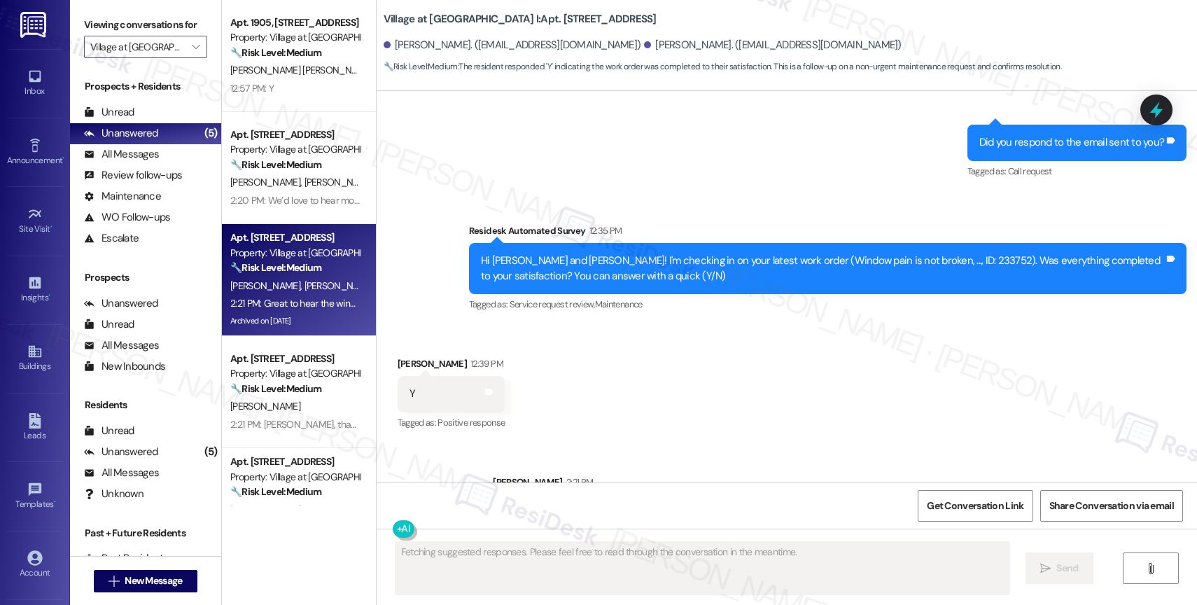
scroll to position [12294, 0]
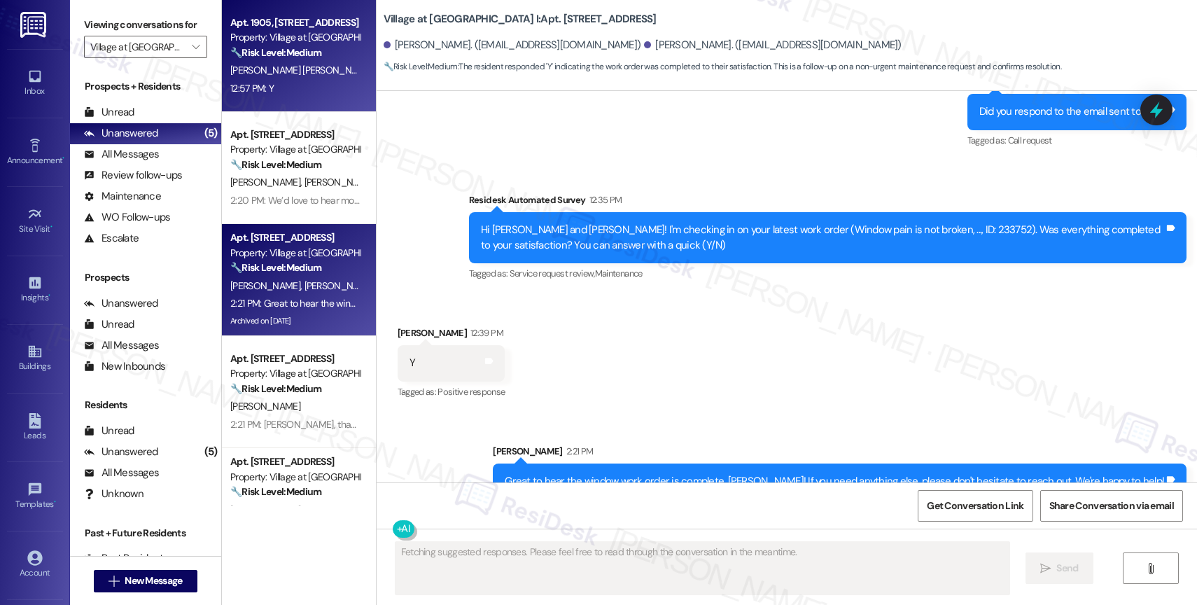
click at [271, 42] on div "Property: Village at Main Street I" at bounding box center [295, 37] width 130 height 15
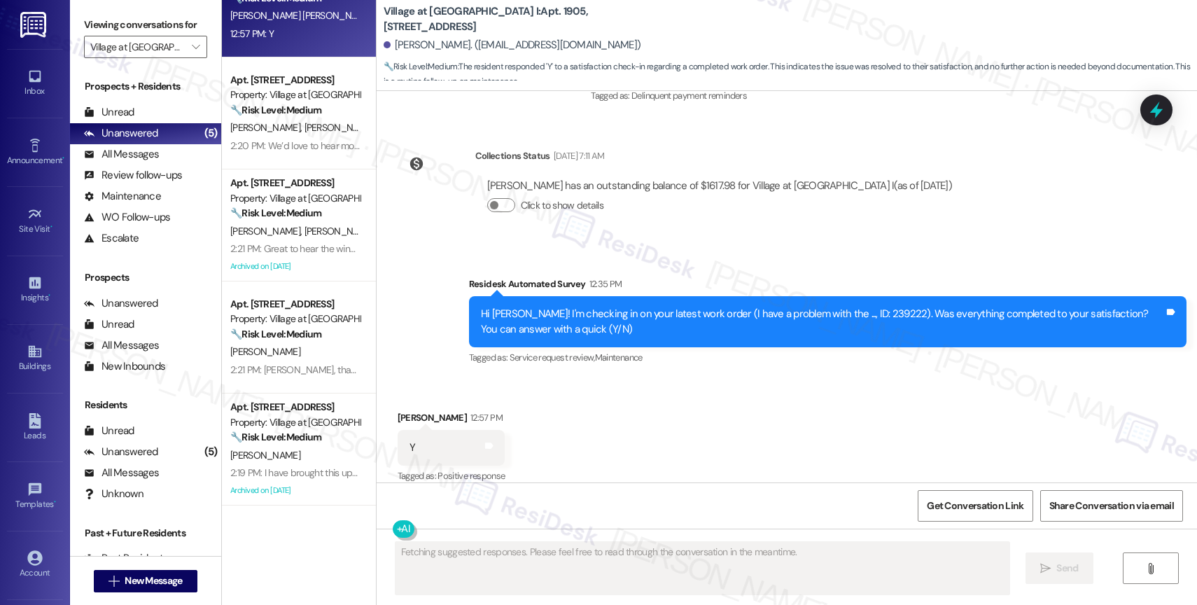
scroll to position [0, 0]
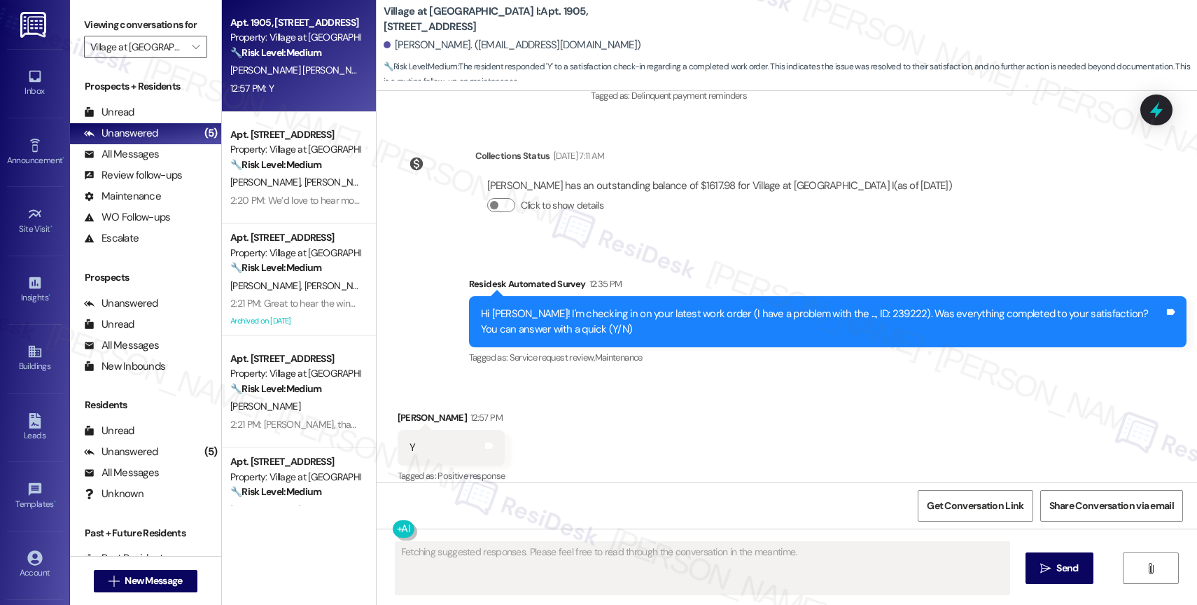
click at [641, 392] on div "Received via SMS Victor Guzman Garcia 12:57 PM Y Tags and notes Tagged as: Posi…" at bounding box center [787, 438] width 821 height 118
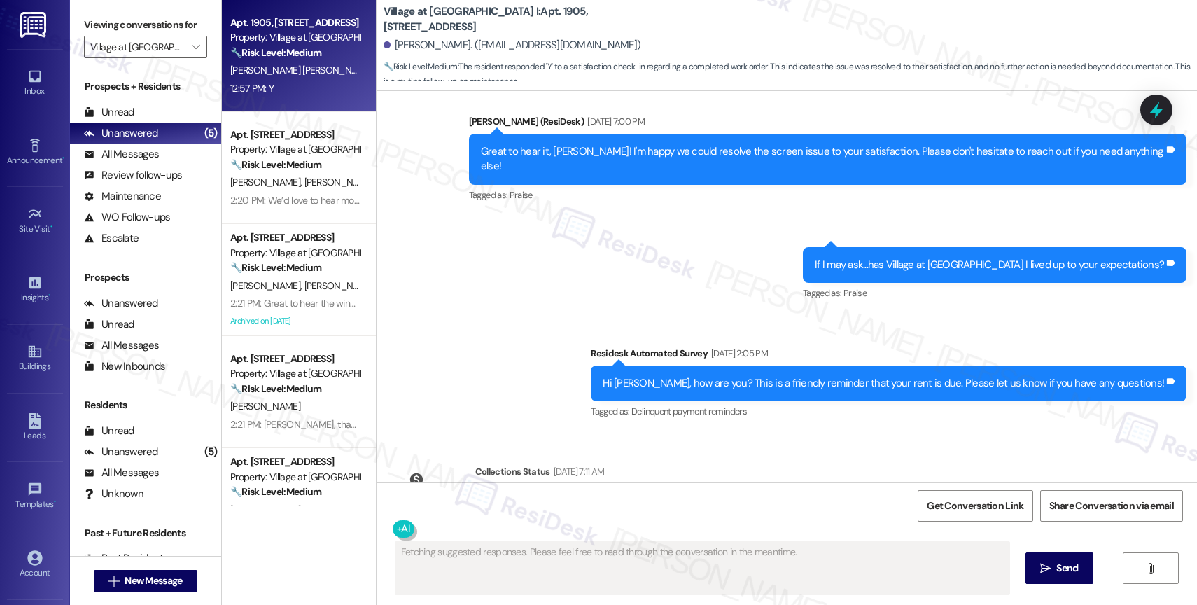
scroll to position [548, 0]
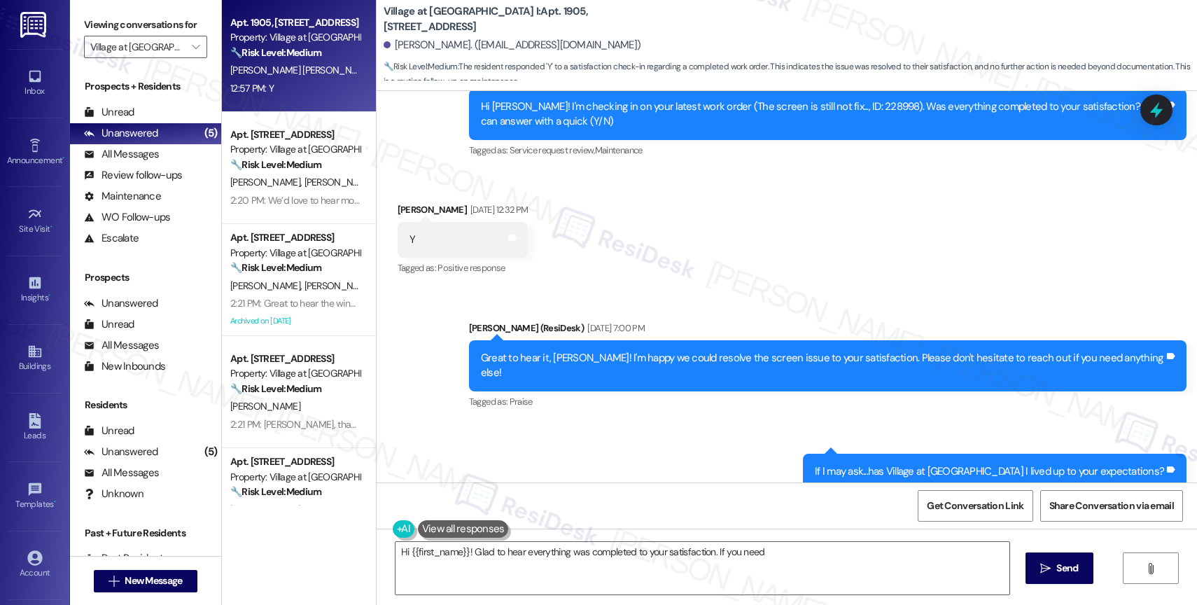
scroll to position [921, 0]
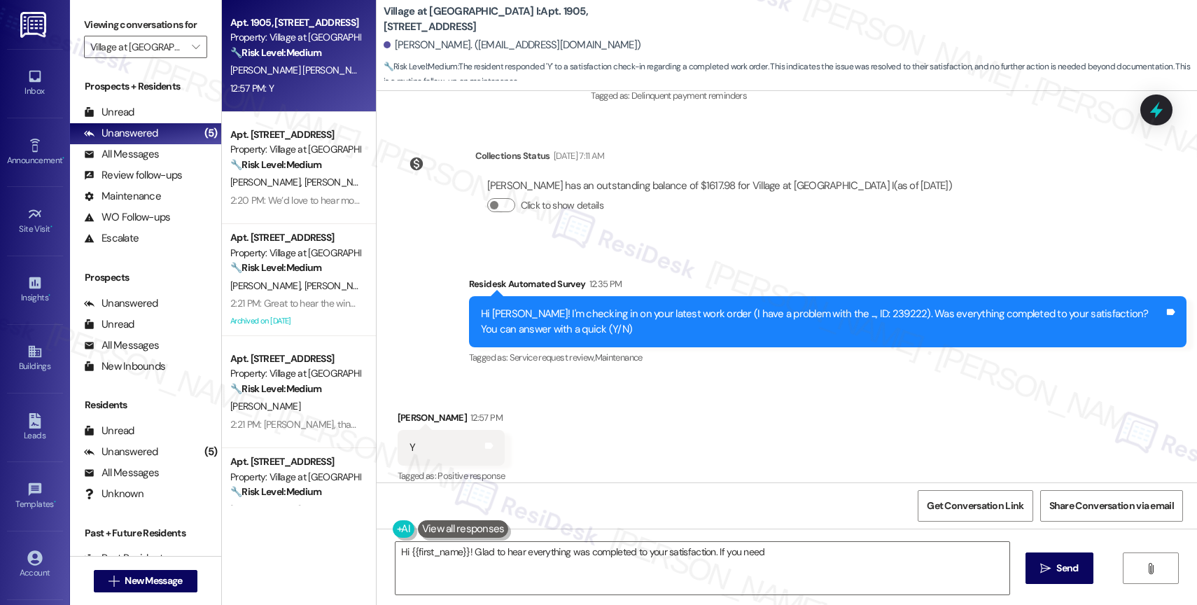
click at [578, 425] on div "Received via SMS [PERSON_NAME] 12:57 PM Y Tags and notes Tagged as: Positive re…" at bounding box center [787, 438] width 821 height 118
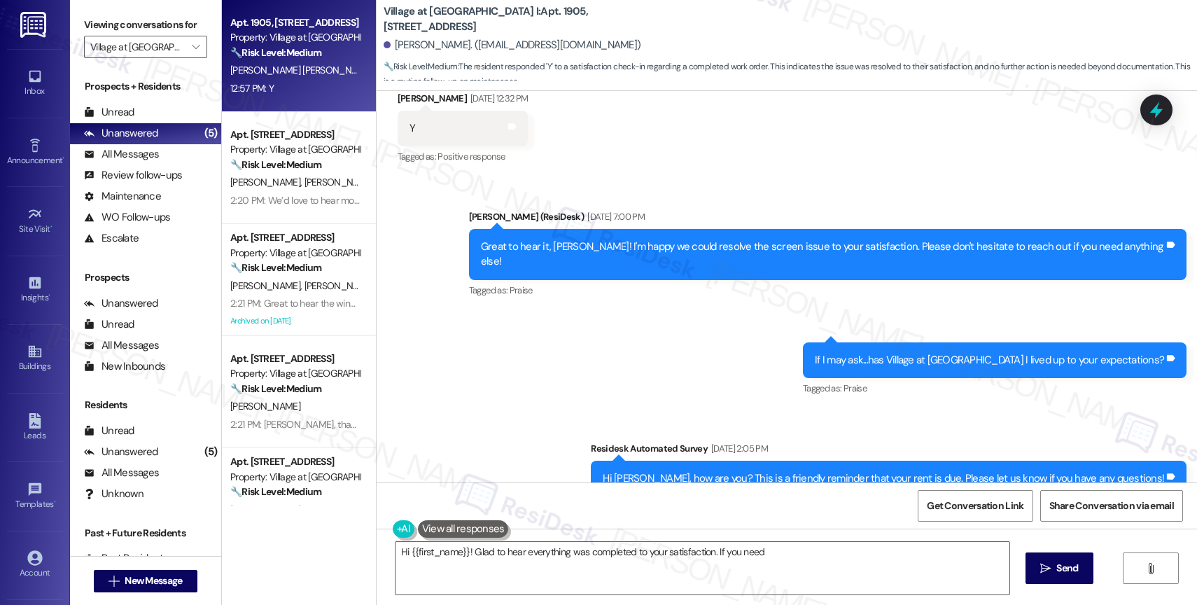
scroll to position [527, 0]
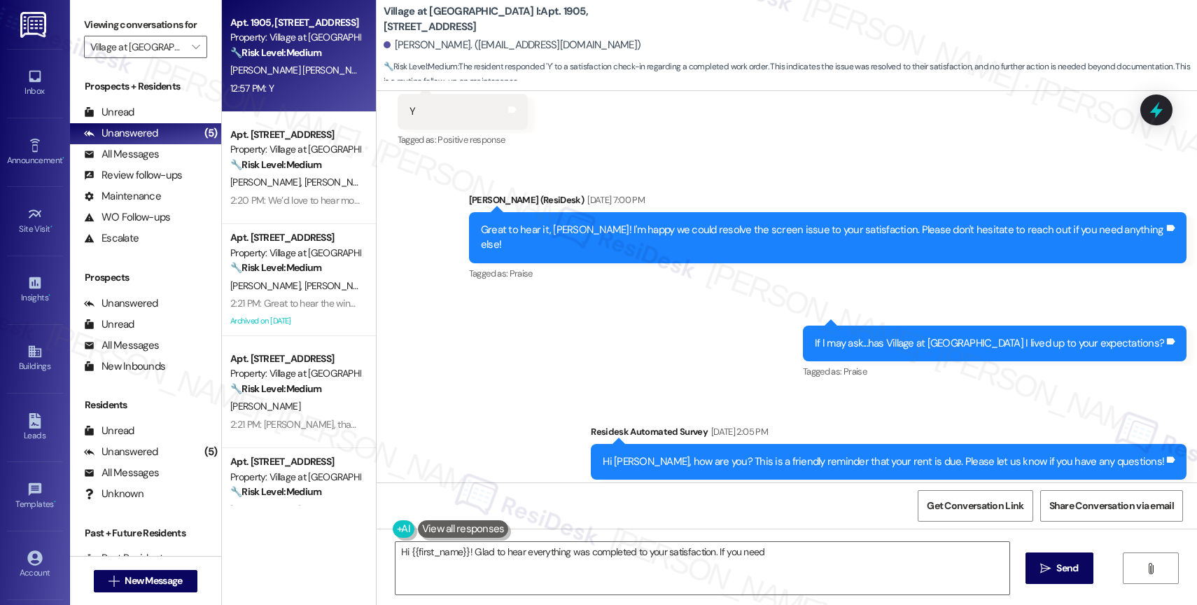
click at [541, 382] on div "Sent via SMS Sarah (ResiDesk) May 23, 2025 at 7:00 PM Great to hear it, Victor!…" at bounding box center [787, 336] width 821 height 350
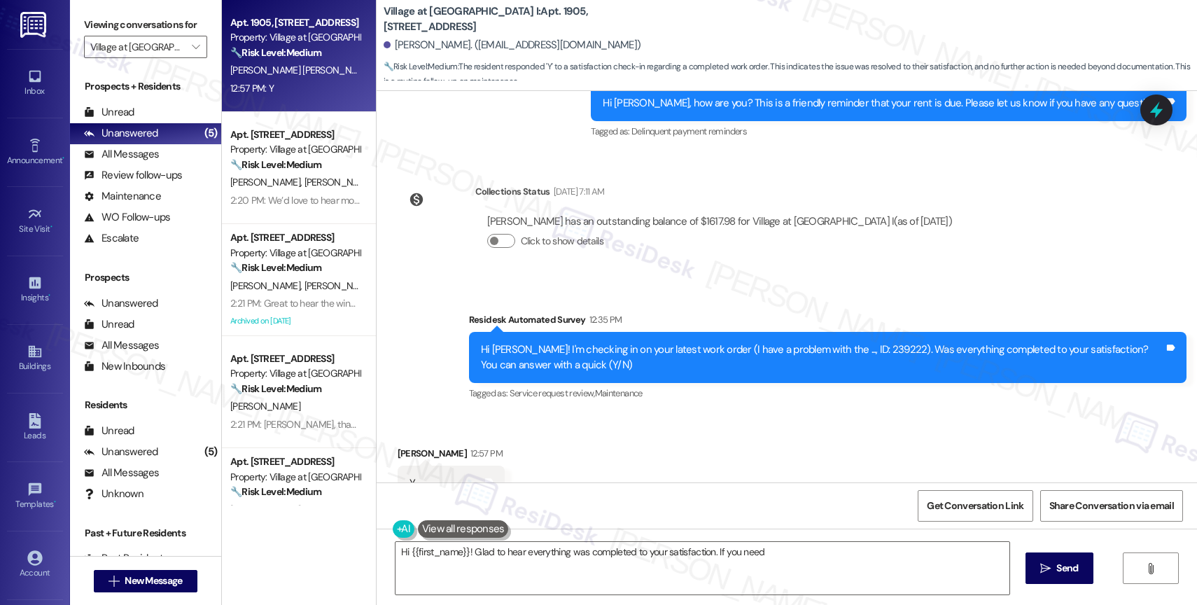
scroll to position [921, 0]
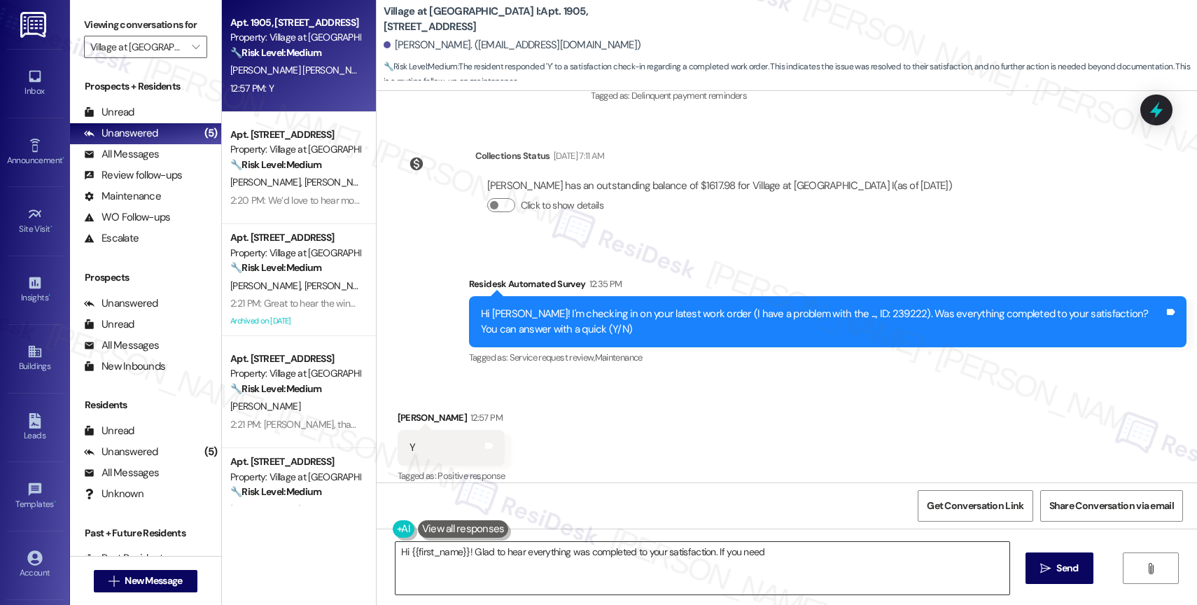
click at [457, 562] on textarea "Hi {{first_name}}! Glad to hear everything was completed to your satisfaction. …" at bounding box center [703, 568] width 614 height 53
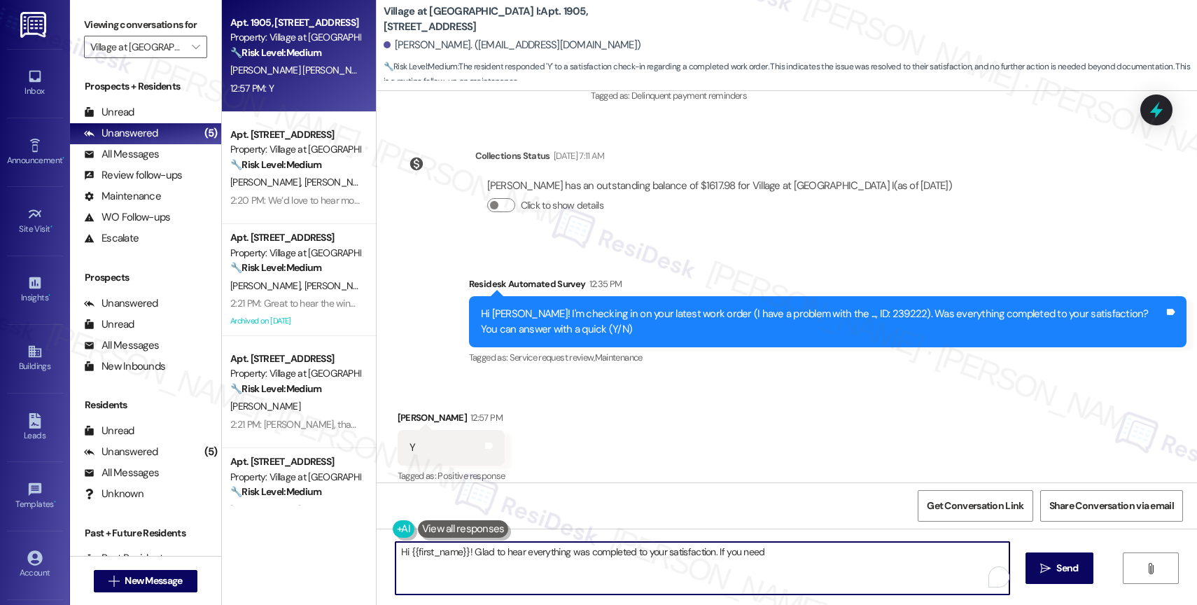
click at [457, 562] on textarea "Hi {{first_name}}! Glad to hear everything was completed to your satisfaction. …" at bounding box center [703, 568] width 614 height 53
type textarea "Hi {{first_name}}! Glad to hear everything was completed to your satisfaction. …"
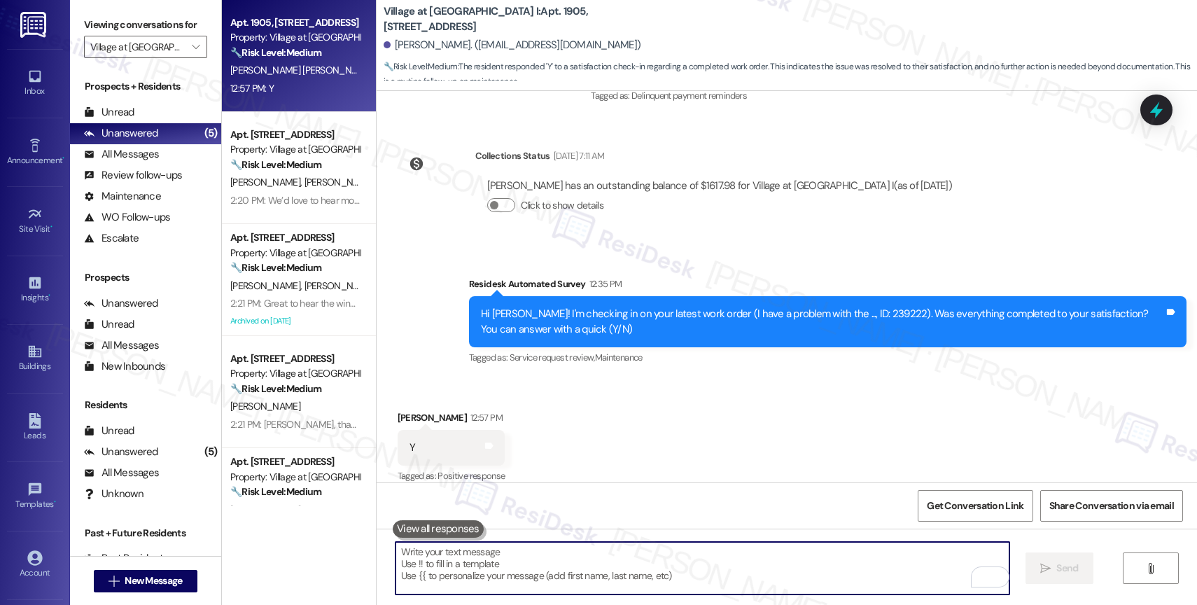
click at [485, 553] on textarea "To enrich screen reader interactions, please activate Accessibility in Grammarl…" at bounding box center [703, 568] width 614 height 53
paste textarea "Hi {{first_name}}, thank you for confirming that the work order has been comple…"
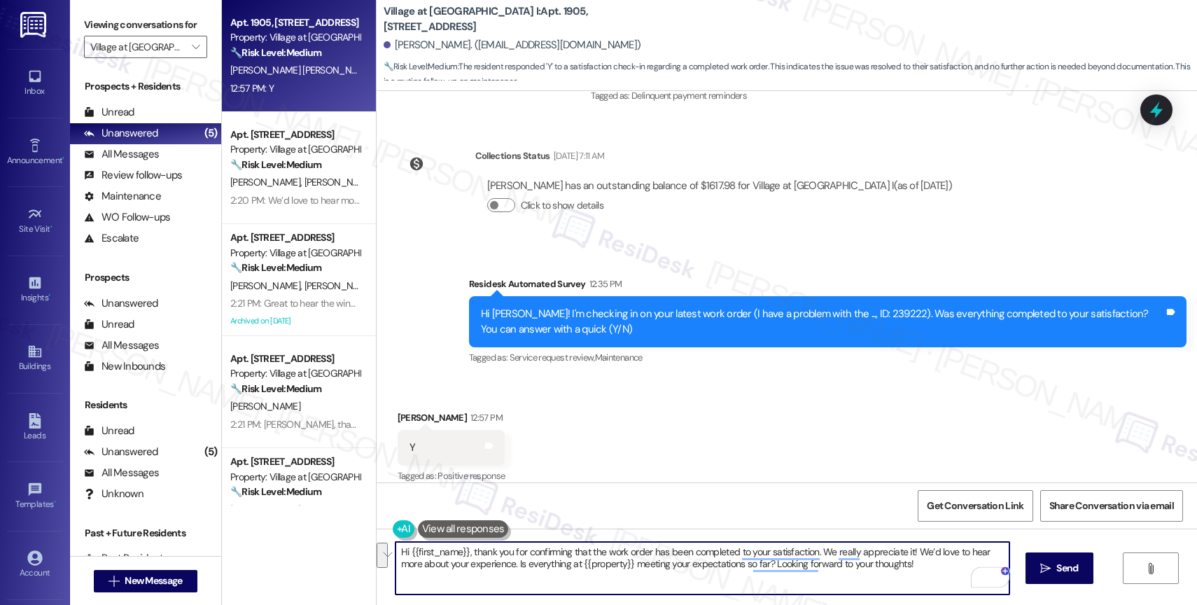
drag, startPoint x: 909, startPoint y: 553, endPoint x: 915, endPoint y: 569, distance: 17.9
click at [915, 569] on textarea "Hi {{first_name}}, thank you for confirming that the work order has been comple…" at bounding box center [703, 568] width 614 height 53
click at [398, 550] on textarea "Hi {{first_name}}, thank you for confirming that the work order has been comple…" at bounding box center [703, 568] width 614 height 53
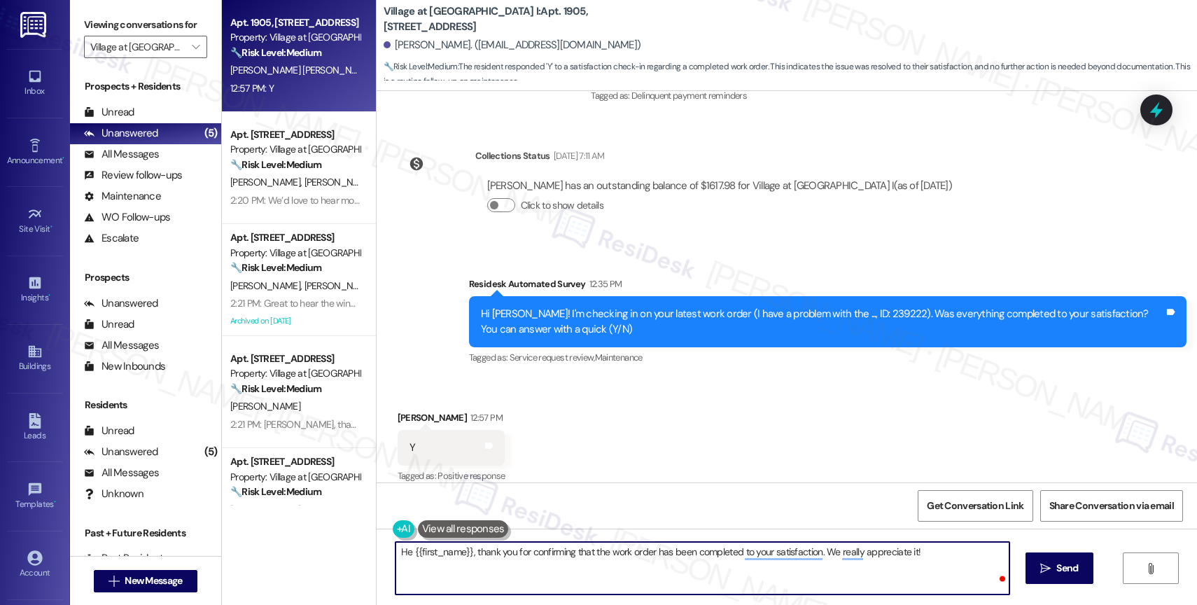
type textarea "Hey {{first_name}}, thank you for confirming that the work order has been compl…"
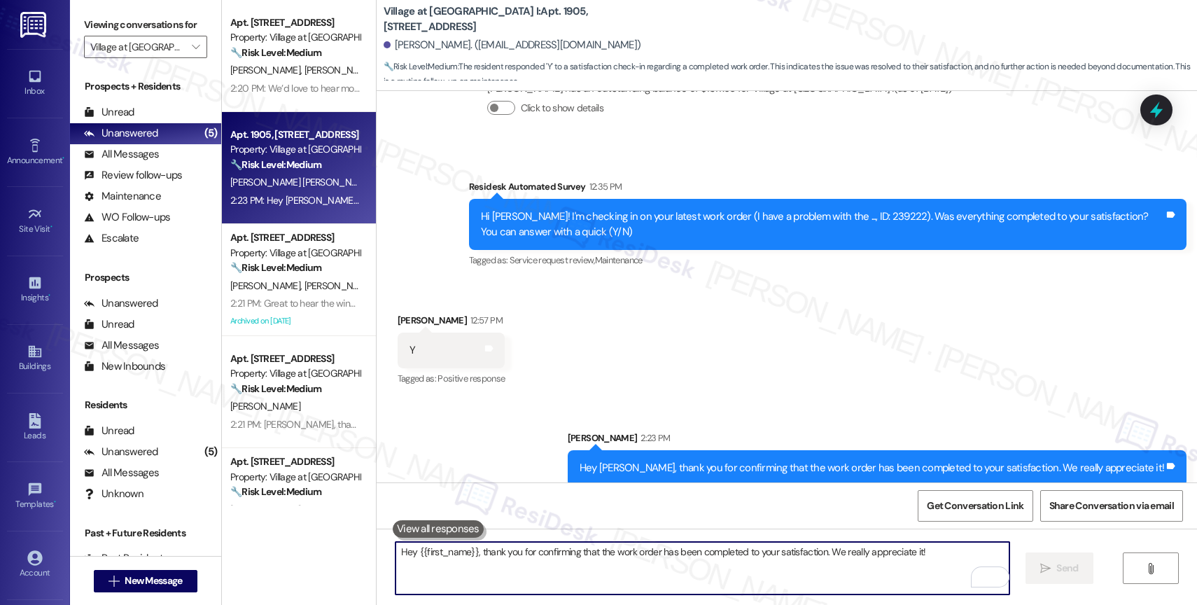
click at [442, 566] on textarea "Hey {{first_name}}, thank you for confirming that the work order has been compl…" at bounding box center [703, 568] width 614 height 53
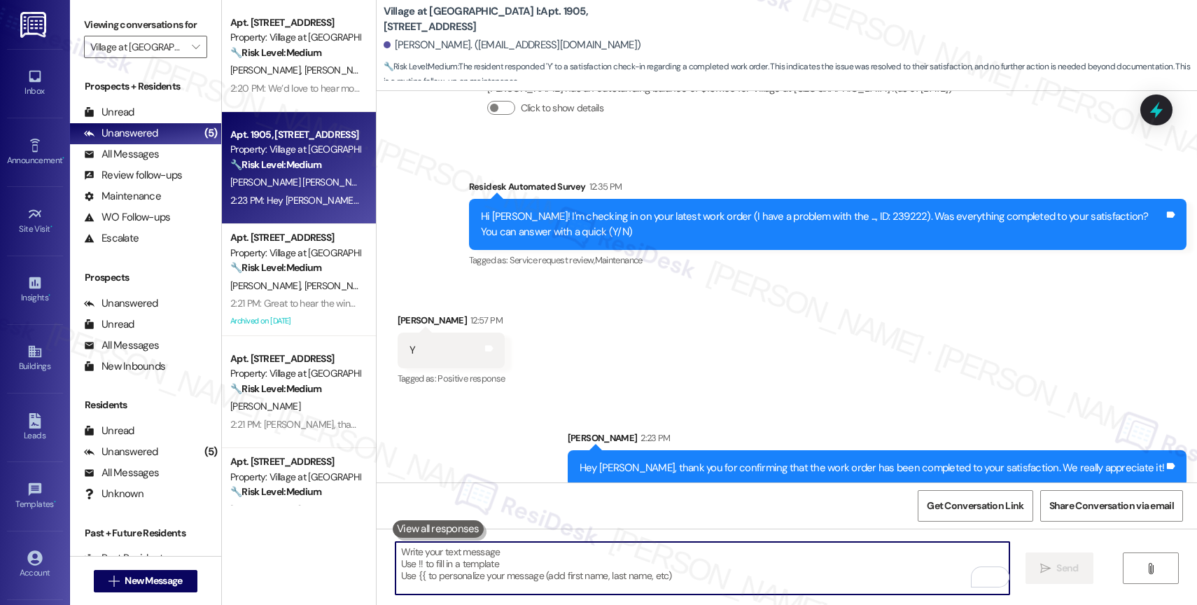
paste textarea "We’d love to hear more about your experience. Is everything at {{property}} mee…"
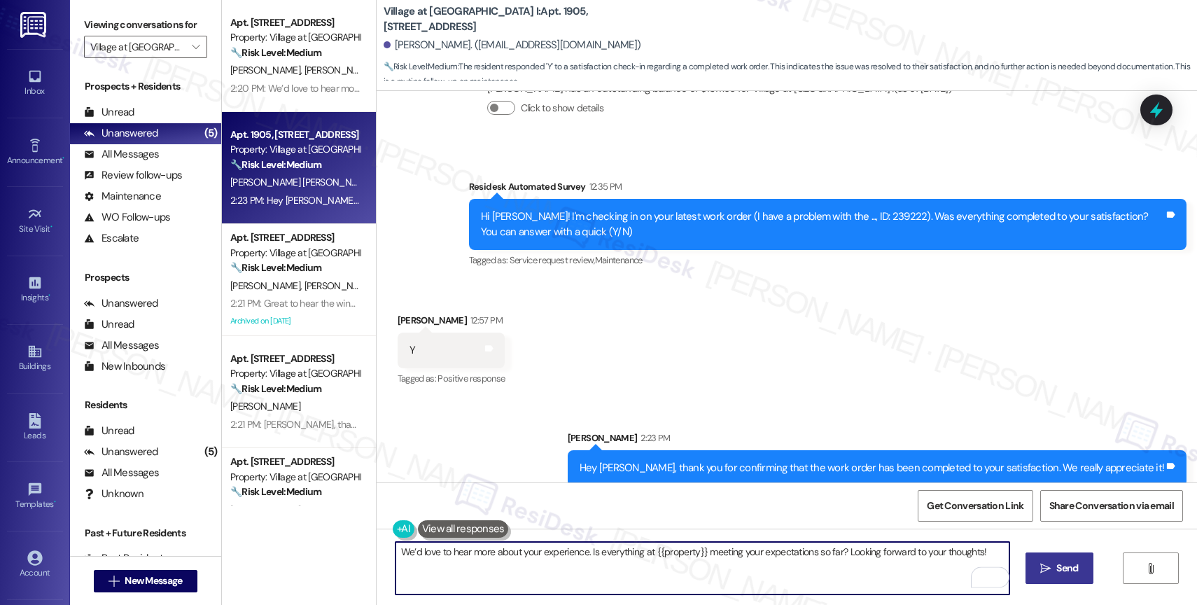
type textarea "We’d love to hear more about your experience. Is everything at {{property}} mee…"
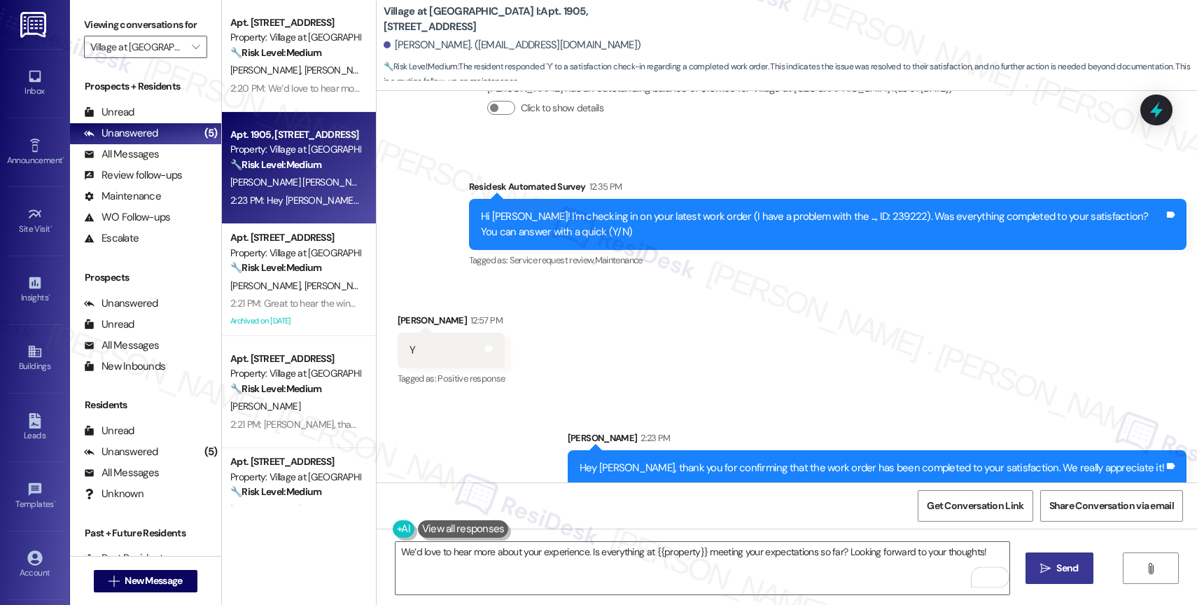
click at [1074, 571] on span "Send" at bounding box center [1068, 568] width 22 height 15
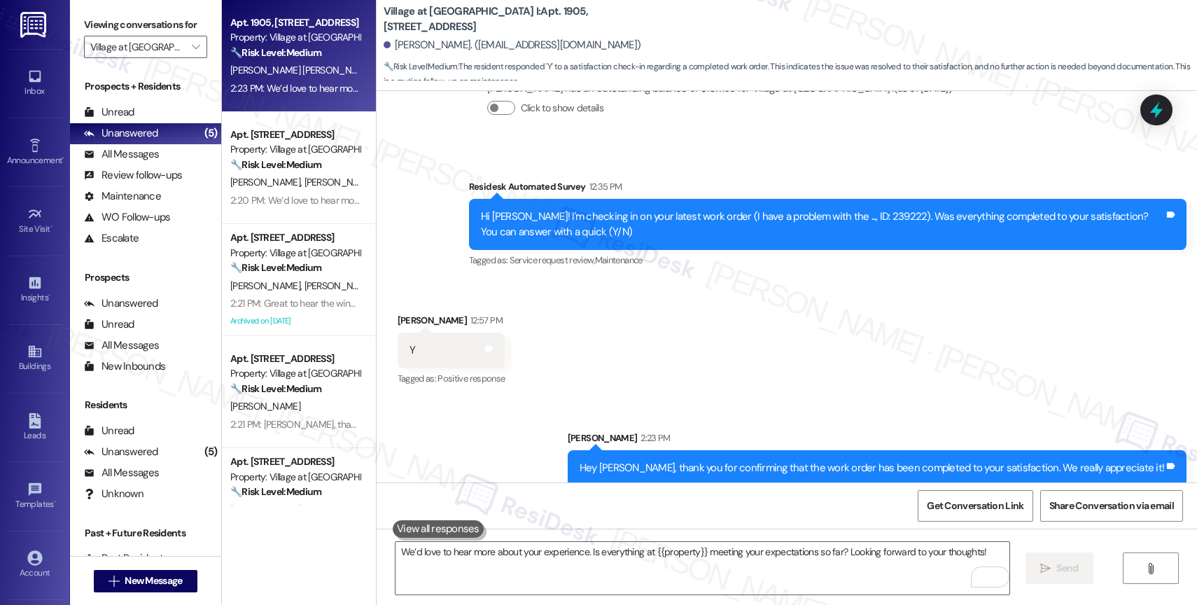
scroll to position [1116, 0]
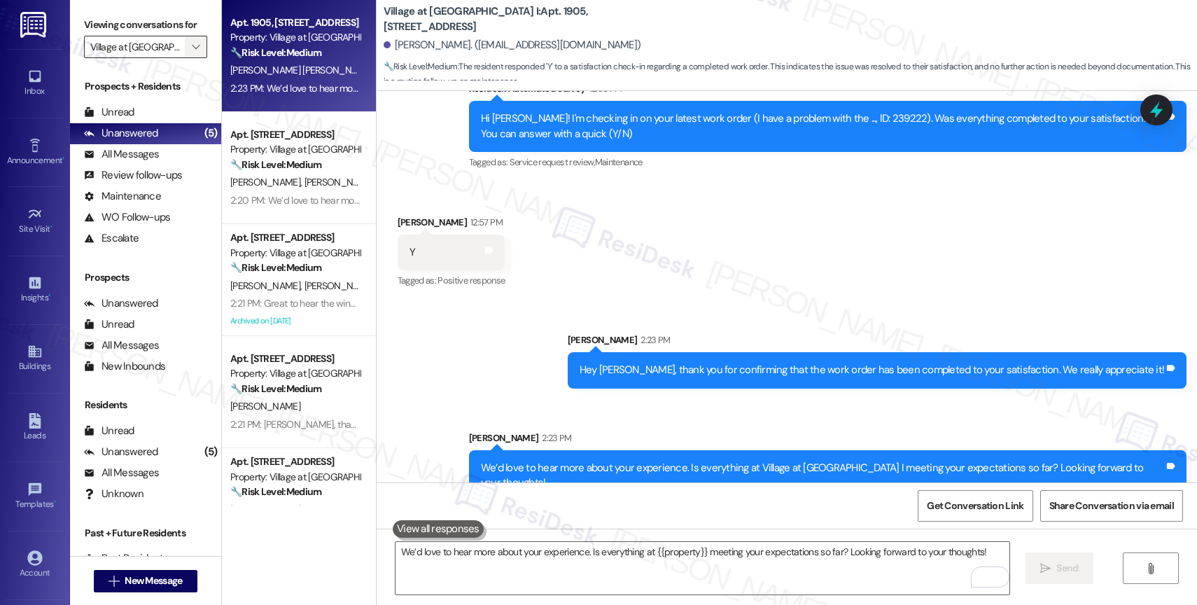
click at [192, 53] on icon "" at bounding box center [196, 46] width 8 height 11
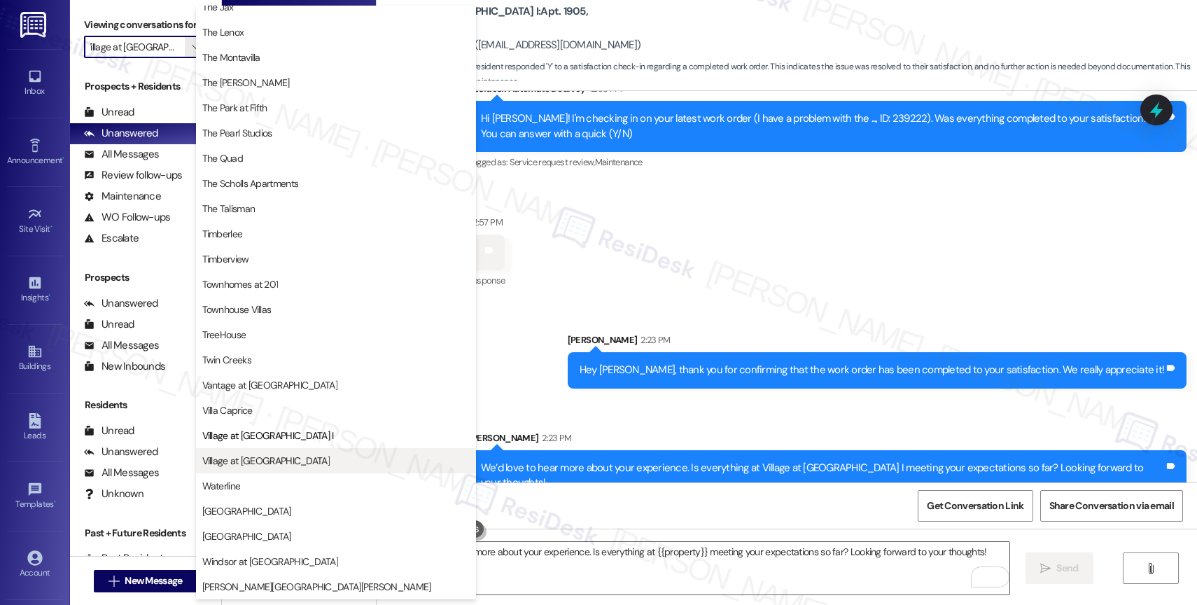
scroll to position [2516, 0]
click at [272, 463] on span "Village at [GEOGRAPHIC_DATA]" at bounding box center [336, 461] width 268 height 14
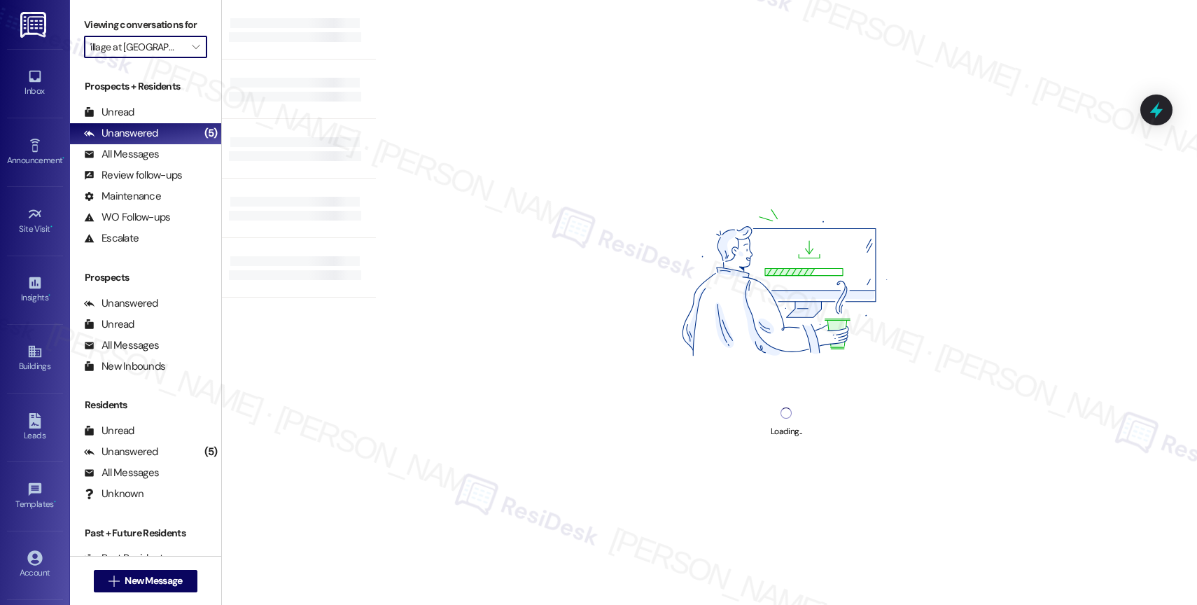
type input "Village at [GEOGRAPHIC_DATA]"
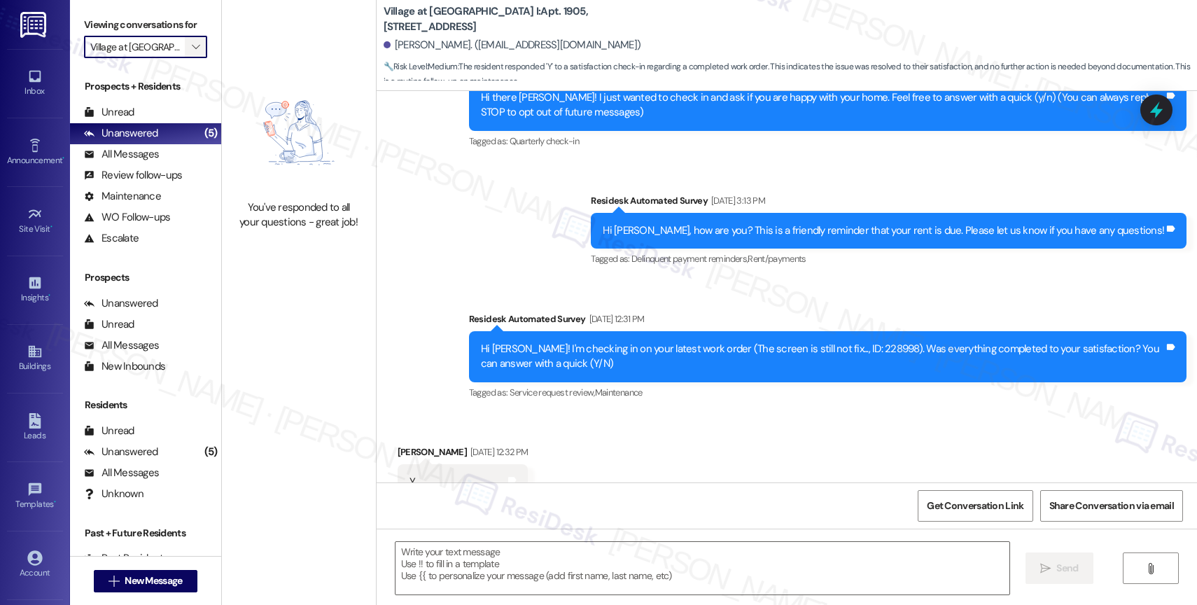
type textarea "Fetching suggested responses. Please feel free to read through the conversation…"
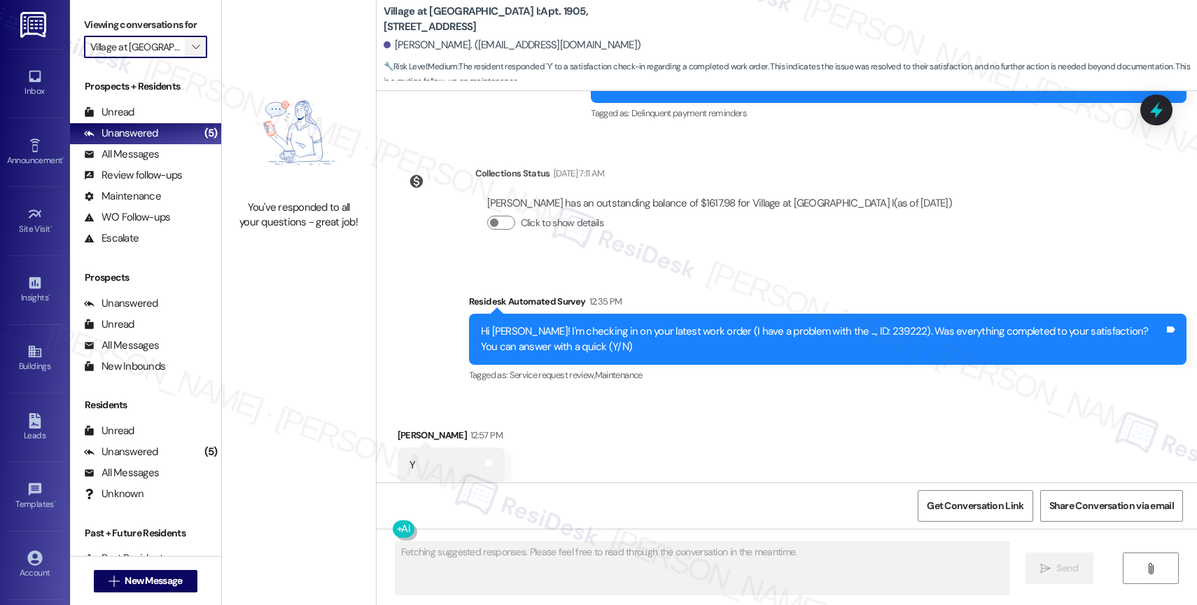
scroll to position [920, 0]
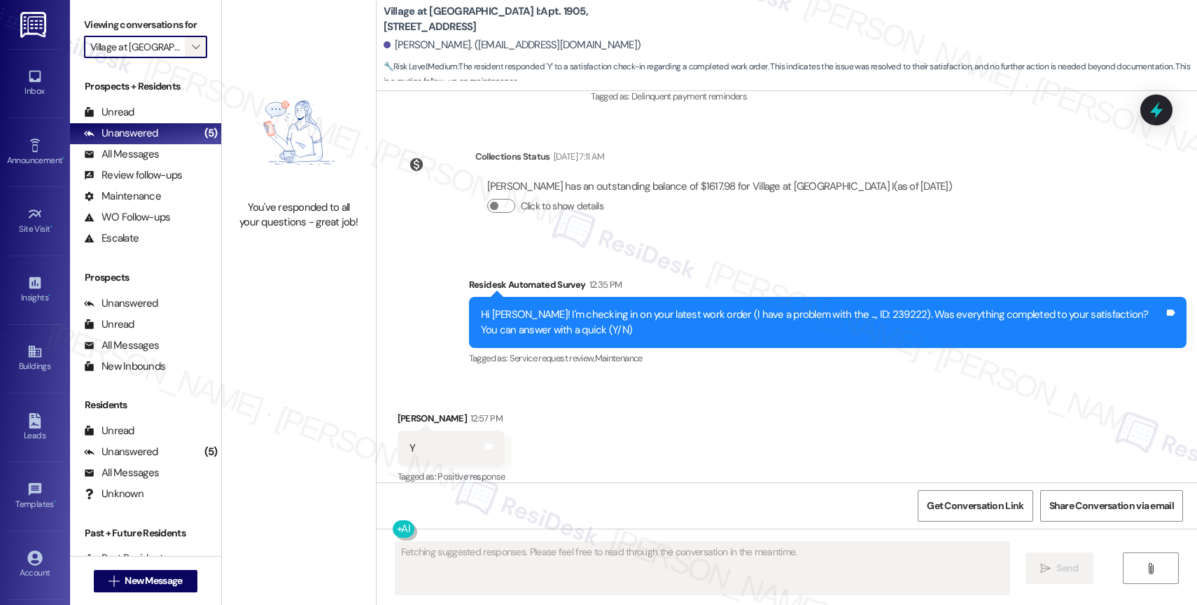
click at [192, 53] on icon "" at bounding box center [196, 46] width 8 height 11
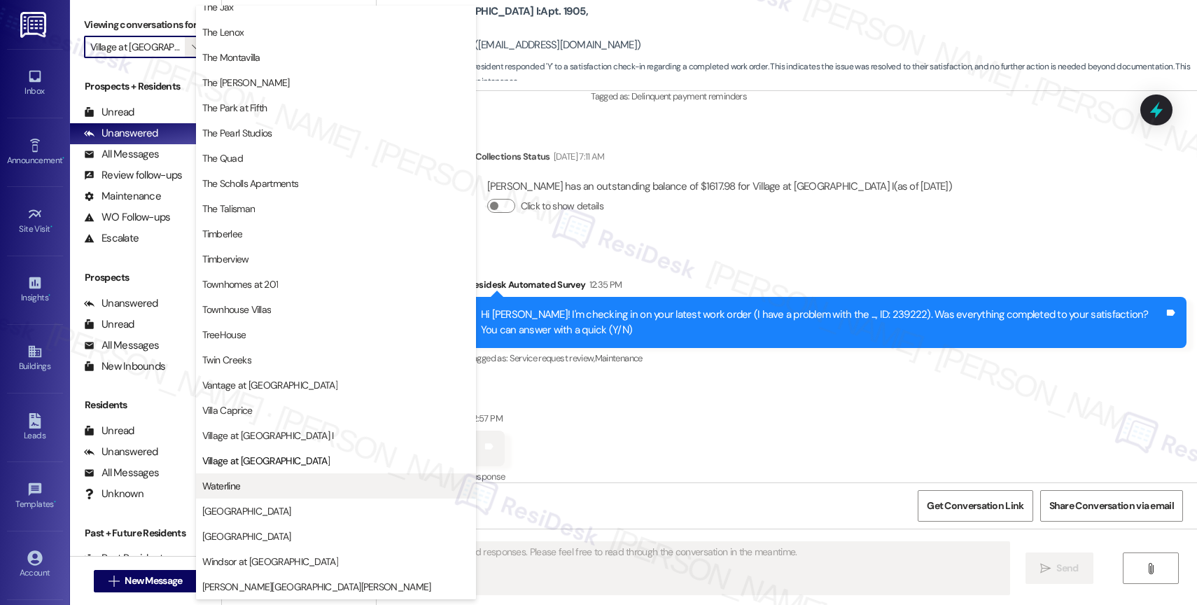
scroll to position [2516, 0]
click at [263, 478] on button "Waterline" at bounding box center [336, 485] width 280 height 25
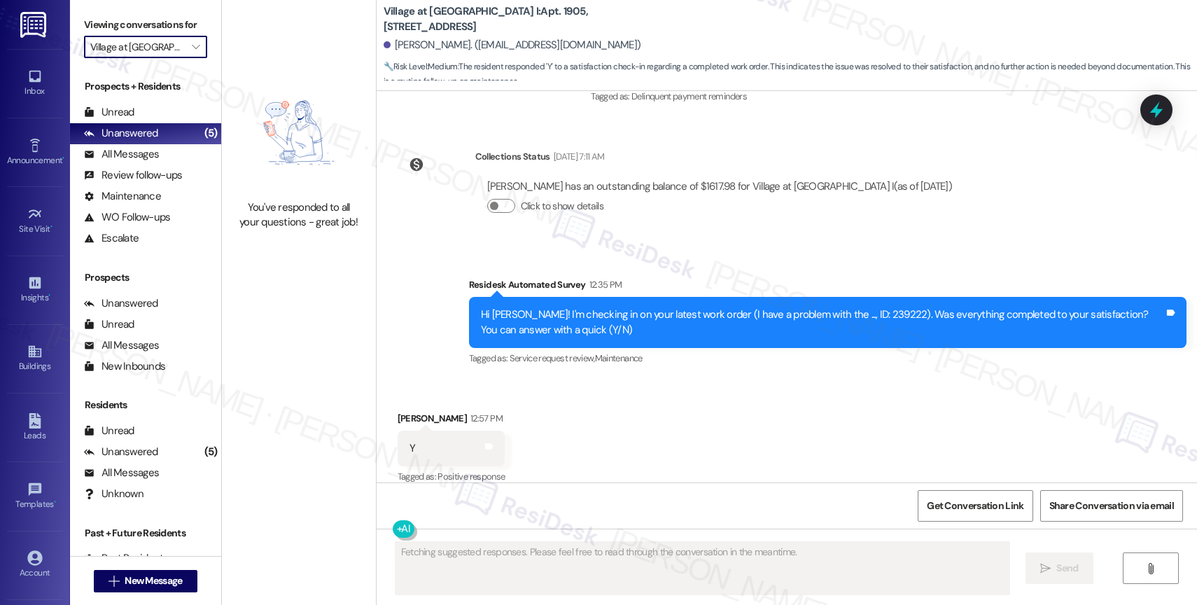
type input "Waterline"
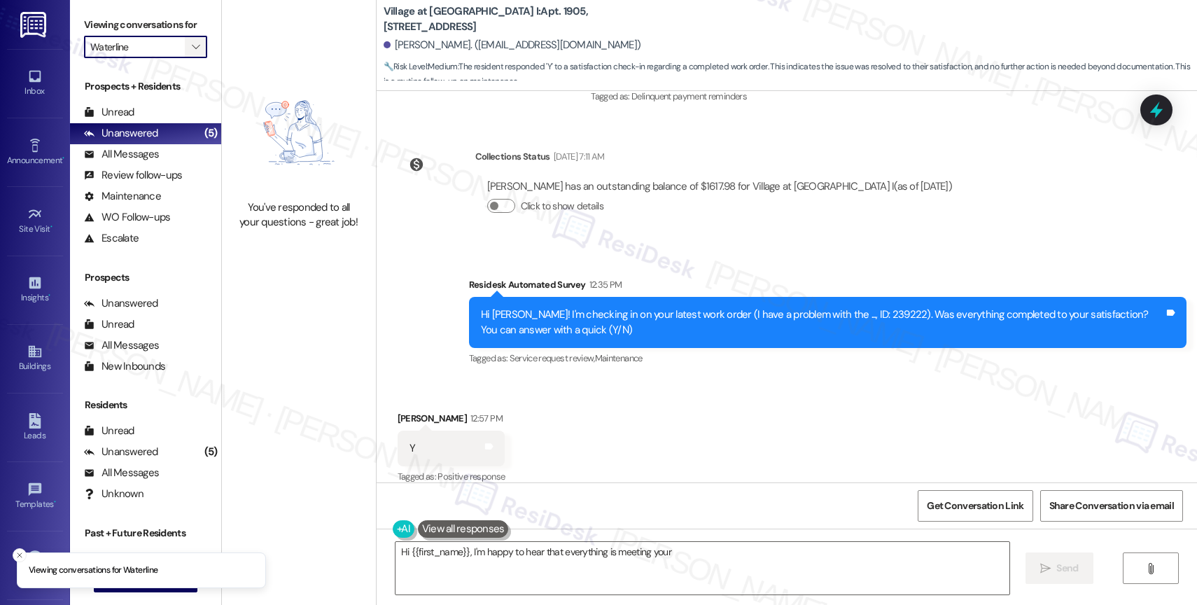
click at [192, 53] on icon "" at bounding box center [196, 46] width 8 height 11
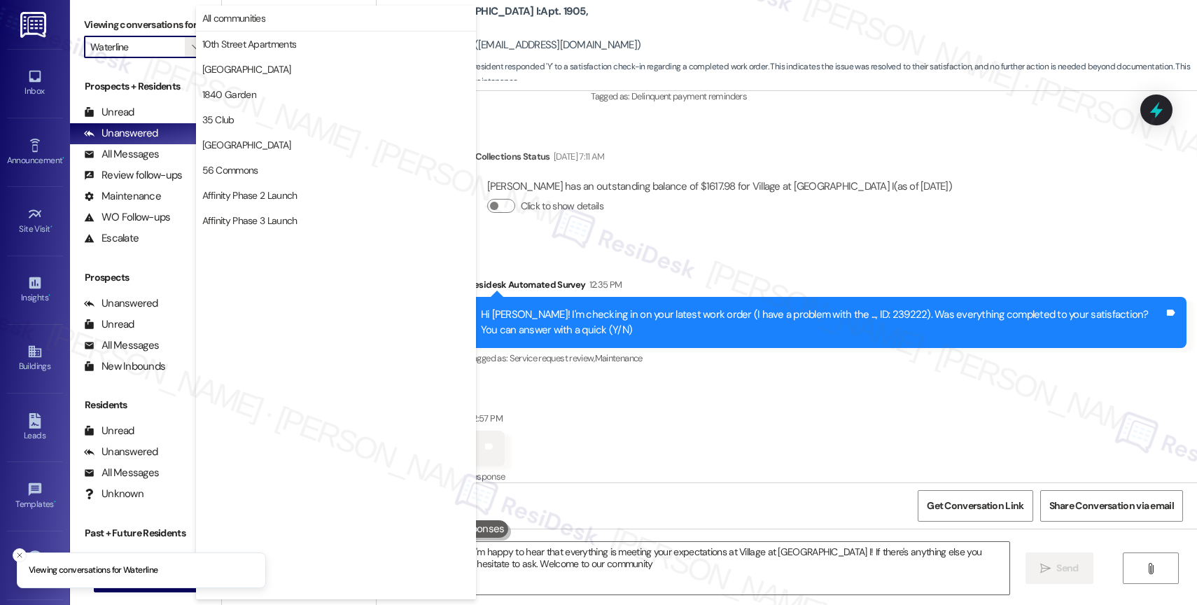
type textarea "Hi {{first_name}}, I'm happy to hear that everything is meeting your expectatio…"
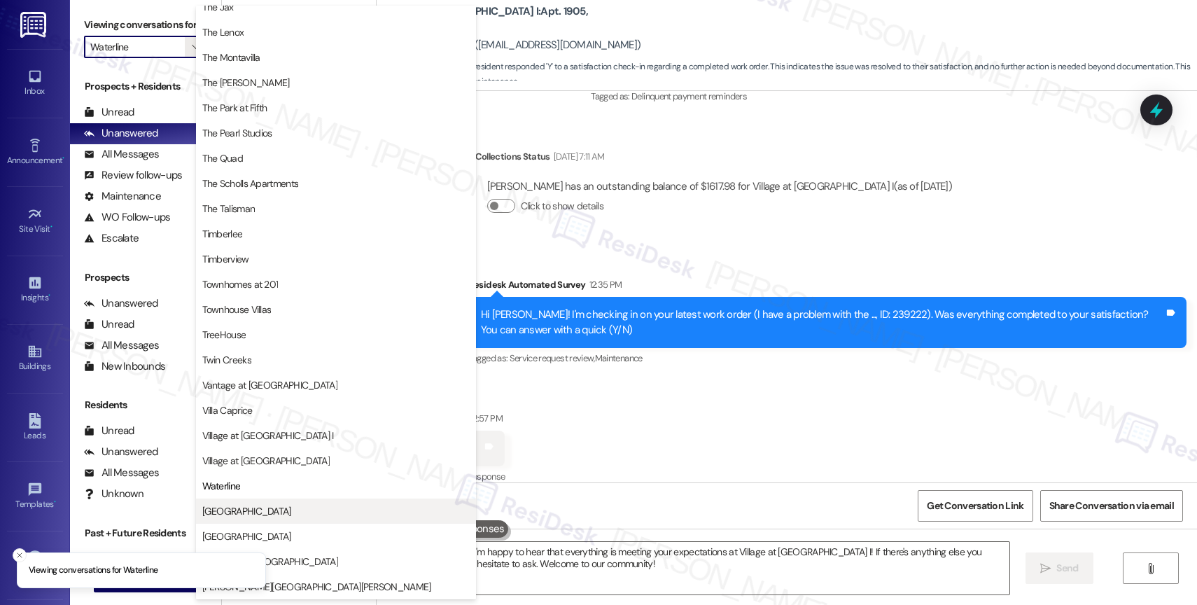
scroll to position [2516, 0]
click at [252, 504] on span "[GEOGRAPHIC_DATA]" at bounding box center [336, 511] width 268 height 14
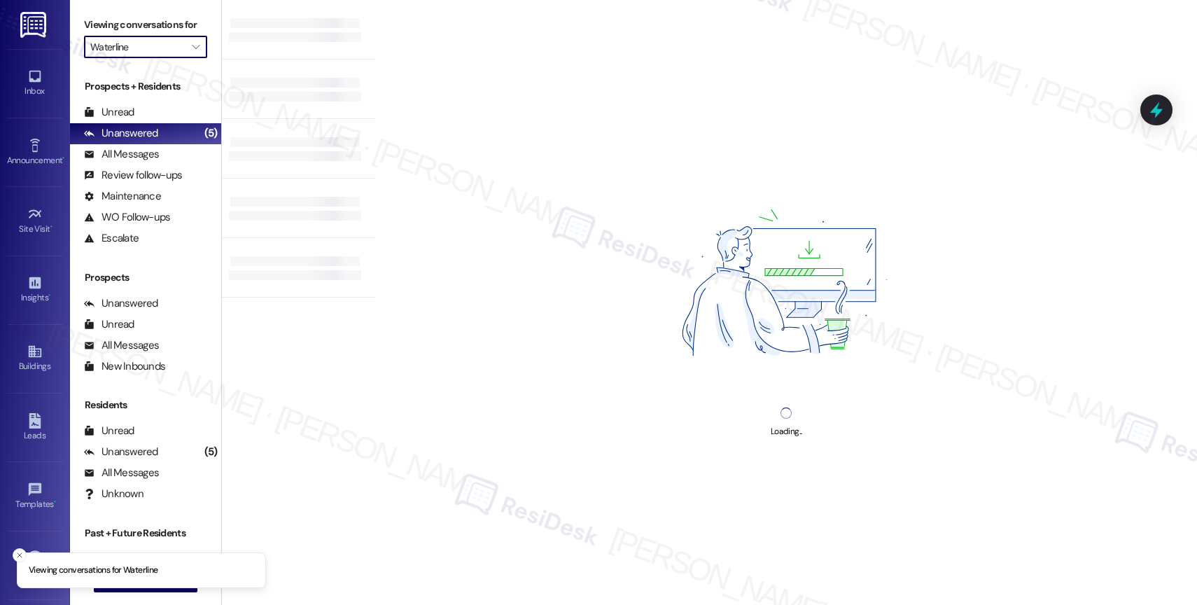
type input "[GEOGRAPHIC_DATA]"
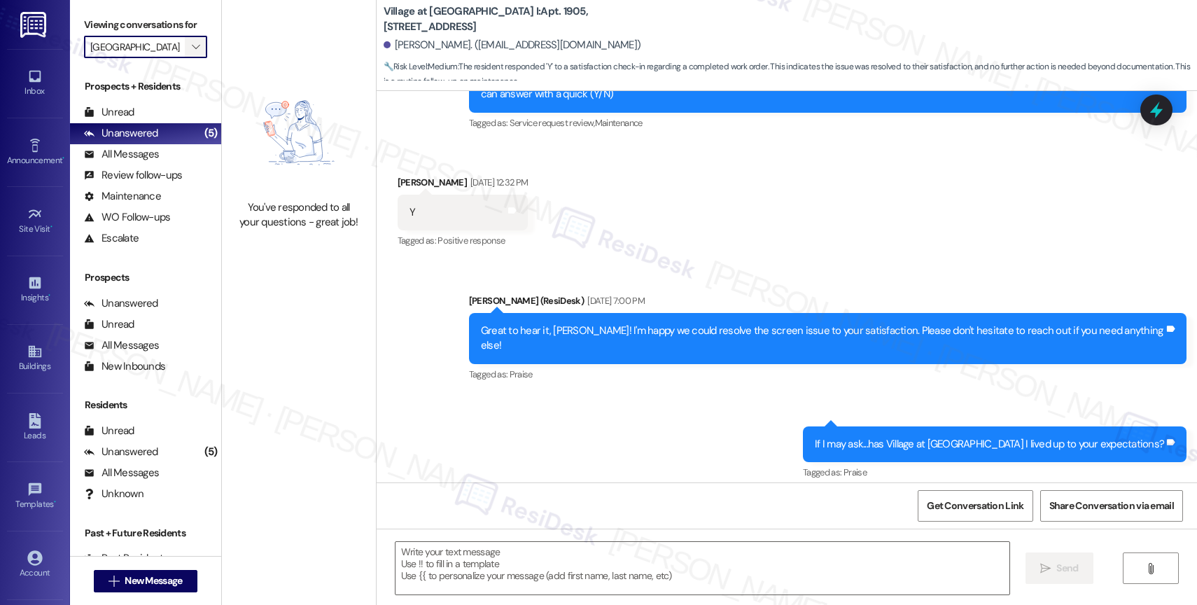
type textarea "Fetching suggested responses. Please feel free to read through the conversation…"
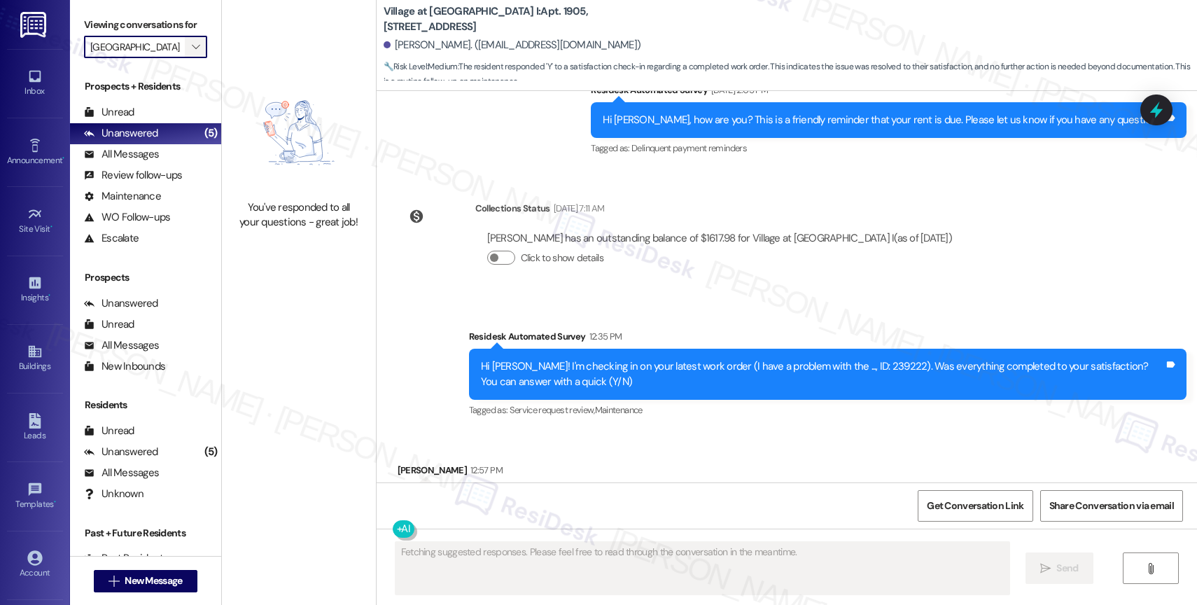
scroll to position [920, 0]
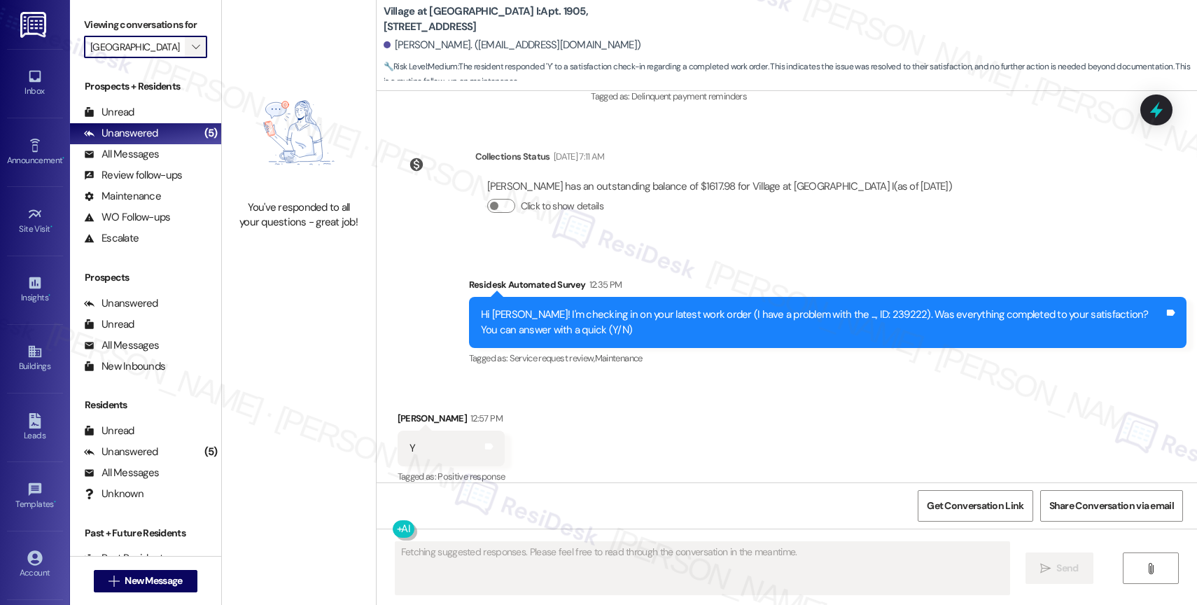
click at [189, 58] on span "" at bounding box center [195, 47] width 13 height 22
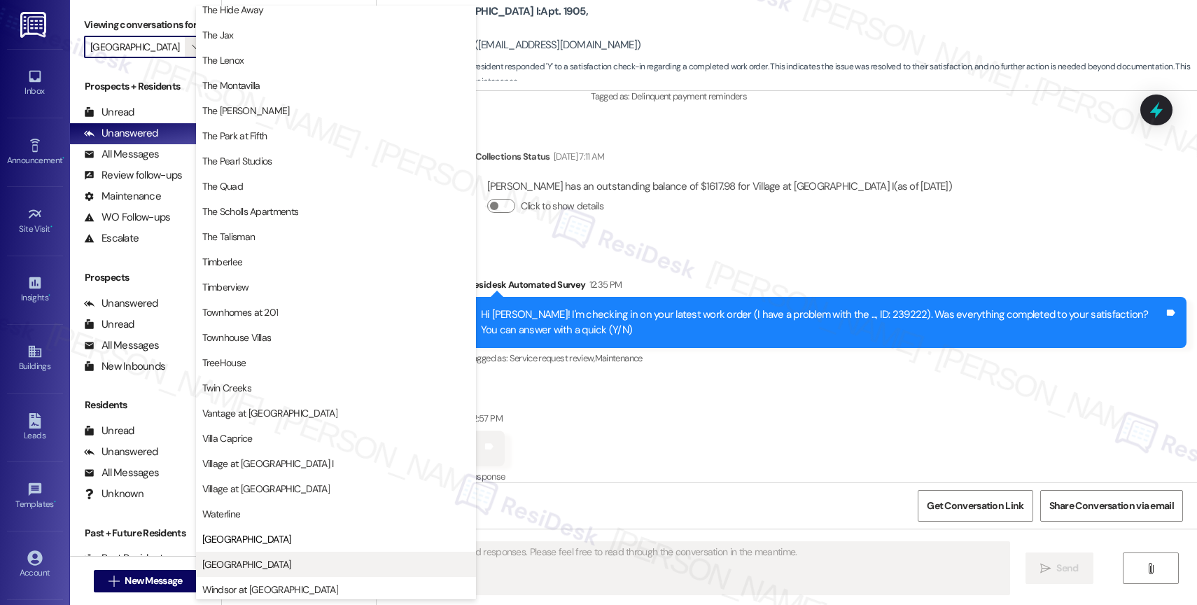
scroll to position [2511, 0]
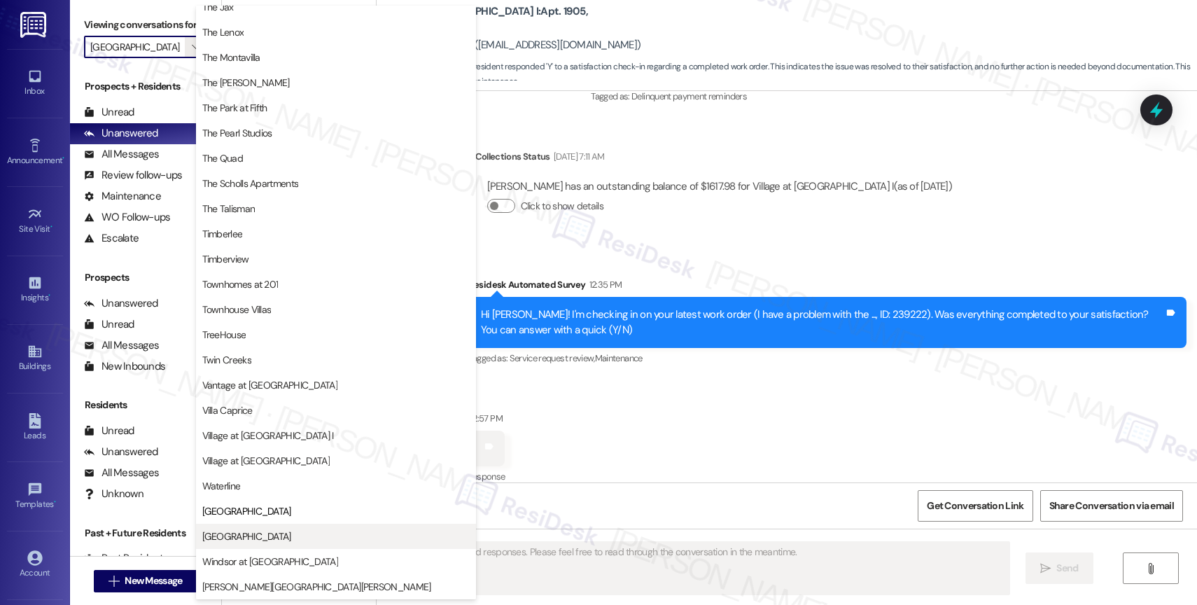
click at [260, 532] on span "[GEOGRAPHIC_DATA]" at bounding box center [246, 536] width 89 height 14
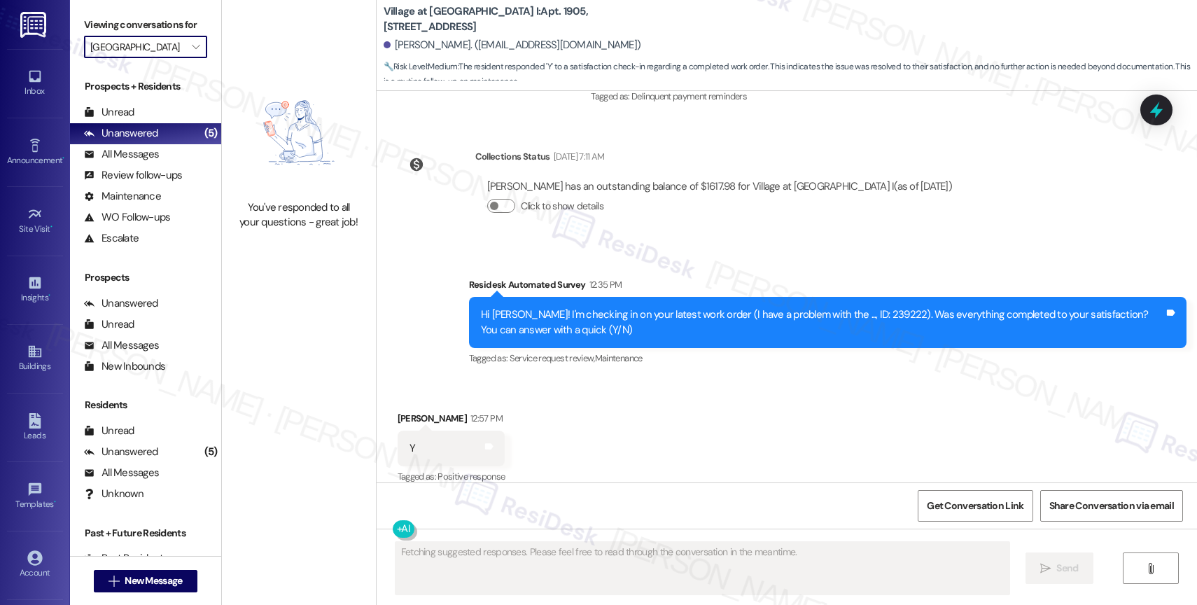
type input "[GEOGRAPHIC_DATA]"
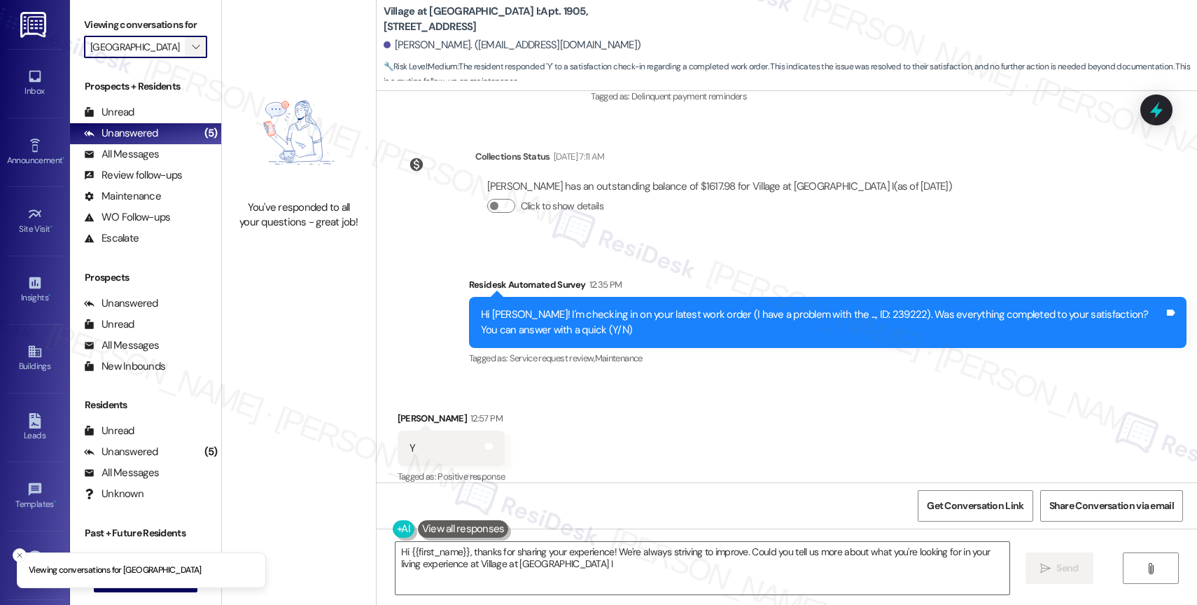
type textarea "Hi {{first_name}}, thanks for sharing your experience! We're always striving to…"
click at [189, 53] on span "" at bounding box center [195, 47] width 13 height 22
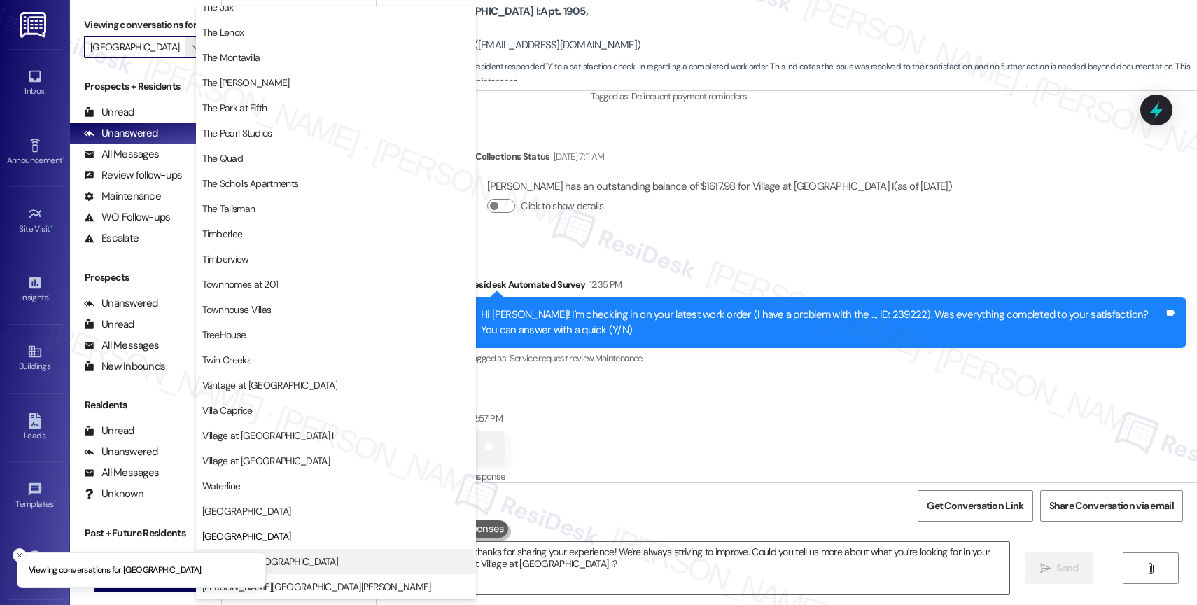
scroll to position [2516, 0]
click at [281, 549] on button "Windsor at [GEOGRAPHIC_DATA]" at bounding box center [336, 561] width 280 height 25
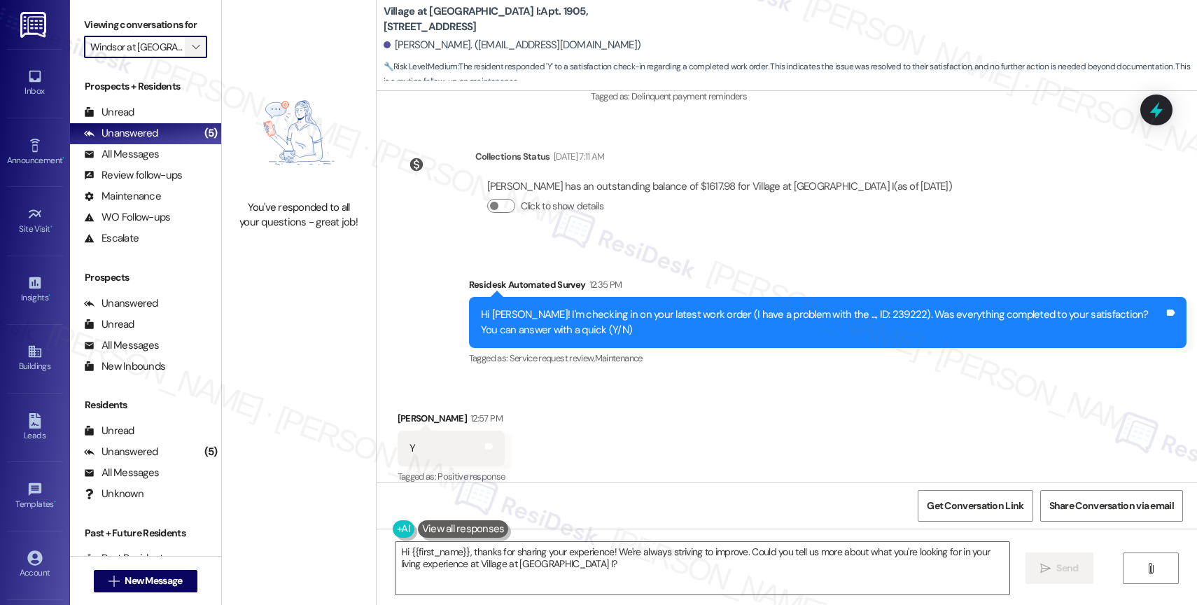
click at [192, 53] on icon "" at bounding box center [196, 46] width 8 height 11
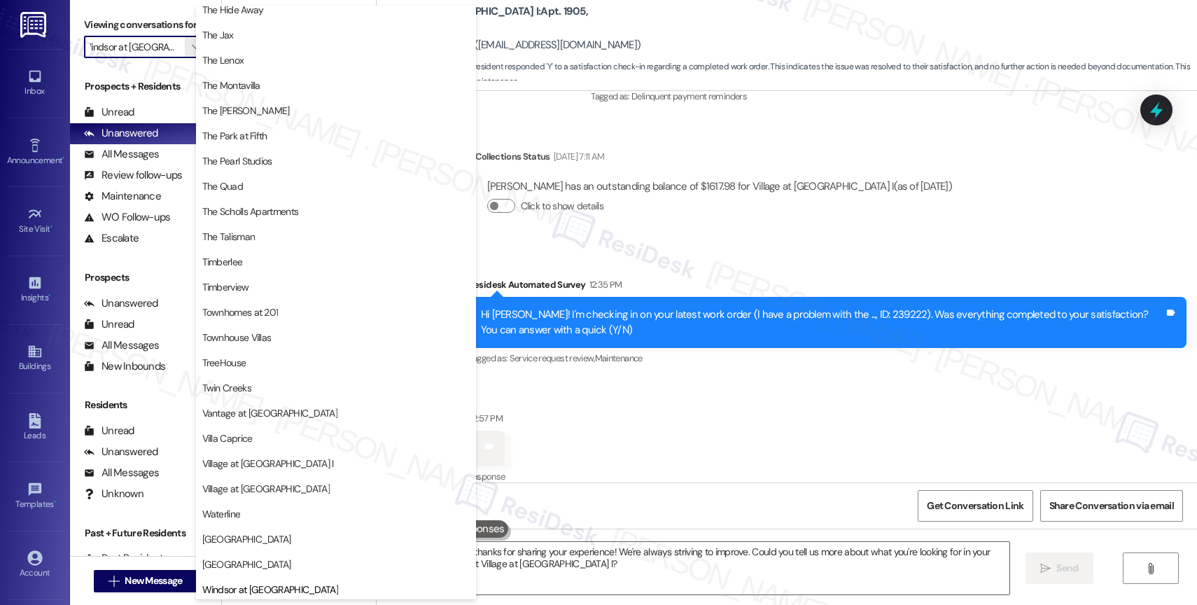
scroll to position [2511, 0]
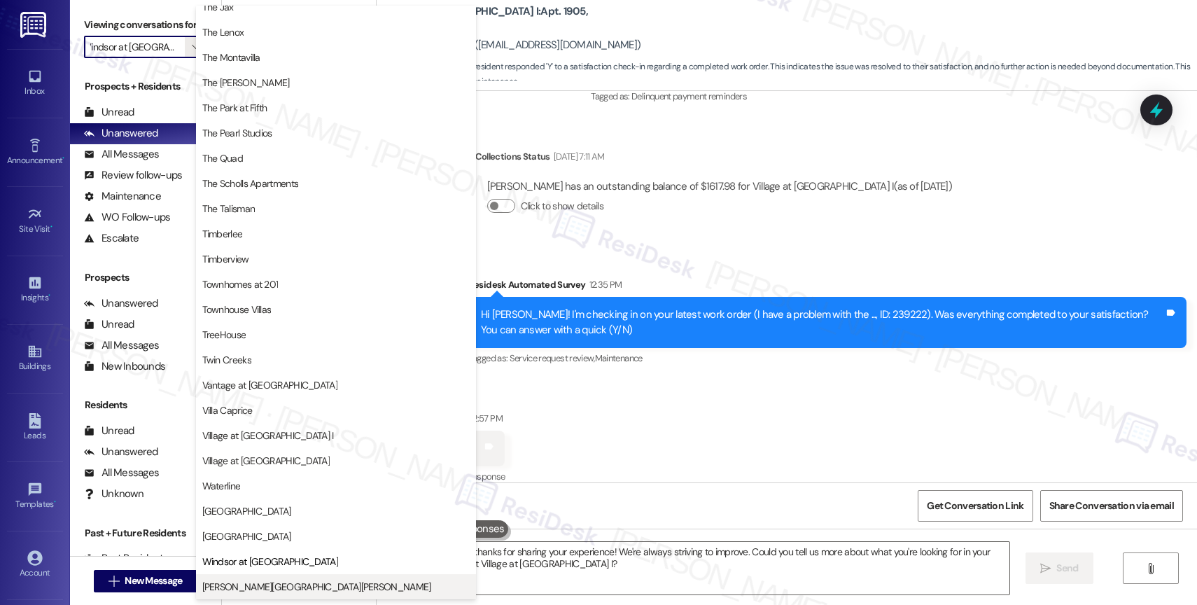
click at [298, 585] on span "[PERSON_NAME][GEOGRAPHIC_DATA][PERSON_NAME]" at bounding box center [336, 587] width 268 height 14
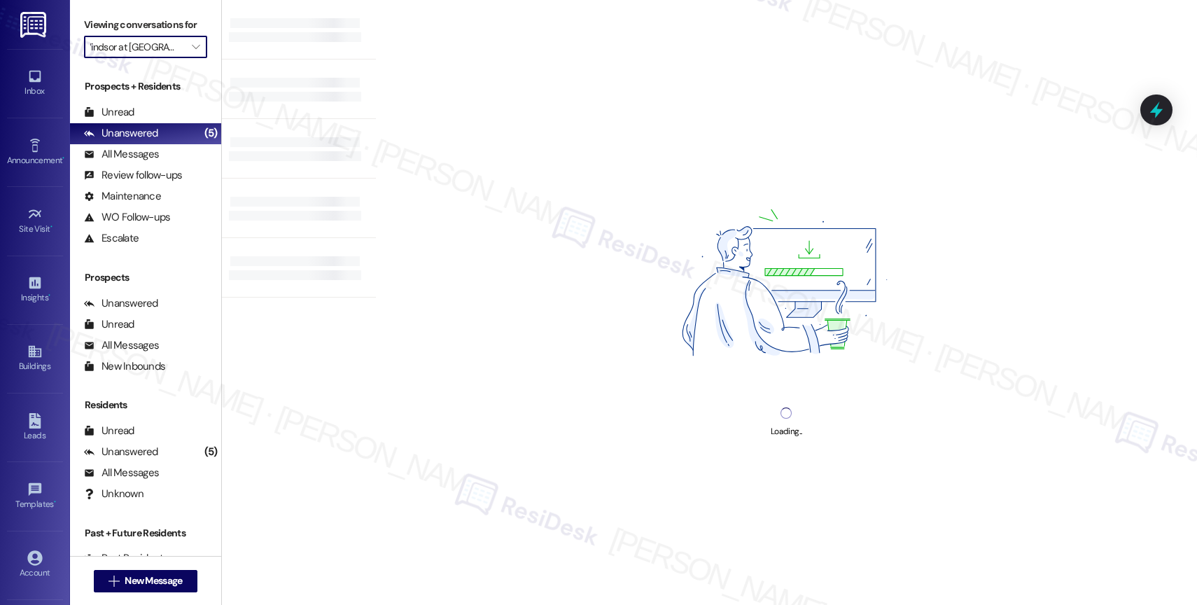
type input "[PERSON_NAME][GEOGRAPHIC_DATA][PERSON_NAME]"
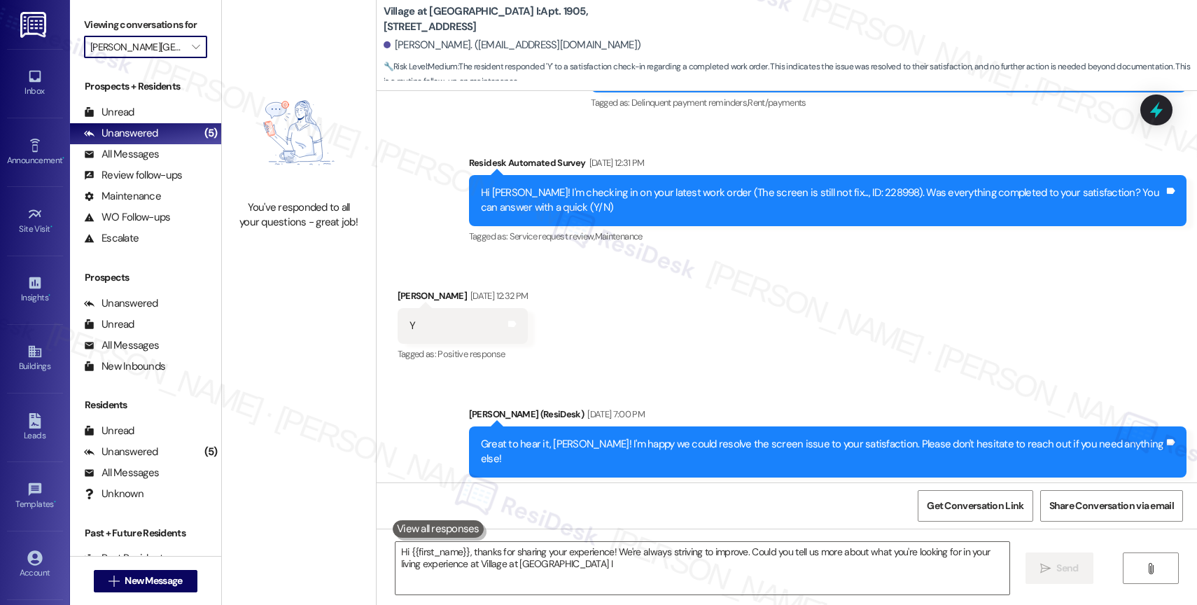
type textarea "Hi {{first_name}}, thanks for sharing your experience! We're always striving to…"
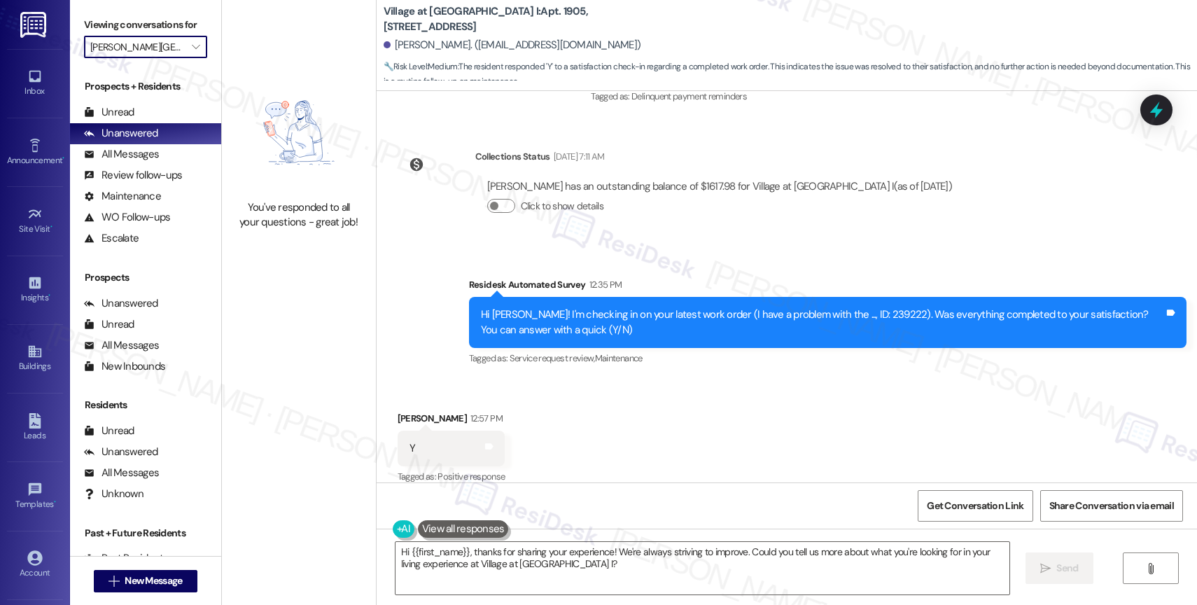
scroll to position [1138, 0]
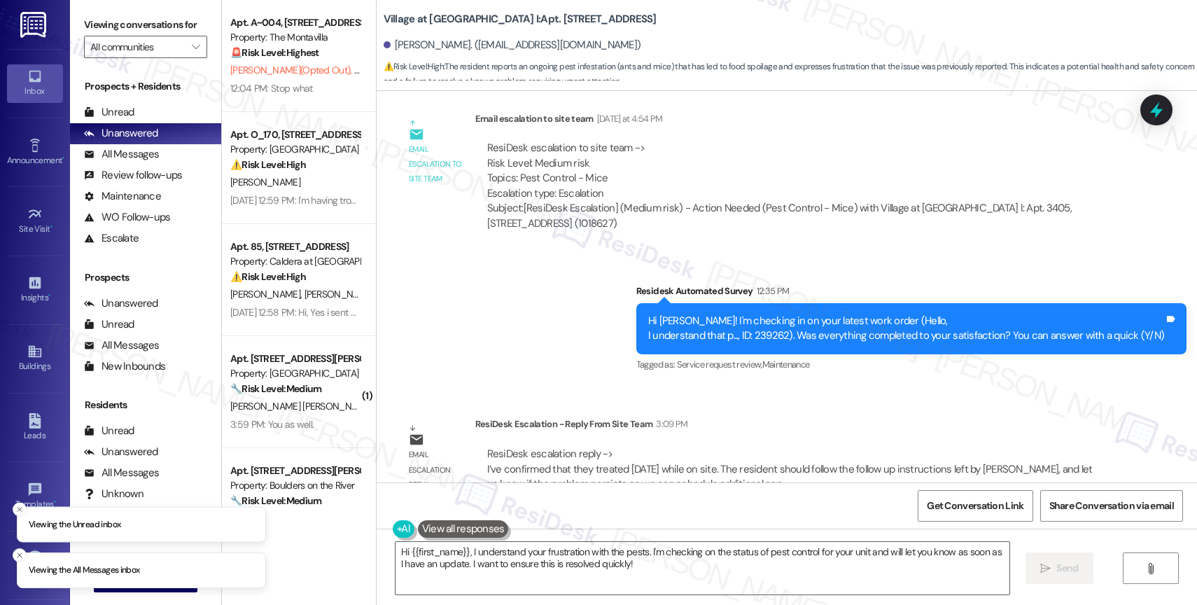
scroll to position [4536, 0]
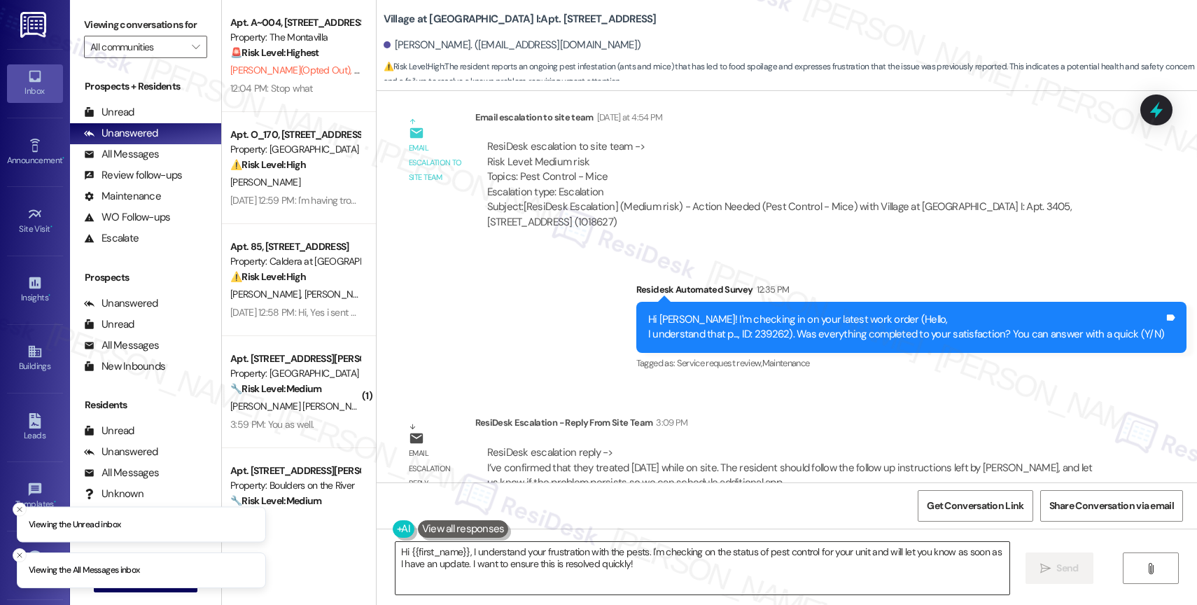
click at [522, 560] on textarea "Hi {{first_name}}, I understand your frustration with the pests. I'm checking o…" at bounding box center [703, 568] width 614 height 53
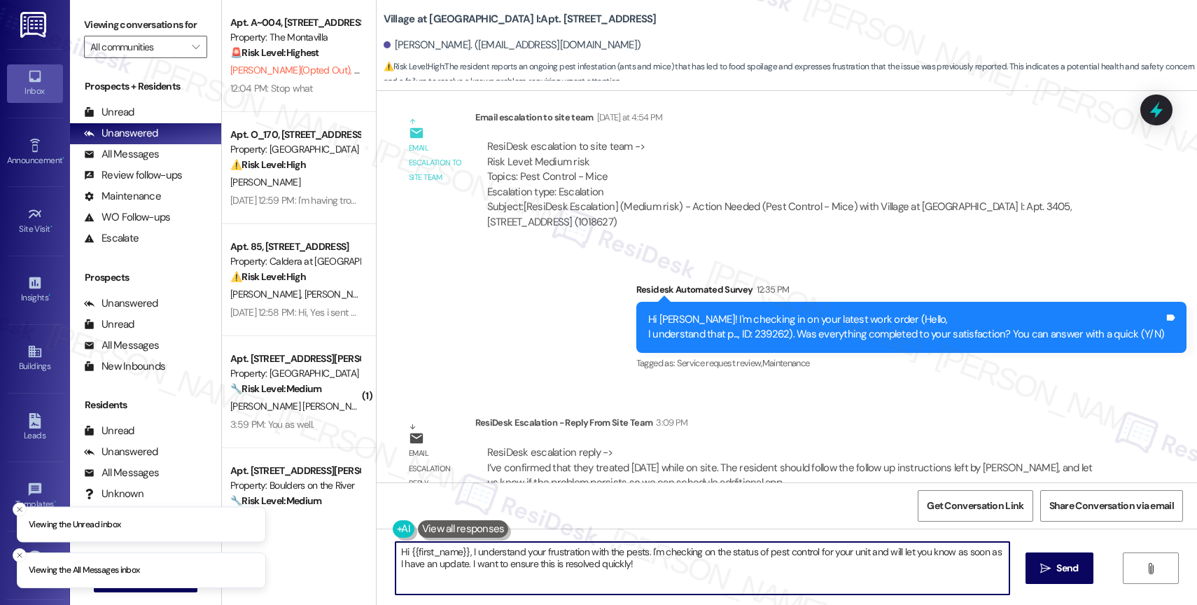
click at [522, 560] on textarea "Hi {{first_name}}, I understand your frustration with the pests. I'm checking o…" at bounding box center [703, 568] width 614 height 53
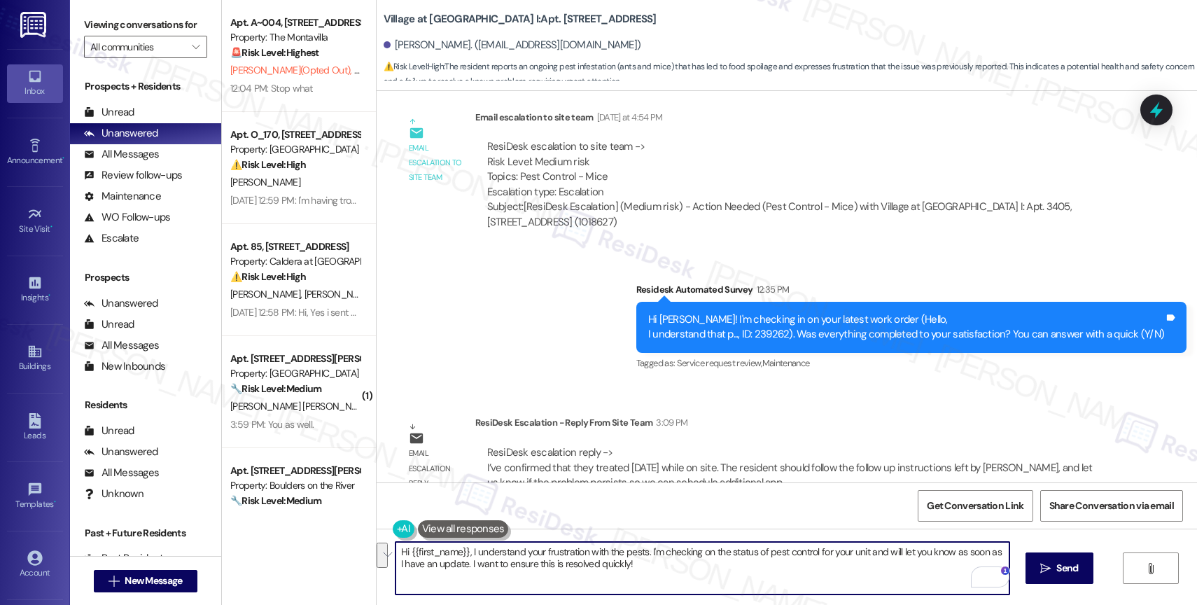
click at [576, 543] on textarea "Hi {{first_name}}, I understand your frustration with the pests. I'm checking o…" at bounding box center [703, 568] width 614 height 53
drag, startPoint x: 532, startPoint y: 566, endPoint x: 674, endPoint y: 583, distance: 142.5
click at [674, 583] on textarea "Hi {{first_name}}, I understand your frustration with the pests. I'm checking o…" at bounding box center [703, 568] width 614 height 53
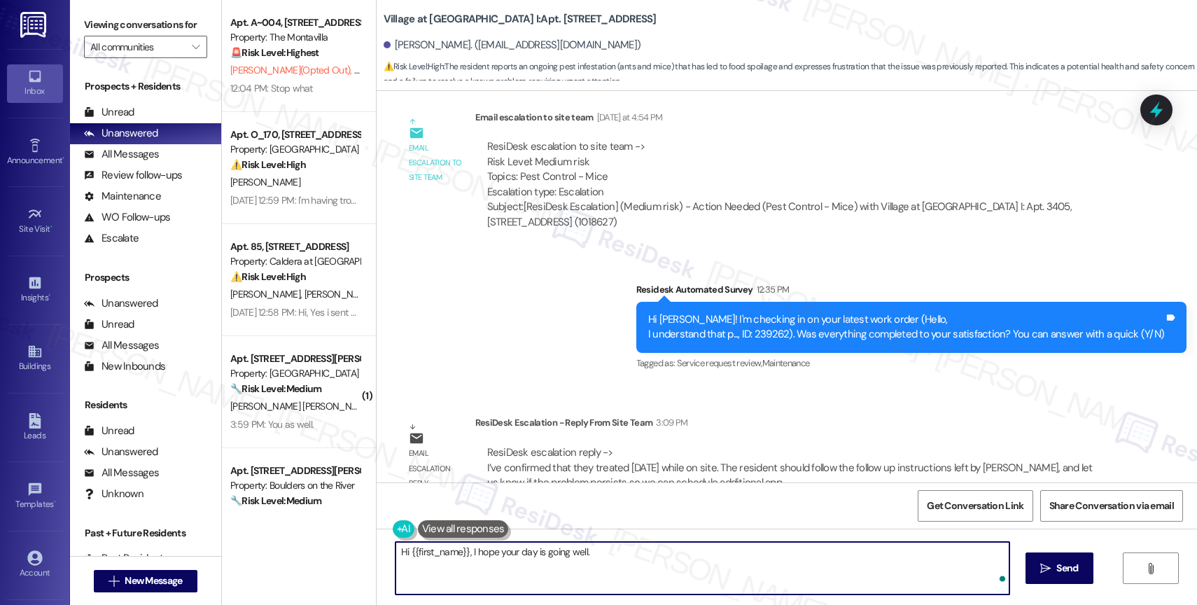
paste textarea "I've confirmed that they treated [DATE] while on site. The resident should foll…"
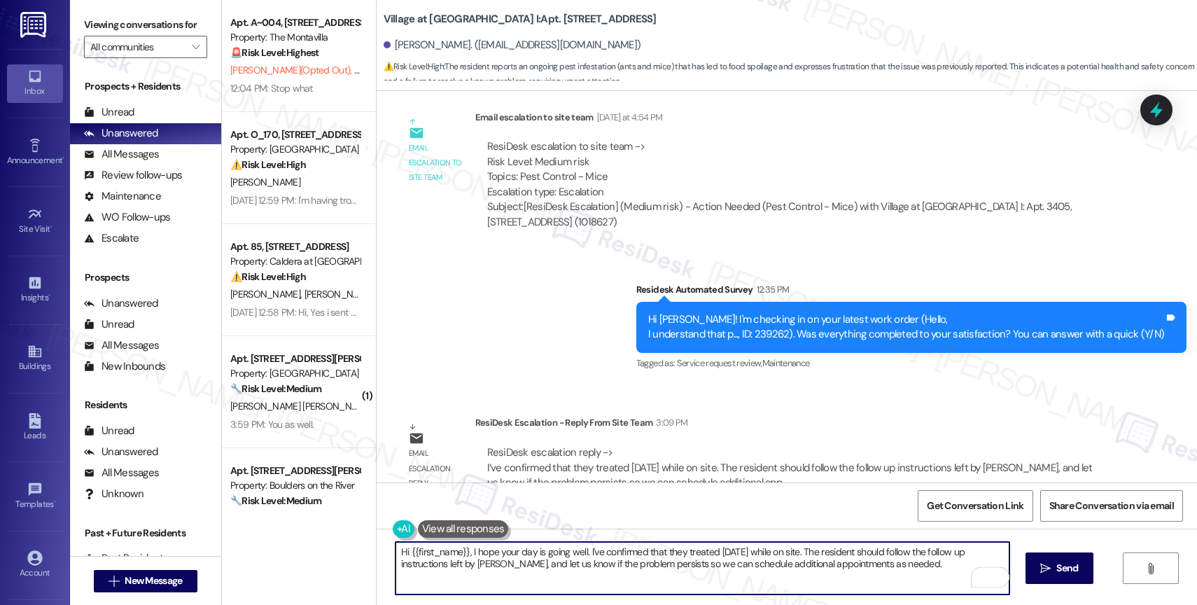
click at [581, 552] on textarea "Hi {{first_name}}, I hope your day is going well. I've confirmed that they trea…" at bounding box center [703, 568] width 614 height 53
click at [686, 552] on textarea "Hi {{first_name}}, I hope your day is going well. We've confirmed that they tre…" at bounding box center [703, 568] width 614 height 53
click at [685, 552] on textarea "Hi {{first_name}}, I hope your day is going well. We've confirmed that the pest…" at bounding box center [703, 568] width 614 height 53
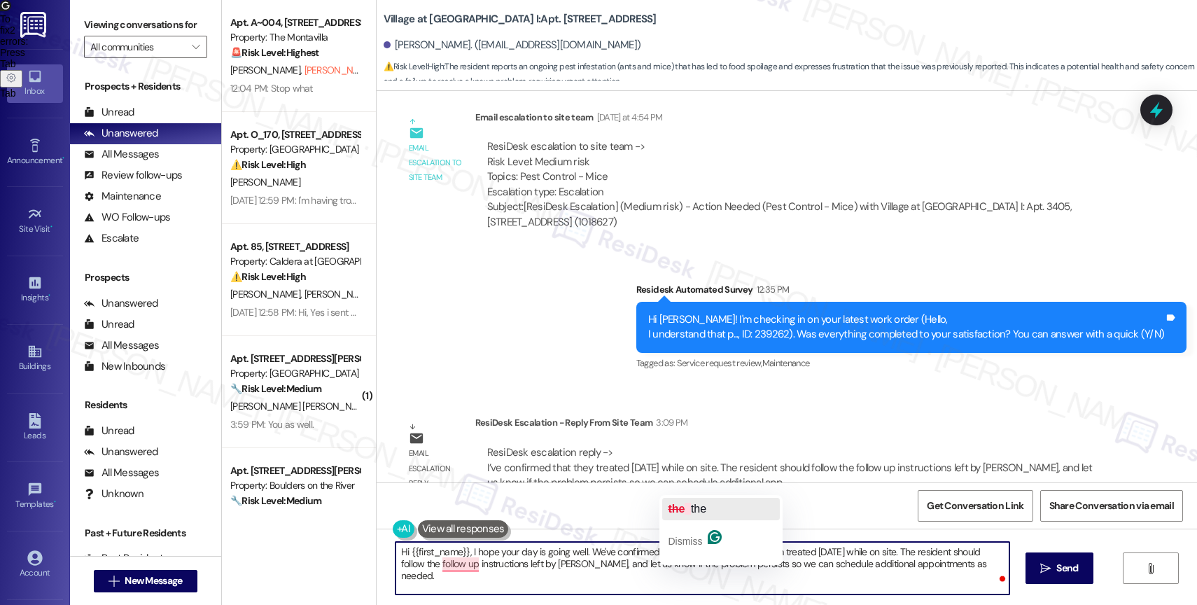
click at [719, 504] on button "the the" at bounding box center [721, 509] width 118 height 22
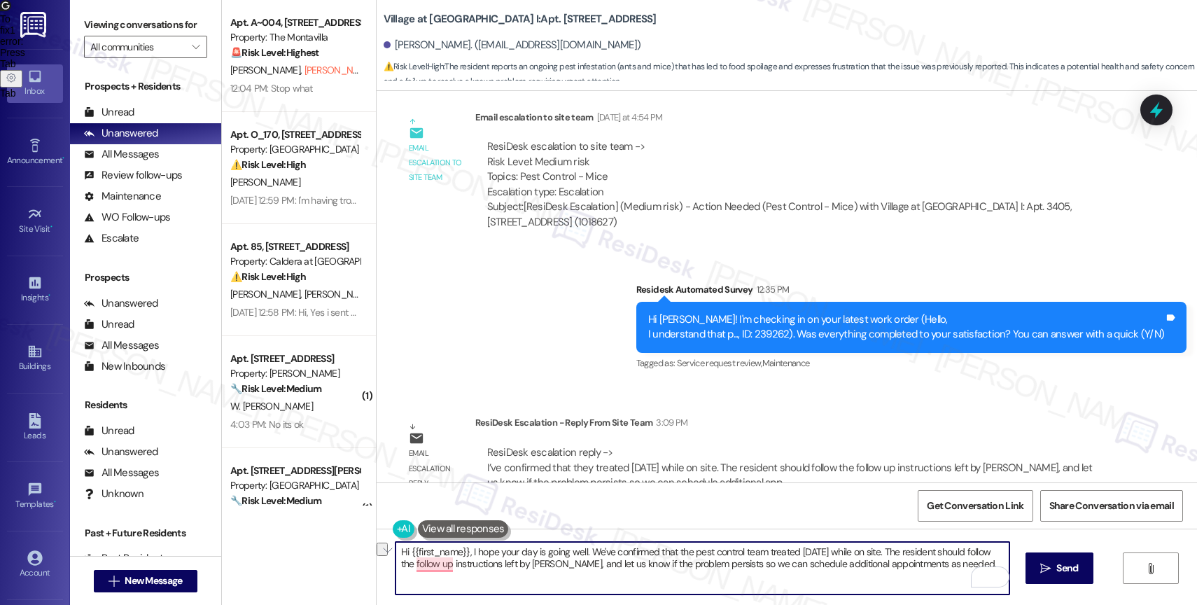
drag, startPoint x: 966, startPoint y: 552, endPoint x: 889, endPoint y: 548, distance: 77.1
click at [889, 548] on textarea "Hi {{first_name}}, I hope your day is going well. We've confirmed that the pest…" at bounding box center [703, 568] width 614 height 53
click at [925, 577] on textarea "Hi {{first_name}}, I hope your day is going well. We've confirmed that the pest…" at bounding box center [703, 568] width 614 height 53
click at [925, 571] on textarea "Hi {{first_name}}, I hope your day is going well. We've confirmed that the pest…" at bounding box center [703, 568] width 614 height 53
click at [940, 553] on textarea "Hi {{first_name}}, I hope your day is going well. We've confirmed that the pest…" at bounding box center [703, 568] width 614 height 53
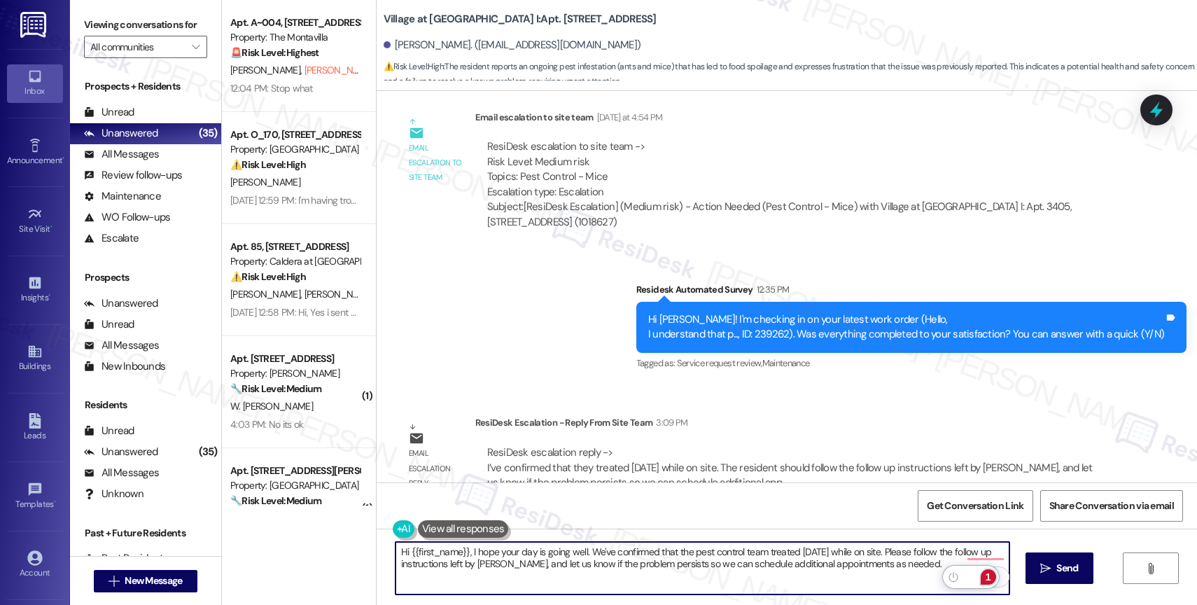
click at [987, 578] on div "1" at bounding box center [988, 576] width 15 height 15
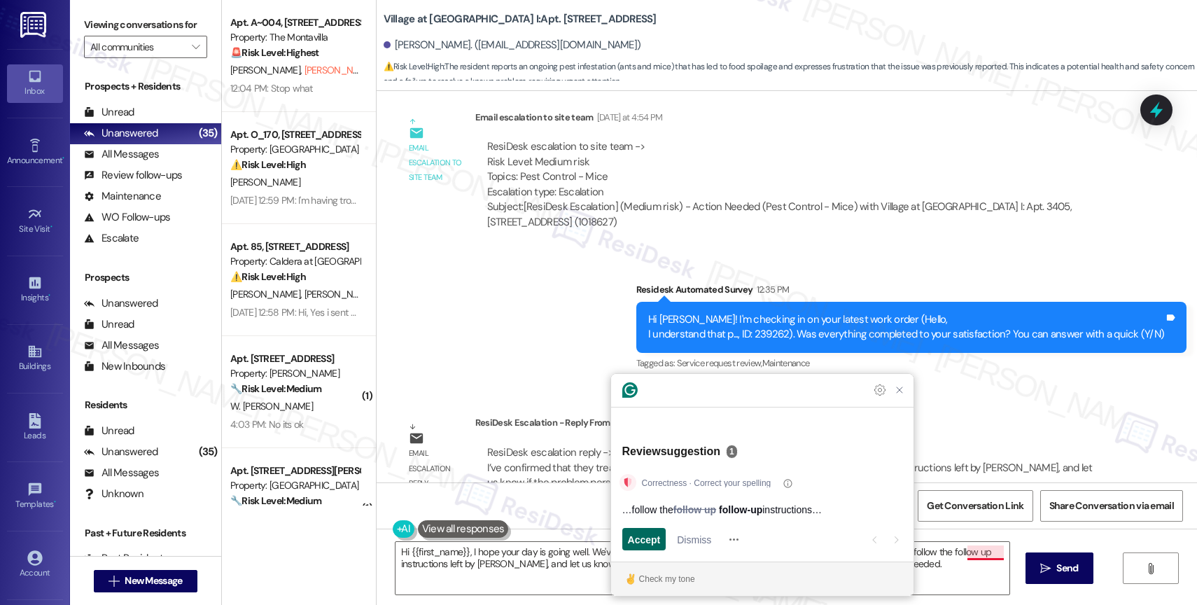
click at [640, 534] on span "Accept" at bounding box center [644, 539] width 33 height 15
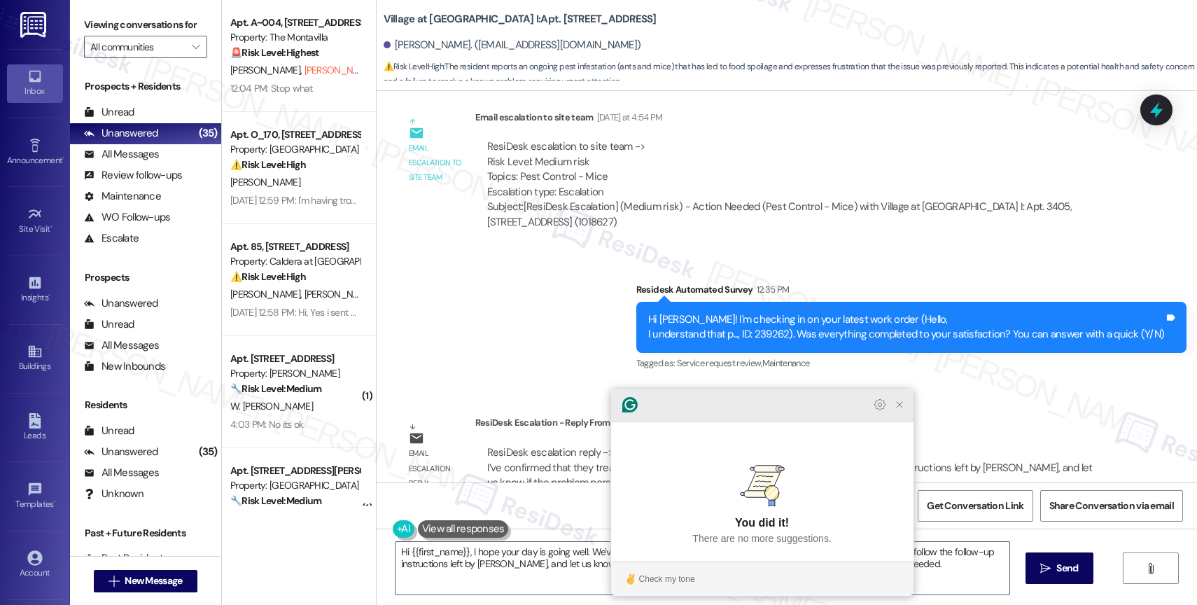
click at [905, 410] on icon "Close Grammarly Assistant" at bounding box center [899, 404] width 11 height 11
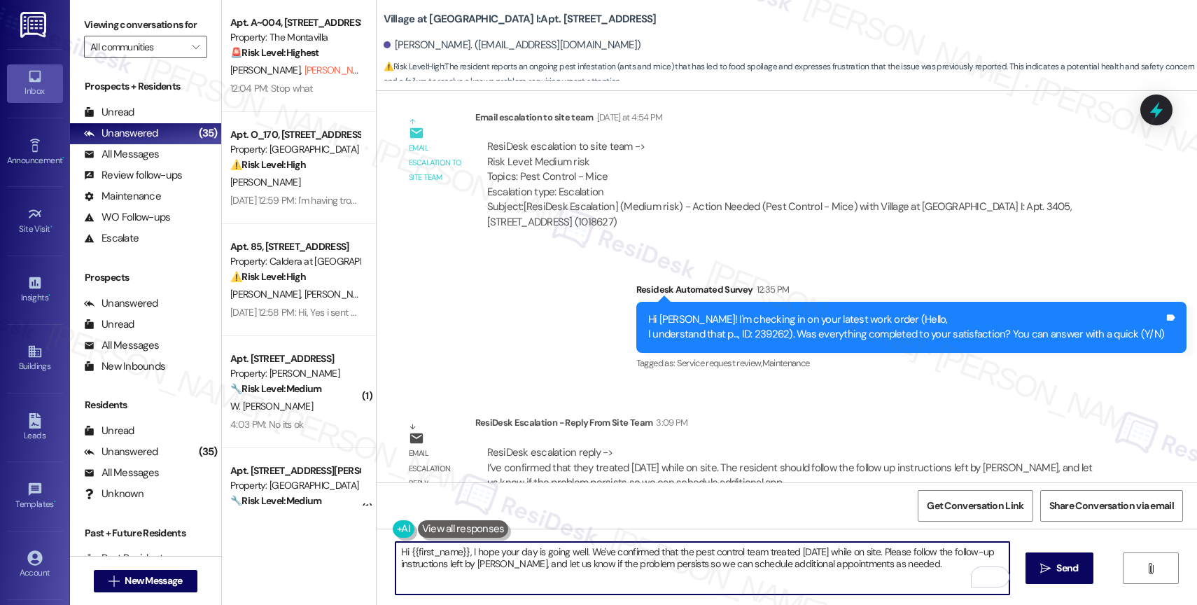
click at [913, 572] on textarea "Hi {{first_name}}, I hope your day is going well. We've confirmed that the pest…" at bounding box center [703, 568] width 614 height 53
type textarea "Hi {{first_name}}, I hope your day is going well. We've confirmed that the pest…"
click at [1060, 574] on span "Send" at bounding box center [1068, 568] width 22 height 15
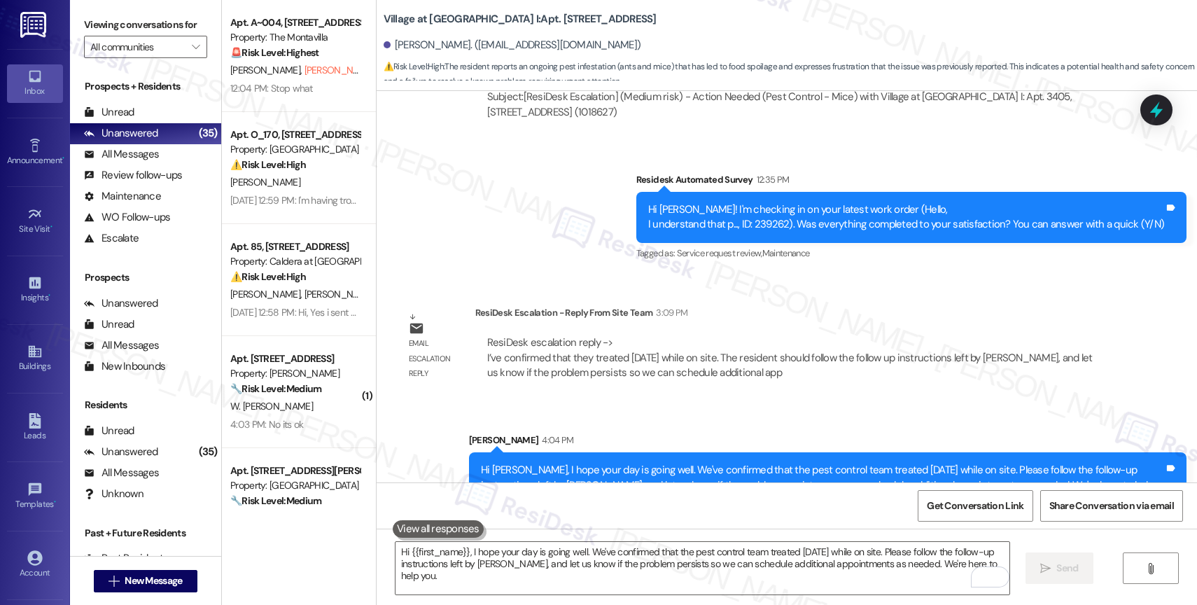
scroll to position [4649, 0]
